Goal: Task Accomplishment & Management: Manage account settings

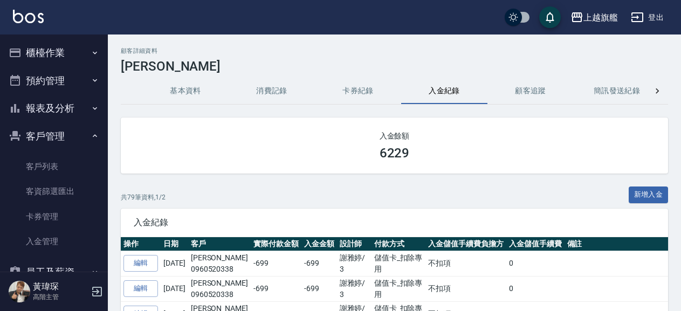
click at [39, 134] on button "客戶管理" at bounding box center [53, 136] width 99 height 28
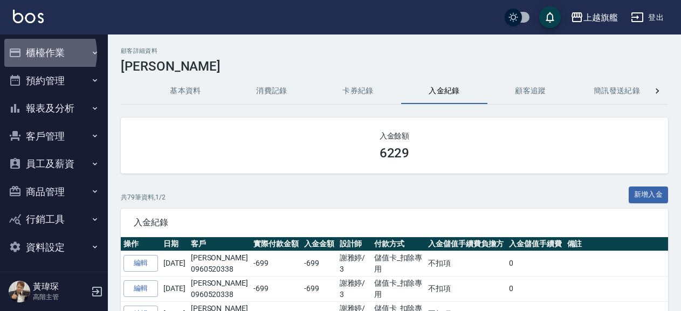
click at [39, 53] on button "櫃檯作業" at bounding box center [53, 53] width 99 height 28
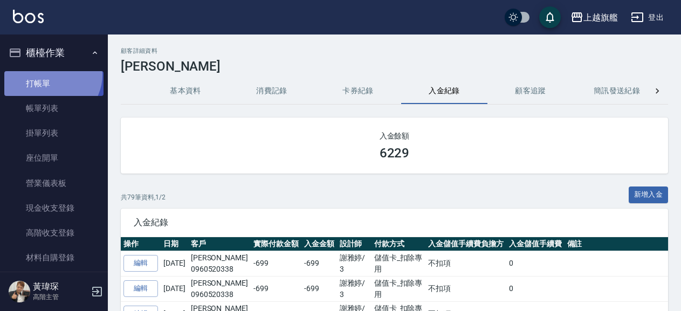
click at [51, 74] on link "打帳單" at bounding box center [53, 83] width 99 height 25
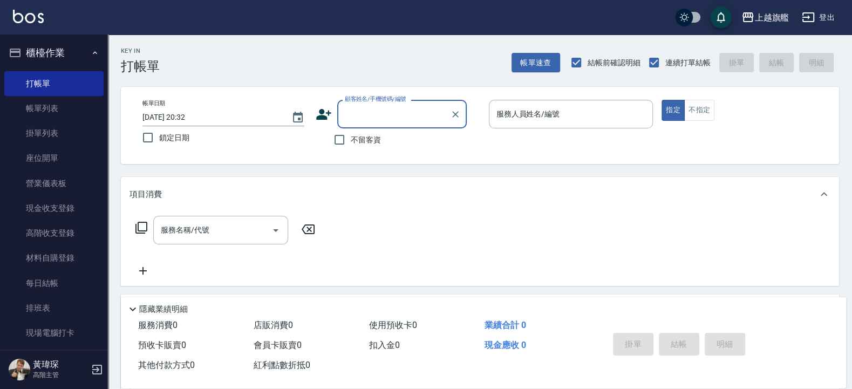
click at [358, 140] on span "不留客資" at bounding box center [366, 139] width 30 height 11
click at [351, 140] on input "不留客資" at bounding box center [339, 139] width 23 height 23
checkbox input "true"
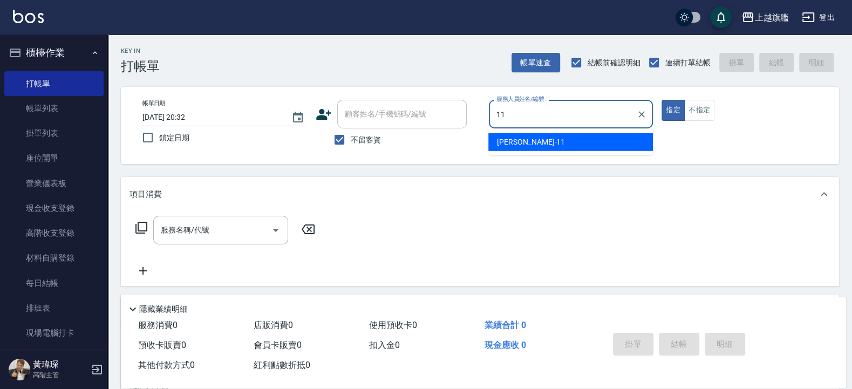
type input "[PERSON_NAME]-11"
type button "true"
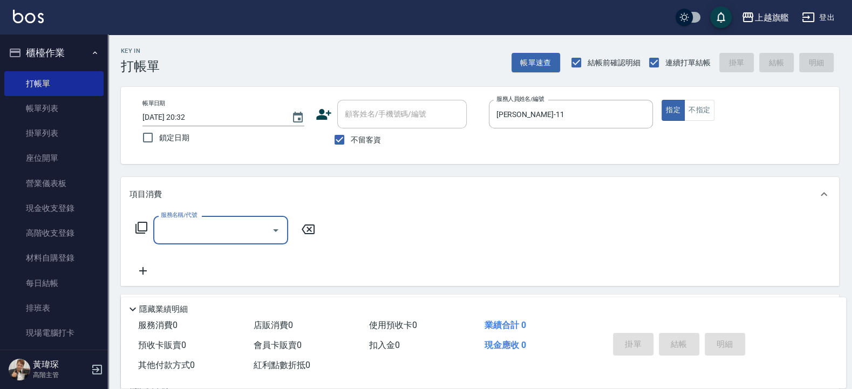
type input "2"
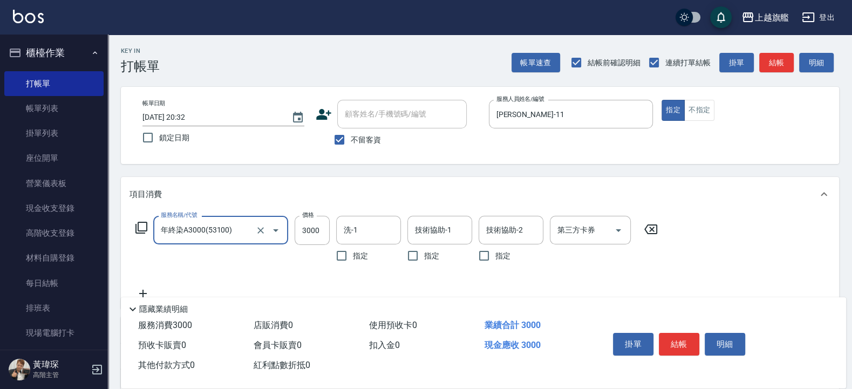
type input "年終染A3000(53100)"
type input "3480"
click at [372, 231] on input "洗-1" at bounding box center [368, 230] width 55 height 19
type input "瑜兒-46"
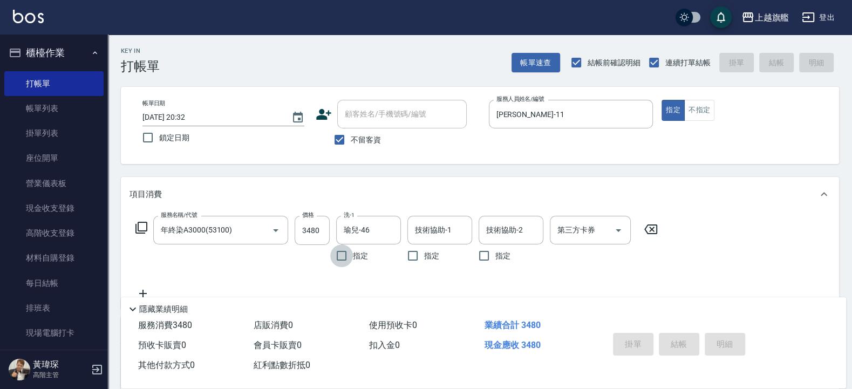
type input "[DATE] 20:34"
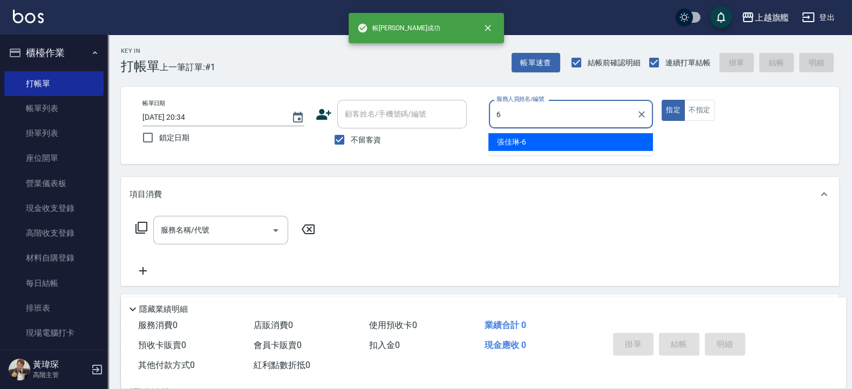
type input "[PERSON_NAME]-6"
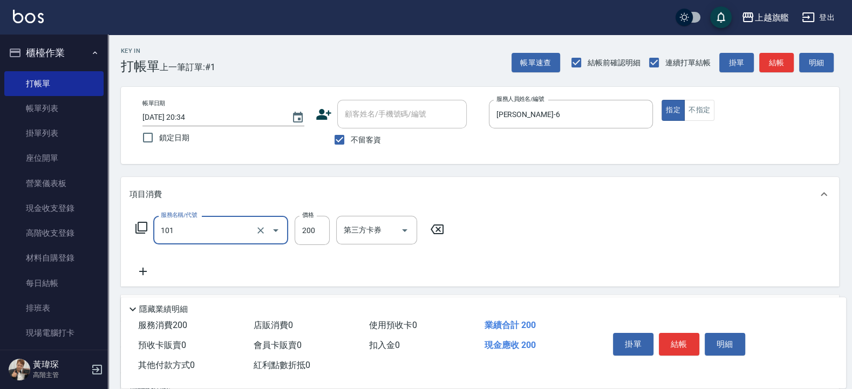
type input "一般洗(101)"
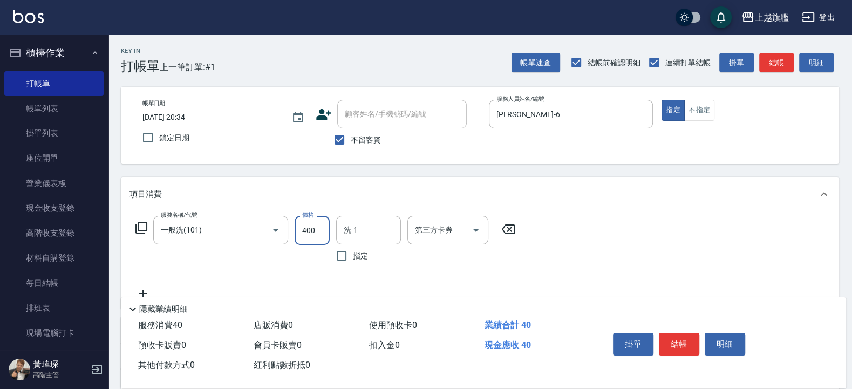
type input "400"
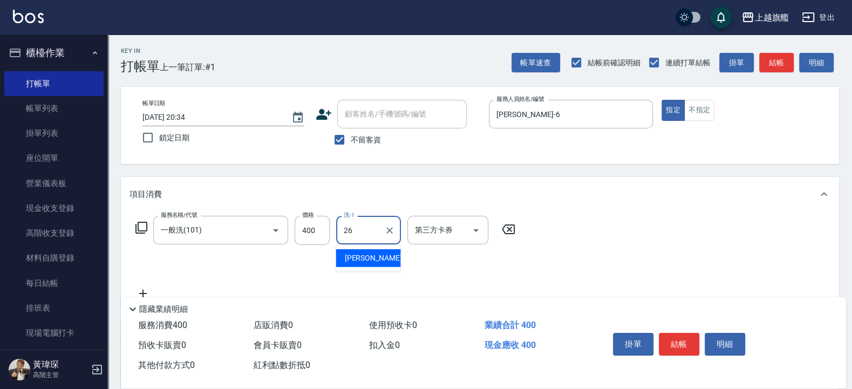
type input "[PERSON_NAME]-26"
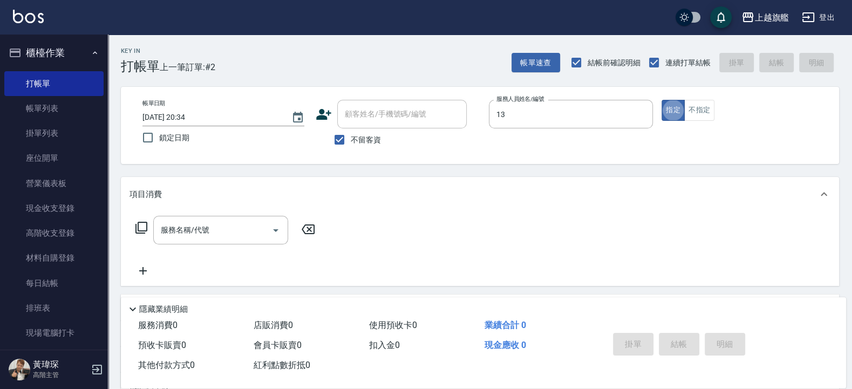
type input "[PERSON_NAME]-13"
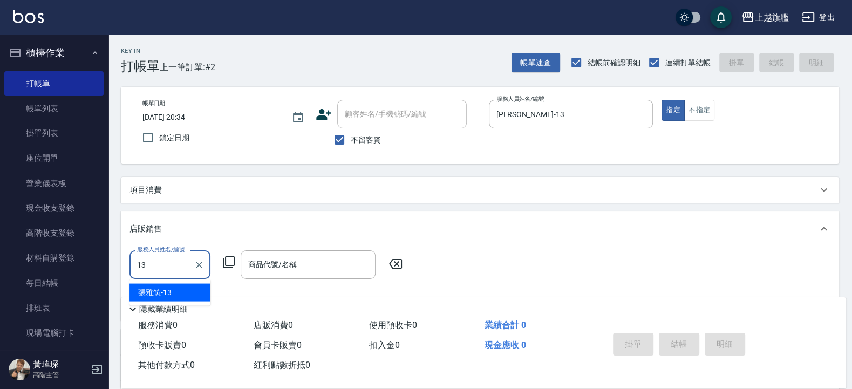
type input "[PERSON_NAME]-13"
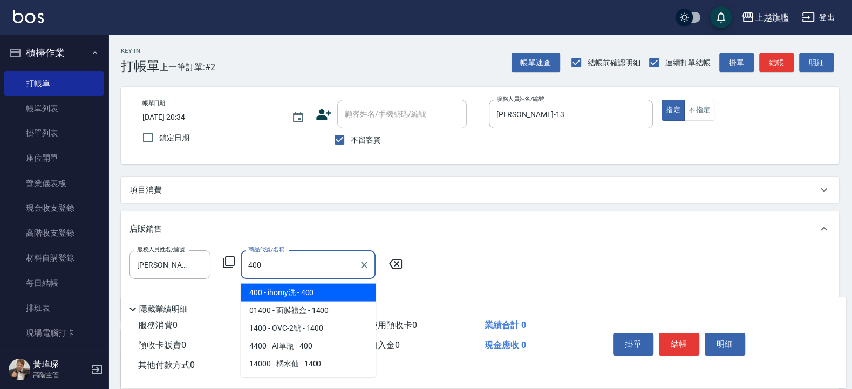
type input "ihomy洗"
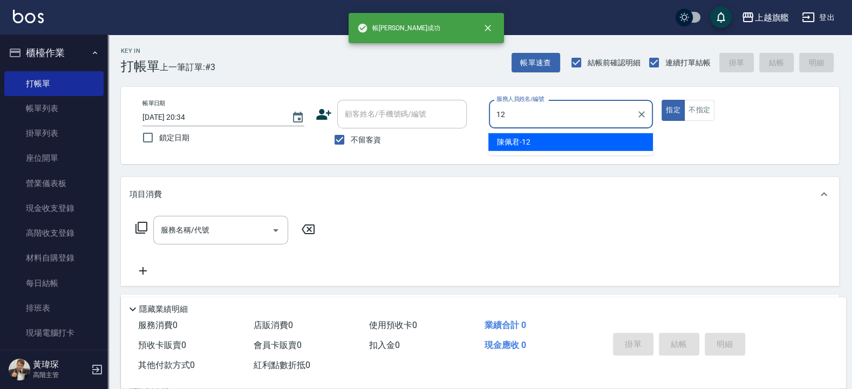
type input "[PERSON_NAME]-12"
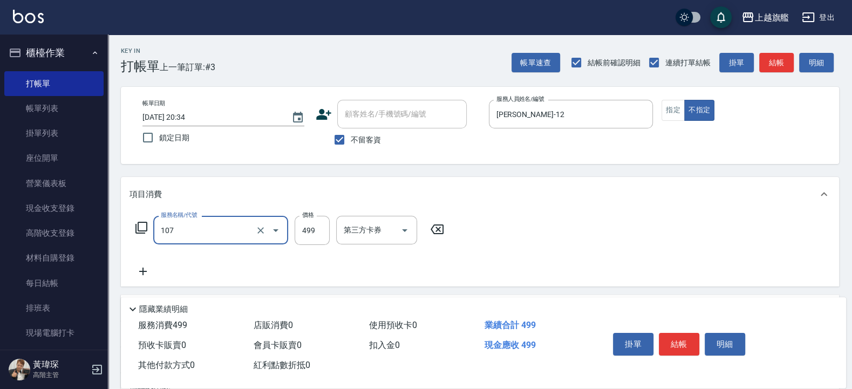
type input "舒活499(107)"
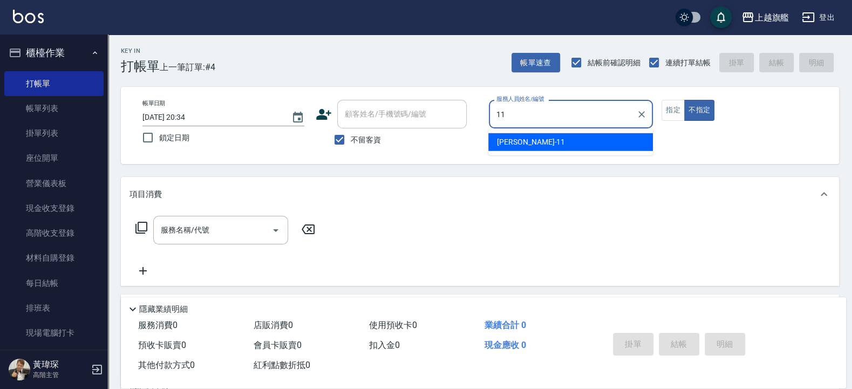
type input "[PERSON_NAME]-11"
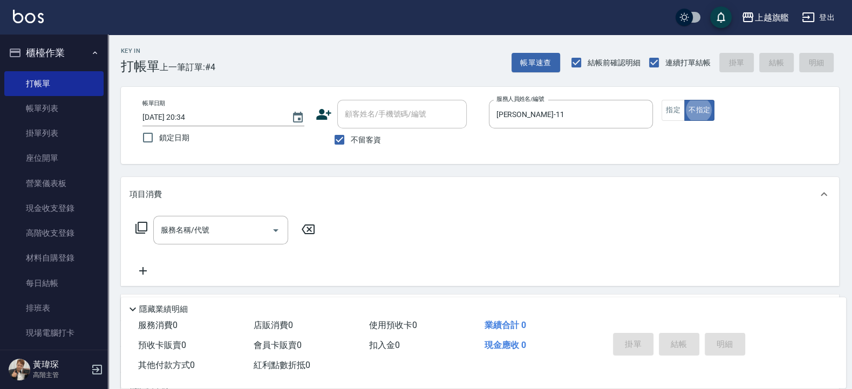
type button "false"
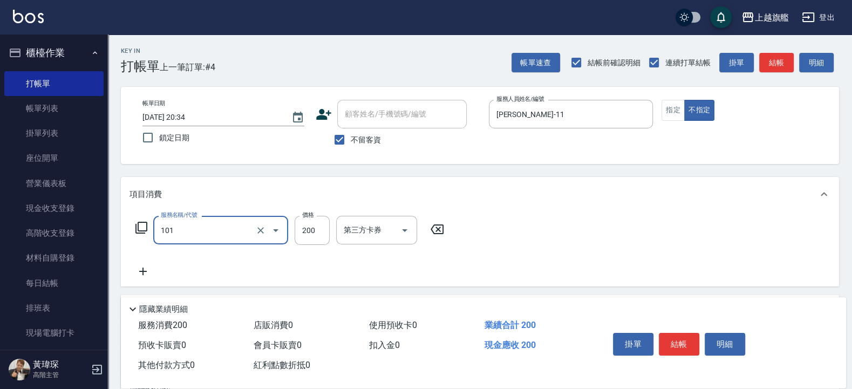
type input "一般洗(101)"
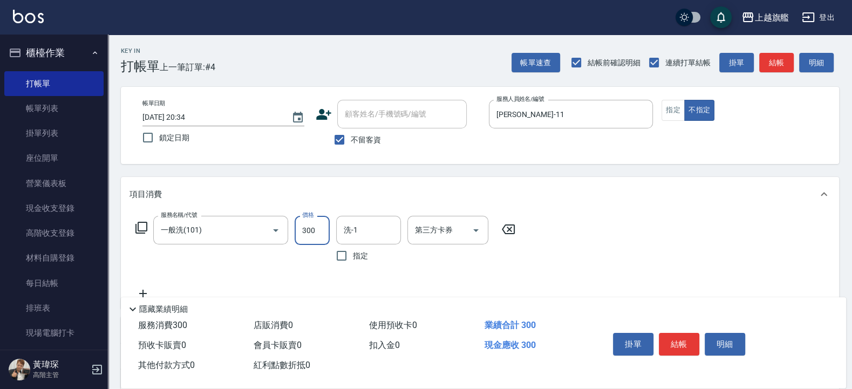
type input "300"
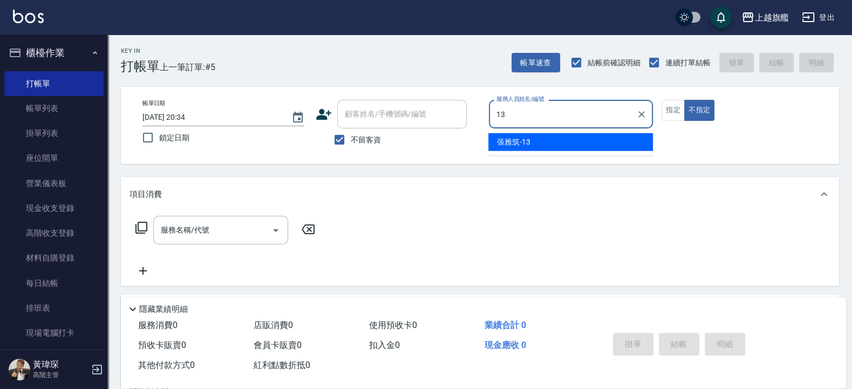
type input "[PERSON_NAME]-13"
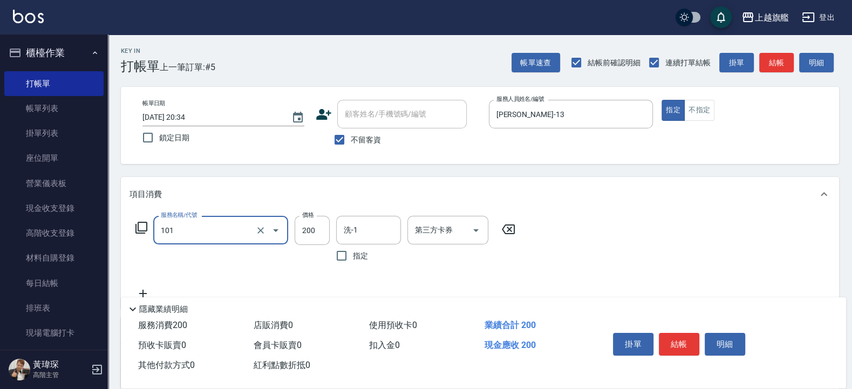
type input "一般洗(101)"
type input "450"
type input "瑜兒-46"
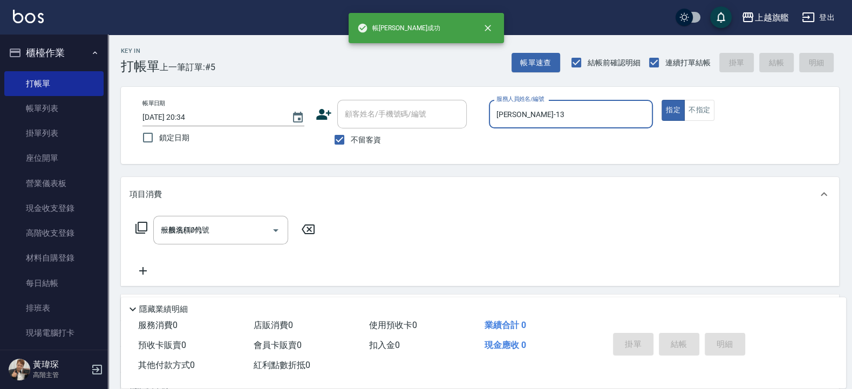
type input "[DATE] 20:35"
type input "[PERSON_NAME]-3"
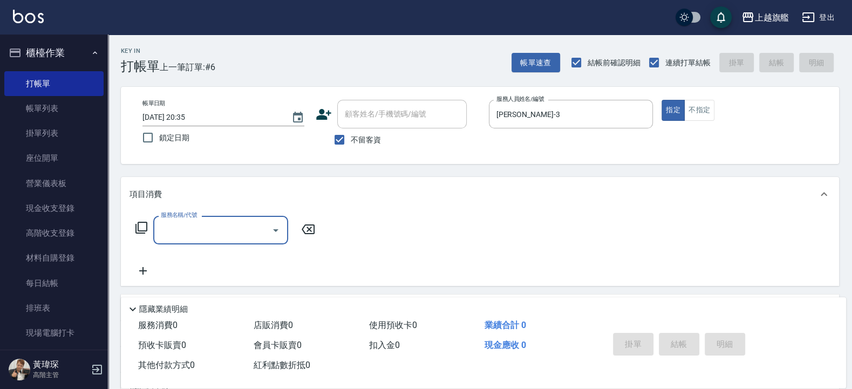
click at [353, 138] on span "不留客資" at bounding box center [366, 139] width 30 height 11
click at [351, 138] on input "不留客資" at bounding box center [339, 139] width 23 height 23
checkbox input "false"
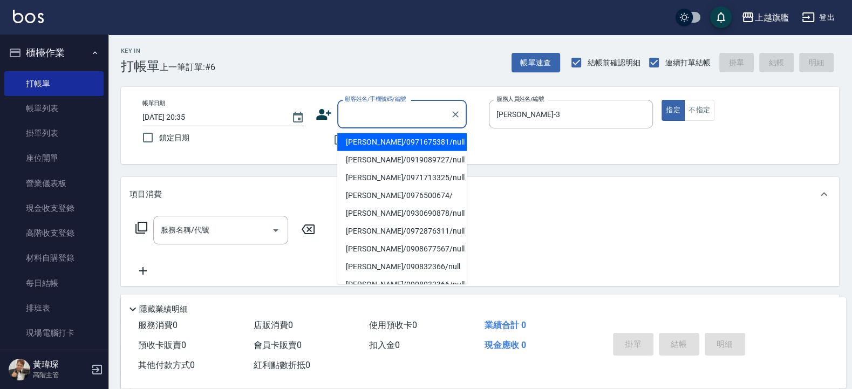
click at [360, 116] on input "顧客姓名/手機號碼/編號" at bounding box center [394, 114] width 104 height 19
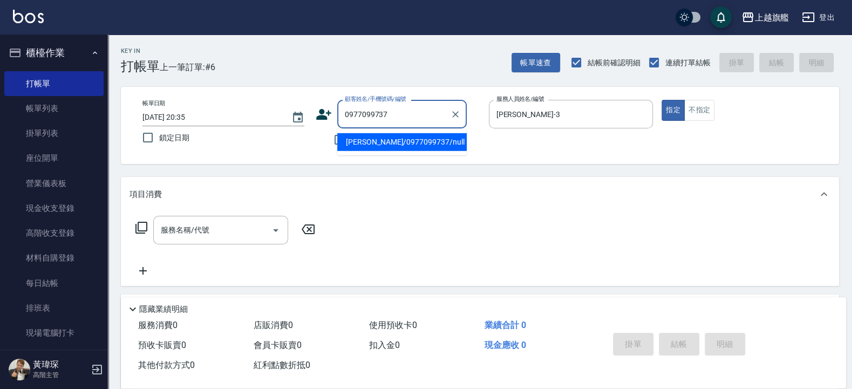
type input "[PERSON_NAME]/0977099737/null"
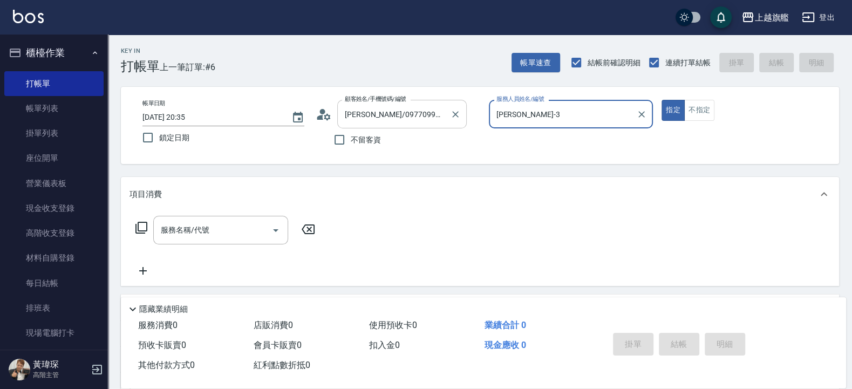
click at [661, 100] on button "指定" at bounding box center [672, 110] width 23 height 21
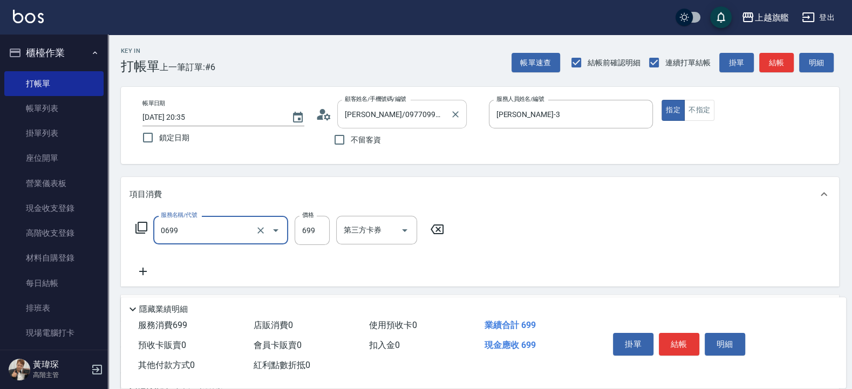
type input "精油SPA(0699)"
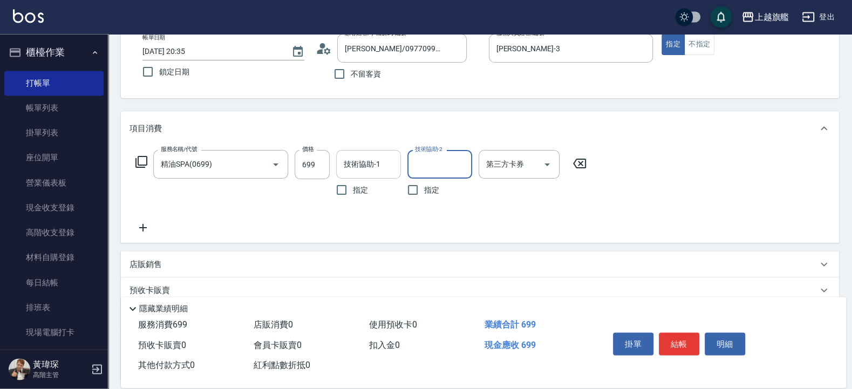
scroll to position [129, 0]
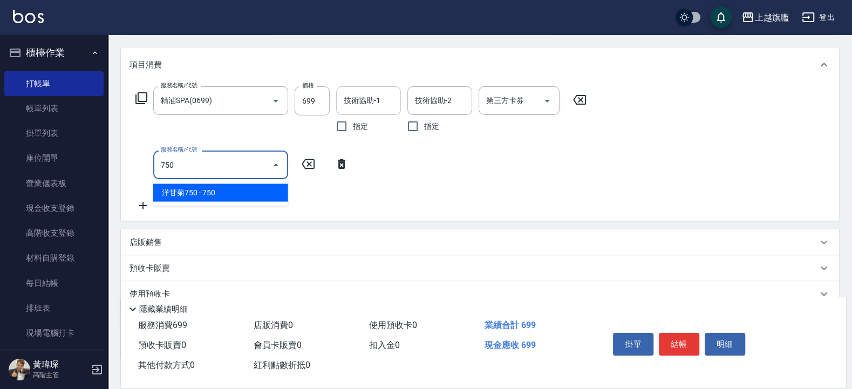
type input "洋甘菊750(405)"
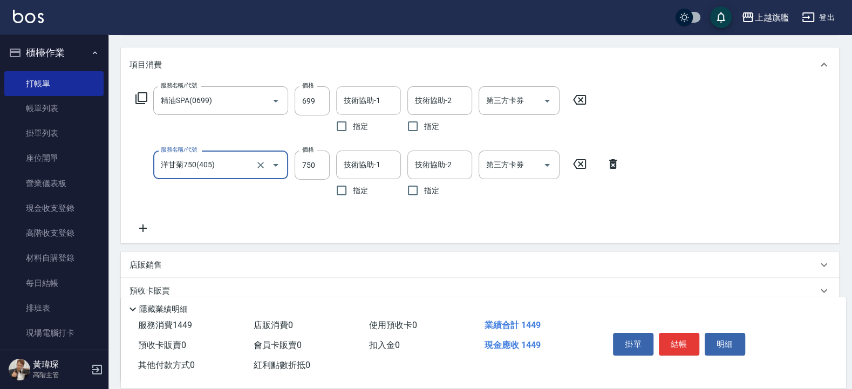
type input "洋甘菊750(405)"
type input "800"
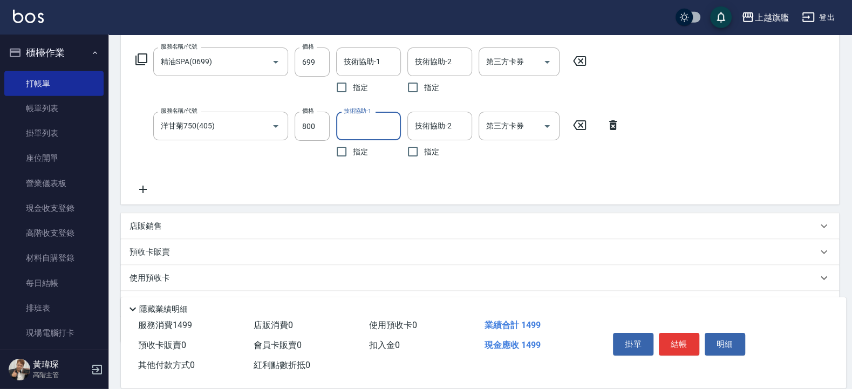
scroll to position [194, 0]
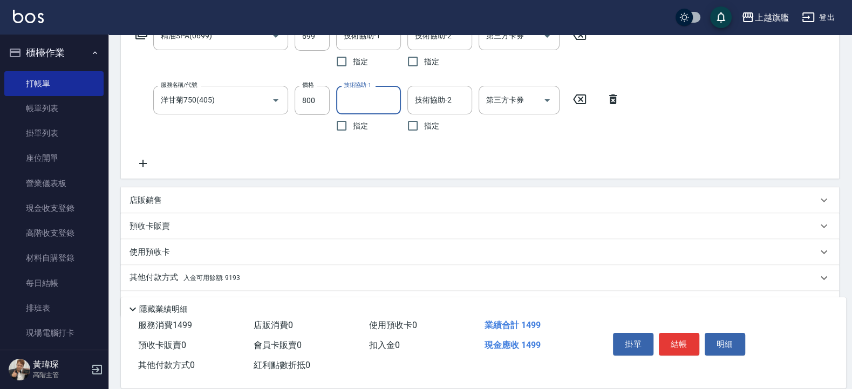
click at [217, 277] on span "入金可用餘額: 9193" at bounding box center [211, 278] width 57 height 8
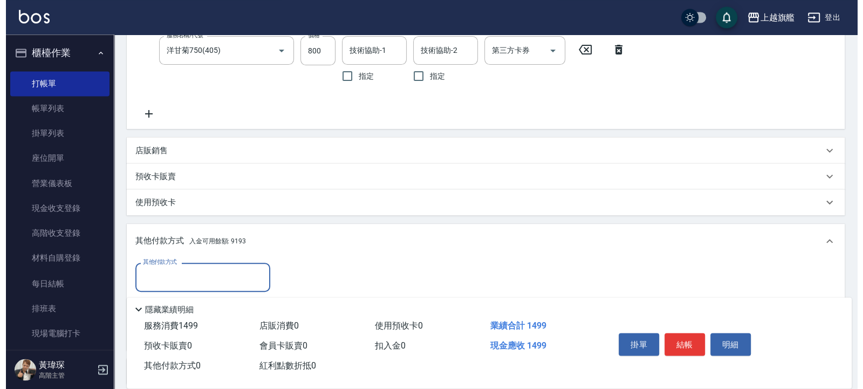
scroll to position [324, 0]
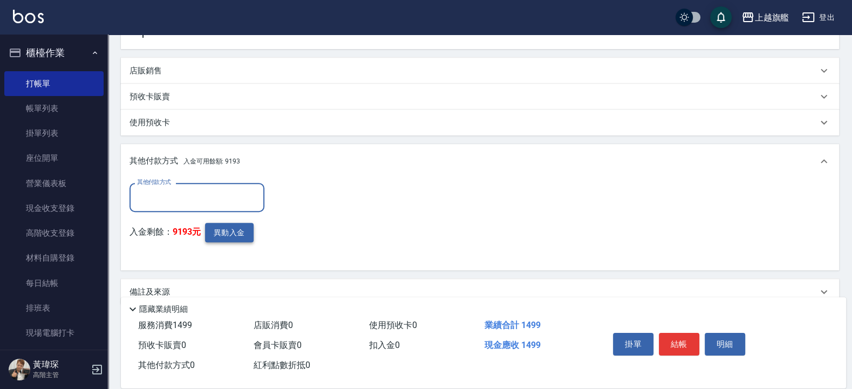
click at [231, 234] on button "異動入金" at bounding box center [229, 233] width 49 height 20
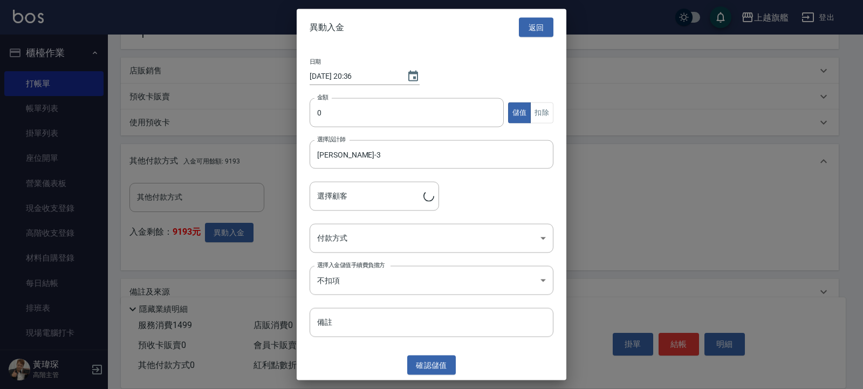
type input "[PERSON_NAME]/0977099737"
click at [368, 116] on input "0" at bounding box center [407, 112] width 194 height 29
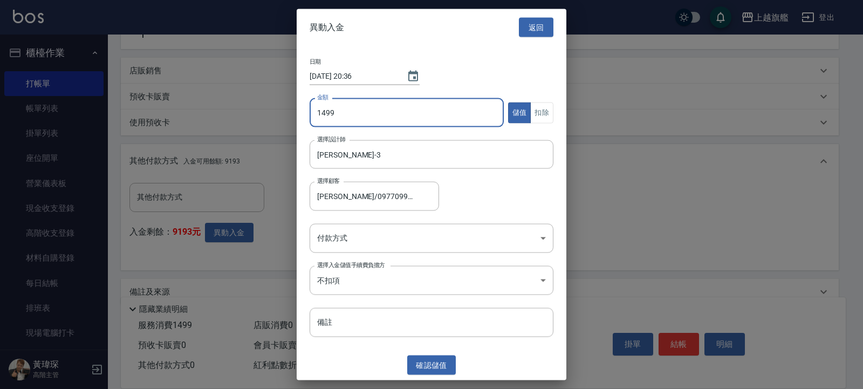
type input "1499"
click at [553, 116] on button "扣除" at bounding box center [541, 112] width 23 height 21
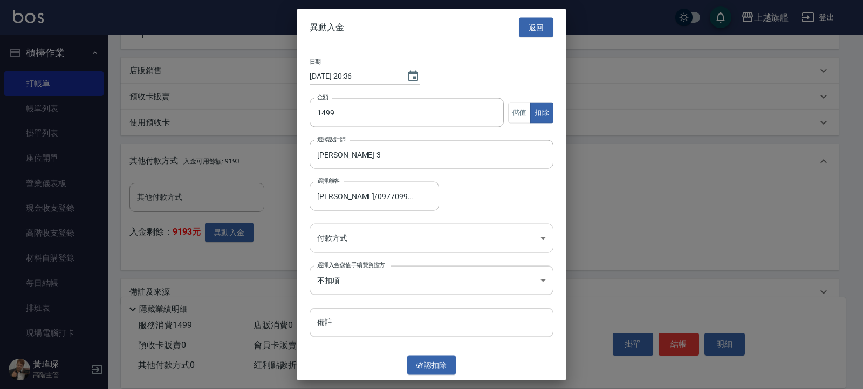
click at [375, 241] on body "上越旗艦 登出 櫃檯作業 打帳單 帳單列表 掛單列表 座位開單 營業儀表板 現金收支登錄 高階收支登錄 材料自購登錄 每日結帳 排班表 現場電腦打卡 掃碼打卡…" at bounding box center [431, 41] width 863 height 731
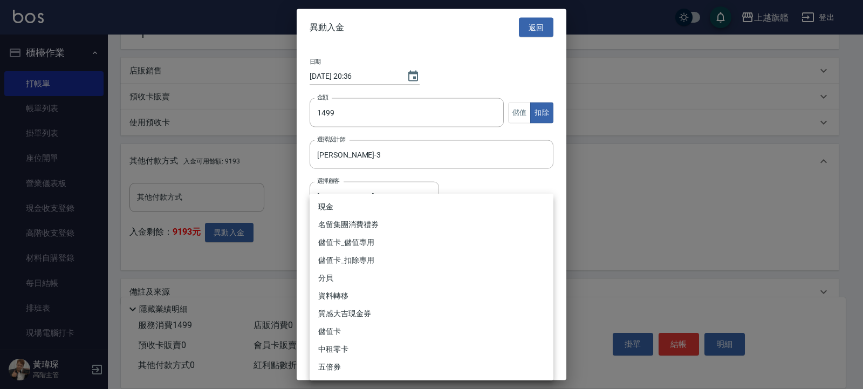
click at [365, 256] on li "儲值卡_扣除專用" at bounding box center [432, 260] width 244 height 18
type input "儲值卡_扣除專用"
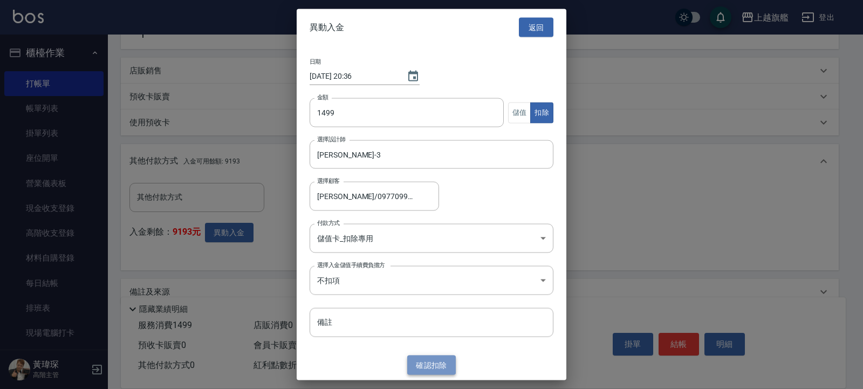
click at [434, 311] on button "確認 扣除" at bounding box center [431, 365] width 49 height 20
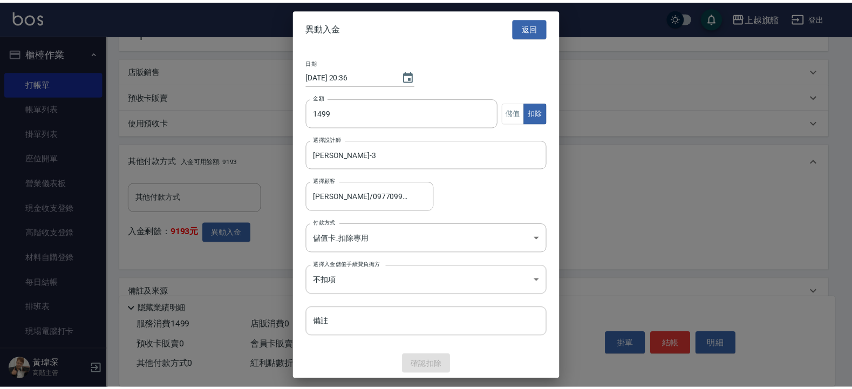
scroll to position [292, 0]
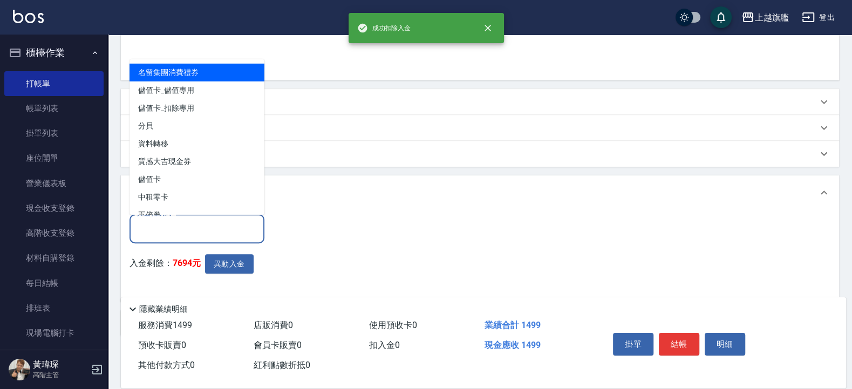
click at [211, 229] on input "其他付款方式" at bounding box center [196, 228] width 125 height 19
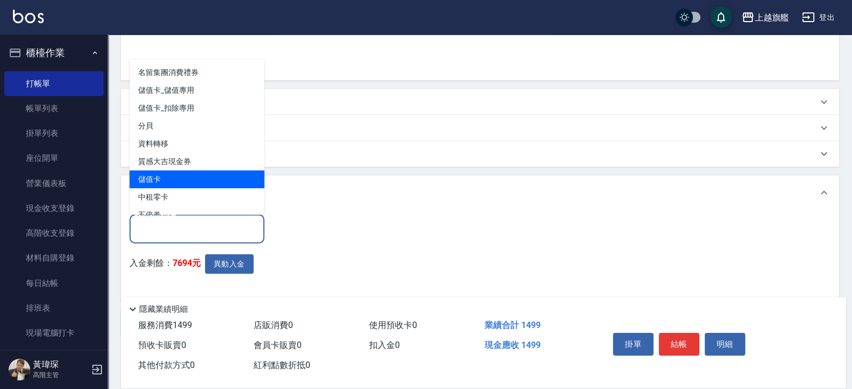
click at [180, 175] on span "儲值卡" at bounding box center [196, 179] width 135 height 18
type input "儲值卡"
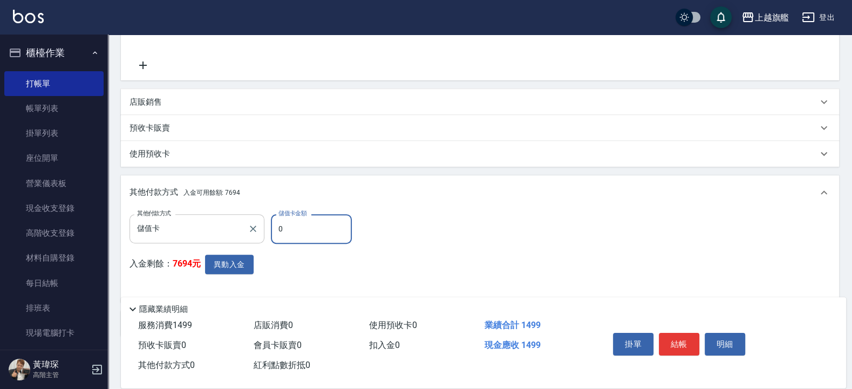
drag, startPoint x: 305, startPoint y: 224, endPoint x: 224, endPoint y: 223, distance: 80.9
click at [271, 223] on input "0" at bounding box center [311, 228] width 81 height 29
type input "1499"
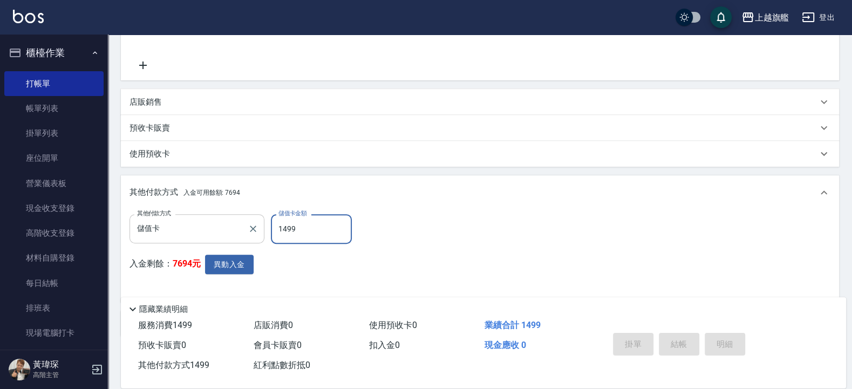
type input "[DATE] 20:36"
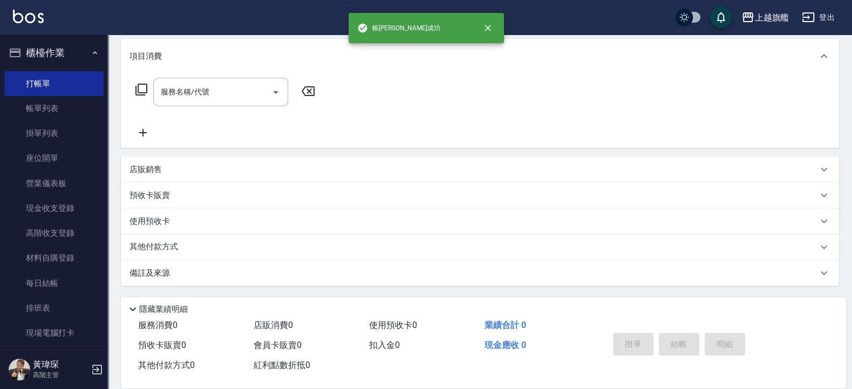
scroll to position [0, 0]
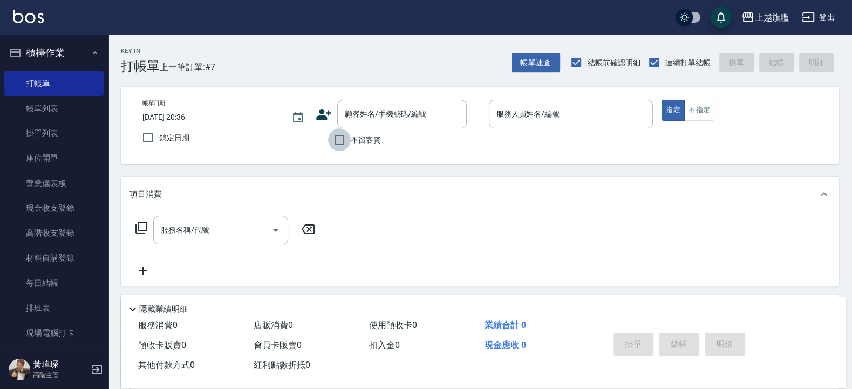
click at [340, 143] on input "不留客資" at bounding box center [339, 139] width 23 height 23
checkbox input "true"
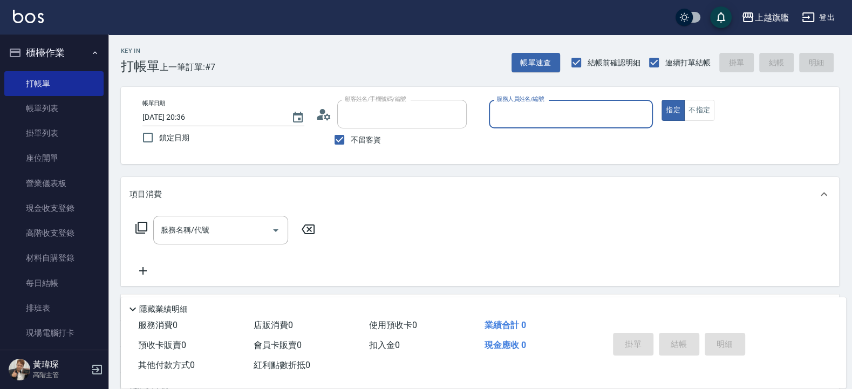
type input "[PERSON_NAME]/0963757231/"
type input "[PERSON_NAME]-6"
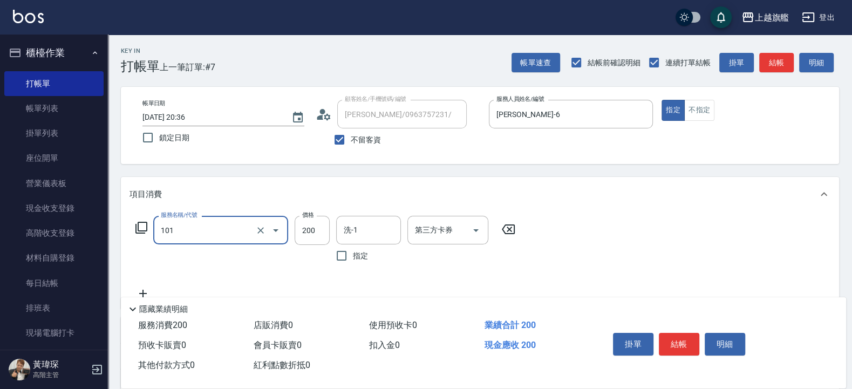
type input "一般洗(101)"
type input "400"
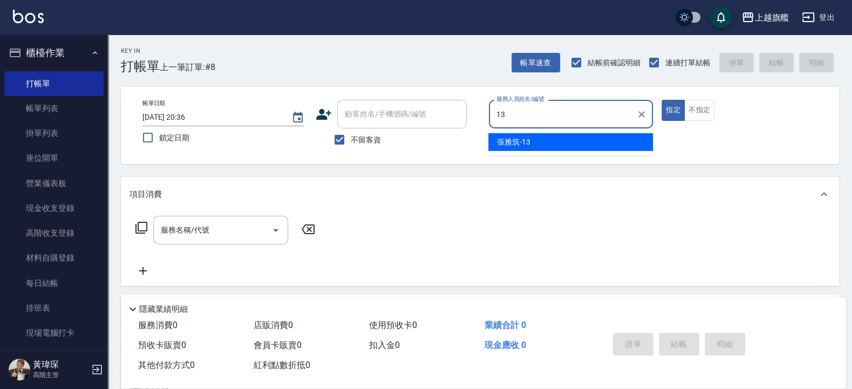
type input "[PERSON_NAME]-13"
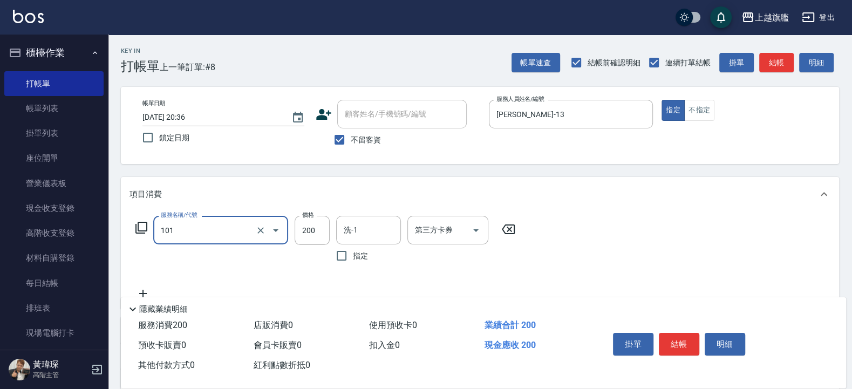
type input "一般洗(101)"
type input "450"
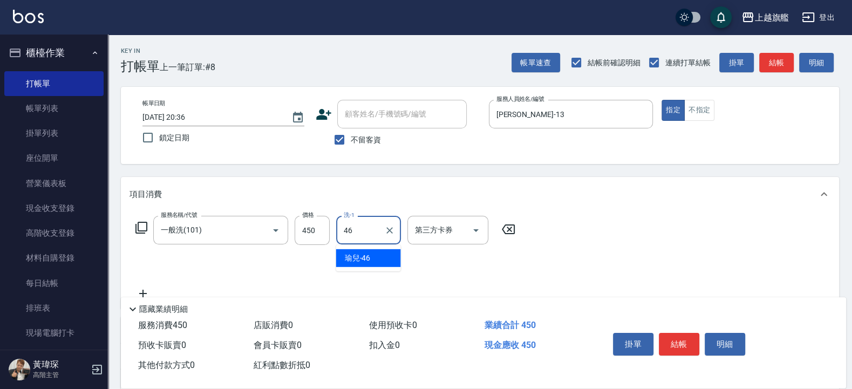
type input "瑜兒-46"
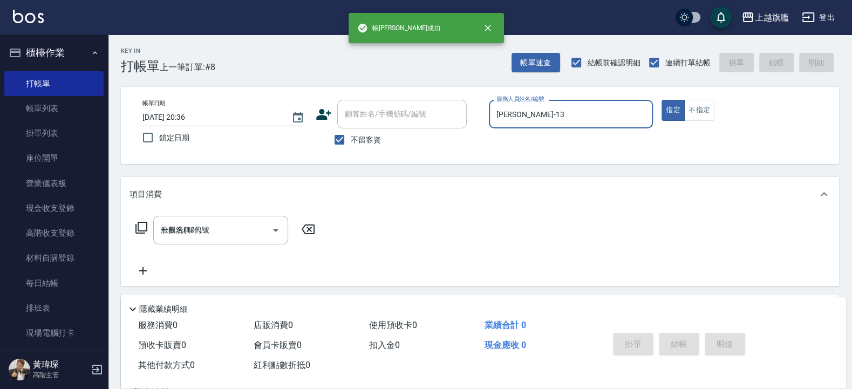
type input "[DATE] 20:37"
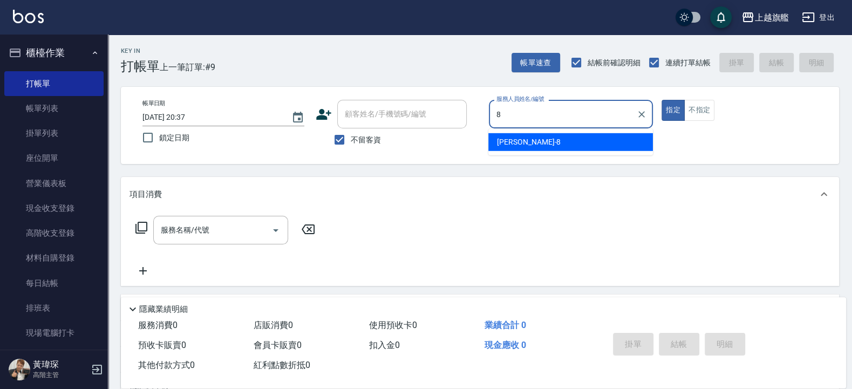
type input "[PERSON_NAME]-8"
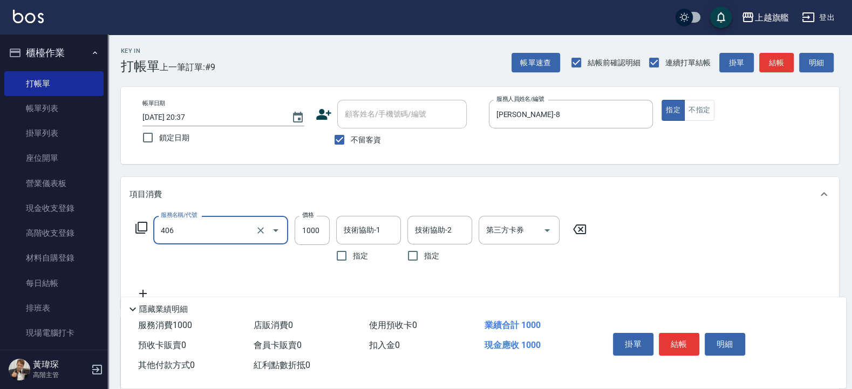
type input "水漾護1000(406)"
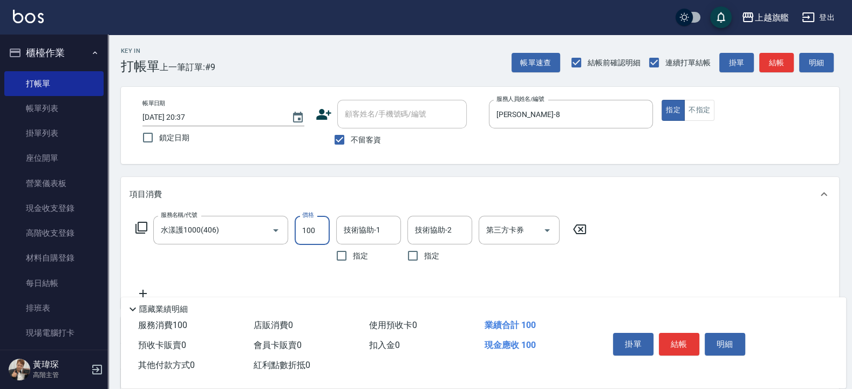
type input "100"
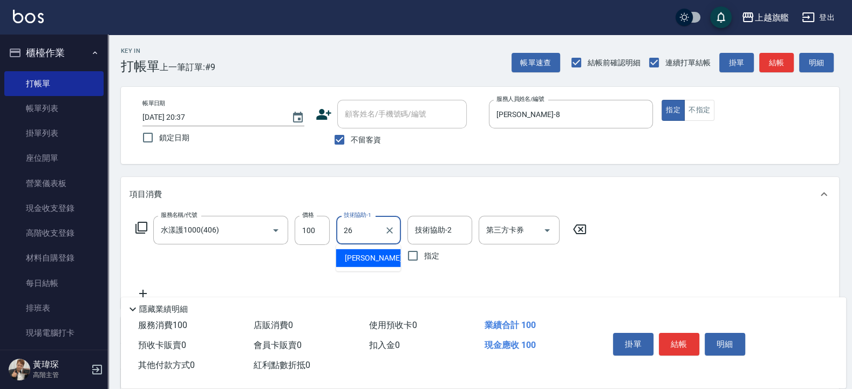
type input "[PERSON_NAME]-26"
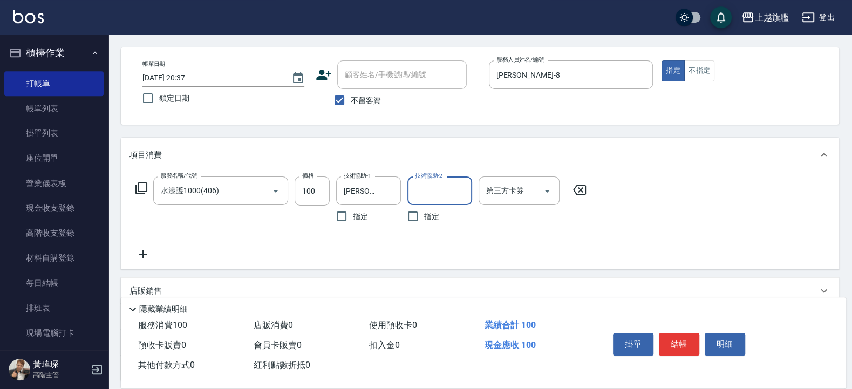
scroll to position [65, 0]
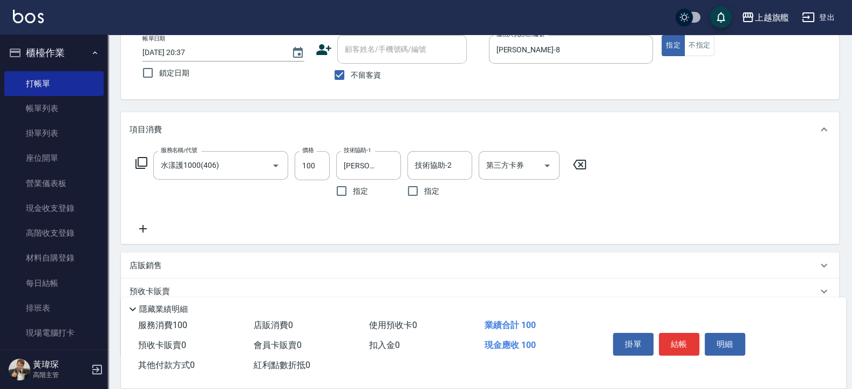
click at [140, 231] on icon at bounding box center [142, 228] width 27 height 13
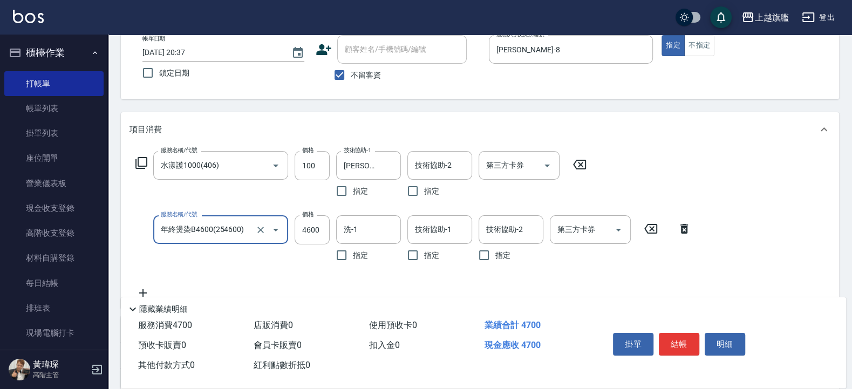
type input "年終燙染B4600(254600)"
click at [265, 231] on icon "Clear" at bounding box center [260, 229] width 11 height 11
type input "100"
type input "年終燙染B4600(254600)"
click at [256, 231] on icon "Clear" at bounding box center [260, 229] width 11 height 11
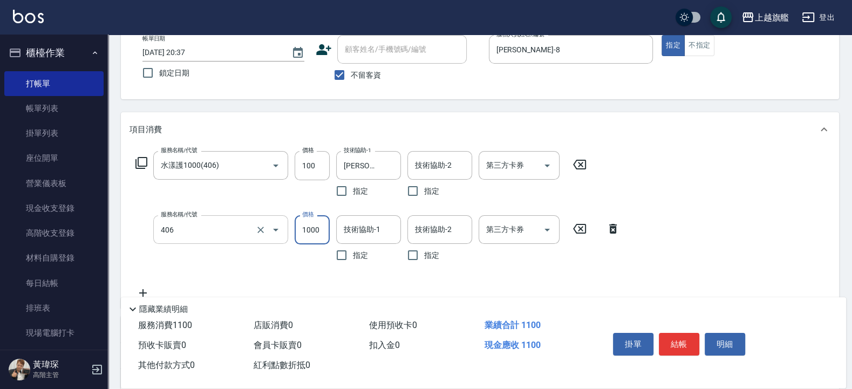
type input "水漾護1000(406)"
type input "100"
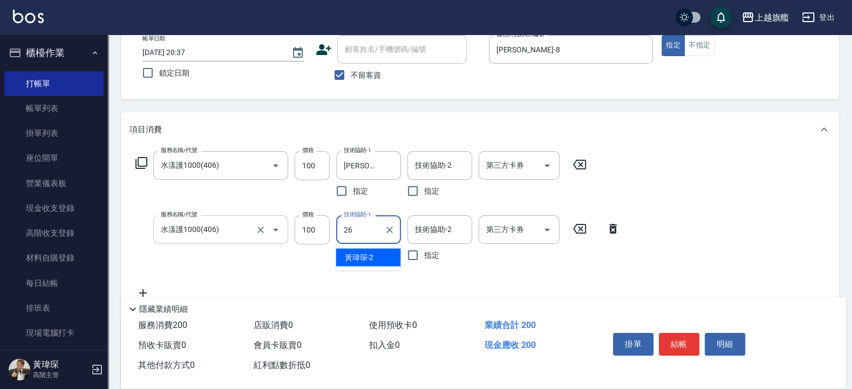
type input "[PERSON_NAME]-26"
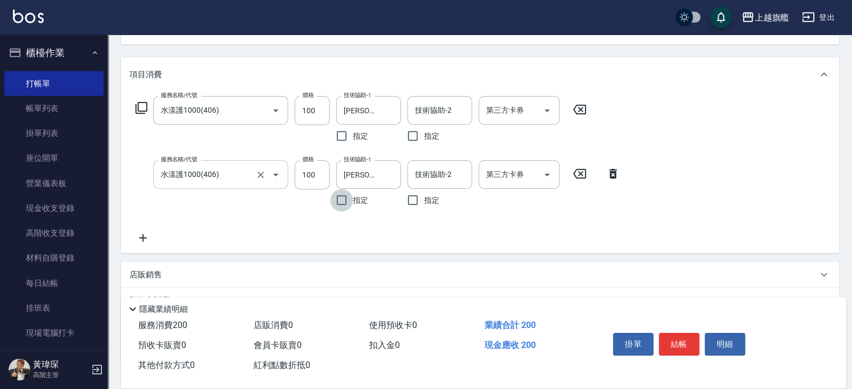
scroll to position [194, 0]
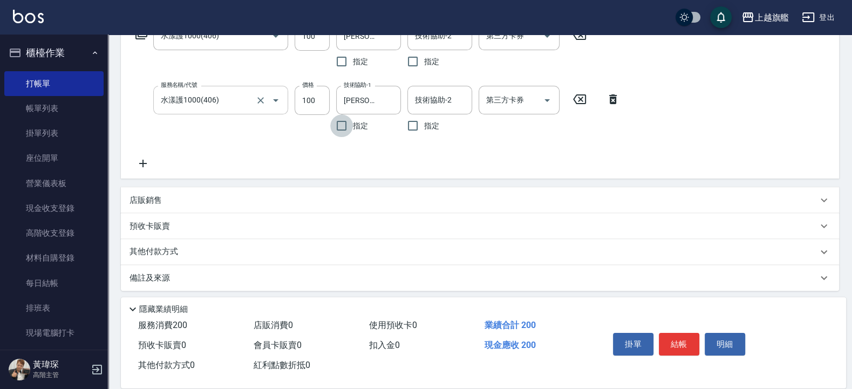
click at [143, 164] on icon at bounding box center [142, 163] width 27 height 13
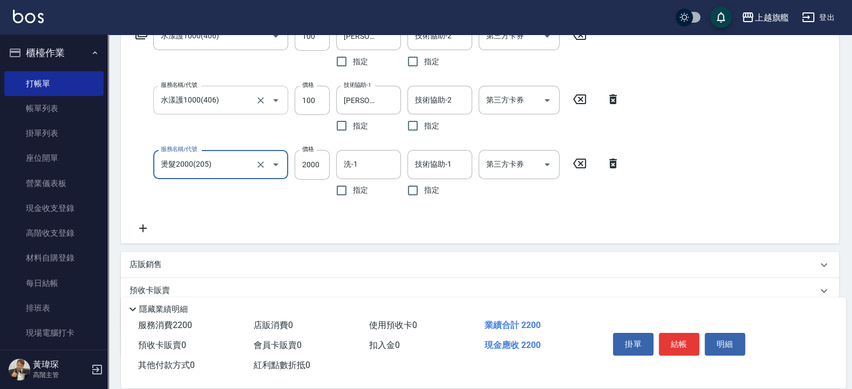
type input "燙髮2000(205)"
type input "3699"
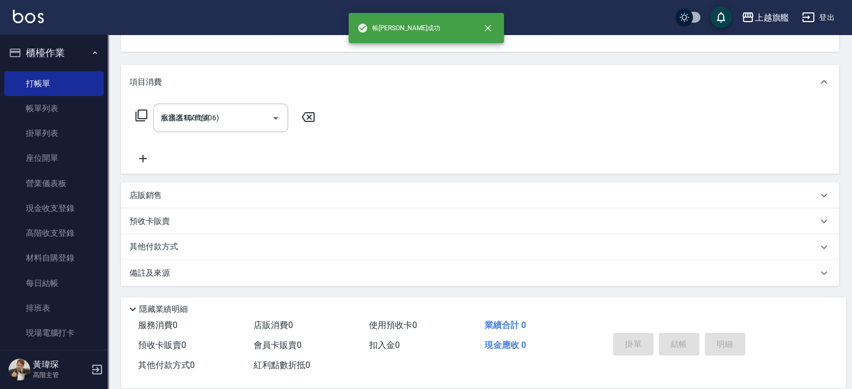
type input "[DATE] 20:38"
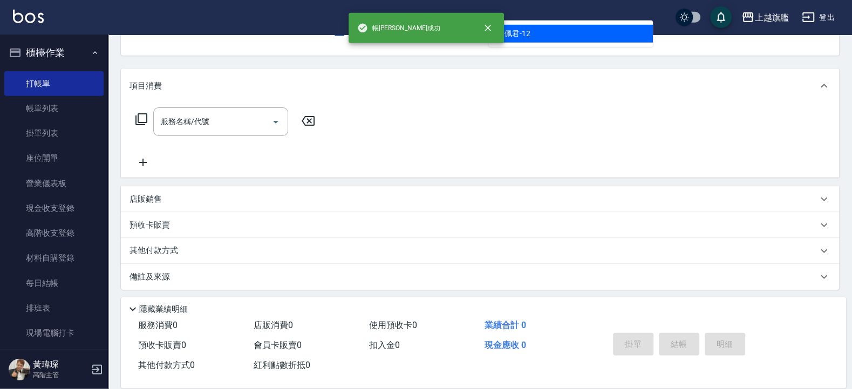
type input "[PERSON_NAME]-12"
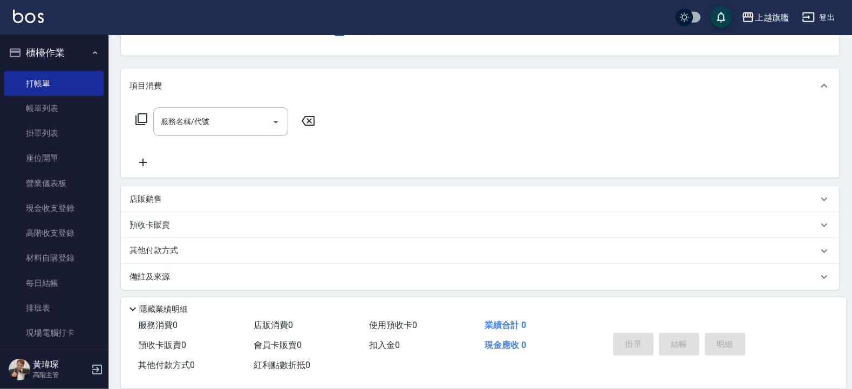
scroll to position [44, 0]
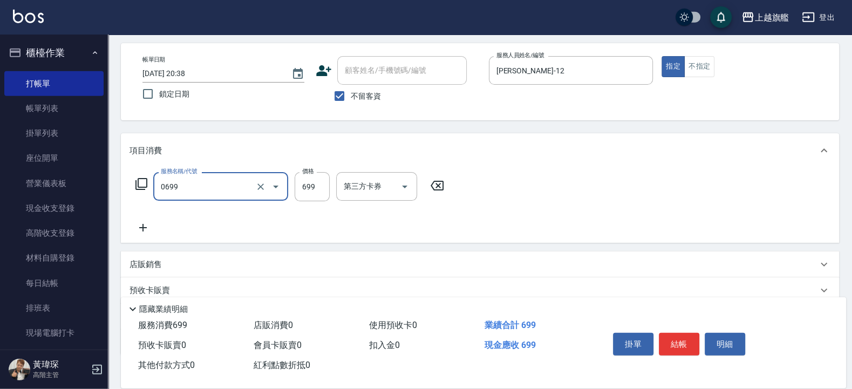
type input "精油SPA(0699)"
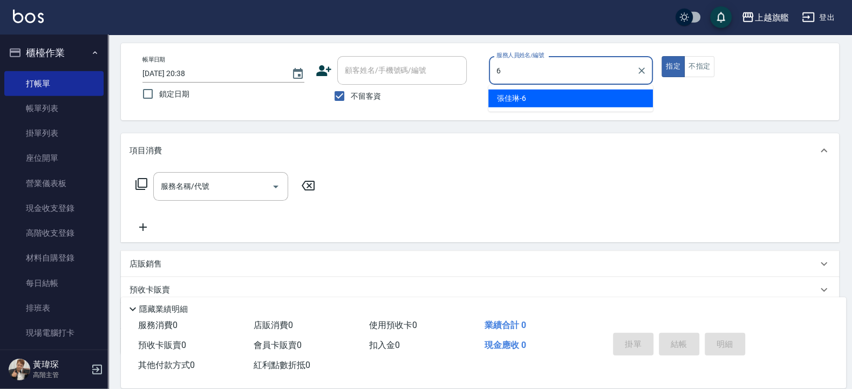
type input "[PERSON_NAME]-6"
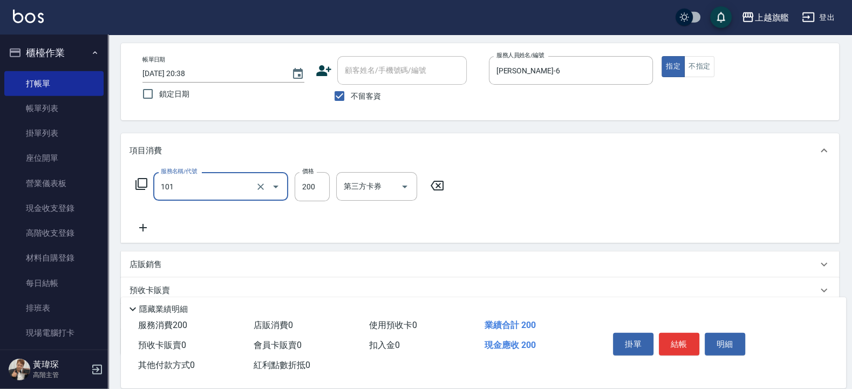
type input "一般洗(101)"
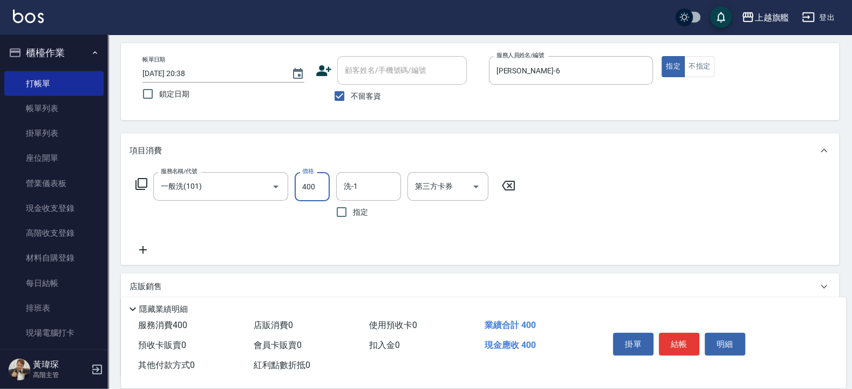
type input "400"
type input "[PERSON_NAME]-26"
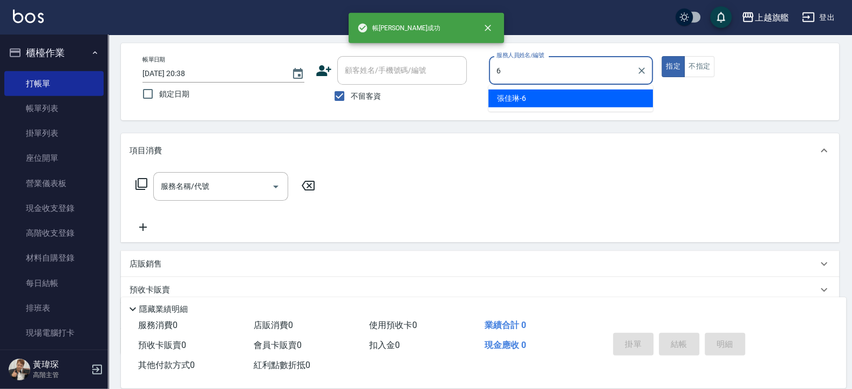
type input "[PERSON_NAME]-6"
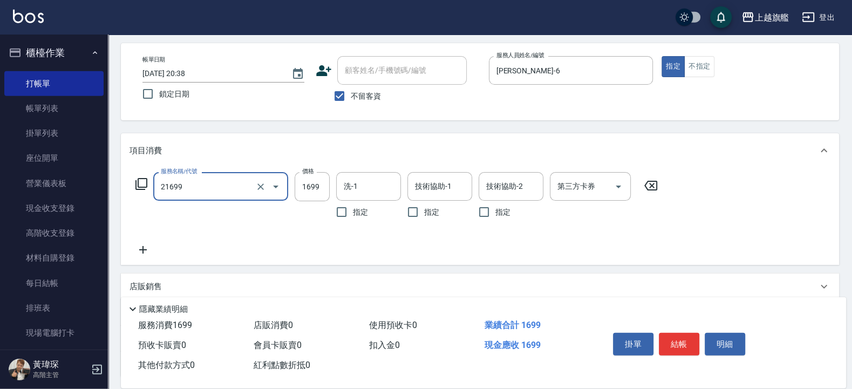
type input "型男燙髮1699(21699)"
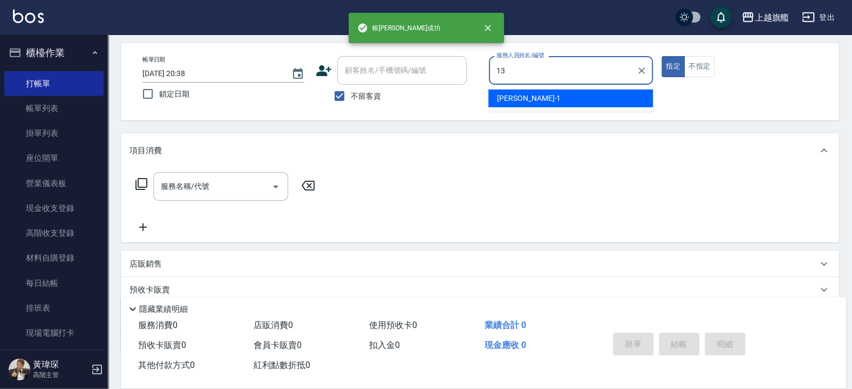
type input "[PERSON_NAME]-13"
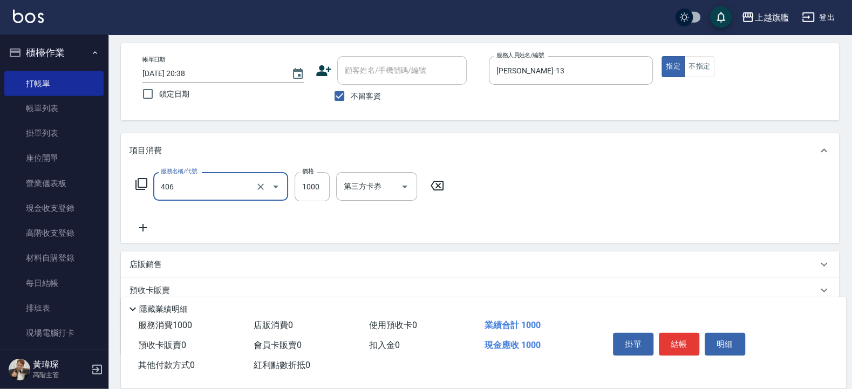
type input "水漾護1000(406)"
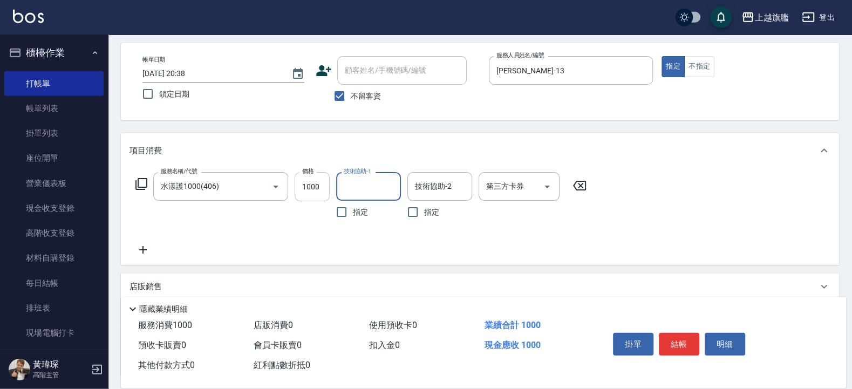
click at [324, 191] on input "1000" at bounding box center [311, 186] width 35 height 29
type input "100"
type input "瑜兒-46"
click at [146, 256] on div "服務名稱/代號 水漾護1000(406) 服務名稱/代號 價格 100 價格 技術協助-1 瑜兒-46 技術協助-1 指定 技術協助-2 技術協助-2 指定 …" at bounding box center [480, 216] width 718 height 97
click at [143, 250] on icon at bounding box center [143, 250] width 8 height 8
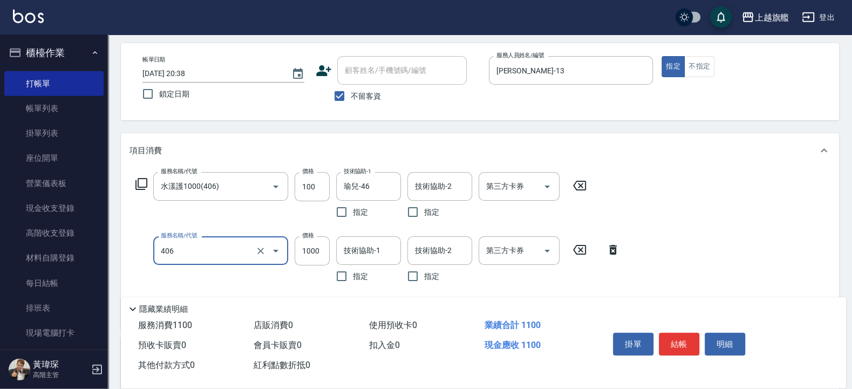
type input "水漾護1000(406)"
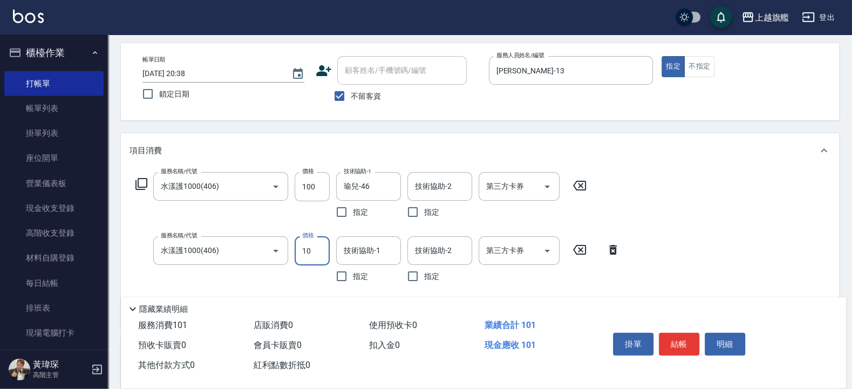
type input "100"
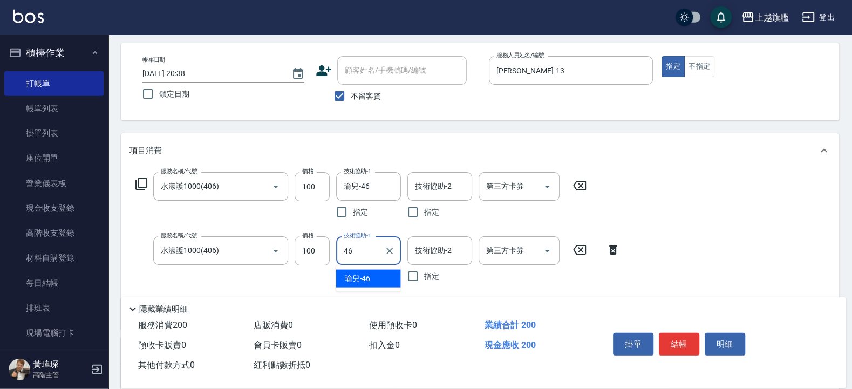
type input "瑜兒-46"
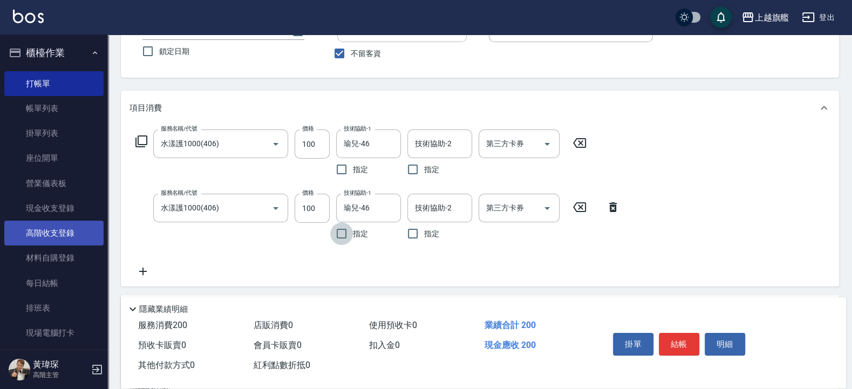
scroll to position [108, 0]
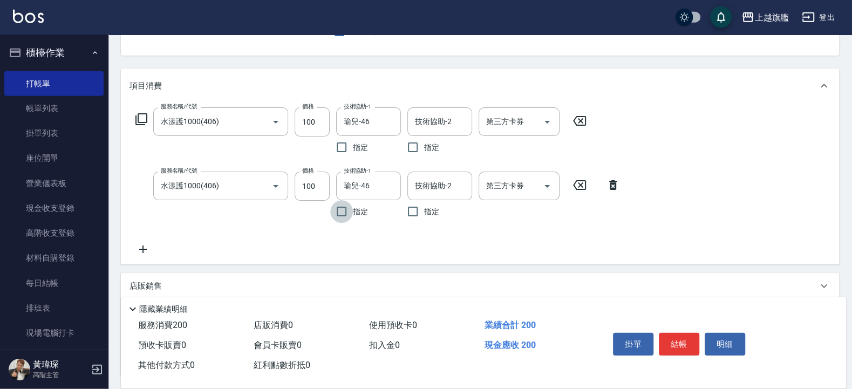
click at [143, 247] on icon at bounding box center [142, 249] width 27 height 13
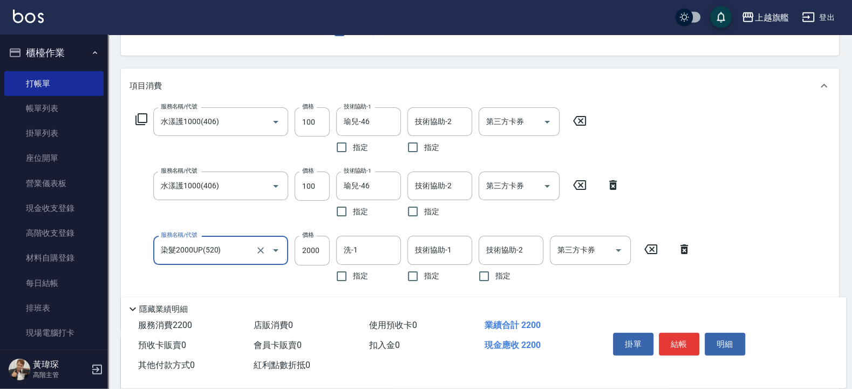
type input "染髮2000UP(520)"
type input "4580"
click at [308, 191] on input "100" at bounding box center [311, 185] width 35 height 29
type input "0"
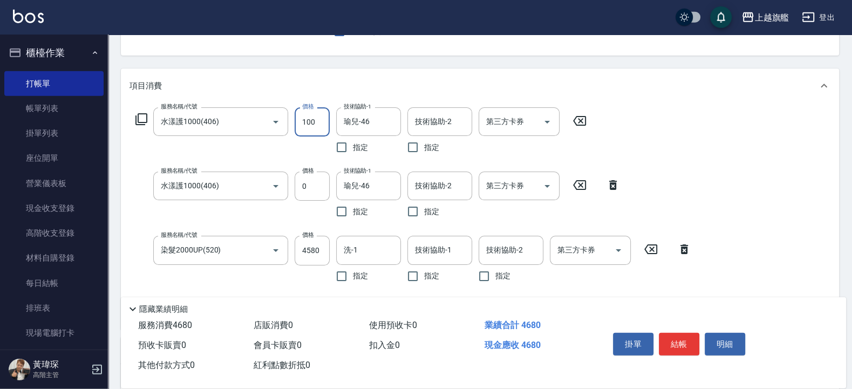
click at [326, 113] on input "100" at bounding box center [311, 121] width 35 height 29
type input "0"
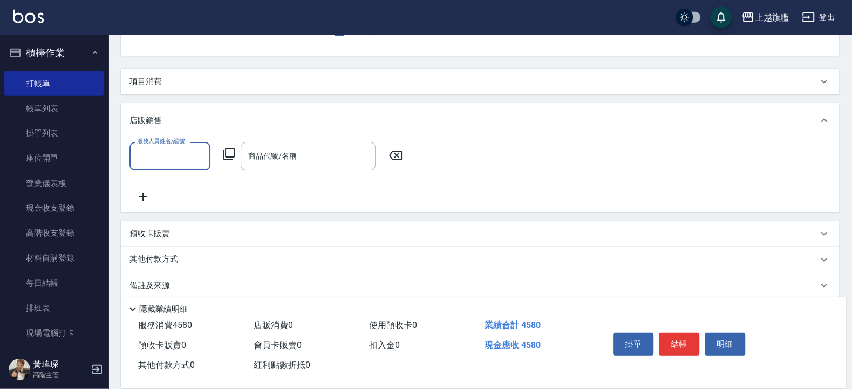
scroll to position [0, 0]
type input "瑜兒-46"
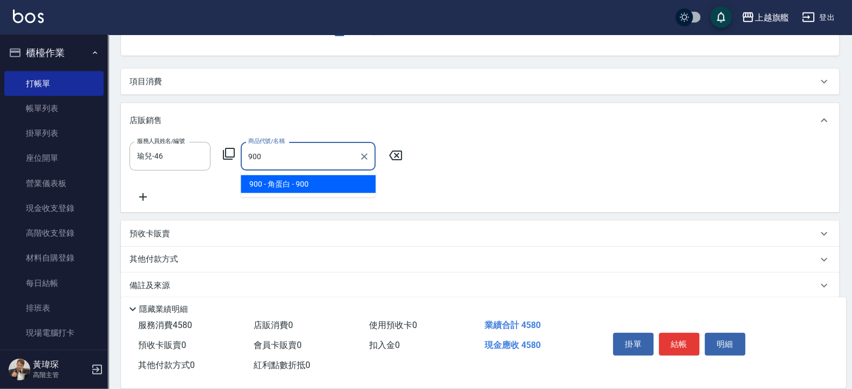
type input "角蛋白"
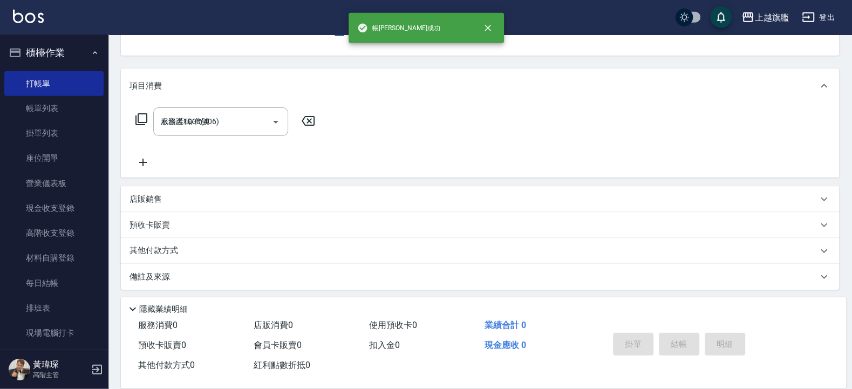
type input "[DATE] 20:39"
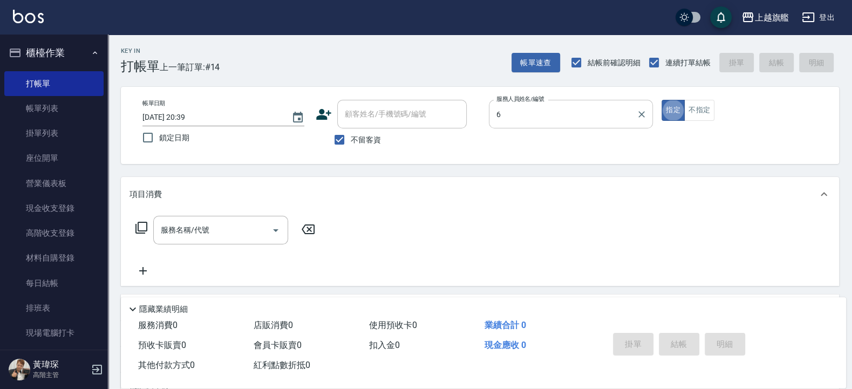
type input "[PERSON_NAME]-6"
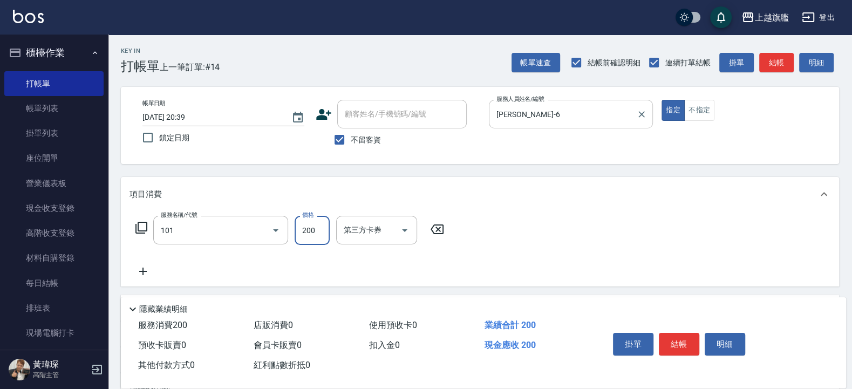
type input "一般洗(101)"
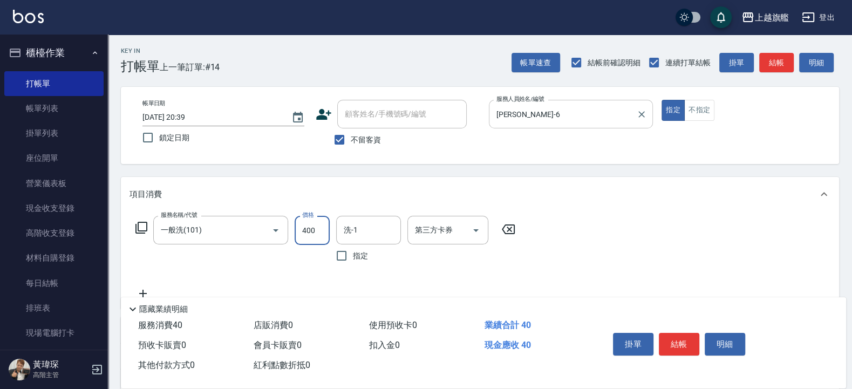
type input "400"
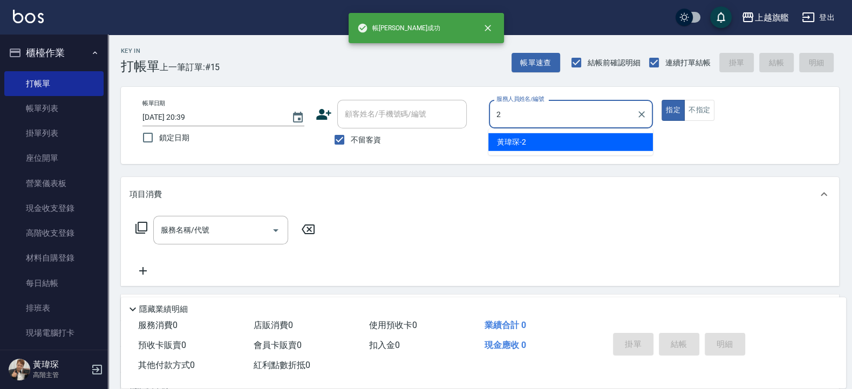
type input "[PERSON_NAME]-2"
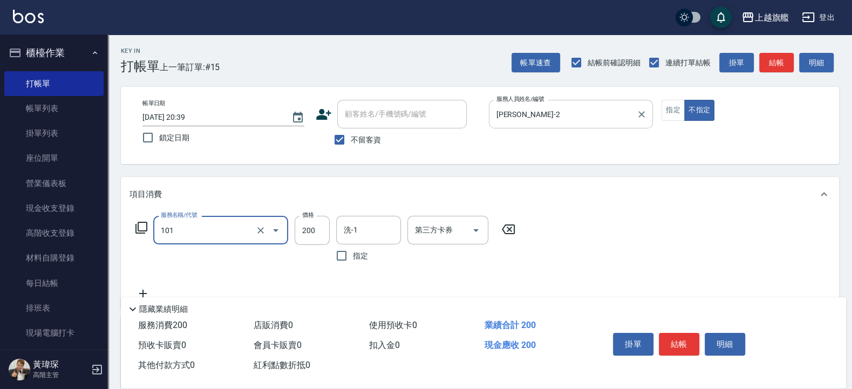
type input "一般洗(101)"
type input "300"
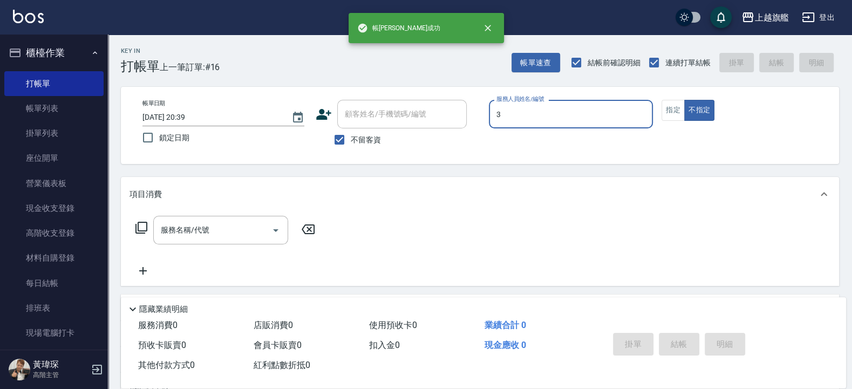
type input "[PERSON_NAME]-3"
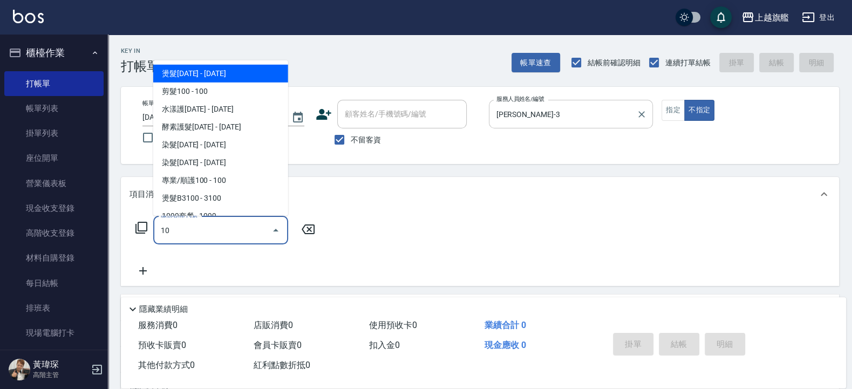
type input "101"
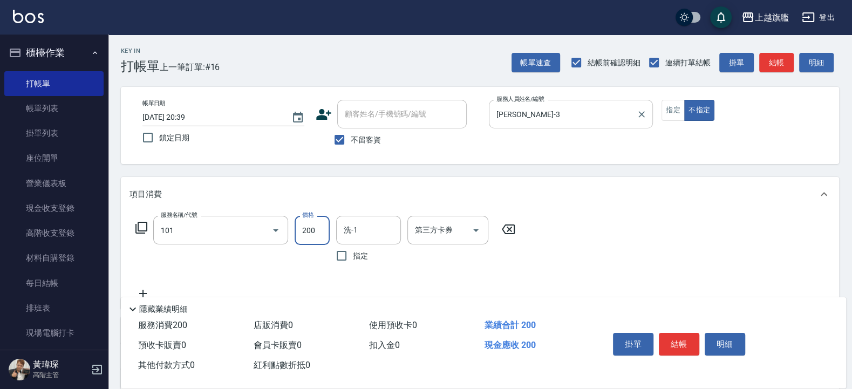
type input "一般洗(101)"
type input "300"
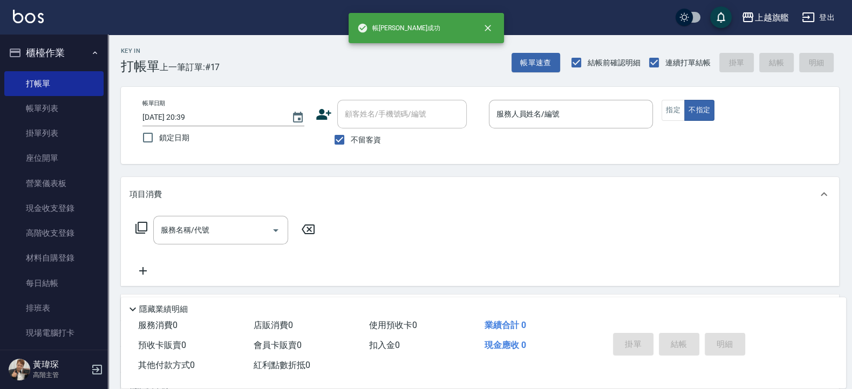
click at [355, 135] on span "不留客資" at bounding box center [366, 139] width 30 height 11
click at [351, 135] on input "不留客資" at bounding box center [339, 139] width 23 height 23
checkbox input "false"
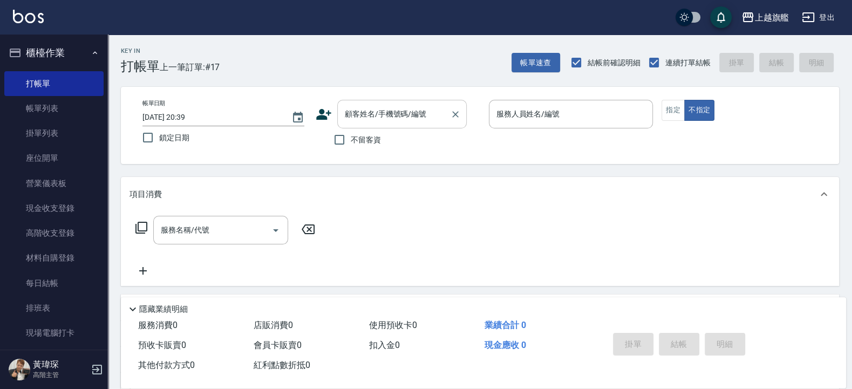
click at [367, 114] on input "顧客姓名/手機號碼/編號" at bounding box center [394, 114] width 104 height 19
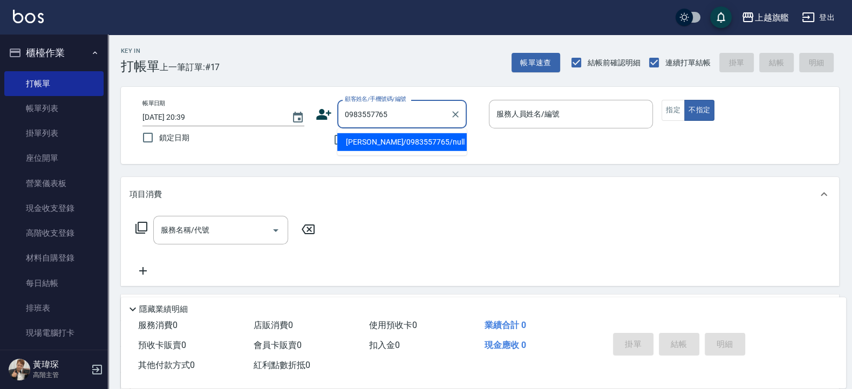
type input "[PERSON_NAME]/0983557765/null"
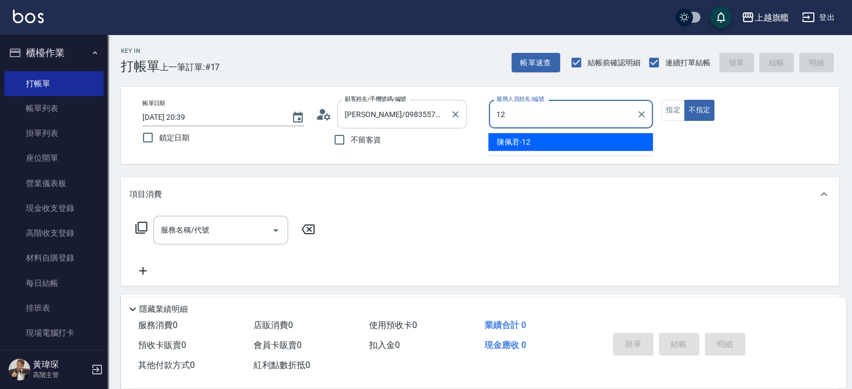
type input "[PERSON_NAME]-12"
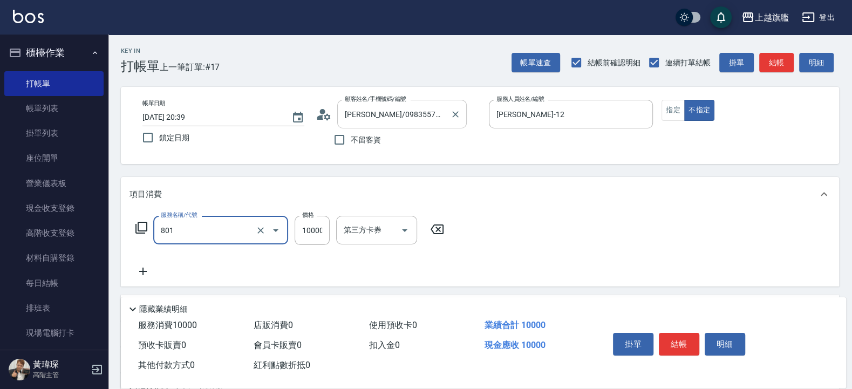
type input "頂級1(801)"
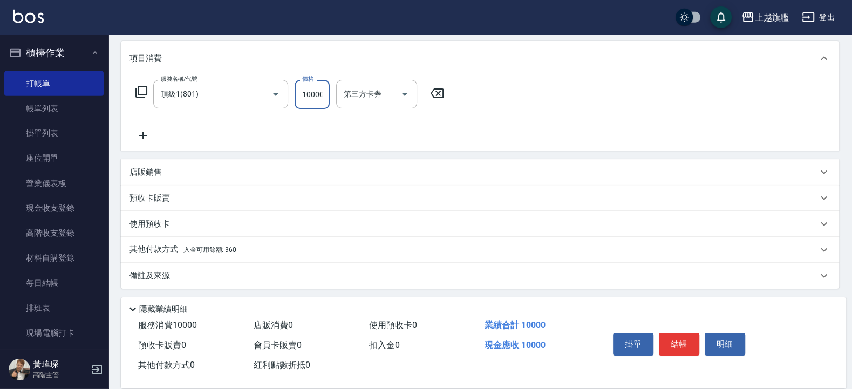
scroll to position [139, 0]
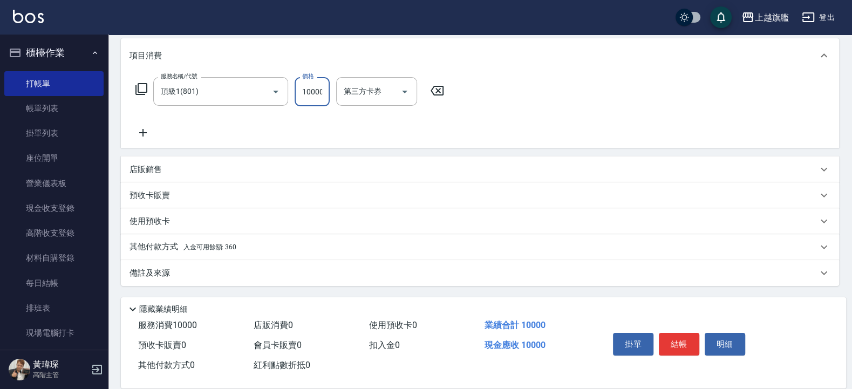
click at [162, 239] on div "其他付款方式 入金可用餘額: 360" at bounding box center [480, 247] width 718 height 26
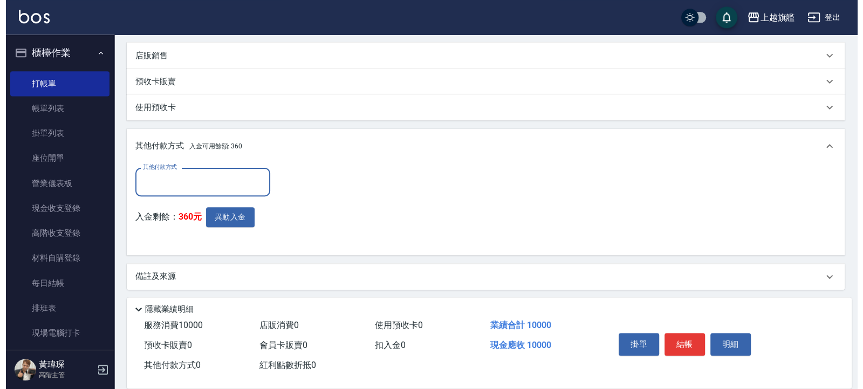
scroll to position [256, 0]
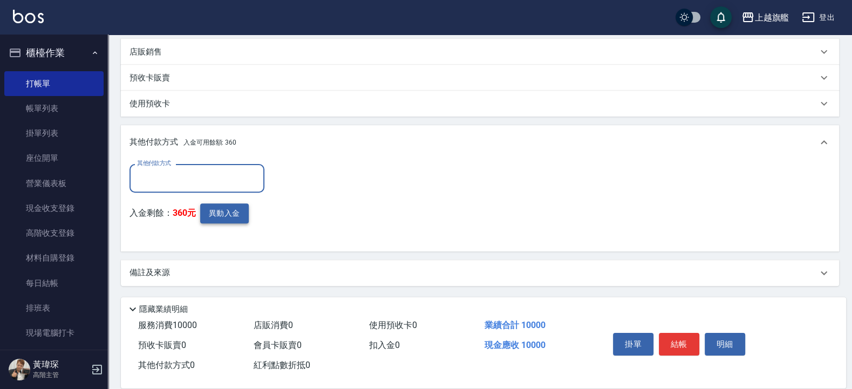
click at [237, 208] on button "異動入金" at bounding box center [224, 213] width 49 height 20
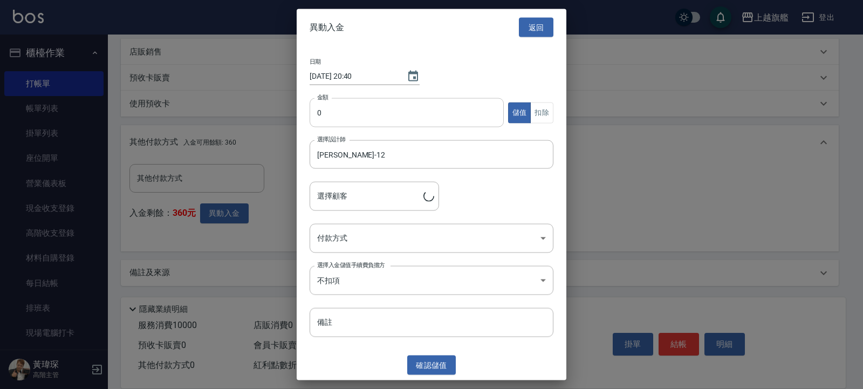
type input "[PERSON_NAME]/0983557765"
click at [377, 107] on input "0" at bounding box center [407, 112] width 194 height 29
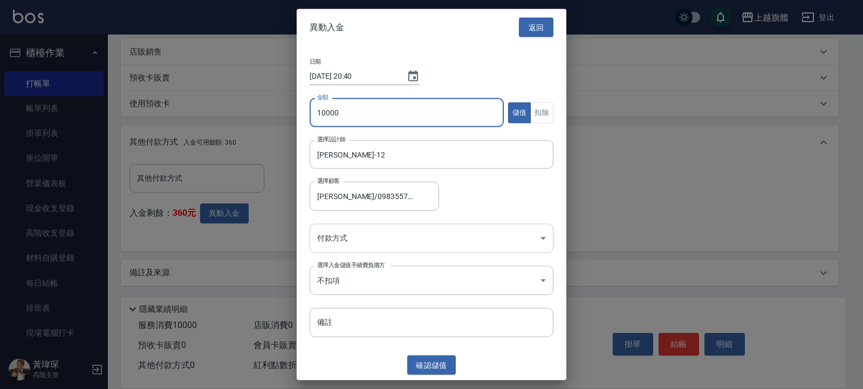
type input "10000"
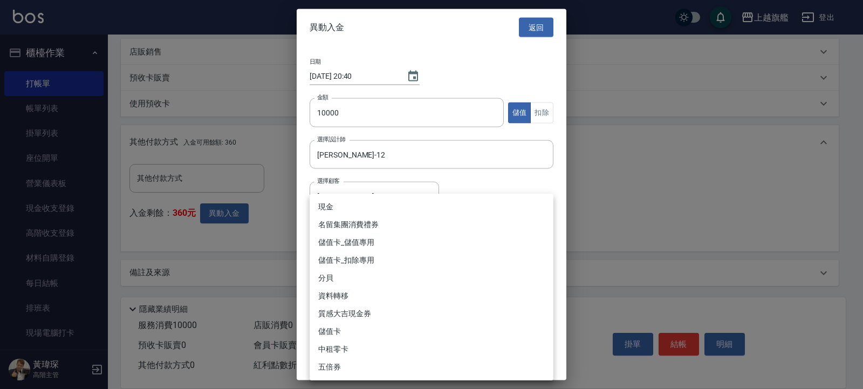
click at [349, 241] on body "上越旗艦 登出 櫃檯作業 打帳單 帳單列表 掛單列表 座位開單 營業儀表板 現金收支登錄 高階收支登錄 材料自購登錄 每日結帳 排班表 現場電腦打卡 掃碼打卡…" at bounding box center [431, 66] width 863 height 645
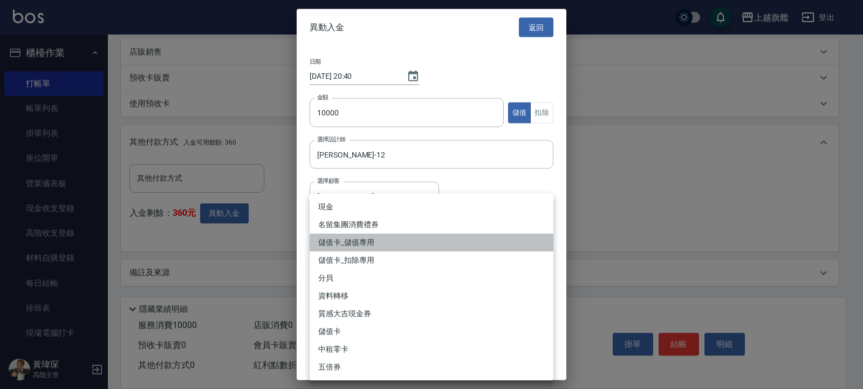
click at [359, 238] on li "儲值卡_儲值專用" at bounding box center [432, 243] width 244 height 18
type input "儲值卡_儲值專用"
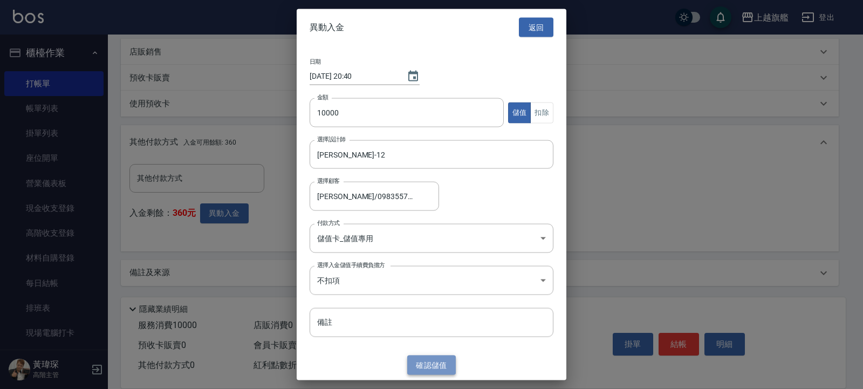
click at [421, 311] on button "確認 儲值" at bounding box center [431, 365] width 49 height 20
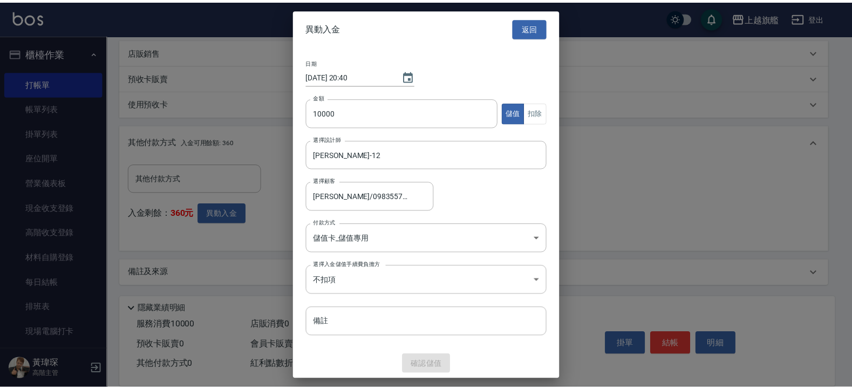
scroll to position [206, 0]
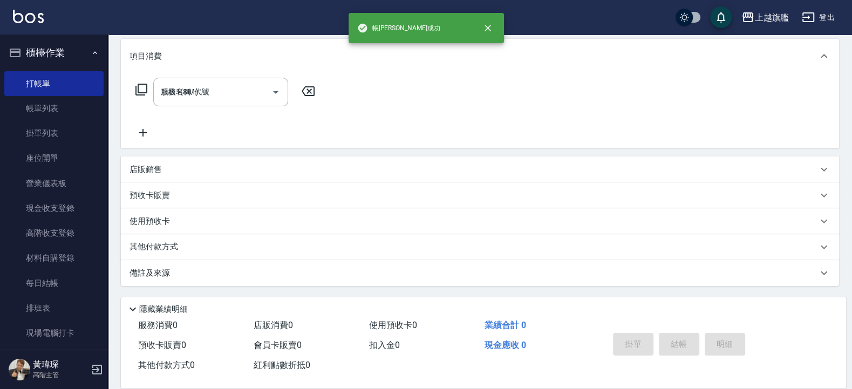
type input "[DATE] 20:40"
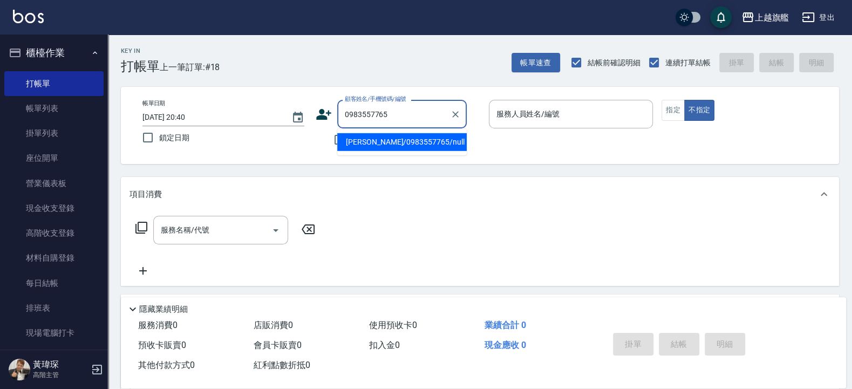
type input "[PERSON_NAME]/0983557765/null"
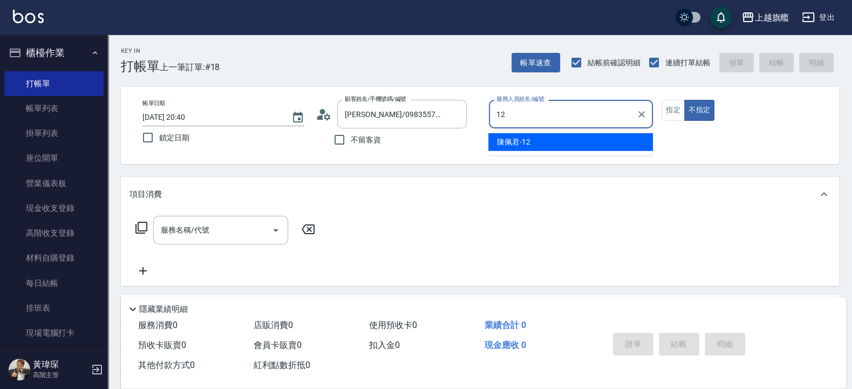
type input "[PERSON_NAME]-12"
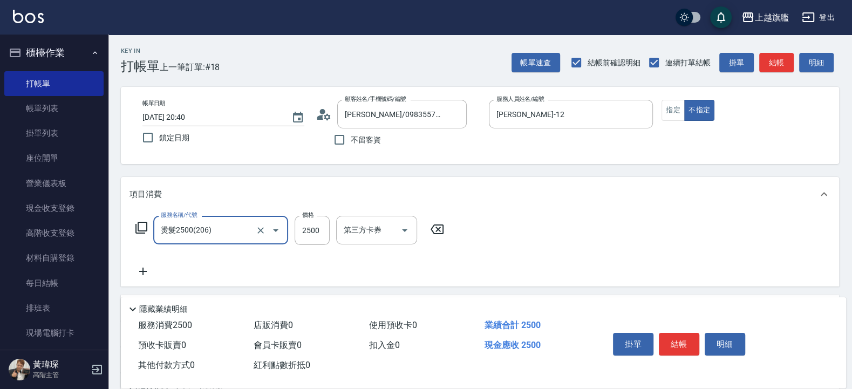
type input "燙髮2500(206)"
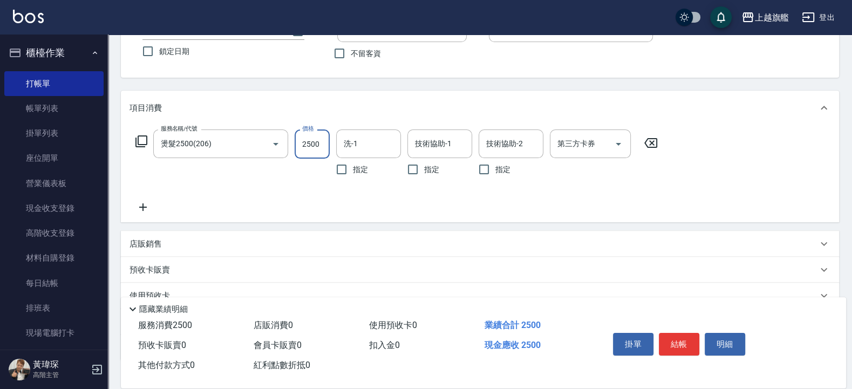
scroll to position [129, 0]
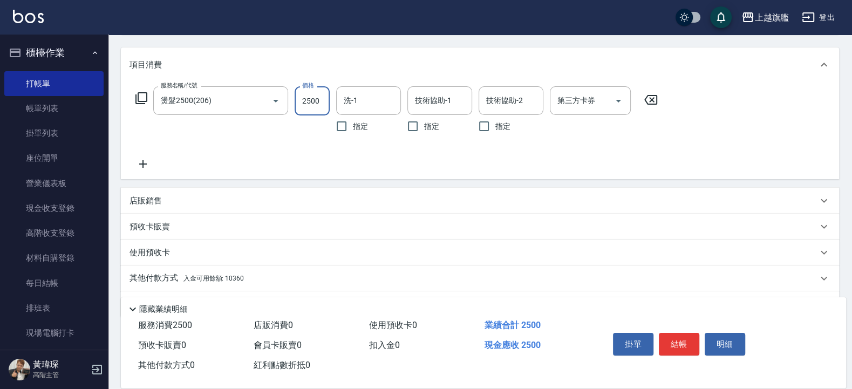
click at [216, 285] on div "其他付款方式 入金可用餘額: 10360" at bounding box center [480, 278] width 718 height 26
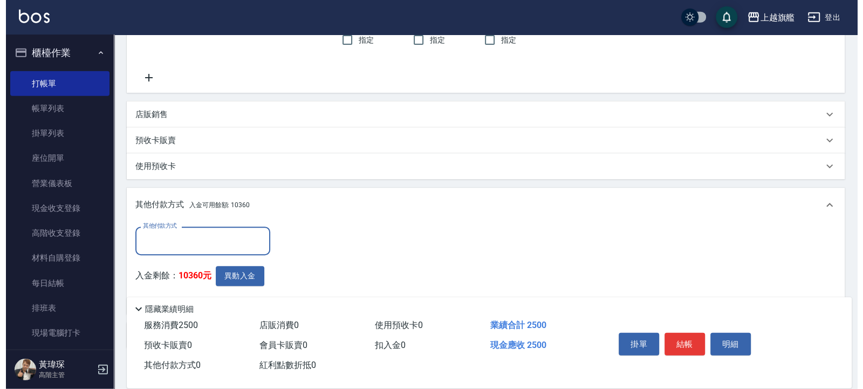
scroll to position [259, 0]
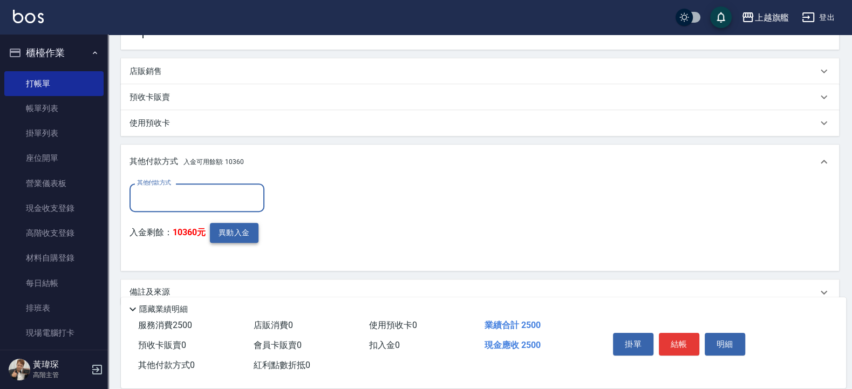
click at [231, 231] on button "異動入金" at bounding box center [234, 233] width 49 height 20
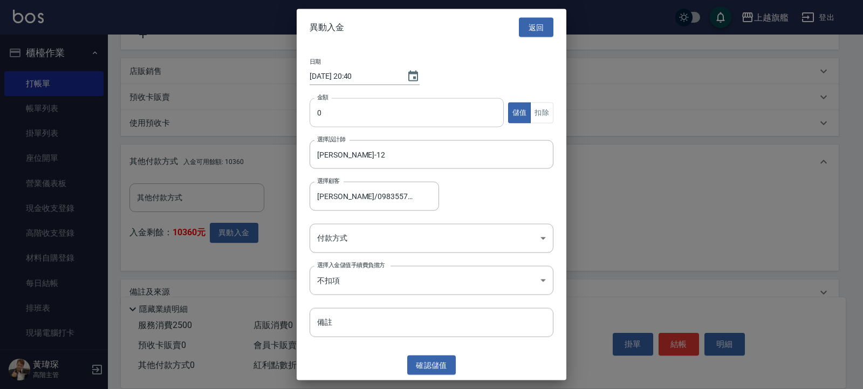
click at [382, 123] on input "0" at bounding box center [407, 112] width 194 height 29
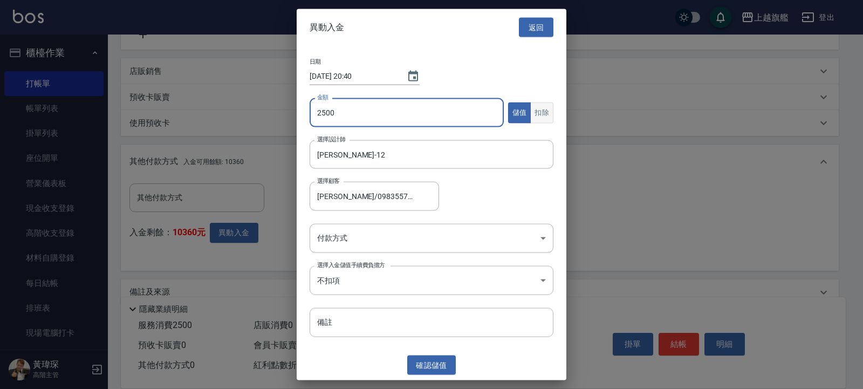
type input "2500"
click at [545, 116] on button "扣除" at bounding box center [541, 112] width 23 height 21
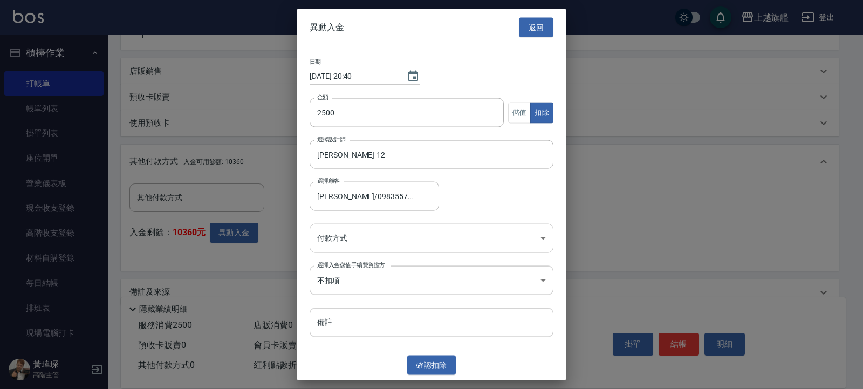
click at [355, 245] on body "上越旗艦 登出 櫃檯作業 打帳單 帳單列表 掛單列表 座位開單 營業儀表板 現金收支登錄 高階收支登錄 材料自購登錄 每日結帳 排班表 現場電腦打卡 掃碼打卡…" at bounding box center [431, 74] width 863 height 667
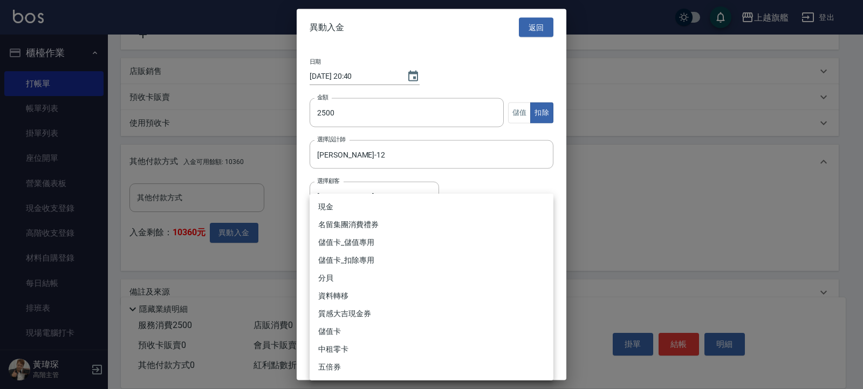
click at [362, 258] on li "儲值卡_扣除專用" at bounding box center [432, 260] width 244 height 18
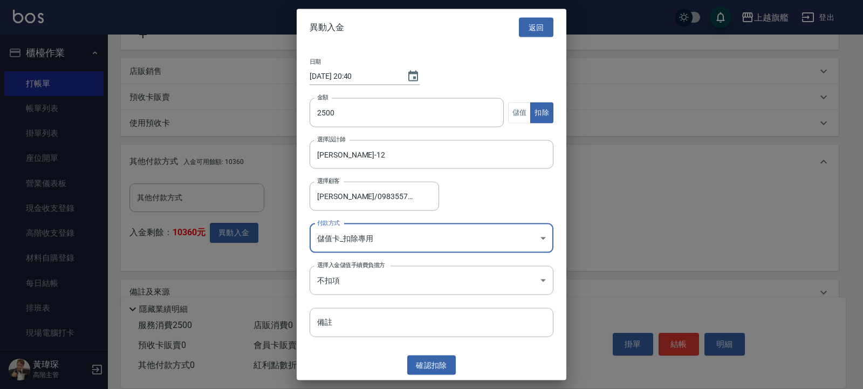
type input "儲值卡_扣除專用"
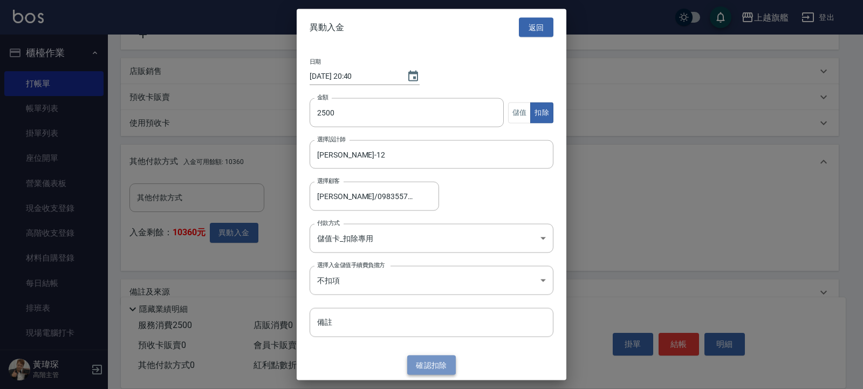
click at [443, 311] on button "確認 扣除" at bounding box center [431, 365] width 49 height 20
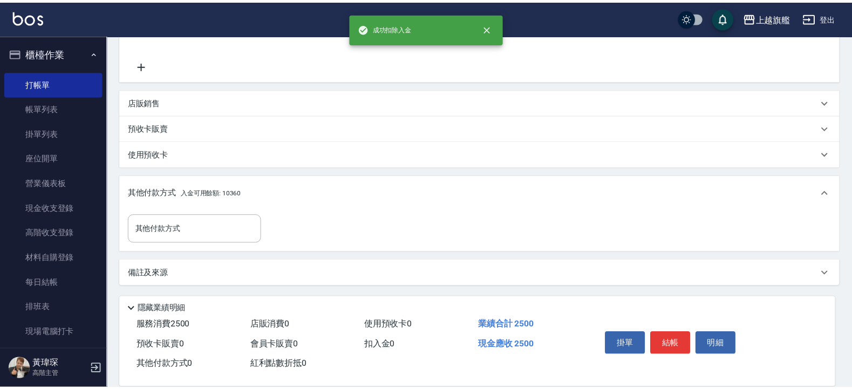
scroll to position [228, 0]
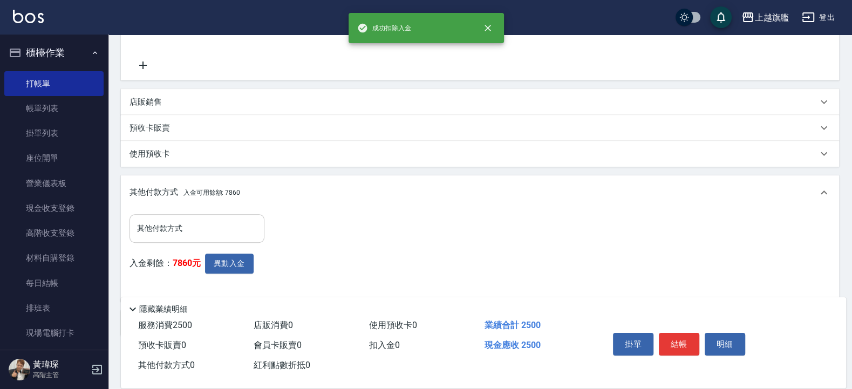
click at [162, 218] on div "其他付款方式" at bounding box center [196, 228] width 135 height 29
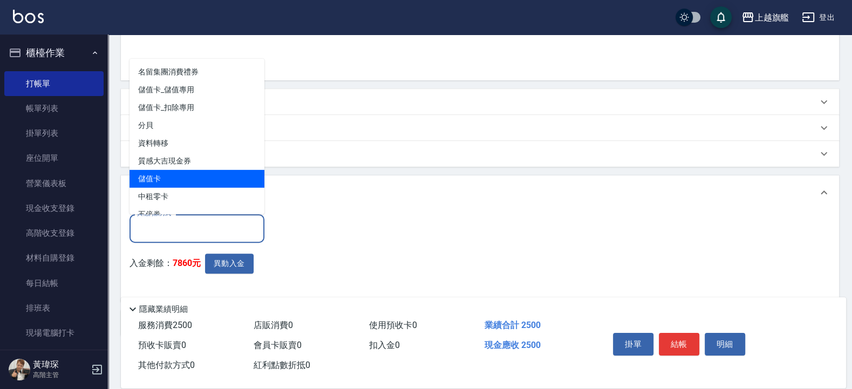
click at [167, 175] on span "儲值卡" at bounding box center [196, 178] width 135 height 18
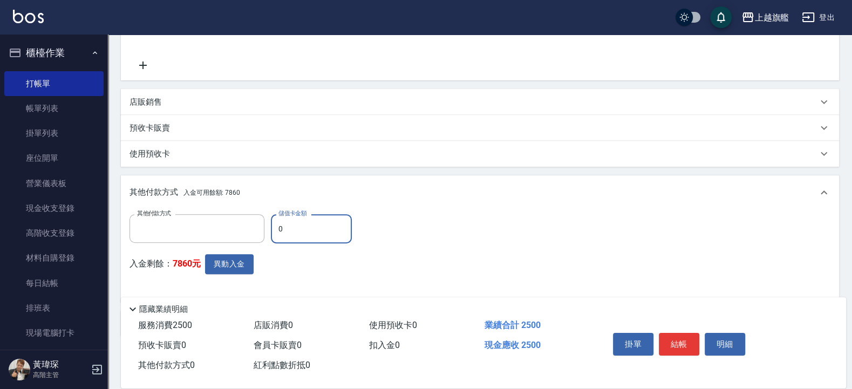
type input "儲值卡"
drag, startPoint x: 310, startPoint y: 221, endPoint x: 203, endPoint y: 214, distance: 107.6
click at [271, 222] on input "0" at bounding box center [311, 228] width 81 height 29
type input "2500"
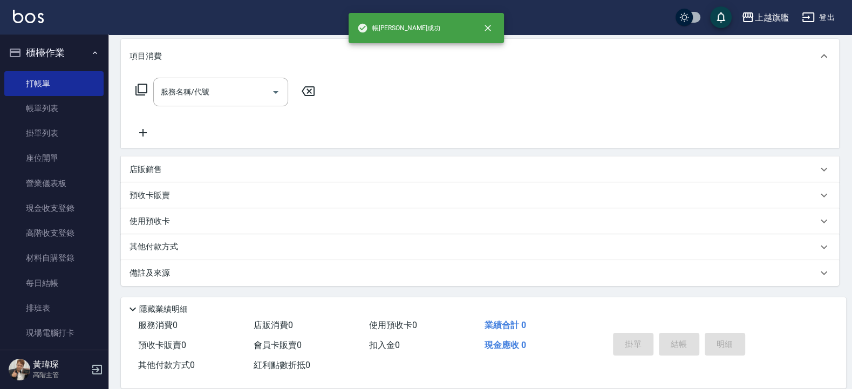
scroll to position [0, 0]
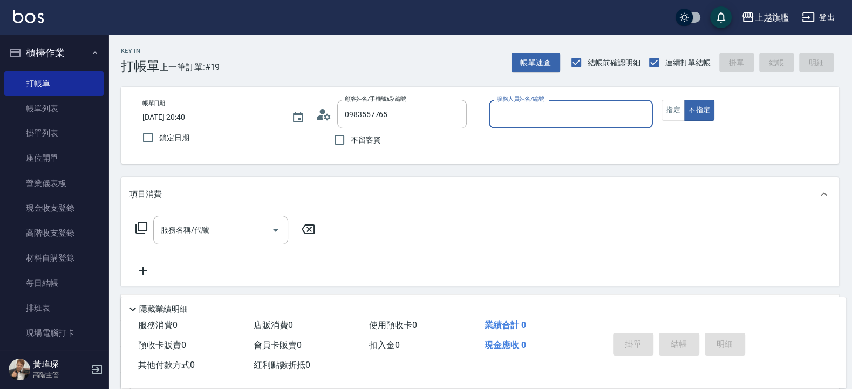
type input "[PERSON_NAME]/0983557765/null"
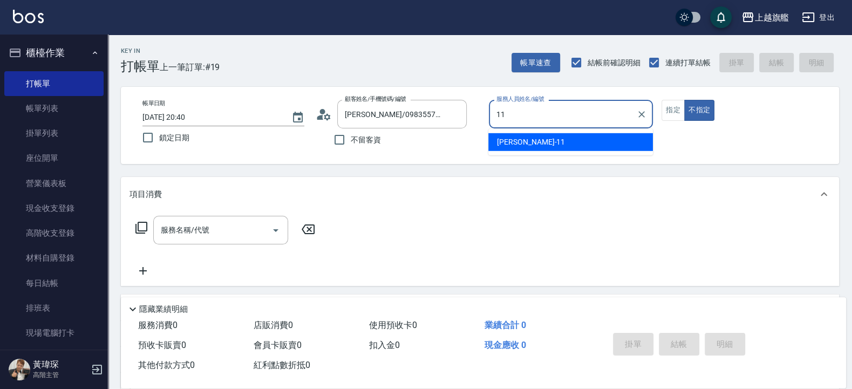
type input "[PERSON_NAME]-11"
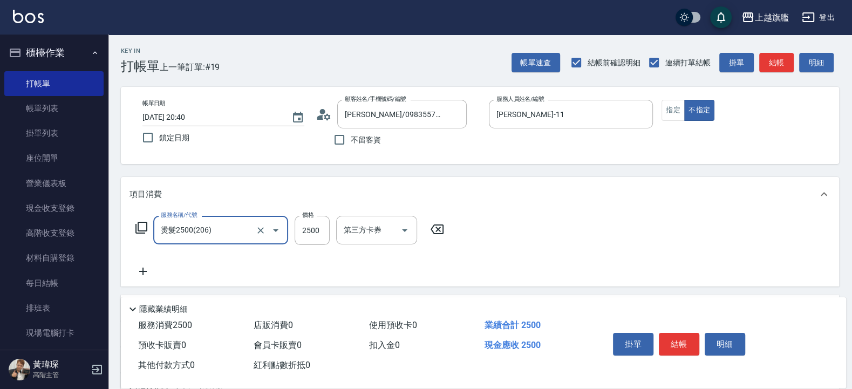
type input "燙髮2500(206)"
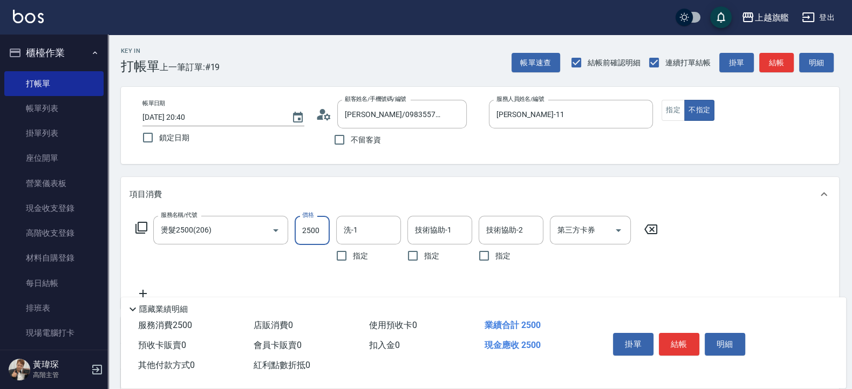
scroll to position [160, 0]
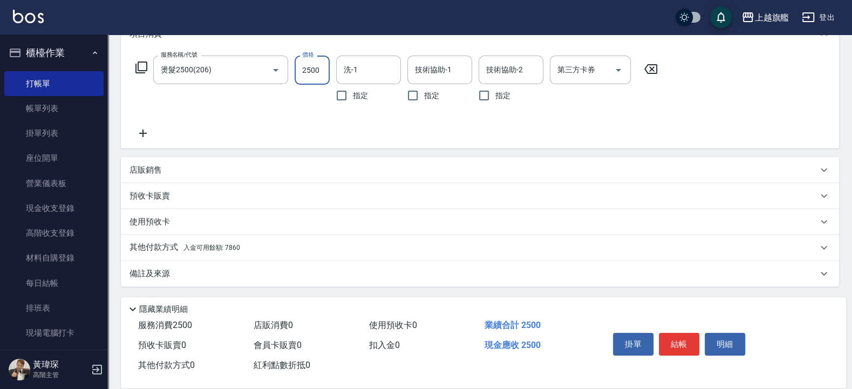
click at [248, 245] on div "其他付款方式 入金可用餘額: 7860" at bounding box center [473, 248] width 688 height 12
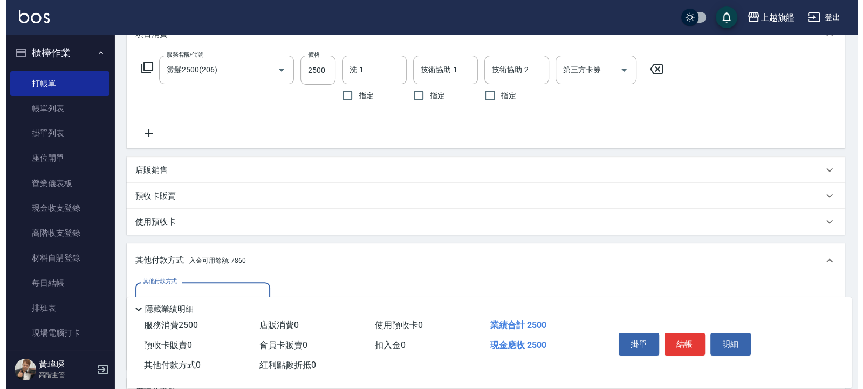
scroll to position [267, 0]
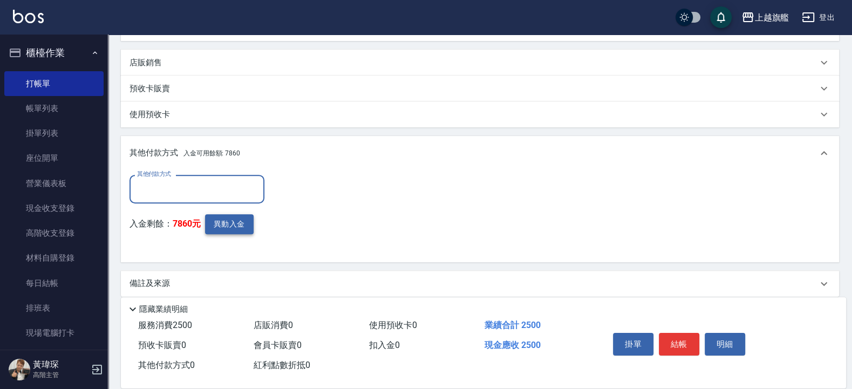
click at [229, 225] on button "異動入金" at bounding box center [229, 224] width 49 height 20
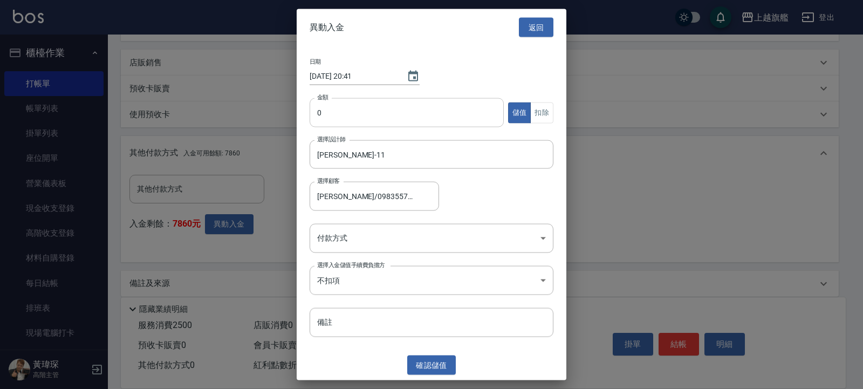
click at [351, 118] on input "0" at bounding box center [407, 112] width 194 height 29
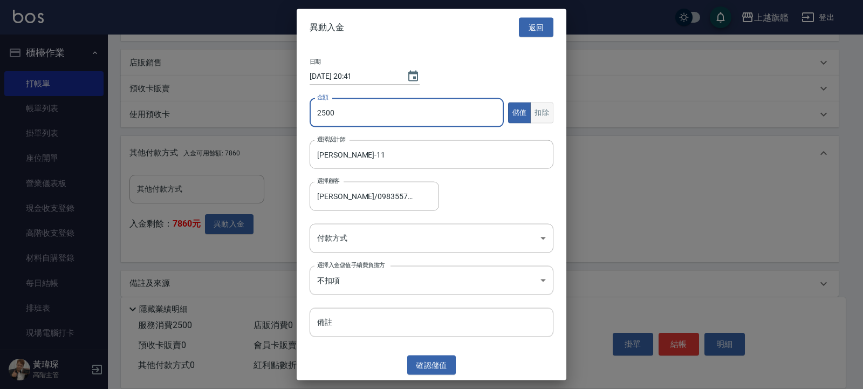
type input "2500"
click at [545, 110] on button "扣除" at bounding box center [541, 112] width 23 height 21
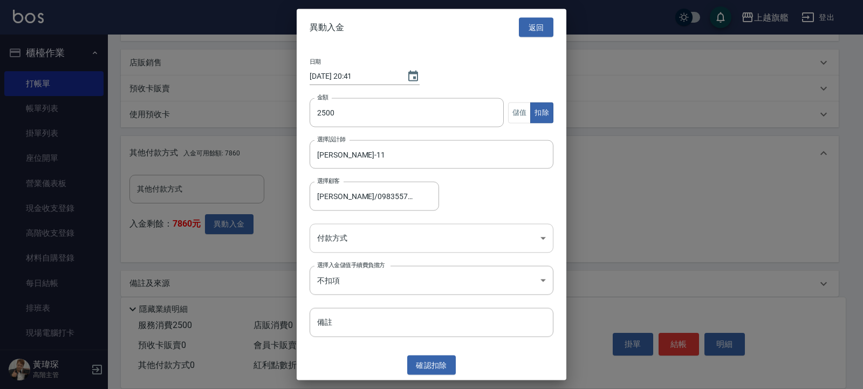
click at [346, 239] on body "上越旗艦 登出 櫃檯作業 打帳單 帳單列表 掛單列表 座位開單 營業儀表板 現金收支登錄 高階收支登錄 材料自購登錄 每日結帳 排班表 現場電腦打卡 掃碼打卡…" at bounding box center [431, 66] width 863 height 667
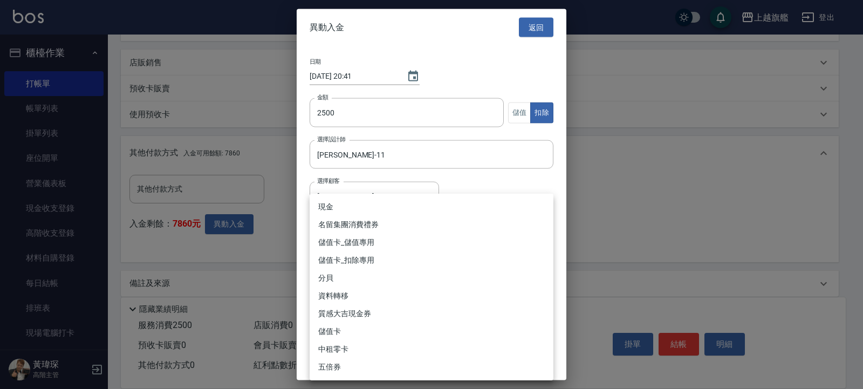
click at [355, 261] on li "儲值卡_扣除專用" at bounding box center [432, 260] width 244 height 18
type input "儲值卡_扣除專用"
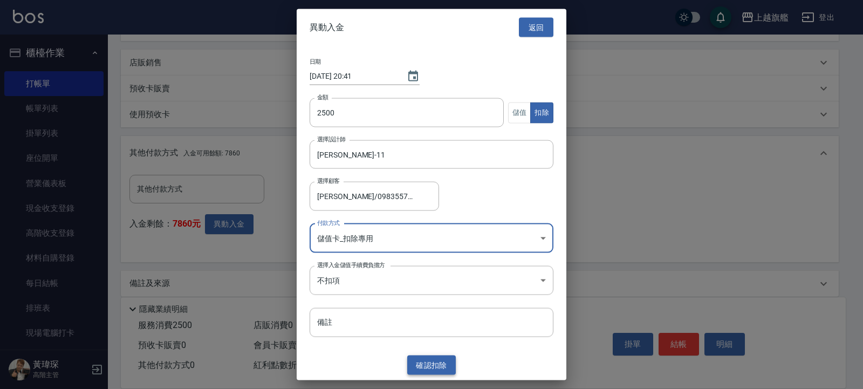
click at [430, 311] on button "確認 扣除" at bounding box center [431, 365] width 49 height 20
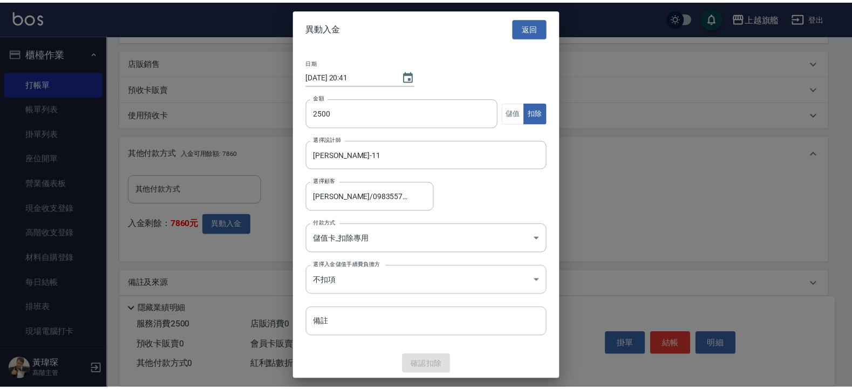
scroll to position [228, 0]
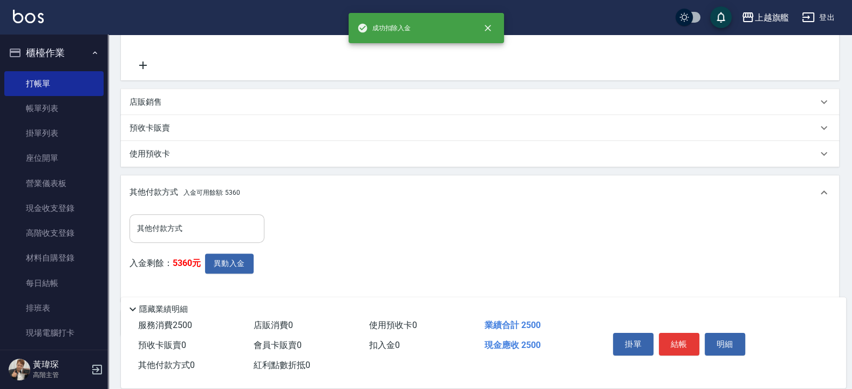
click at [188, 222] on input "其他付款方式" at bounding box center [196, 228] width 125 height 19
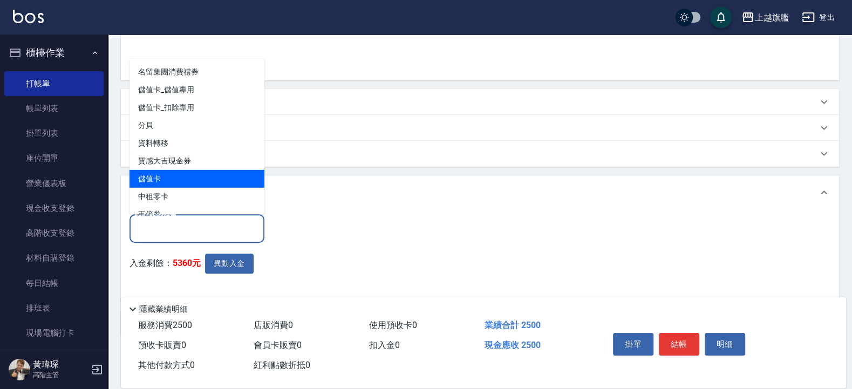
click at [177, 183] on span "儲值卡" at bounding box center [196, 178] width 135 height 18
type input "儲值卡"
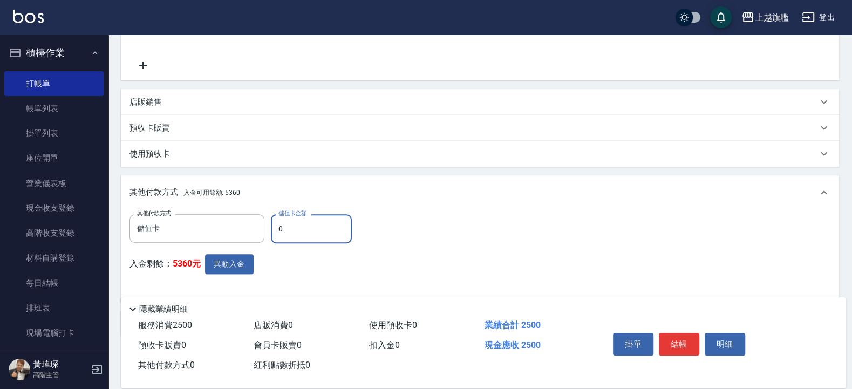
drag, startPoint x: 294, startPoint y: 230, endPoint x: 253, endPoint y: 223, distance: 41.0
click at [271, 223] on input "0" at bounding box center [311, 228] width 81 height 29
type input "2500"
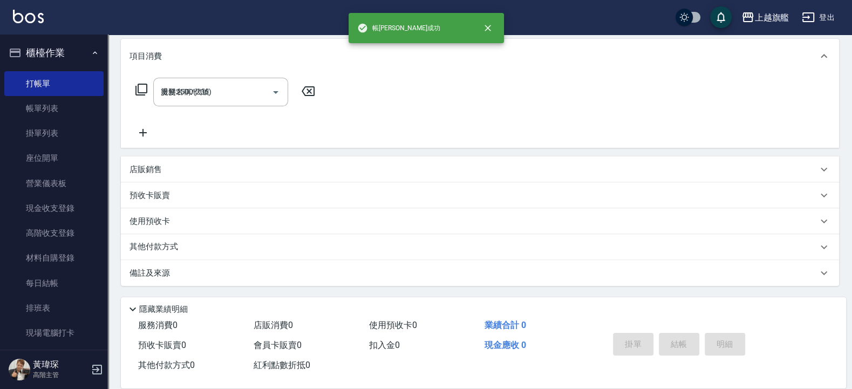
type input "[DATE] 20:41"
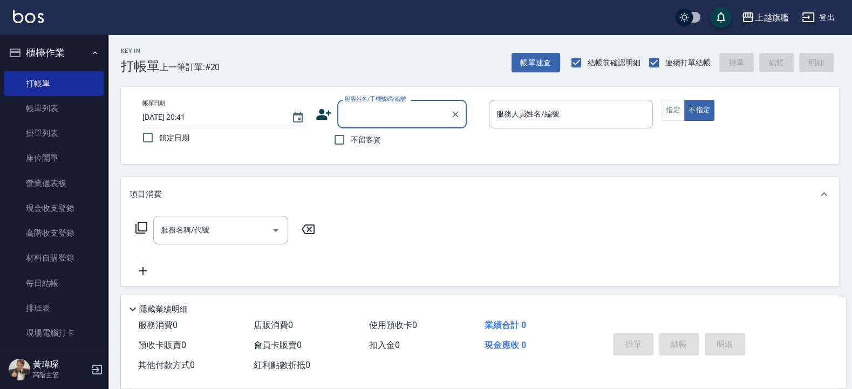
click at [369, 136] on span "不留客資" at bounding box center [366, 139] width 30 height 11
click at [351, 136] on input "不留客資" at bounding box center [339, 139] width 23 height 23
checkbox input "true"
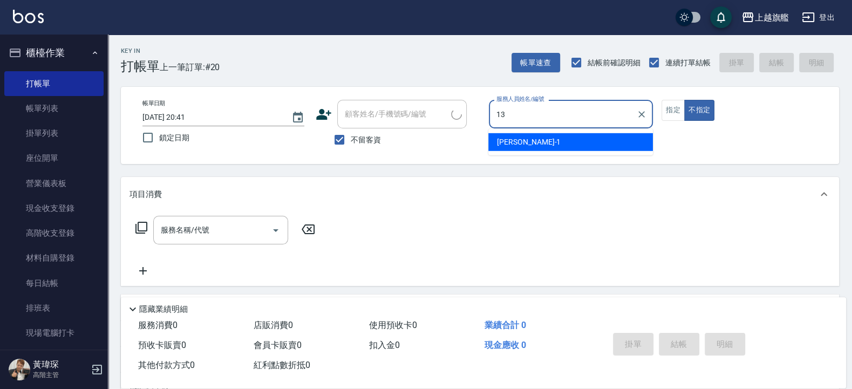
type input "13"
type input "[PERSON_NAME]/0963757231/"
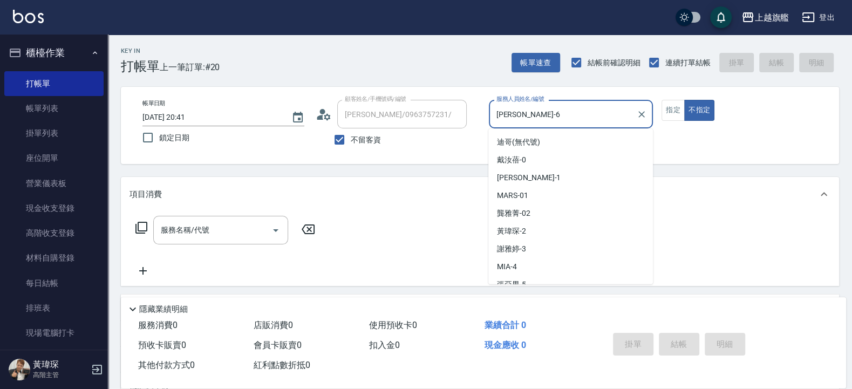
scroll to position [26, 0]
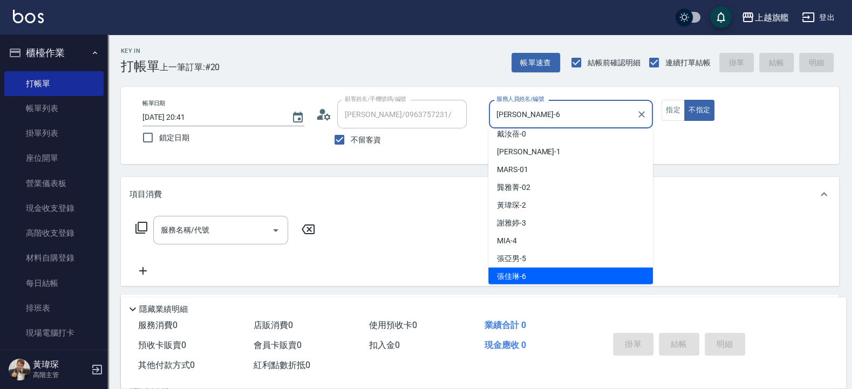
drag, startPoint x: 533, startPoint y: 111, endPoint x: 417, endPoint y: 91, distance: 117.1
click at [493, 105] on input "[PERSON_NAME]-6" at bounding box center [562, 114] width 139 height 19
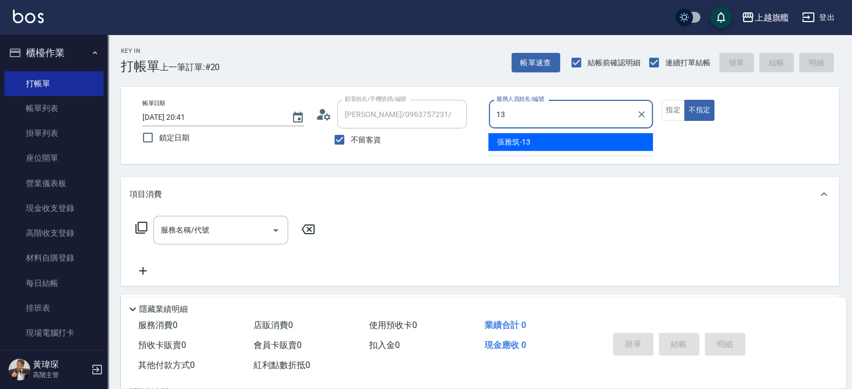
type input "[PERSON_NAME]-13"
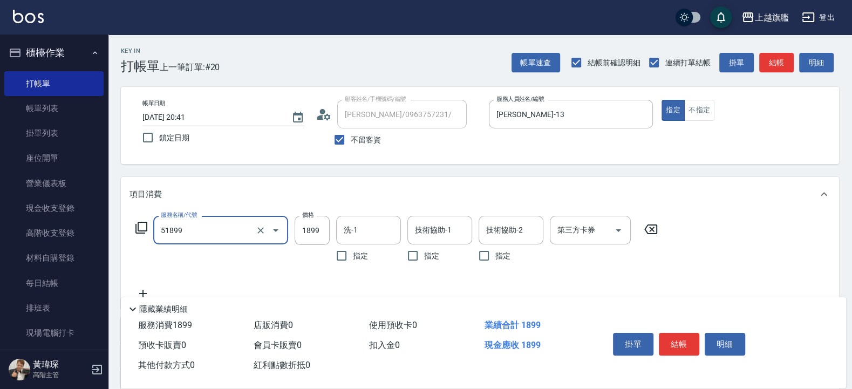
type input "優惠染1899(51899)"
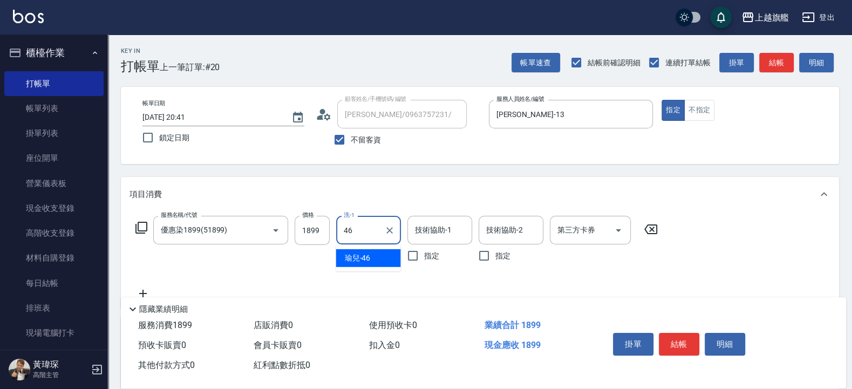
type input "瑜兒-46"
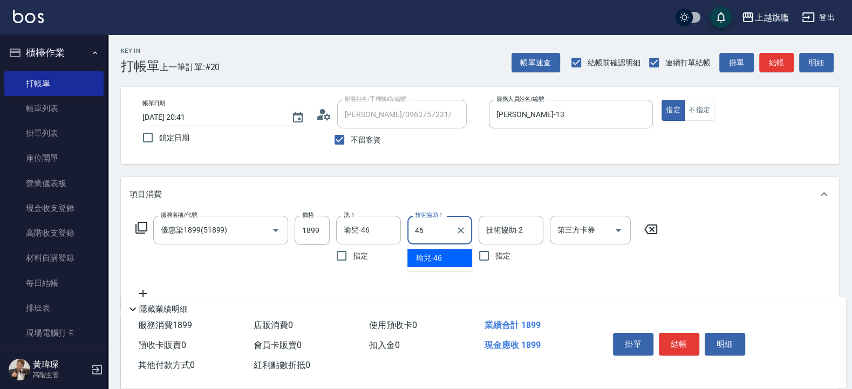
type input "瑜兒-46"
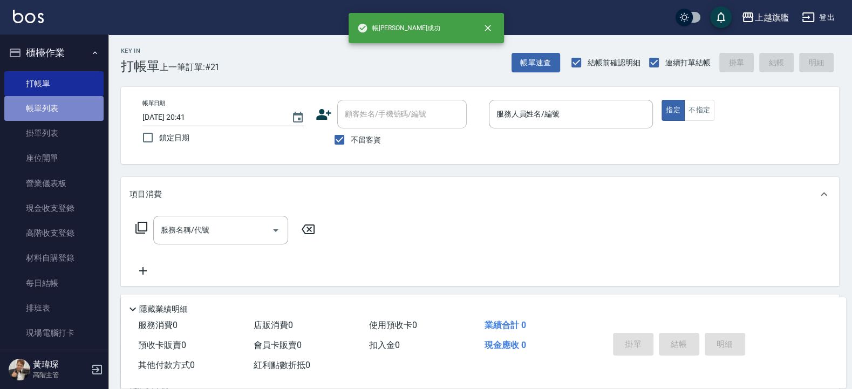
click at [58, 108] on link "帳單列表" at bounding box center [53, 108] width 99 height 25
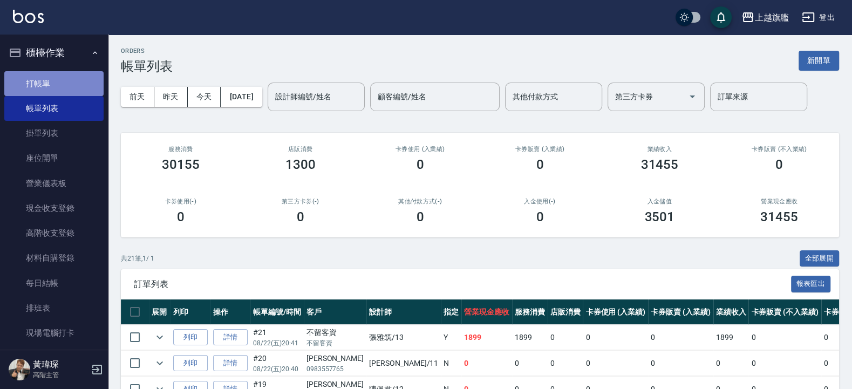
click at [64, 81] on link "打帳單" at bounding box center [53, 83] width 99 height 25
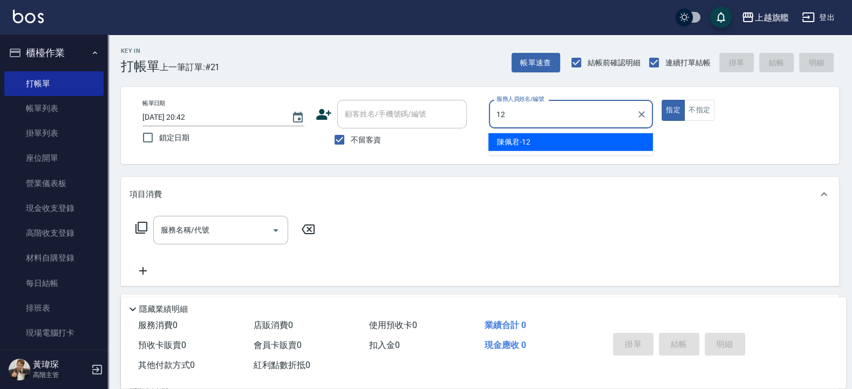
type input "[PERSON_NAME]-12"
type button "true"
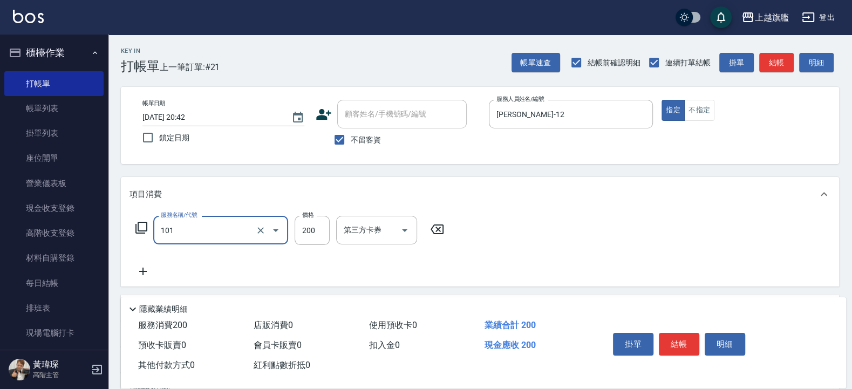
type input "一般洗(101)"
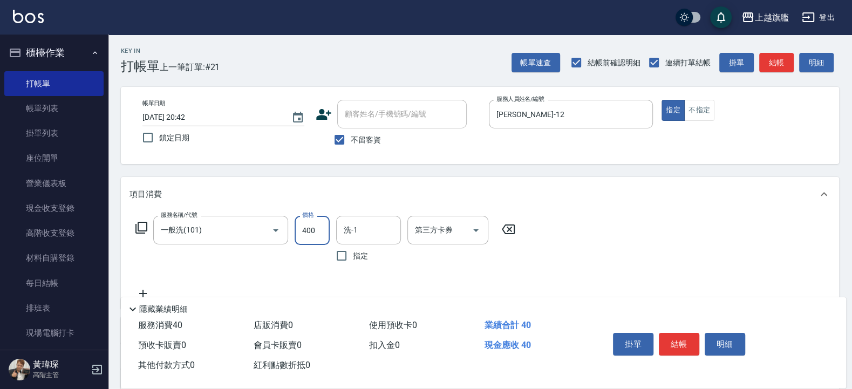
type input "400"
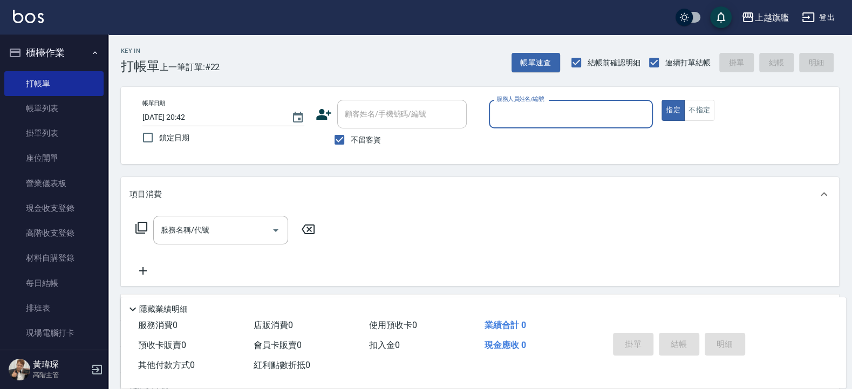
click at [367, 140] on span "不留客資" at bounding box center [366, 139] width 30 height 11
click at [351, 140] on input "不留客資" at bounding box center [339, 139] width 23 height 23
checkbox input "false"
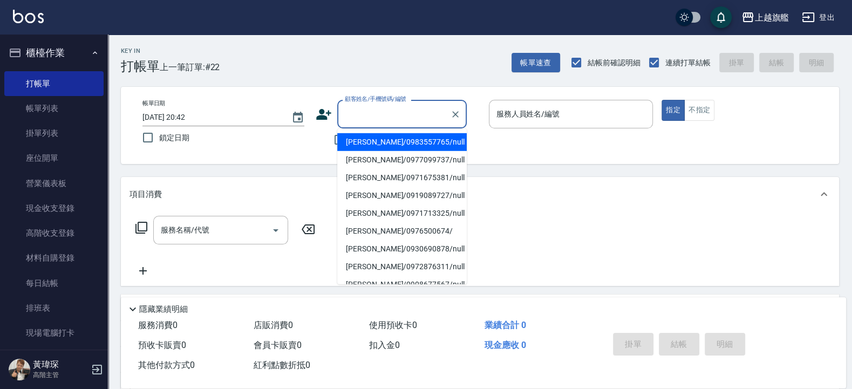
click at [366, 119] on input "顧客姓名/手機號碼/編號" at bounding box center [394, 114] width 104 height 19
type input "[PERSON_NAME]/0983557765/null"
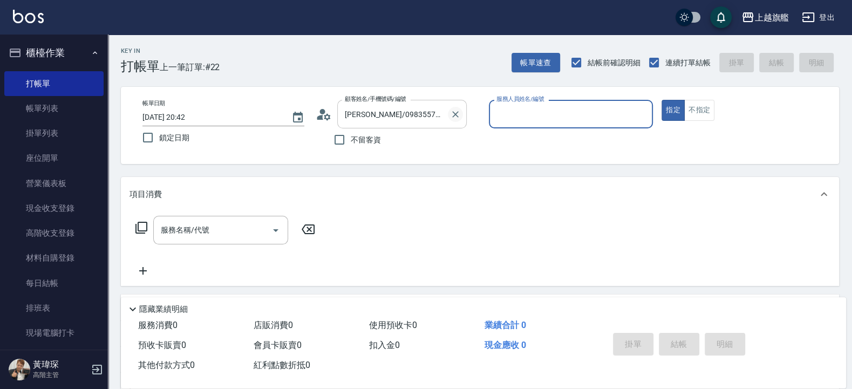
click at [456, 115] on icon "Clear" at bounding box center [455, 114] width 6 height 6
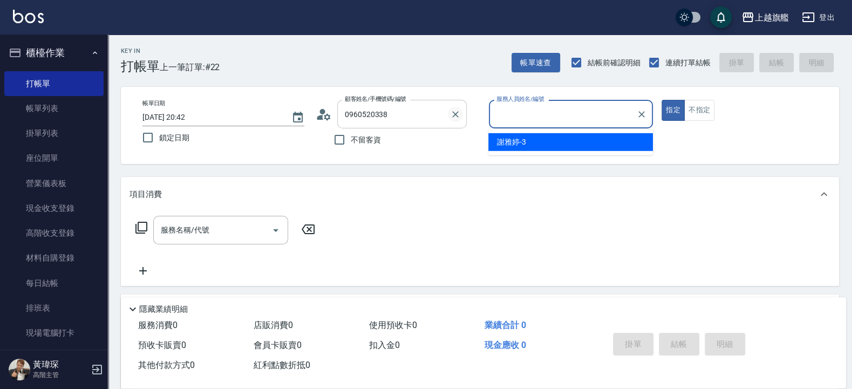
type input "[PERSON_NAME]/0960520338/null"
type input "[PERSON_NAME]-3"
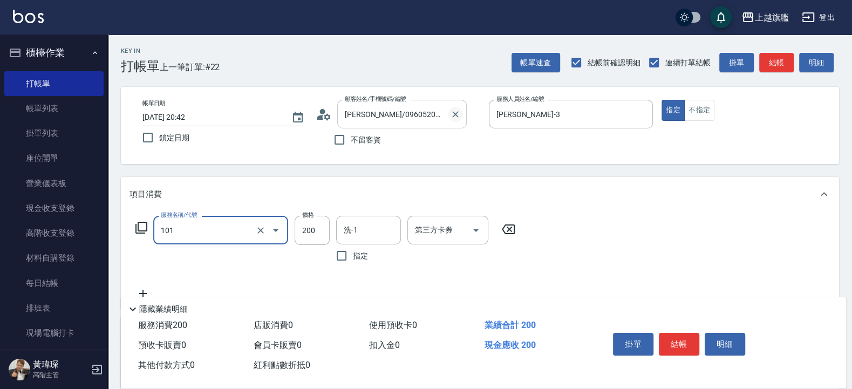
type input "一般洗(101)"
type input "699"
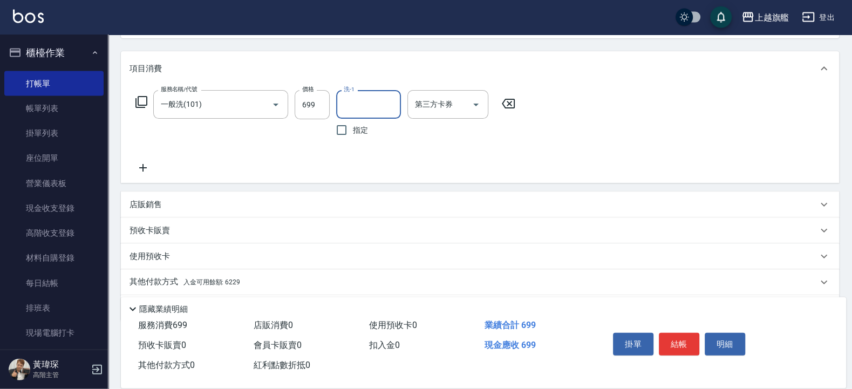
scroll to position [129, 0]
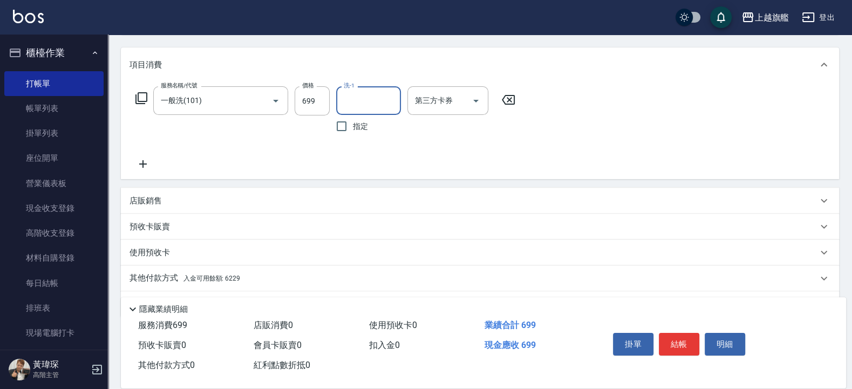
click at [231, 278] on span "入金可用餘額: 6229" at bounding box center [211, 278] width 57 height 8
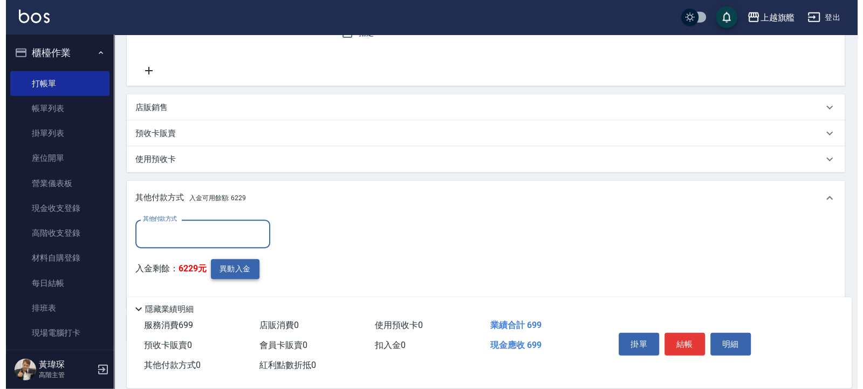
scroll to position [259, 0]
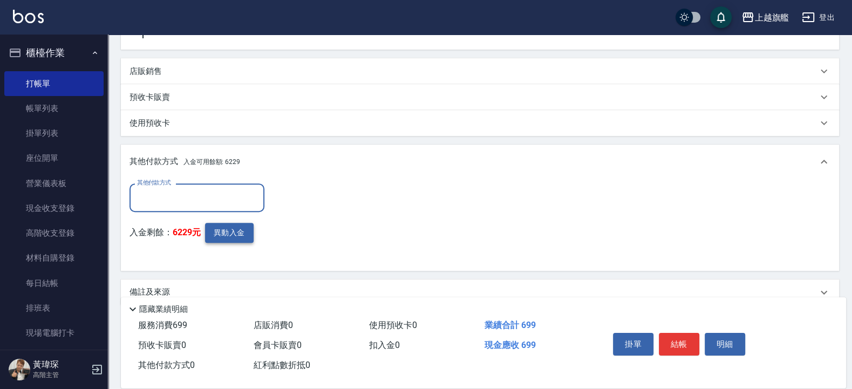
click at [229, 225] on button "異動入金" at bounding box center [229, 233] width 49 height 20
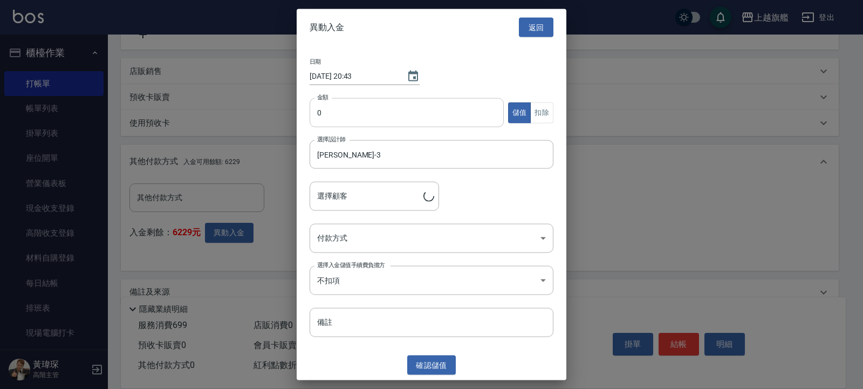
type input "[PERSON_NAME]/0960520338"
click at [354, 105] on input "0" at bounding box center [407, 112] width 194 height 29
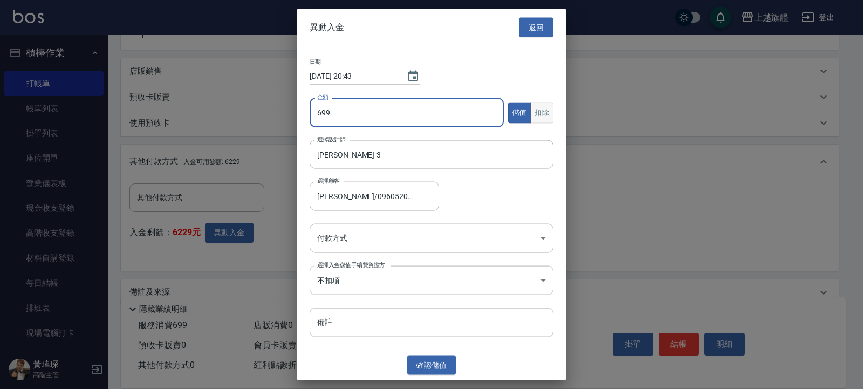
type input "699"
click at [542, 107] on button "扣除" at bounding box center [541, 112] width 23 height 21
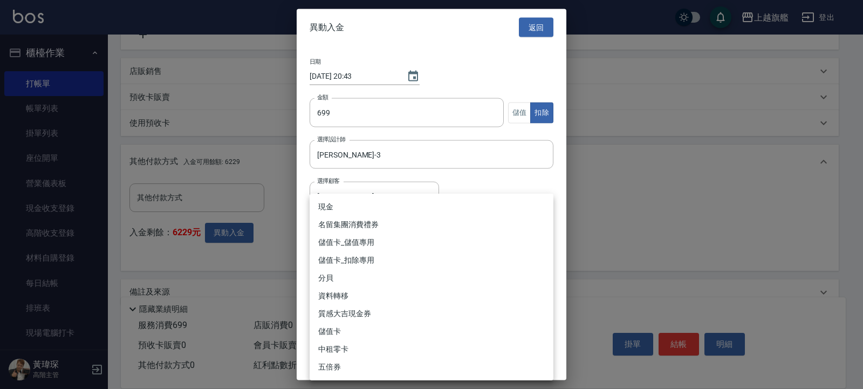
click at [353, 239] on body "上越旗艦 登出 櫃檯作業 打帳單 帳單列表 掛單列表 座位開單 營業儀表板 現金收支登錄 高階收支登錄 材料自購登錄 每日結帳 排班表 現場電腦打卡 掃碼打卡…" at bounding box center [431, 74] width 863 height 667
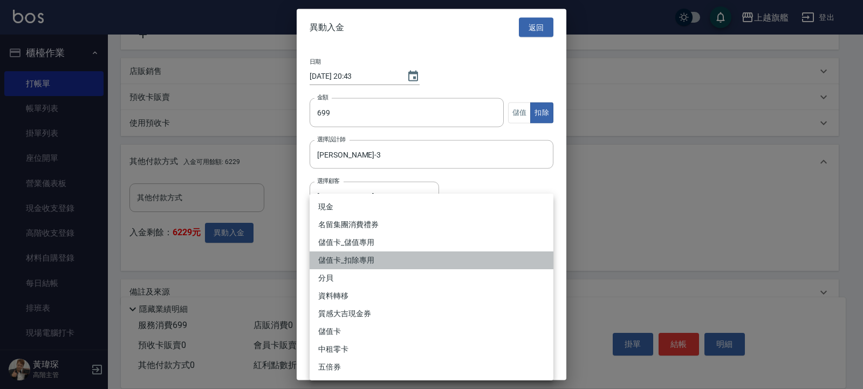
click at [368, 259] on li "儲值卡_扣除專用" at bounding box center [432, 260] width 244 height 18
type input "儲值卡_扣除專用"
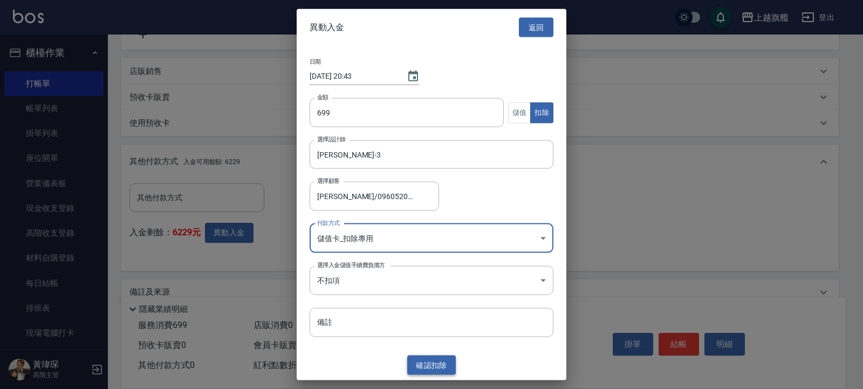
click at [428, 311] on button "確認 扣除" at bounding box center [431, 365] width 49 height 20
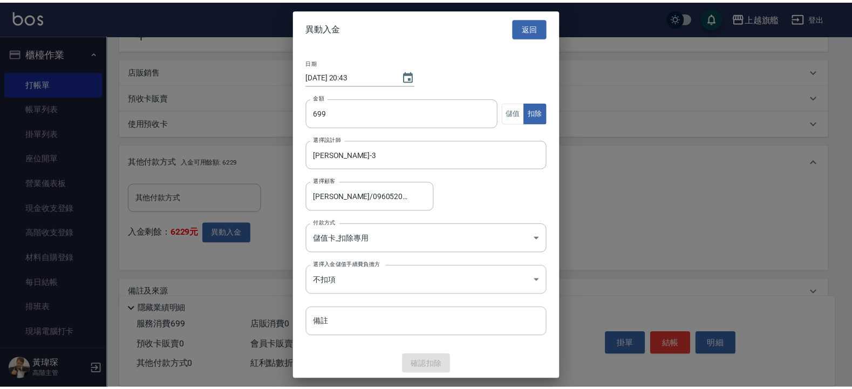
scroll to position [228, 0]
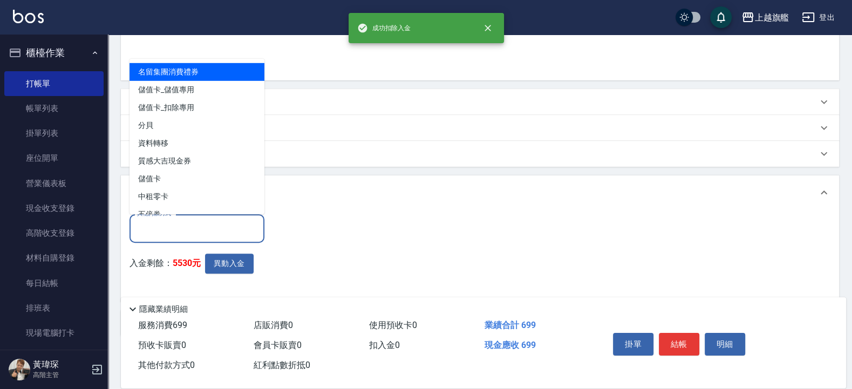
click at [195, 232] on input "其他付款方式" at bounding box center [196, 228] width 125 height 19
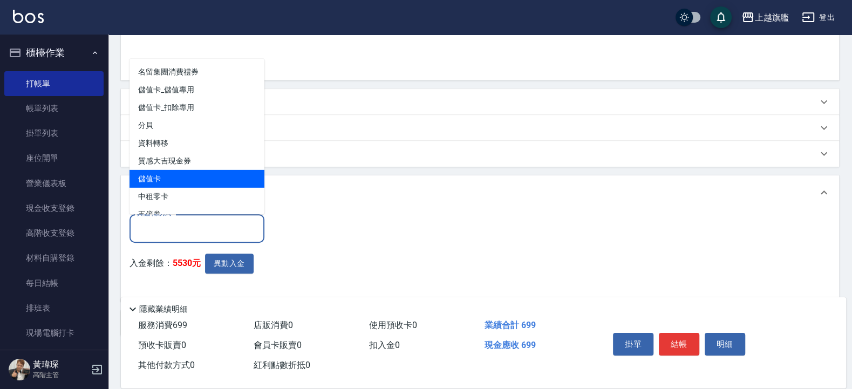
click at [175, 181] on span "儲值卡" at bounding box center [196, 178] width 135 height 18
type input "儲值卡"
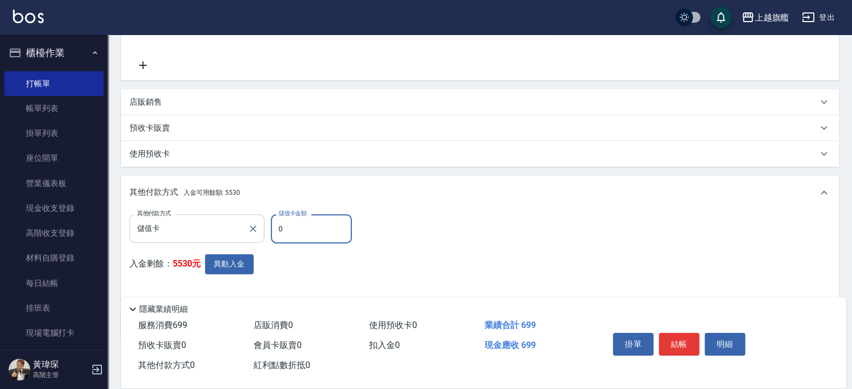
drag, startPoint x: 301, startPoint y: 231, endPoint x: 224, endPoint y: 220, distance: 77.9
click at [271, 220] on input "0" at bounding box center [311, 228] width 81 height 29
type input "699"
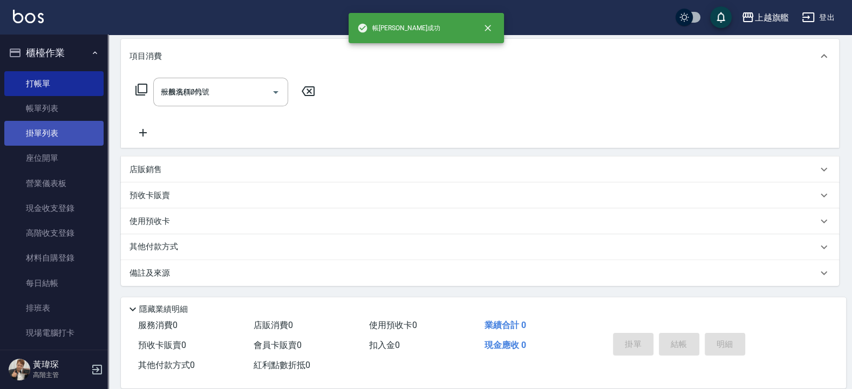
type input "[DATE] 20:43"
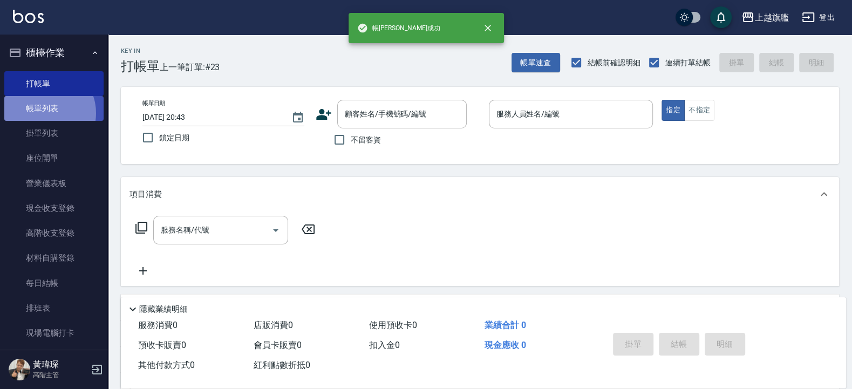
click at [43, 113] on link "帳單列表" at bounding box center [53, 108] width 99 height 25
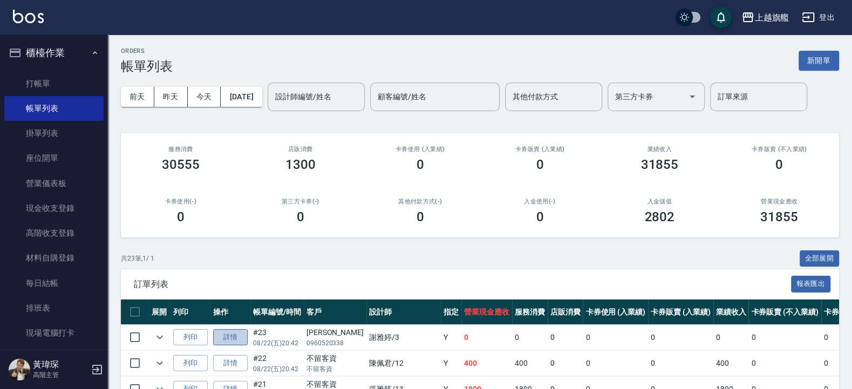
click at [227, 311] on link "詳情" at bounding box center [230, 337] width 35 height 17
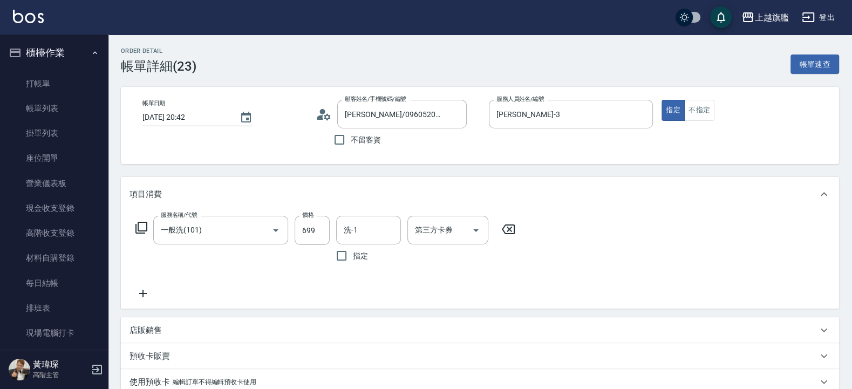
click at [143, 289] on icon at bounding box center [142, 293] width 27 height 13
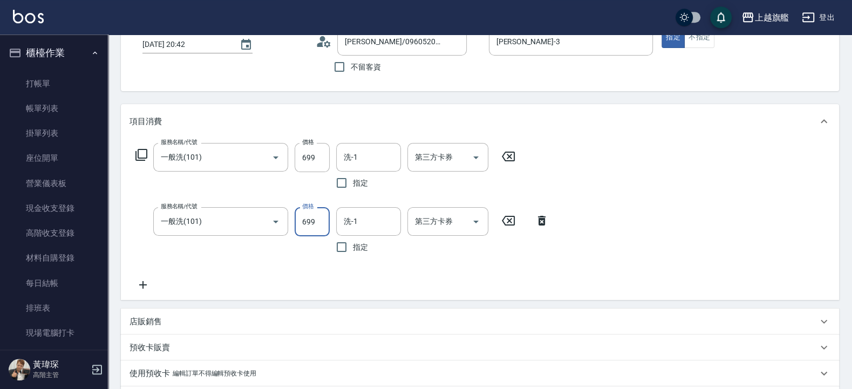
scroll to position [259, 0]
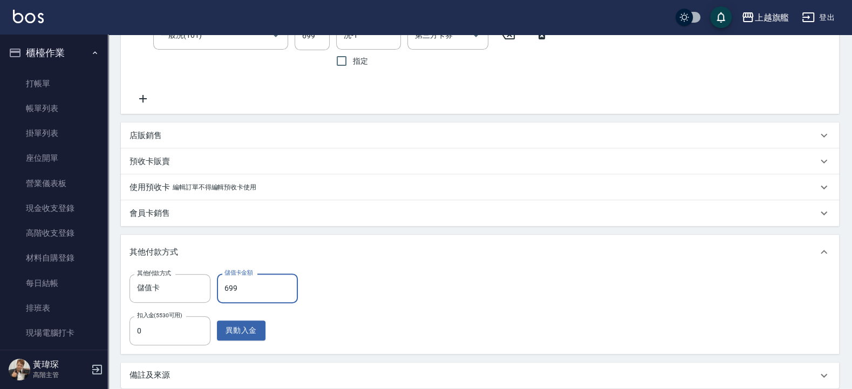
click at [256, 297] on input "699" at bounding box center [257, 287] width 81 height 29
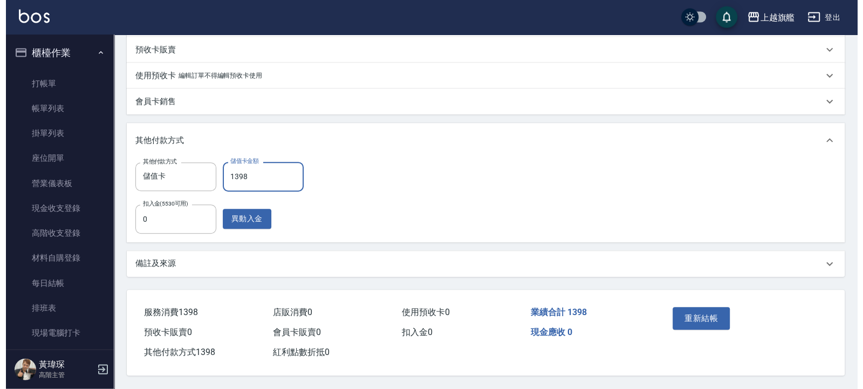
scroll to position [374, 0]
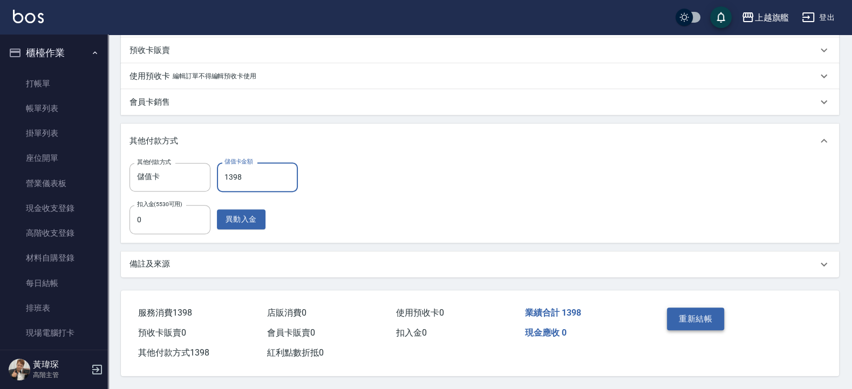
click at [681, 309] on button "重新結帳" at bounding box center [695, 318] width 57 height 23
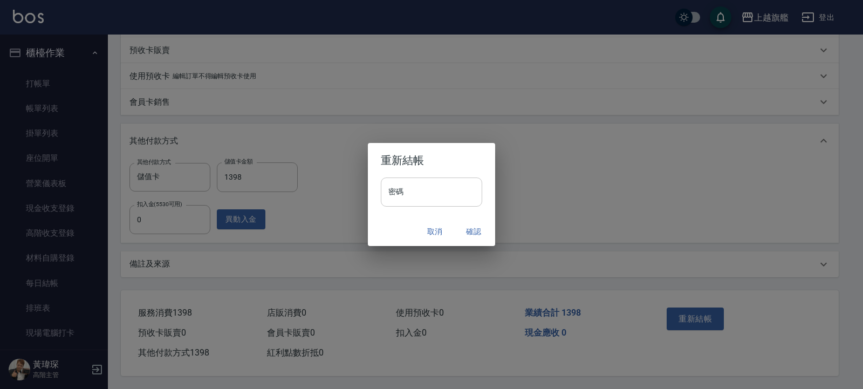
click at [420, 191] on input "密碼" at bounding box center [431, 191] width 101 height 29
click at [476, 227] on button "確認" at bounding box center [473, 232] width 35 height 20
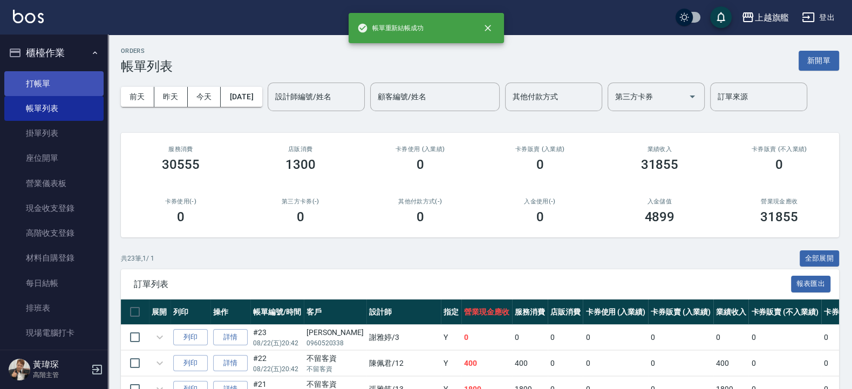
click at [49, 84] on link "打帳單" at bounding box center [53, 83] width 99 height 25
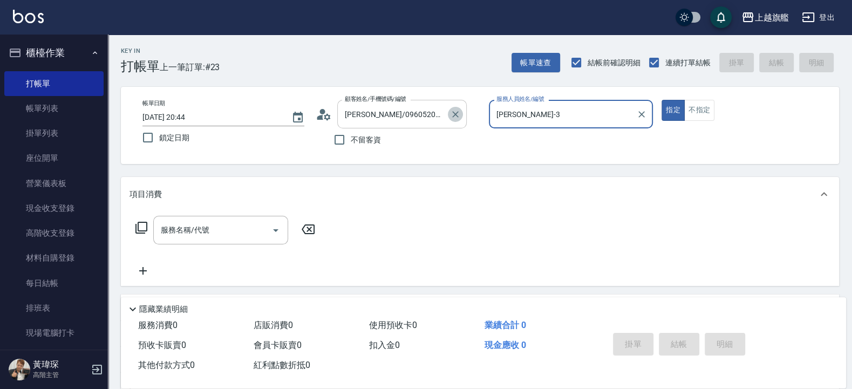
click at [450, 116] on icon "Clear" at bounding box center [455, 114] width 11 height 11
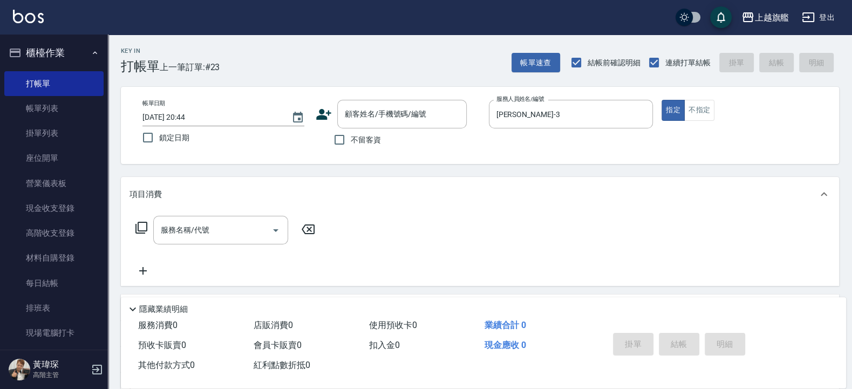
click at [351, 137] on span "不留客資" at bounding box center [366, 139] width 30 height 11
click at [351, 137] on input "不留客資" at bounding box center [339, 139] width 23 height 23
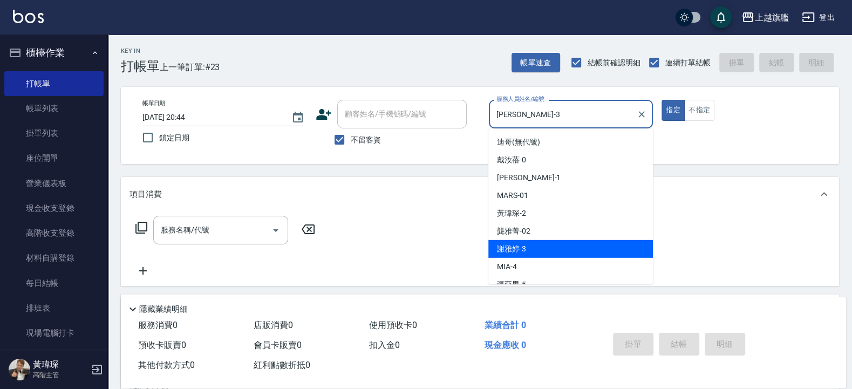
drag, startPoint x: 539, startPoint y: 110, endPoint x: 428, endPoint y: 101, distance: 111.4
click at [493, 105] on input "[PERSON_NAME]-3" at bounding box center [562, 114] width 139 height 19
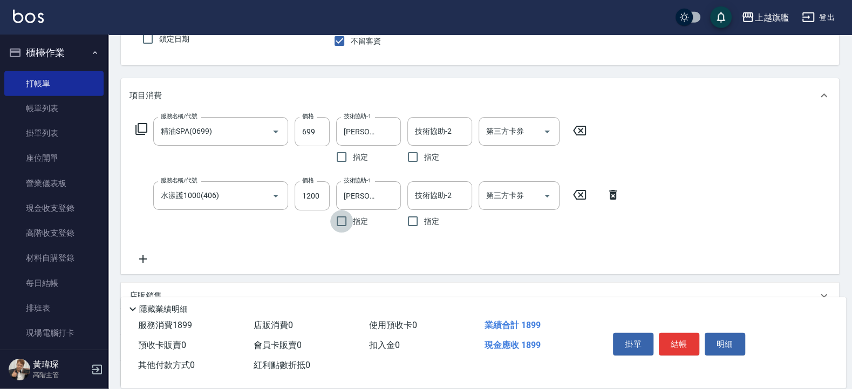
scroll to position [129, 0]
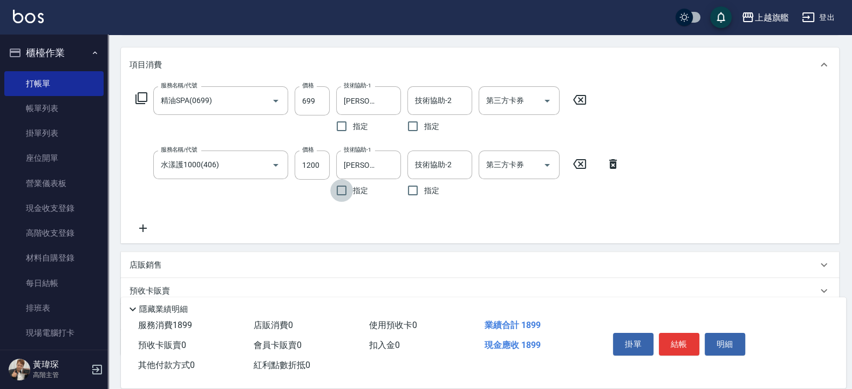
click at [149, 224] on icon at bounding box center [142, 228] width 27 height 13
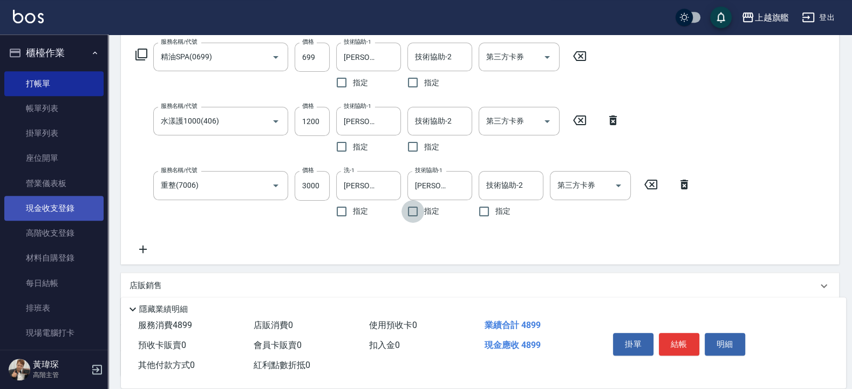
scroll to position [194, 0]
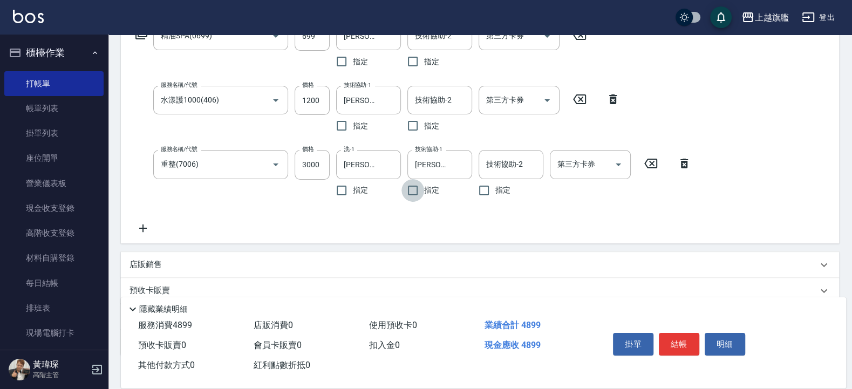
click at [143, 227] on icon at bounding box center [143, 228] width 8 height 8
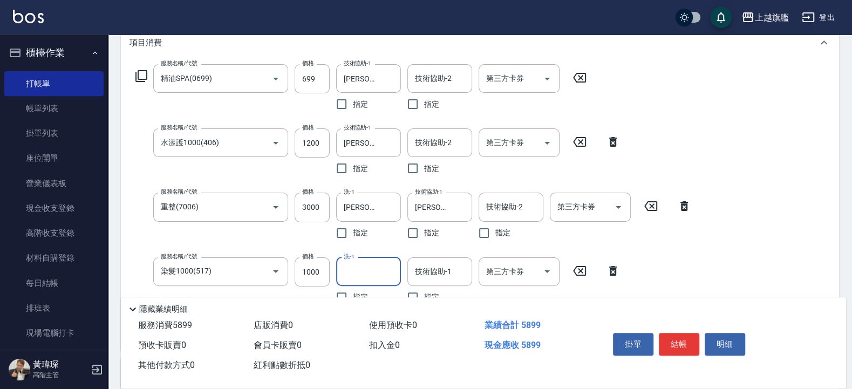
scroll to position [129, 0]
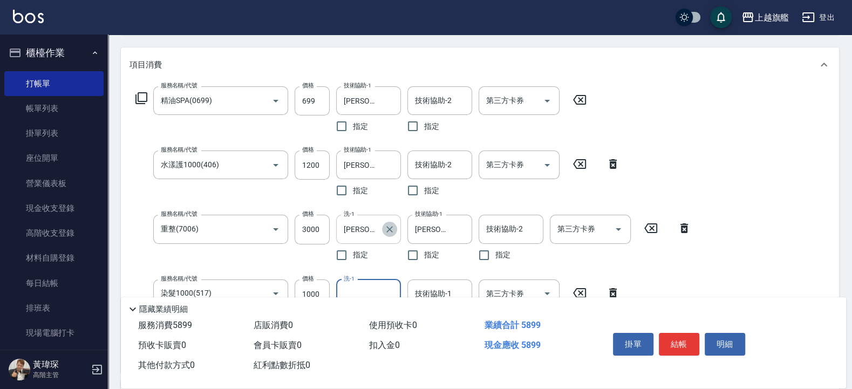
click at [387, 223] on button "Clear" at bounding box center [389, 229] width 15 height 15
click at [310, 108] on input "699" at bounding box center [311, 100] width 35 height 29
click at [314, 100] on input "699" at bounding box center [311, 100] width 35 height 29
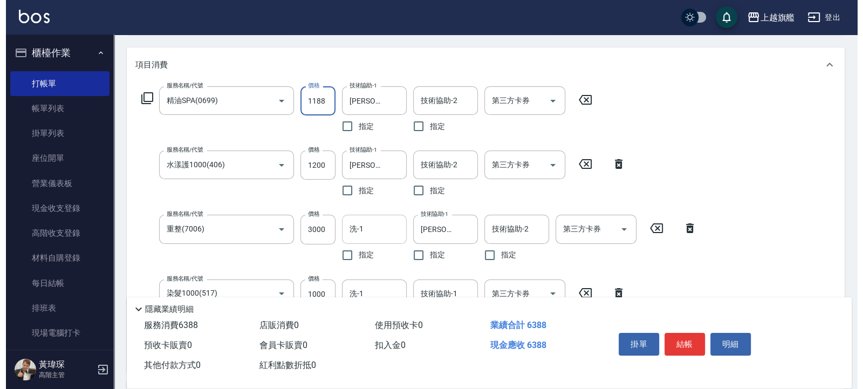
scroll to position [327, 0]
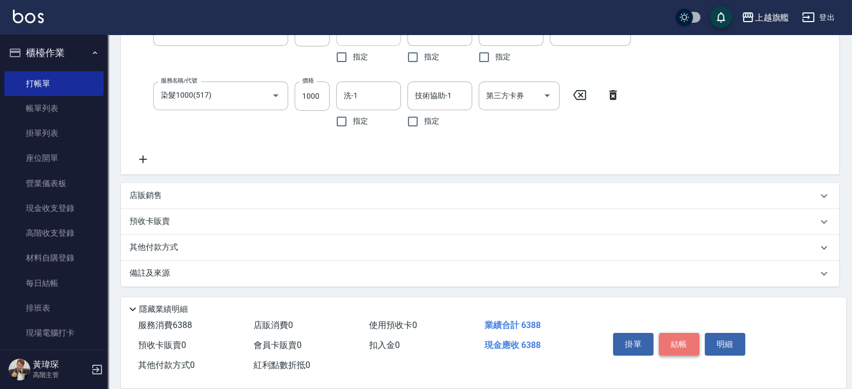
click at [681, 311] on button "結帳" at bounding box center [678, 344] width 40 height 23
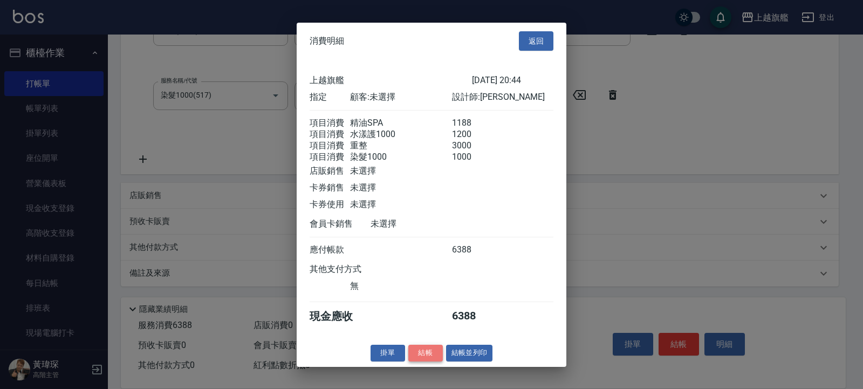
click at [410, 311] on button "結帳" at bounding box center [425, 353] width 35 height 17
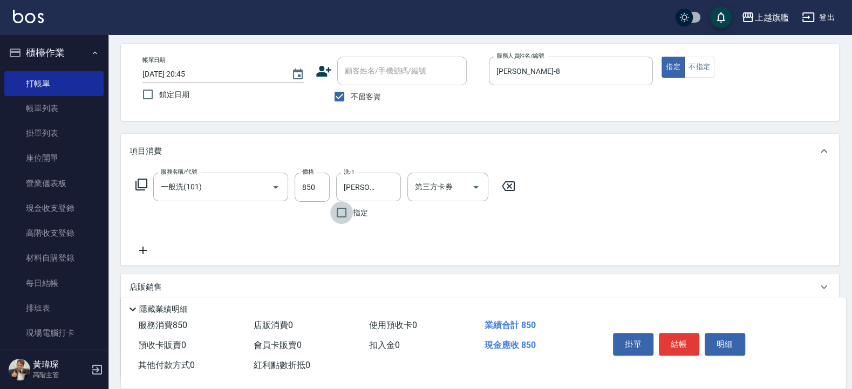
scroll to position [65, 0]
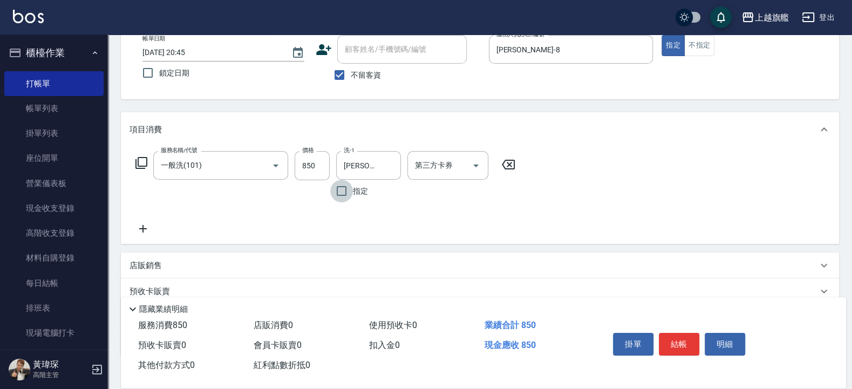
click at [152, 229] on icon at bounding box center [142, 228] width 27 height 13
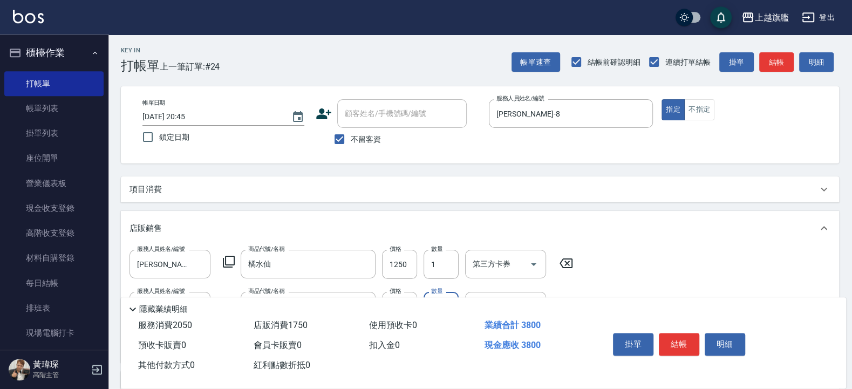
scroll to position [0, 0]
click at [267, 190] on div "項目消費" at bounding box center [473, 189] width 688 height 11
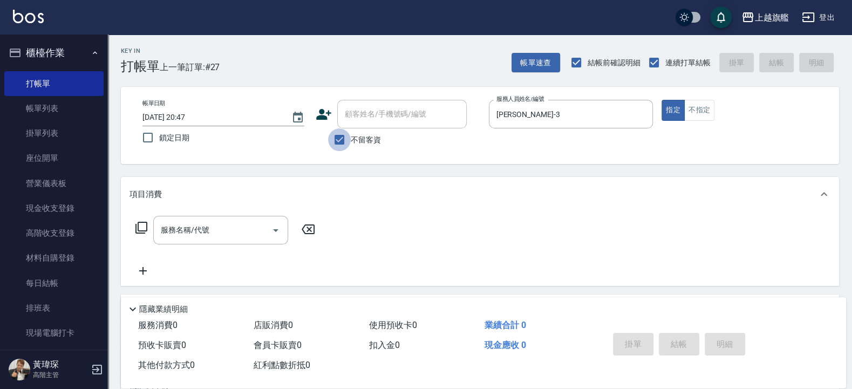
click at [349, 139] on input "不留客資" at bounding box center [339, 139] width 23 height 23
click at [389, 110] on input "顧客姓名/手機號碼/編號" at bounding box center [394, 114] width 104 height 19
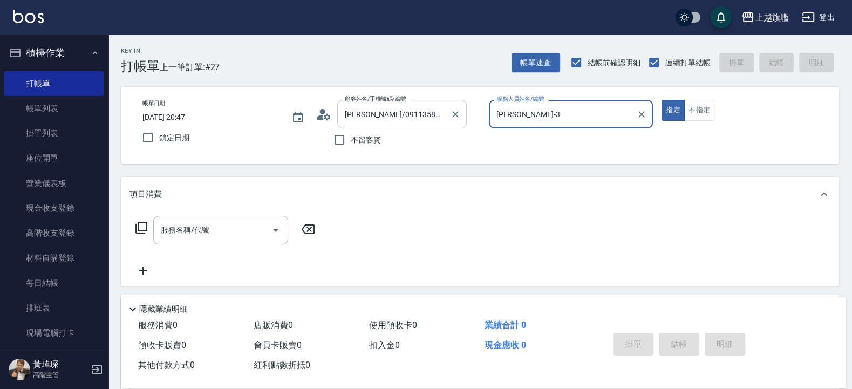
click at [661, 100] on button "指定" at bounding box center [672, 110] width 23 height 21
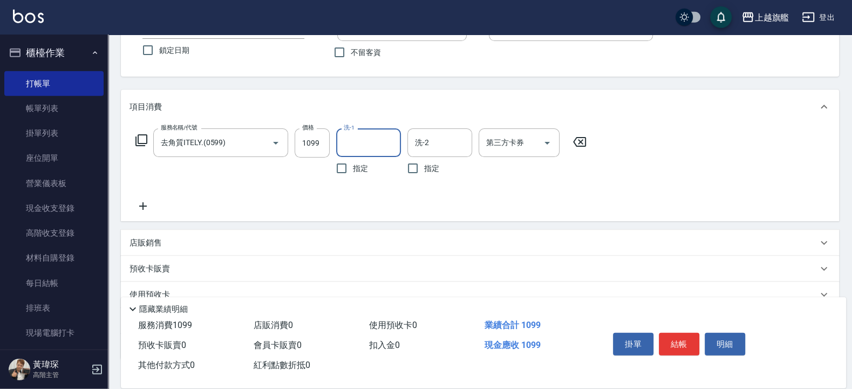
scroll to position [129, 0]
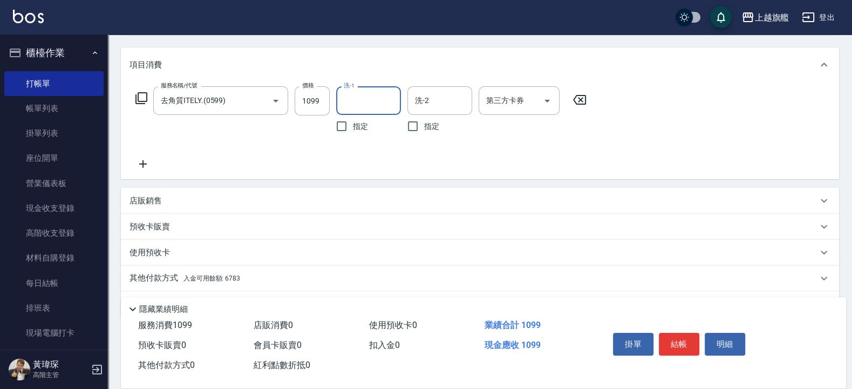
click at [199, 272] on div "其他付款方式 入金可用餘額: 6783" at bounding box center [480, 278] width 718 height 26
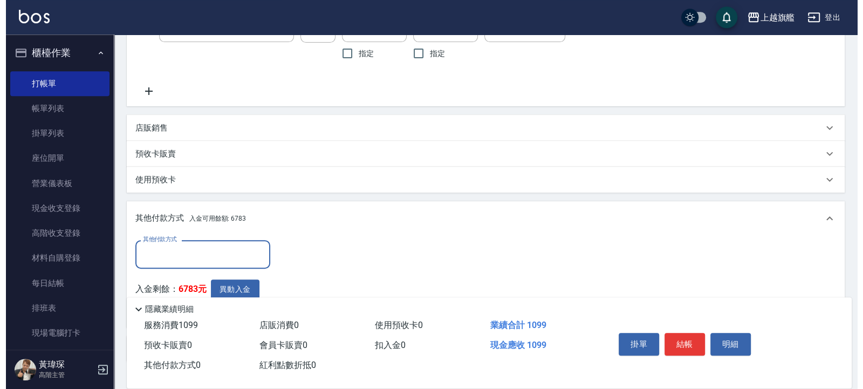
scroll to position [0, 0]
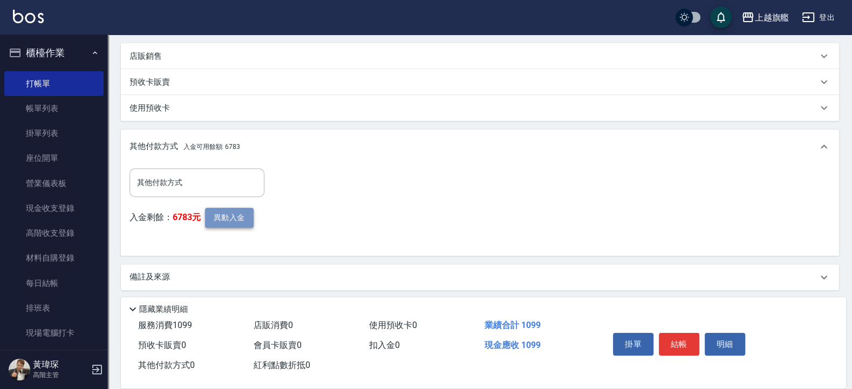
click at [243, 219] on button "異動入金" at bounding box center [229, 218] width 49 height 20
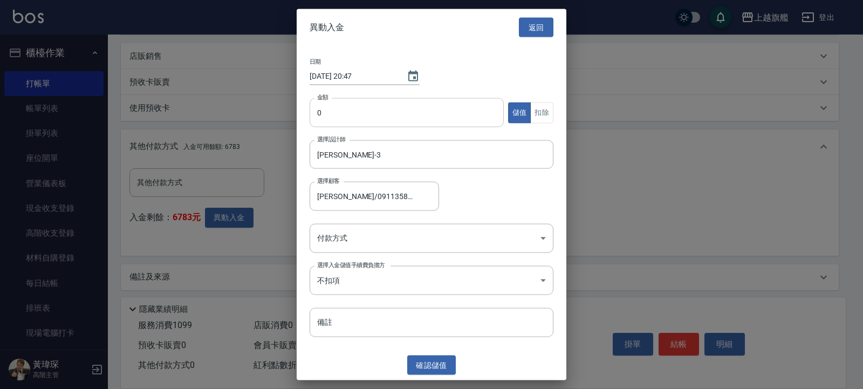
click at [342, 124] on input "0" at bounding box center [407, 112] width 194 height 29
click at [539, 112] on button "扣除" at bounding box center [541, 112] width 23 height 21
click at [382, 234] on body "上越旗艦 登出 櫃檯作業 打帳單 帳單列表 掛單列表 座位開單 營業儀表板 現金收支登錄 高階收支登錄 材料自購登錄 每日結帳 排班表 現場電腦打卡 掃碼打卡…" at bounding box center [431, 59] width 863 height 667
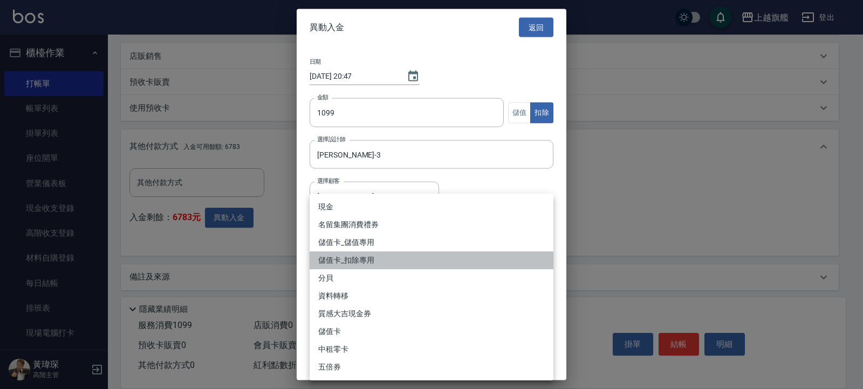
click at [364, 259] on li "儲值卡_扣除專用" at bounding box center [432, 260] width 244 height 18
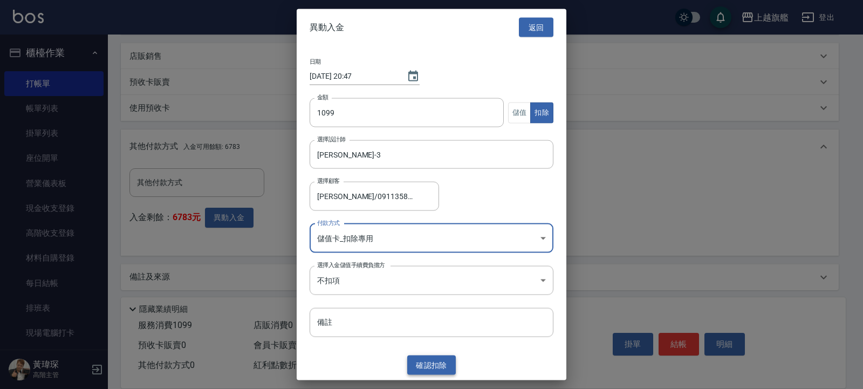
click at [429, 311] on button "確認 扣除" at bounding box center [431, 365] width 49 height 20
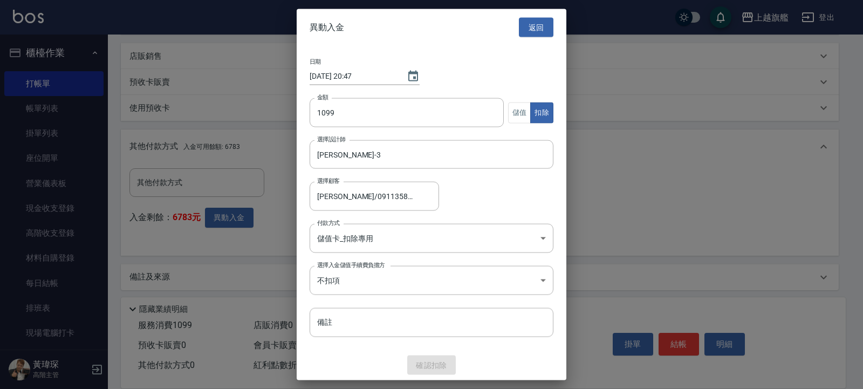
scroll to position [228, 0]
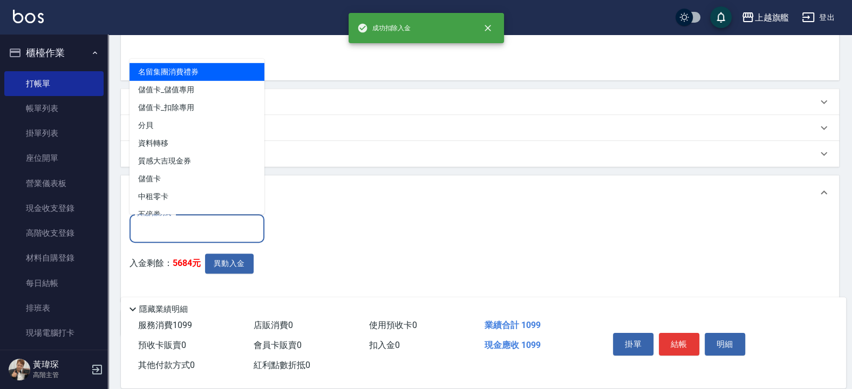
click at [210, 230] on input "其他付款方式" at bounding box center [196, 228] width 125 height 19
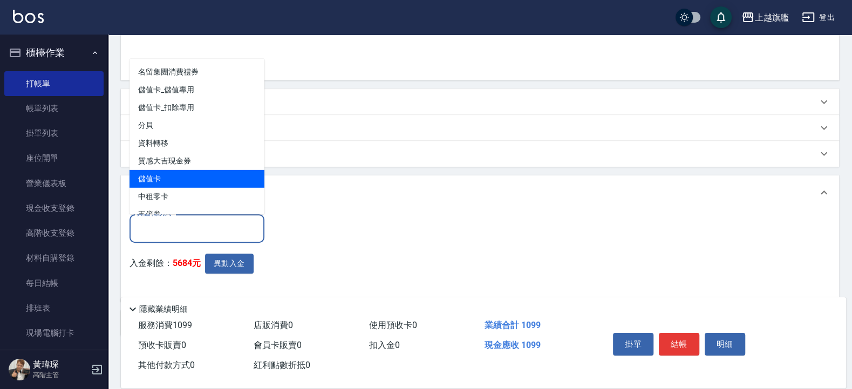
click at [200, 181] on span "儲值卡" at bounding box center [196, 178] width 135 height 18
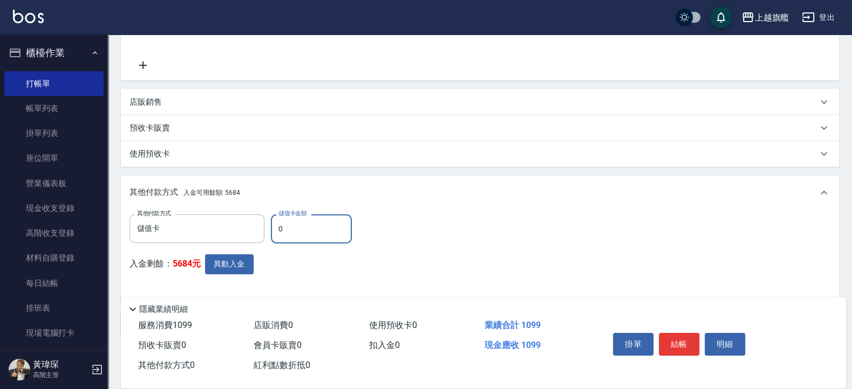
drag, startPoint x: 312, startPoint y: 227, endPoint x: 245, endPoint y: 226, distance: 67.4
click at [271, 226] on input "0" at bounding box center [311, 228] width 81 height 29
click at [681, 311] on button "結帳" at bounding box center [678, 344] width 40 height 23
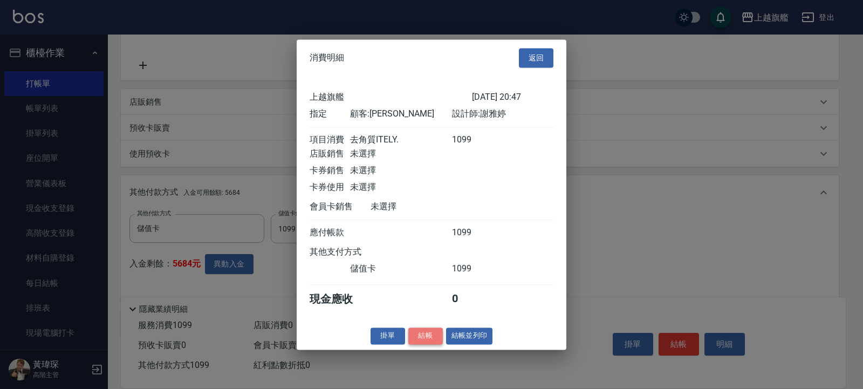
click at [436, 311] on button "結帳" at bounding box center [425, 335] width 35 height 17
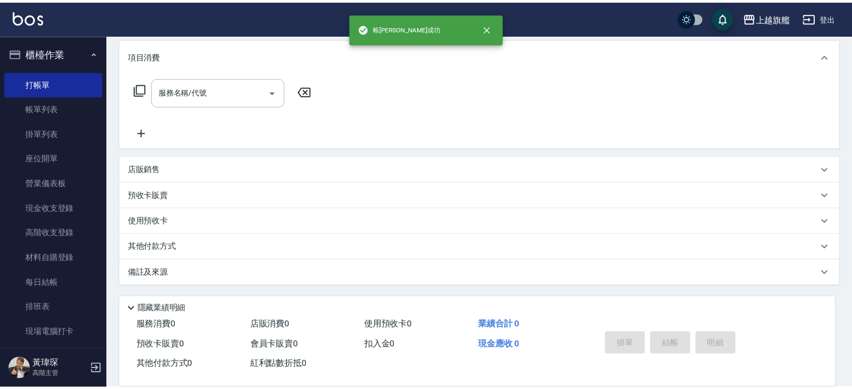
scroll to position [0, 0]
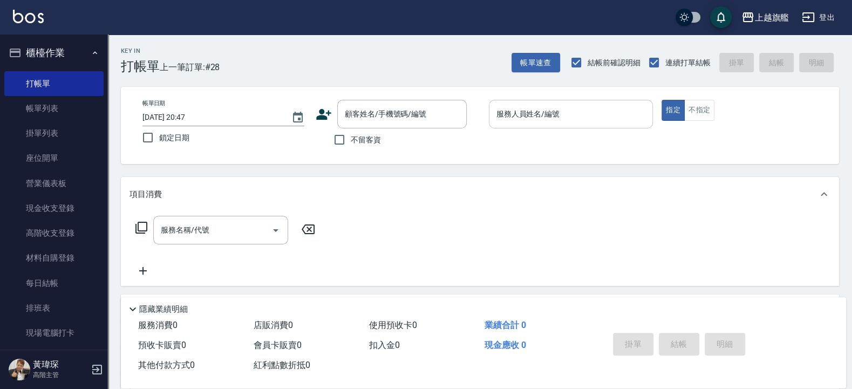
click at [515, 119] on input "服務人員姓名/編號" at bounding box center [570, 114] width 155 height 19
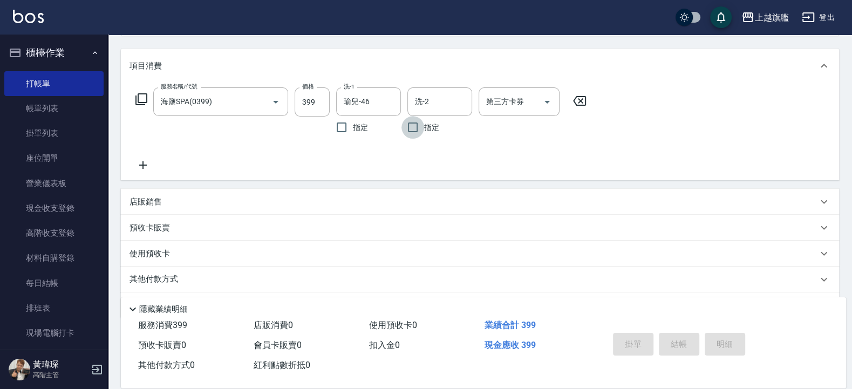
scroll to position [129, 0]
click at [141, 164] on icon at bounding box center [143, 164] width 8 height 8
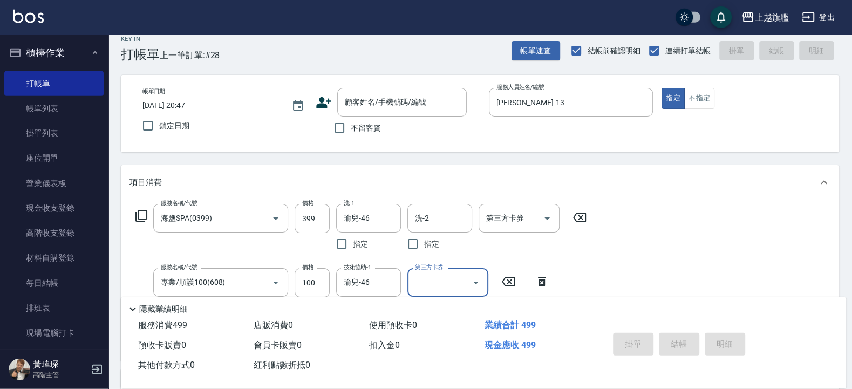
scroll to position [0, 0]
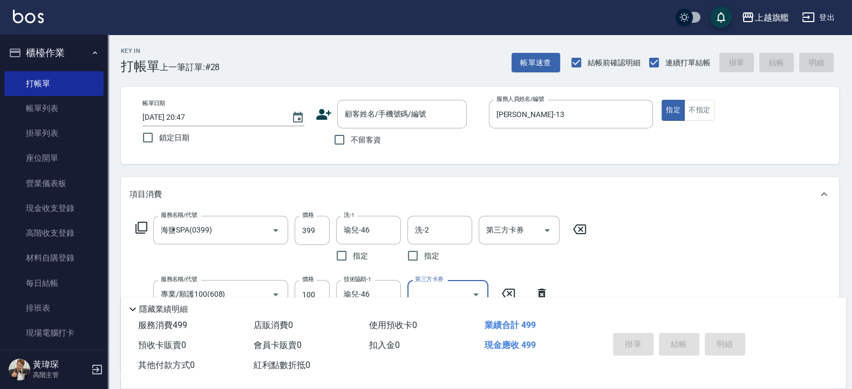
click at [352, 137] on span "不留客資" at bounding box center [366, 139] width 30 height 11
click at [351, 137] on input "不留客資" at bounding box center [339, 139] width 23 height 23
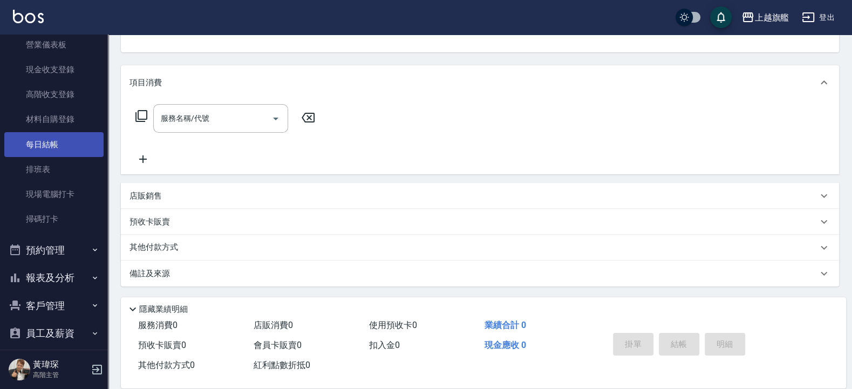
scroll to position [194, 0]
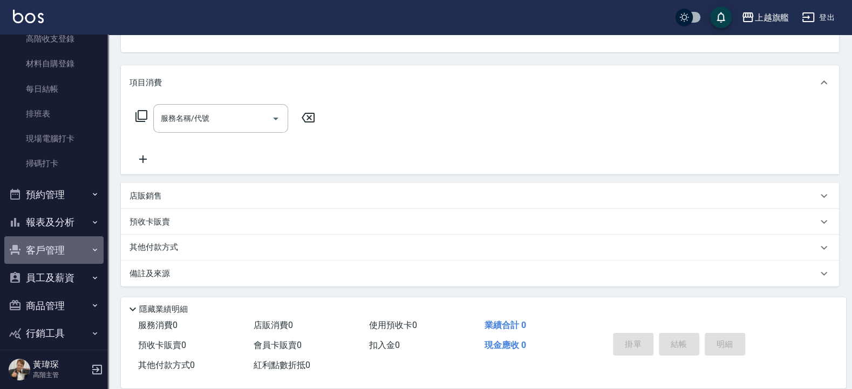
click at [58, 256] on button "客戶管理" at bounding box center [53, 250] width 99 height 28
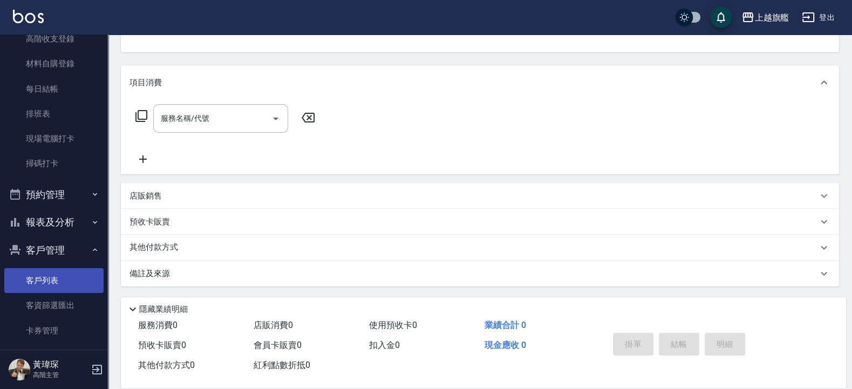
click at [57, 277] on link "客戶列表" at bounding box center [53, 280] width 99 height 25
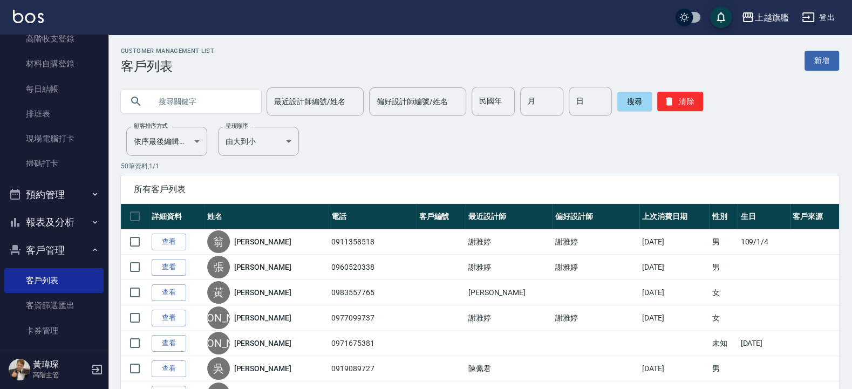
click at [214, 106] on input "text" at bounding box center [201, 101] width 101 height 29
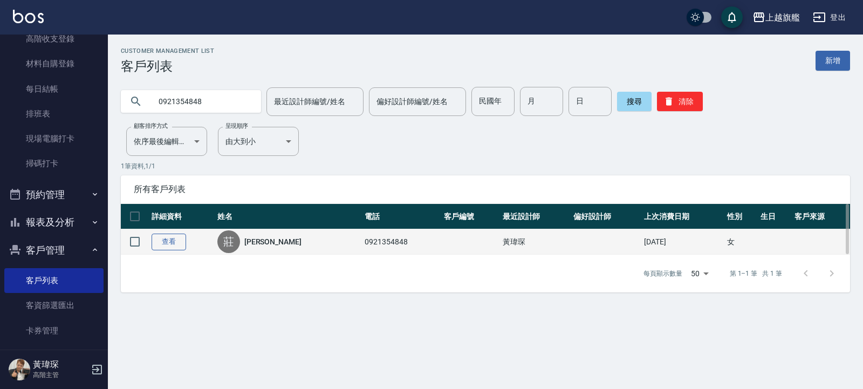
click at [162, 243] on link "查看" at bounding box center [169, 242] width 35 height 17
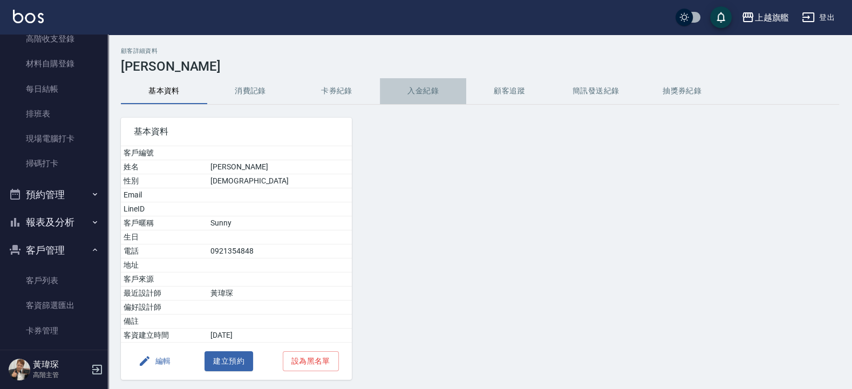
click at [411, 95] on button "入金紀錄" at bounding box center [423, 91] width 86 height 26
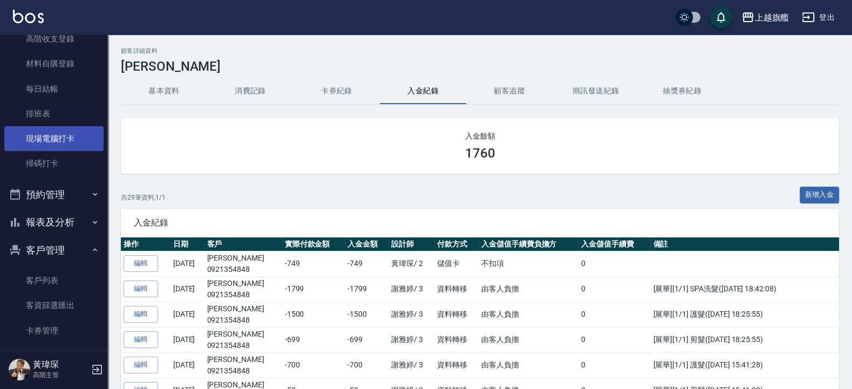
click at [58, 146] on link "現場電腦打卡" at bounding box center [53, 138] width 99 height 25
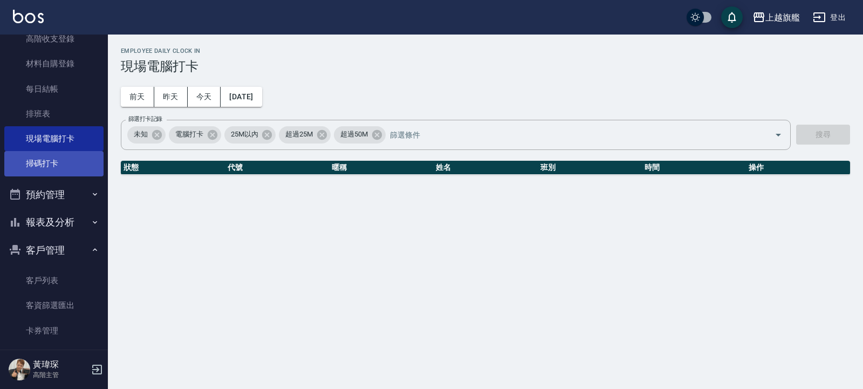
click at [56, 160] on link "掃碼打卡" at bounding box center [53, 163] width 99 height 25
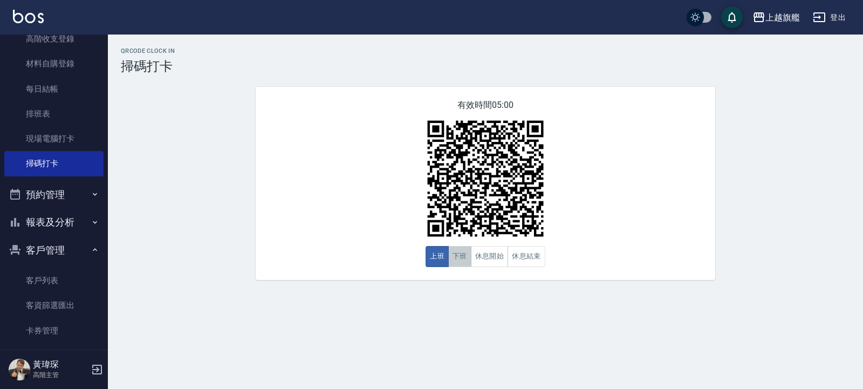
click at [461, 255] on button "下班" at bounding box center [459, 256] width 23 height 21
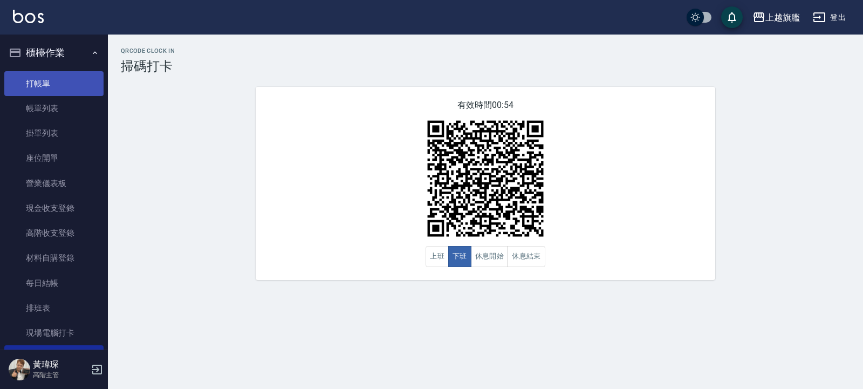
click at [48, 76] on link "打帳單" at bounding box center [53, 83] width 99 height 25
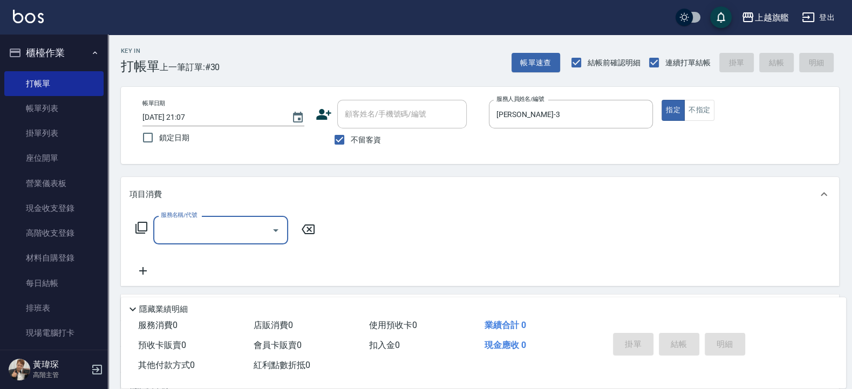
click at [360, 142] on span "不留客資" at bounding box center [366, 139] width 30 height 11
click at [351, 142] on input "不留客資" at bounding box center [339, 139] width 23 height 23
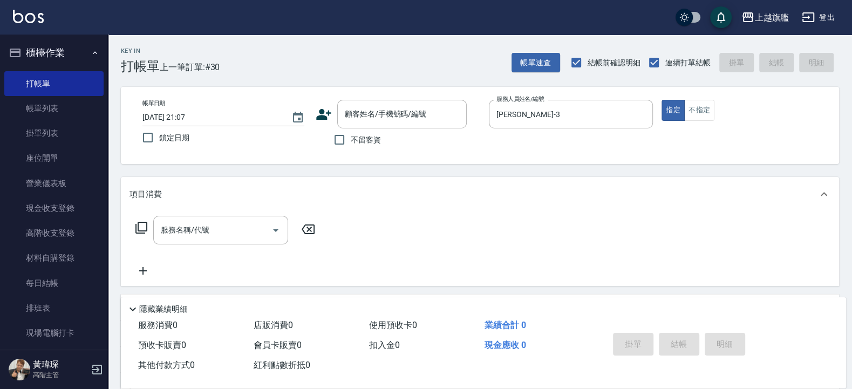
click at [356, 129] on label "不留客資" at bounding box center [354, 139] width 53 height 23
click at [351, 129] on input "不留客資" at bounding box center [339, 139] width 23 height 23
click at [349, 138] on input "不留客資" at bounding box center [339, 139] width 23 height 23
click at [235, 229] on input "服務名稱/代號" at bounding box center [212, 230] width 109 height 19
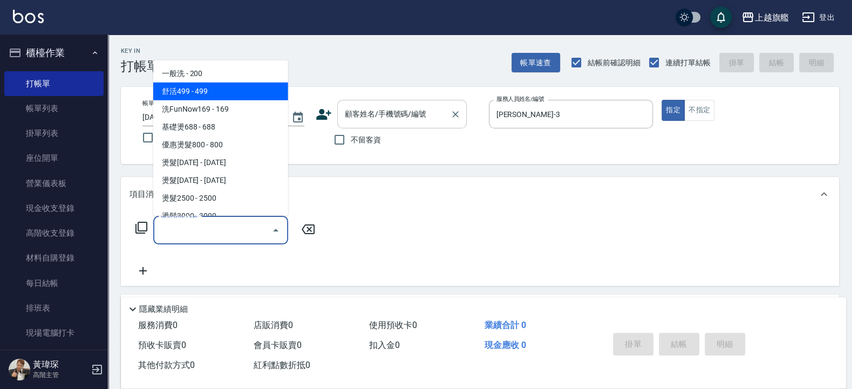
click at [363, 119] on input "顧客姓名/手機號碼/編號" at bounding box center [394, 114] width 104 height 19
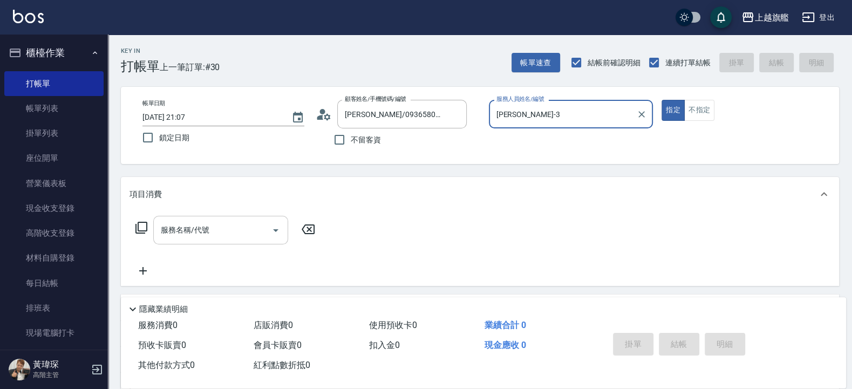
click at [230, 223] on input "服務名稱/代號" at bounding box center [212, 230] width 109 height 19
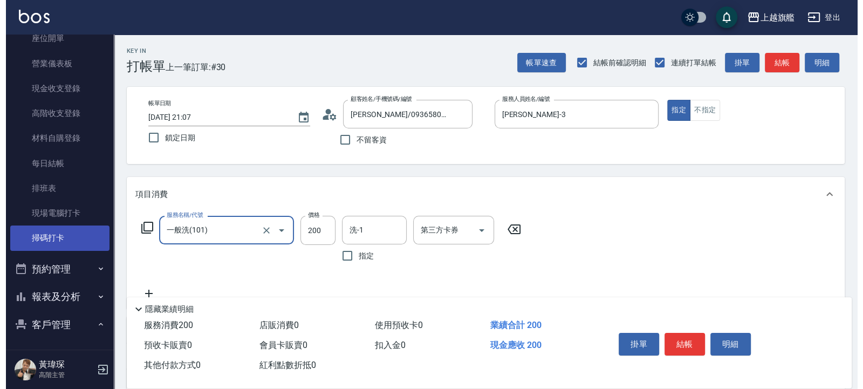
scroll to position [129, 0]
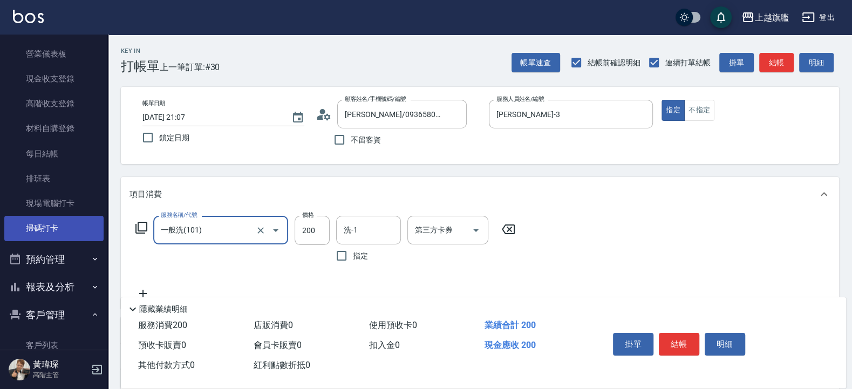
click at [65, 229] on link "掃碼打卡" at bounding box center [53, 228] width 99 height 25
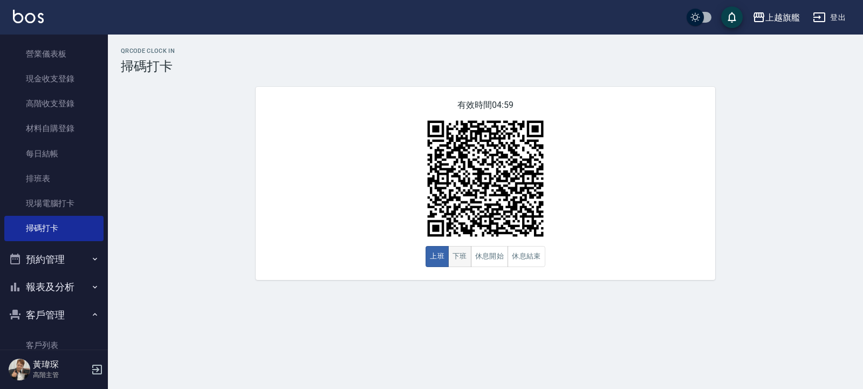
drag, startPoint x: 455, startPoint y: 260, endPoint x: 451, endPoint y: 274, distance: 14.5
click at [453, 264] on button "下班" at bounding box center [459, 256] width 23 height 21
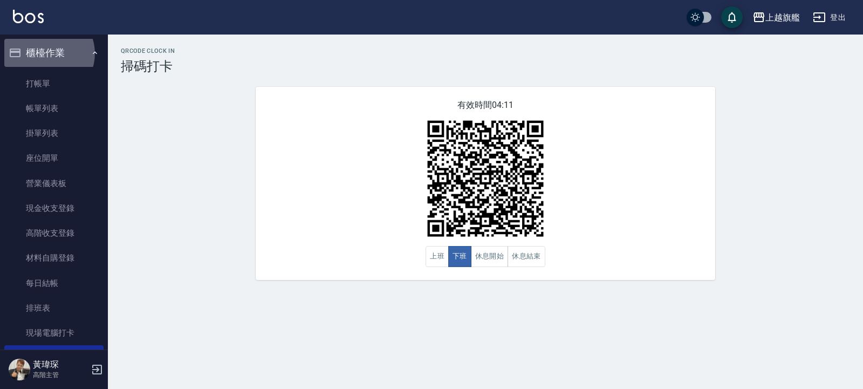
click at [46, 53] on button "櫃檯作業" at bounding box center [53, 53] width 99 height 28
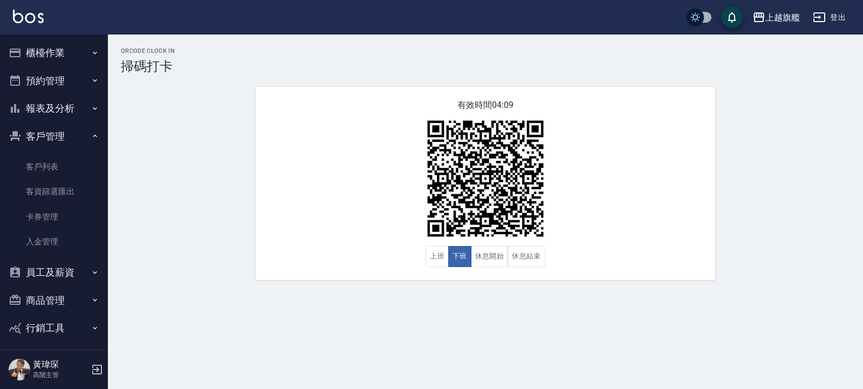
click at [35, 135] on button "客戶管理" at bounding box center [53, 136] width 99 height 28
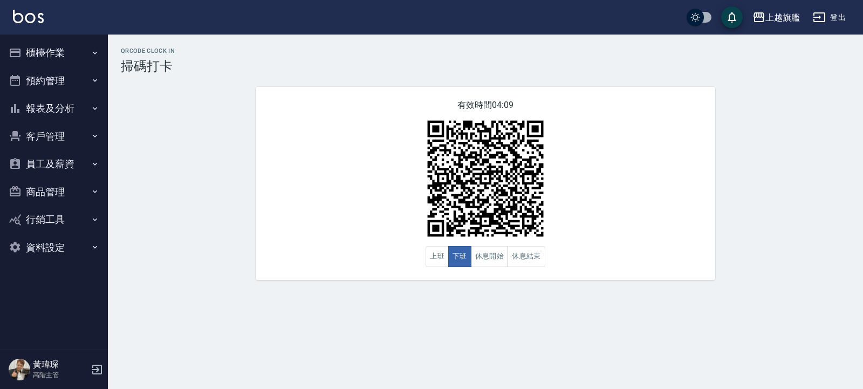
click at [48, 108] on button "報表及分析" at bounding box center [53, 108] width 99 height 28
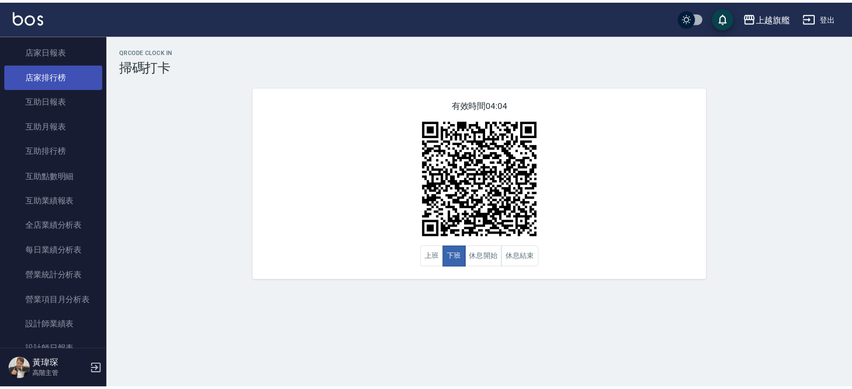
scroll to position [65, 0]
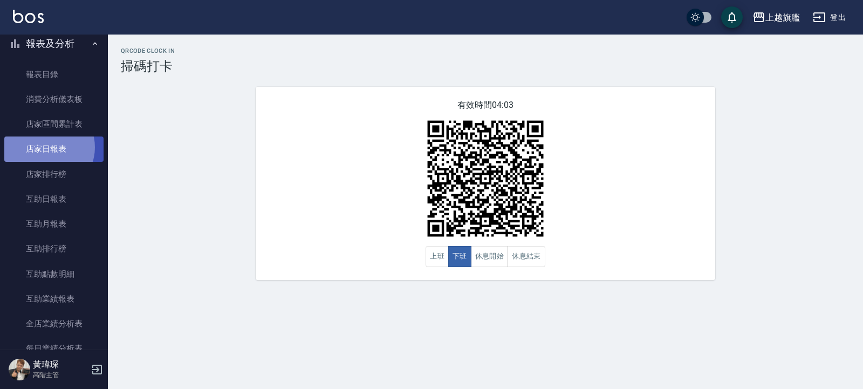
click at [46, 147] on link "店家日報表" at bounding box center [53, 148] width 99 height 25
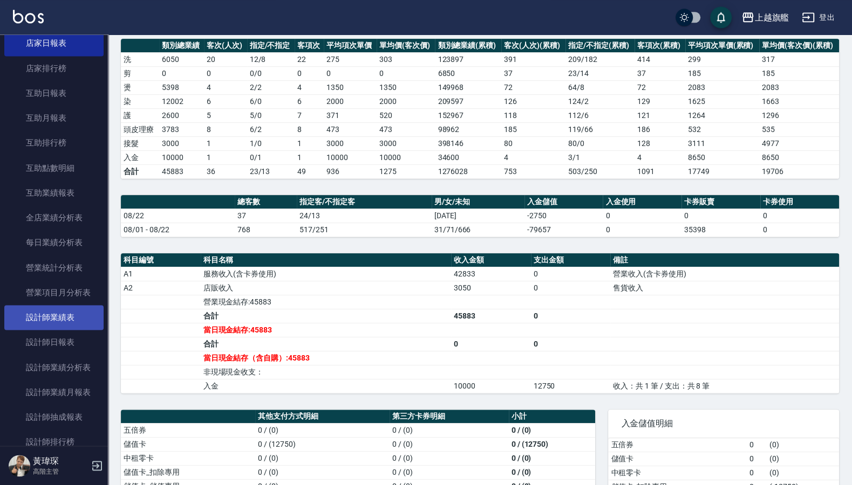
scroll to position [194, 0]
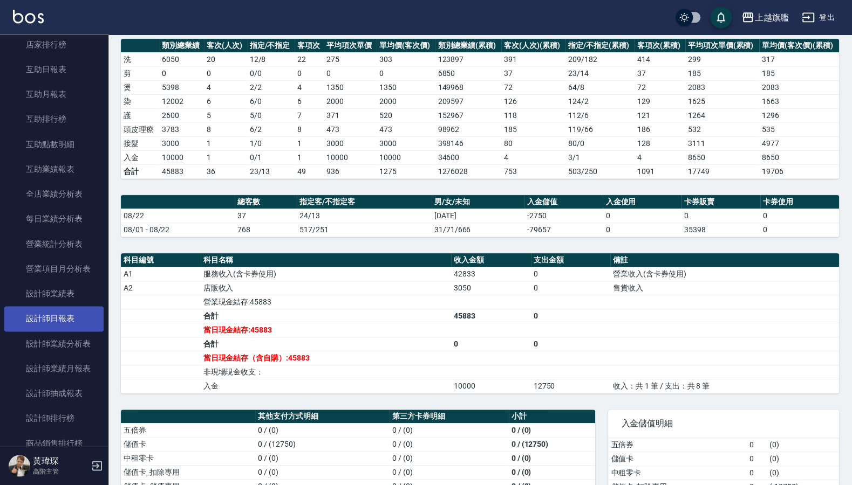
click at [75, 311] on link "設計師日報表" at bounding box center [53, 318] width 99 height 25
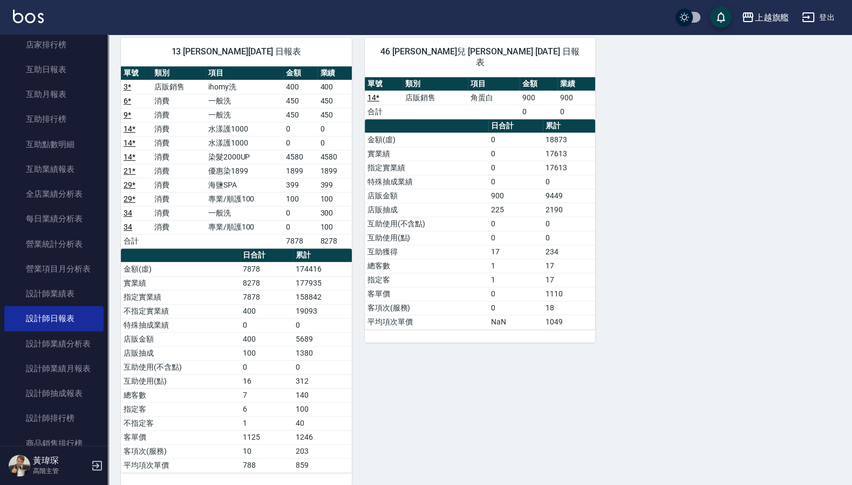
scroll to position [958, 0]
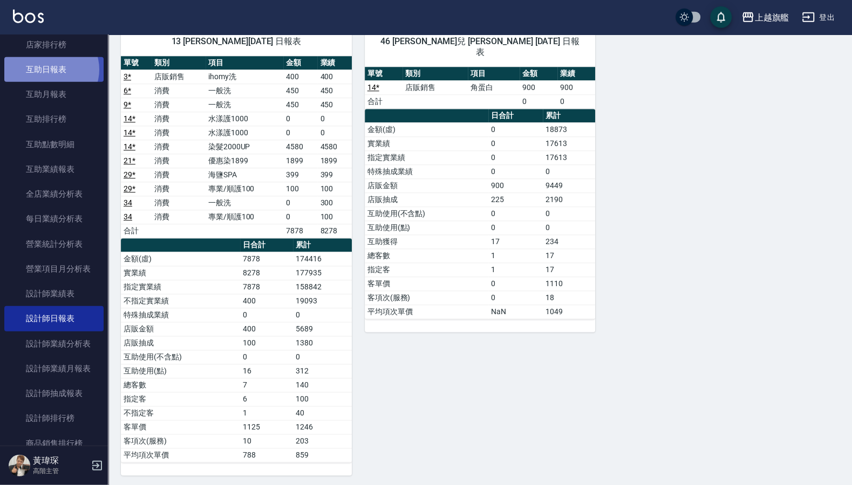
click at [51, 70] on link "互助日報表" at bounding box center [53, 69] width 99 height 25
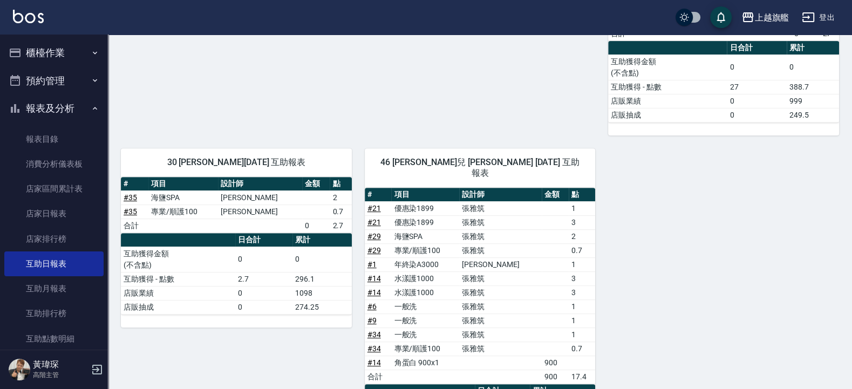
click at [51, 52] on button "櫃檯作業" at bounding box center [53, 53] width 99 height 28
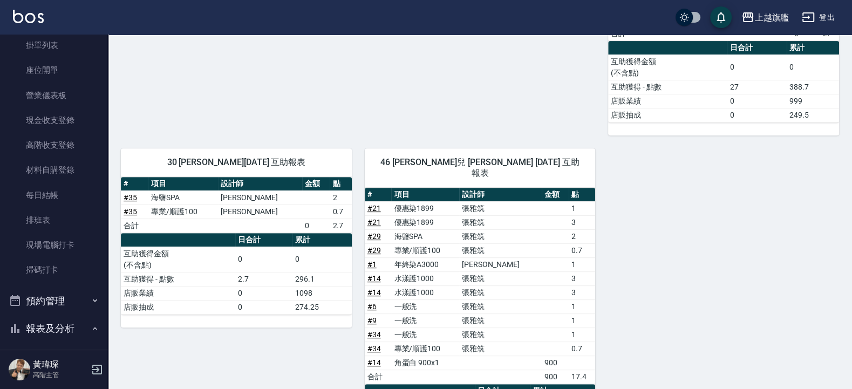
scroll to position [129, 0]
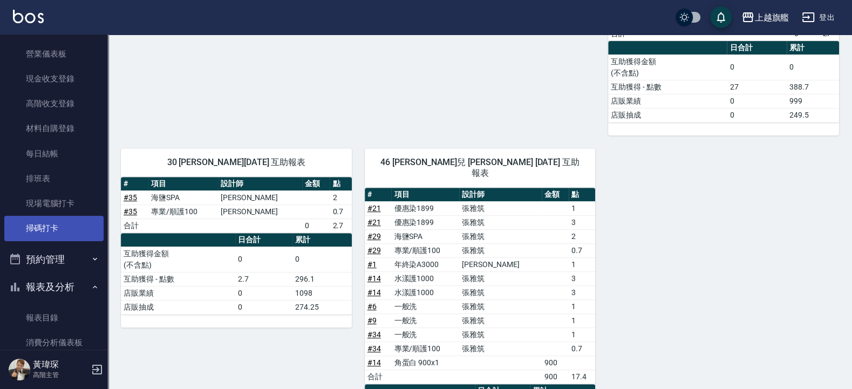
click at [43, 224] on link "掃碼打卡" at bounding box center [53, 228] width 99 height 25
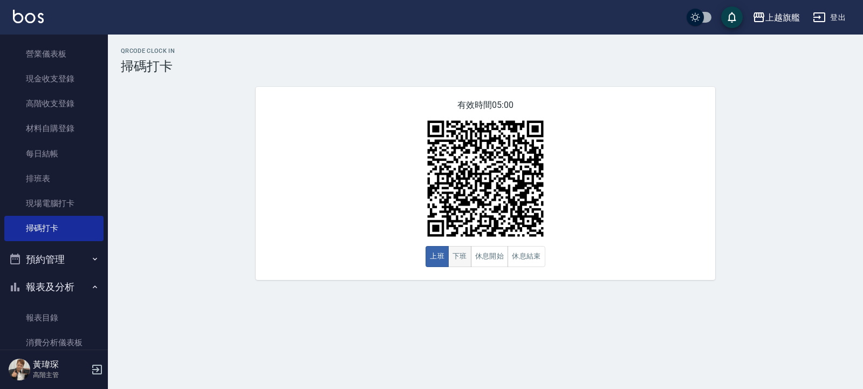
click at [457, 256] on button "下班" at bounding box center [459, 256] width 23 height 21
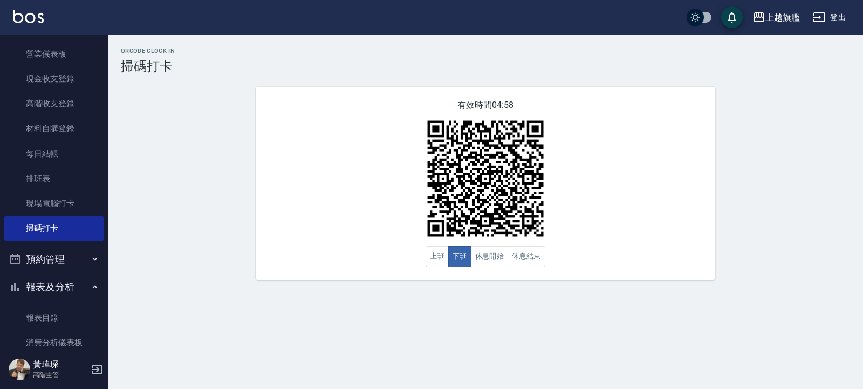
click at [495, 311] on div "QRcode Clock In 掃碼打卡 有效時間 04:58 上班 下班 休息開始 休息結束" at bounding box center [431, 194] width 863 height 389
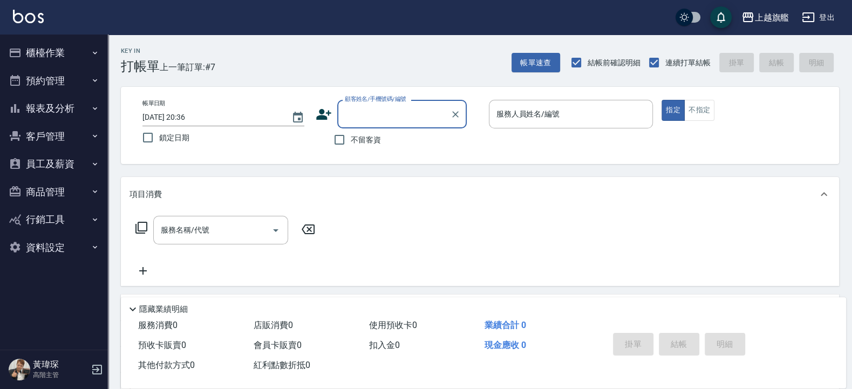
click at [51, 134] on button "客戶管理" at bounding box center [53, 136] width 99 height 28
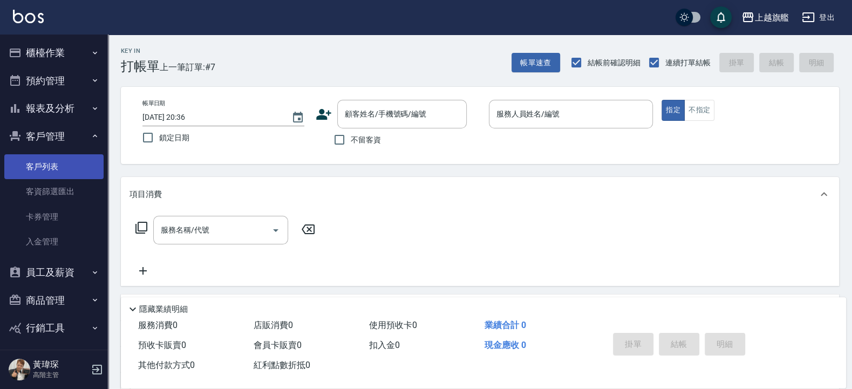
click at [45, 161] on link "客戶列表" at bounding box center [53, 166] width 99 height 25
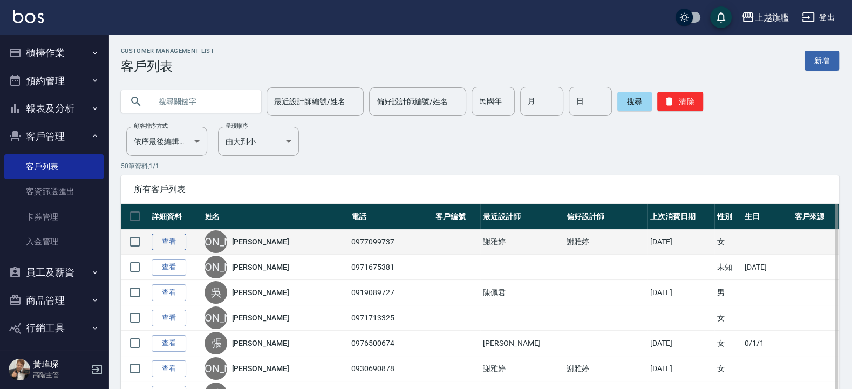
click at [169, 235] on link "查看" at bounding box center [169, 242] width 35 height 17
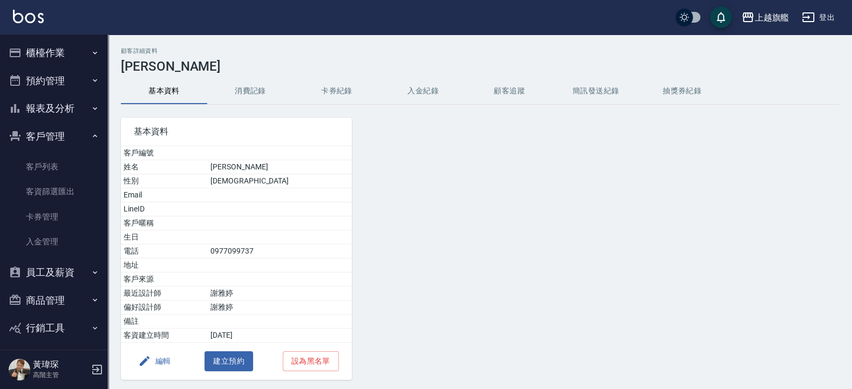
click at [255, 86] on button "消費記錄" at bounding box center [250, 91] width 86 height 26
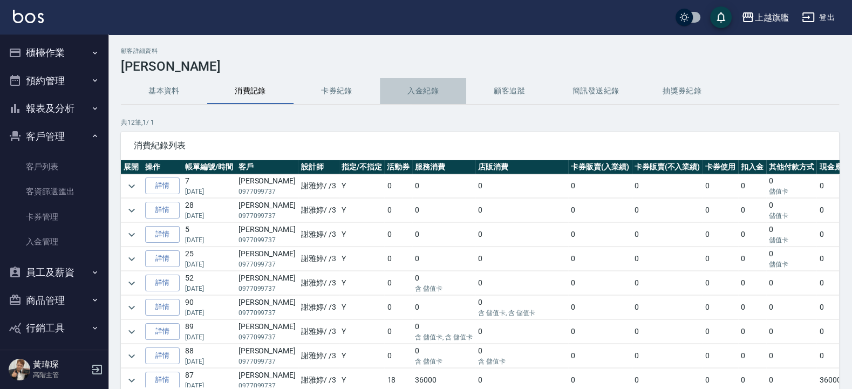
click at [429, 96] on button "入金紀錄" at bounding box center [423, 91] width 86 height 26
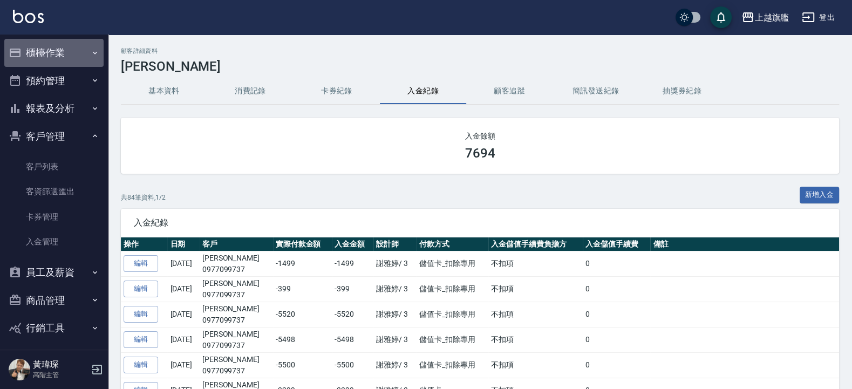
click at [65, 51] on button "櫃檯作業" at bounding box center [53, 53] width 99 height 28
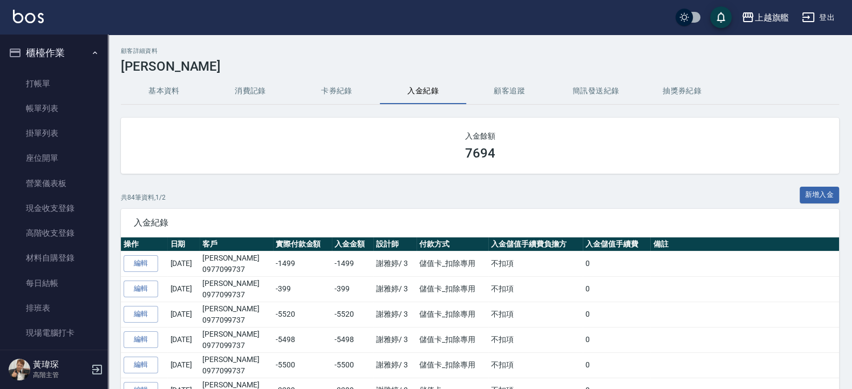
click at [56, 45] on button "櫃檯作業" at bounding box center [53, 53] width 99 height 28
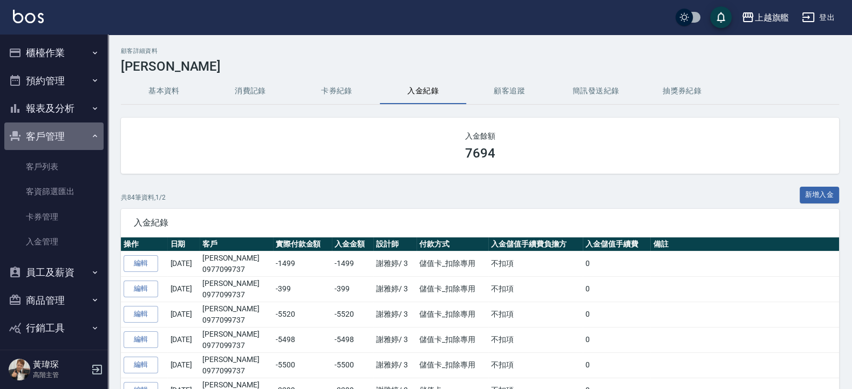
click at [58, 145] on button "客戶管理" at bounding box center [53, 136] width 99 height 28
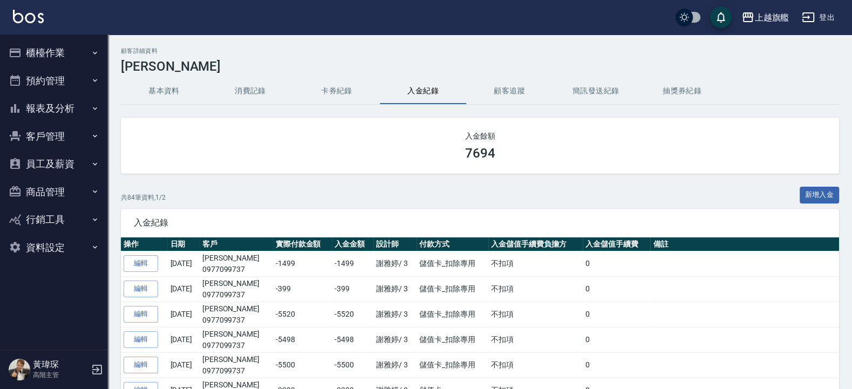
click at [44, 107] on button "報表及分析" at bounding box center [53, 108] width 99 height 28
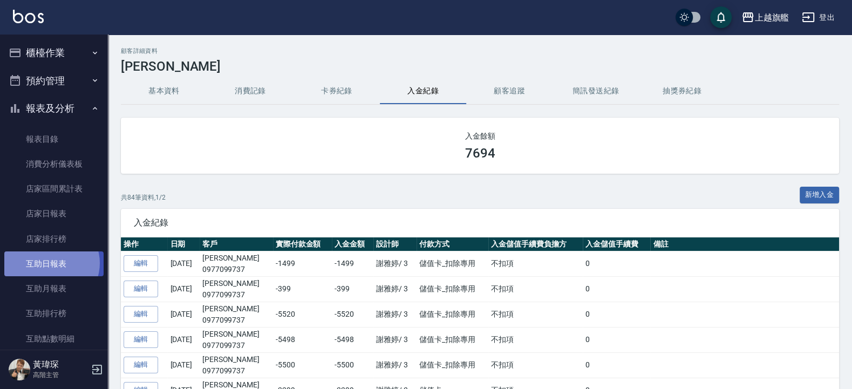
click at [51, 263] on link "互助日報表" at bounding box center [53, 263] width 99 height 25
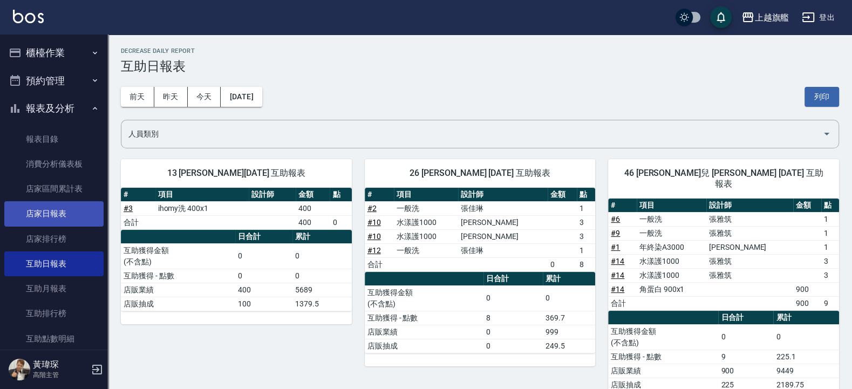
click at [57, 218] on link "店家日報表" at bounding box center [53, 213] width 99 height 25
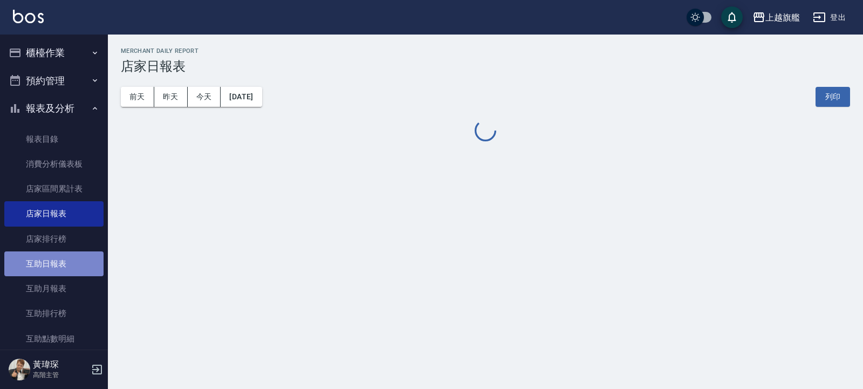
click at [53, 260] on link "互助日報表" at bounding box center [53, 263] width 99 height 25
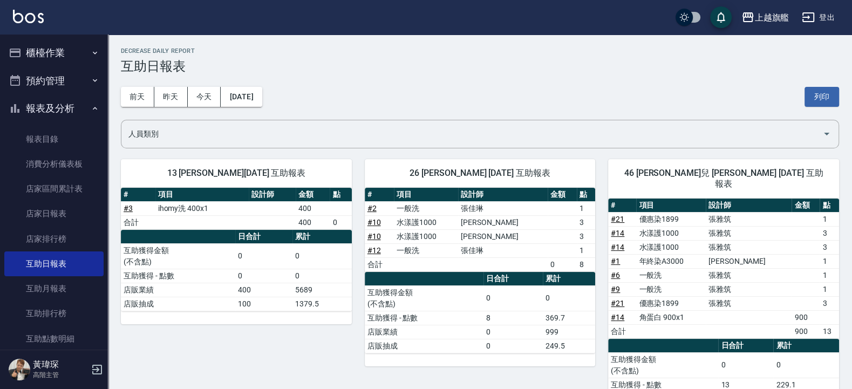
scroll to position [49, 0]
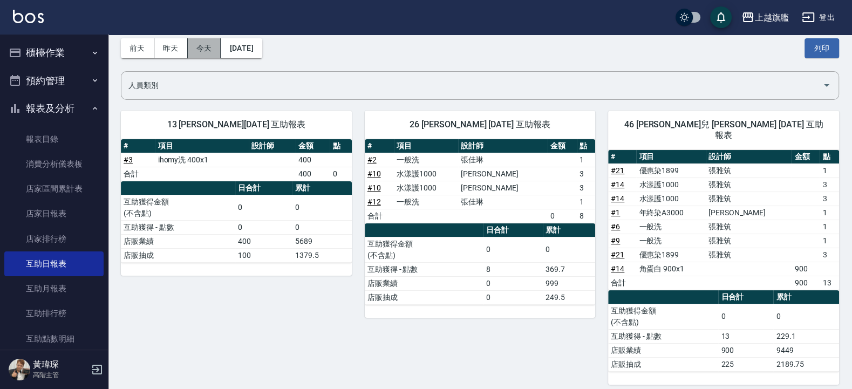
click at [194, 40] on button "今天" at bounding box center [204, 48] width 33 height 20
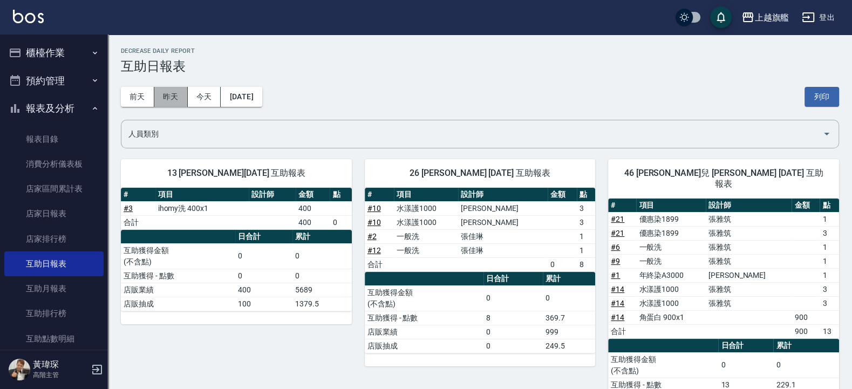
click at [161, 94] on button "昨天" at bounding box center [170, 97] width 33 height 20
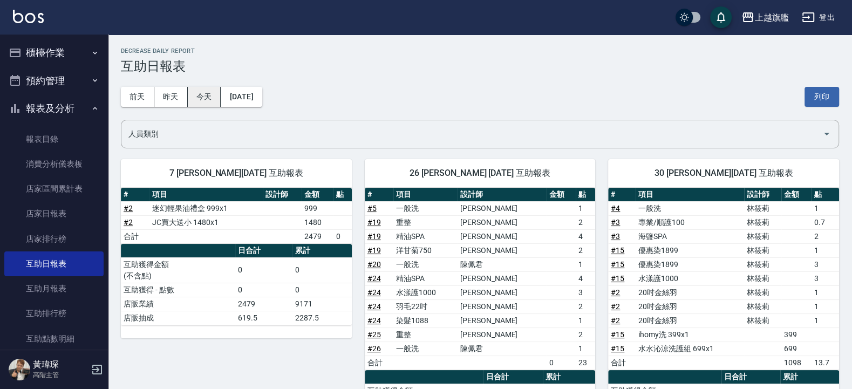
click at [207, 100] on button "今天" at bounding box center [204, 97] width 33 height 20
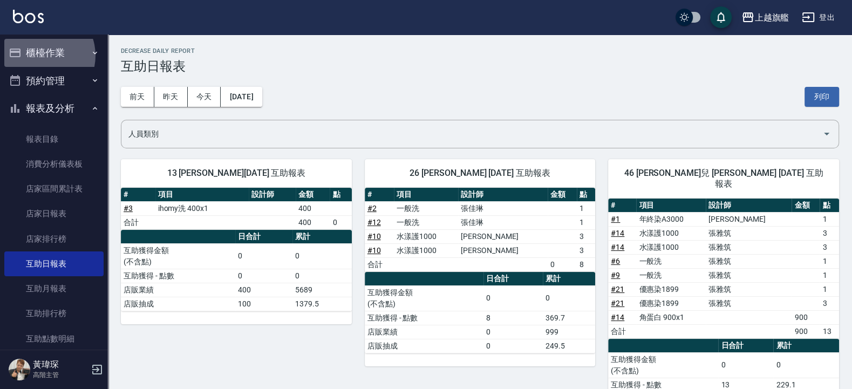
click at [39, 56] on button "櫃檯作業" at bounding box center [53, 53] width 99 height 28
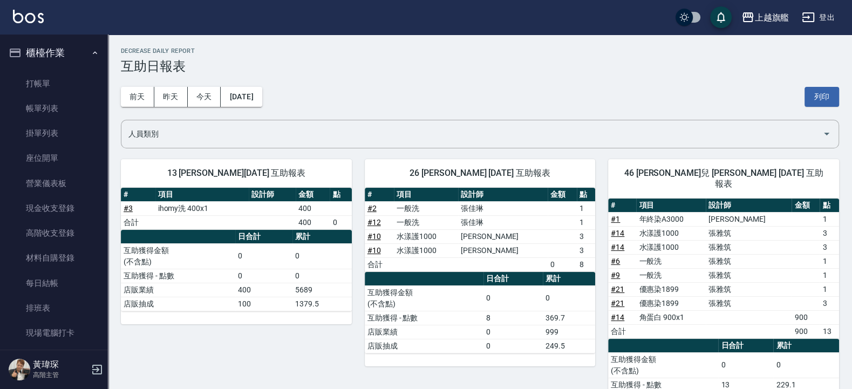
click at [65, 53] on button "櫃檯作業" at bounding box center [53, 53] width 99 height 28
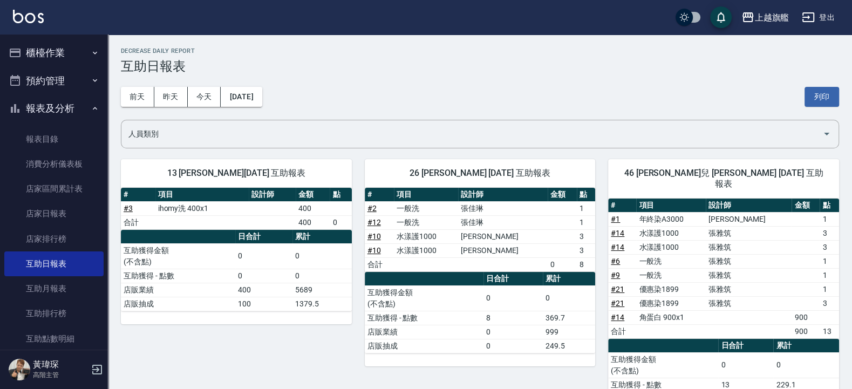
click at [47, 109] on button "報表及分析" at bounding box center [53, 108] width 99 height 28
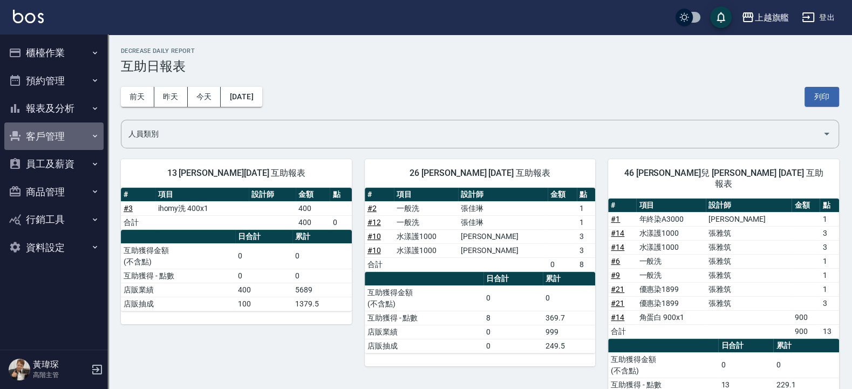
click at [53, 134] on button "客戶管理" at bounding box center [53, 136] width 99 height 28
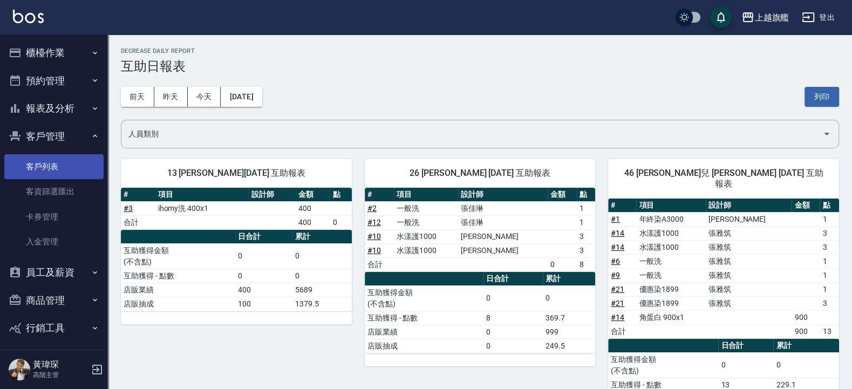
click at [54, 165] on link "客戶列表" at bounding box center [53, 166] width 99 height 25
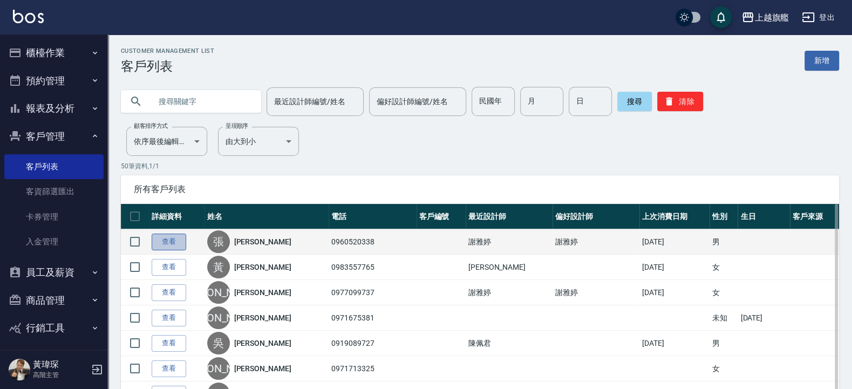
click at [167, 237] on link "查看" at bounding box center [169, 242] width 35 height 17
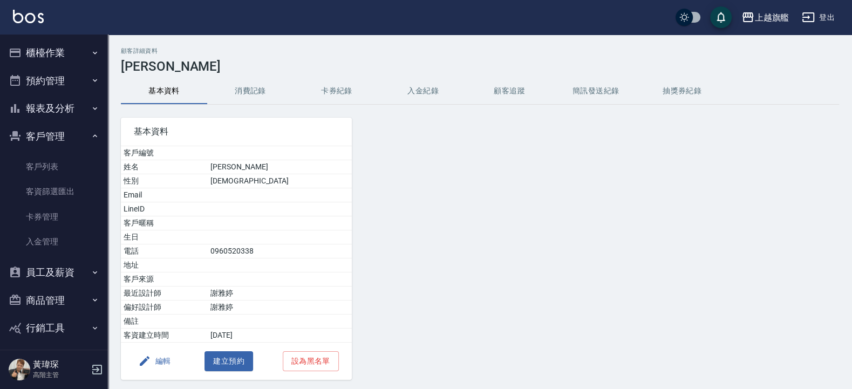
click at [431, 94] on button "入金紀錄" at bounding box center [423, 91] width 86 height 26
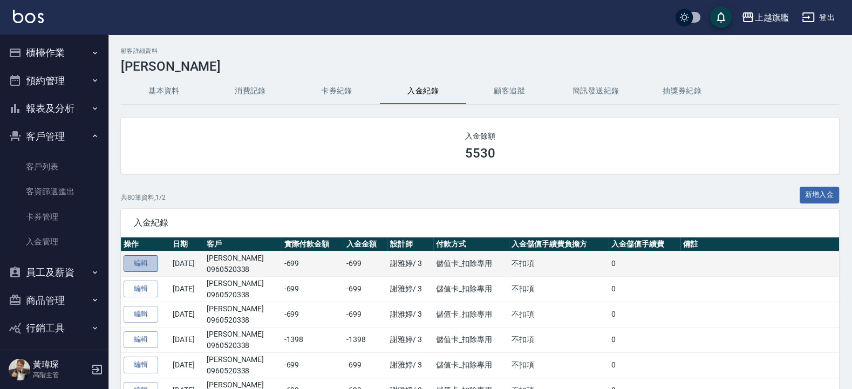
click at [139, 260] on link "編輯" at bounding box center [140, 263] width 35 height 17
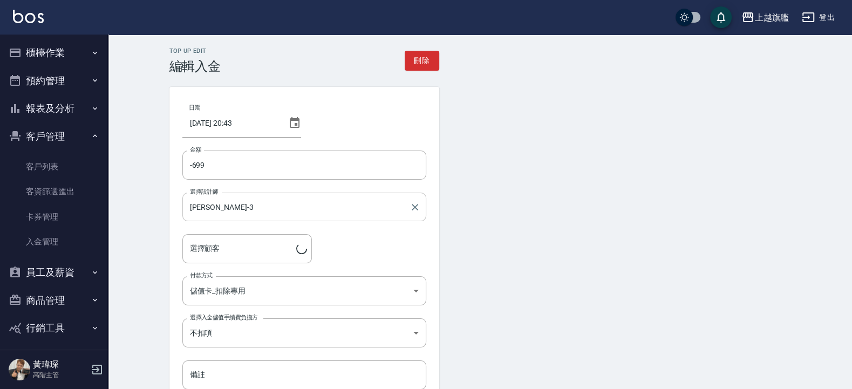
type input "[PERSON_NAME]/0960520338"
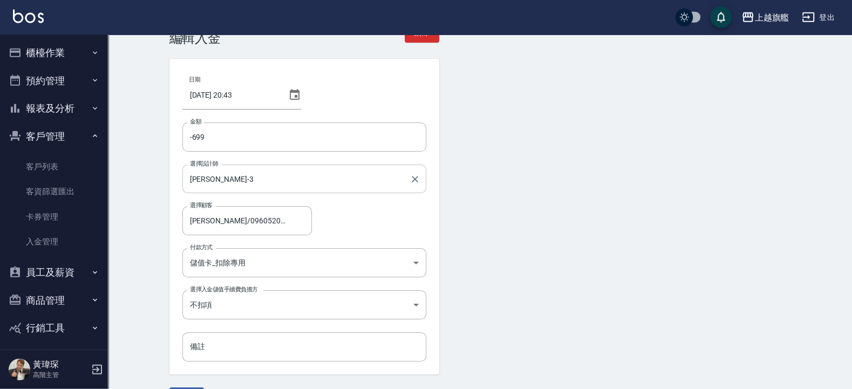
scroll to position [58, 0]
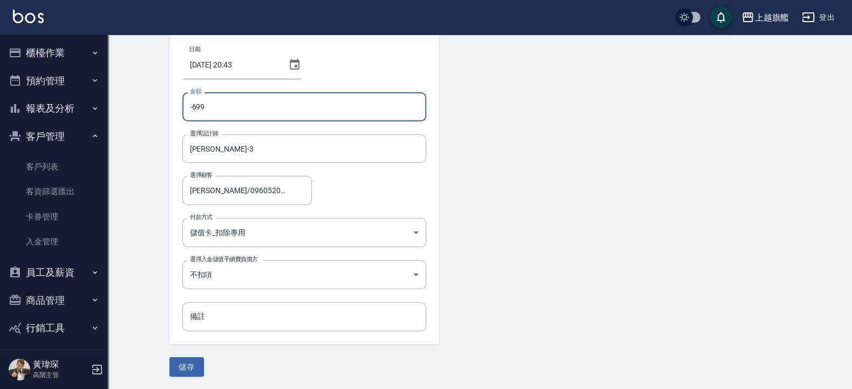
click at [229, 113] on input "-699" at bounding box center [304, 106] width 244 height 29
drag, startPoint x: 229, startPoint y: 113, endPoint x: 143, endPoint y: 107, distance: 86.0
click at [182, 107] on input "-699" at bounding box center [304, 106] width 244 height 29
type input "1398"
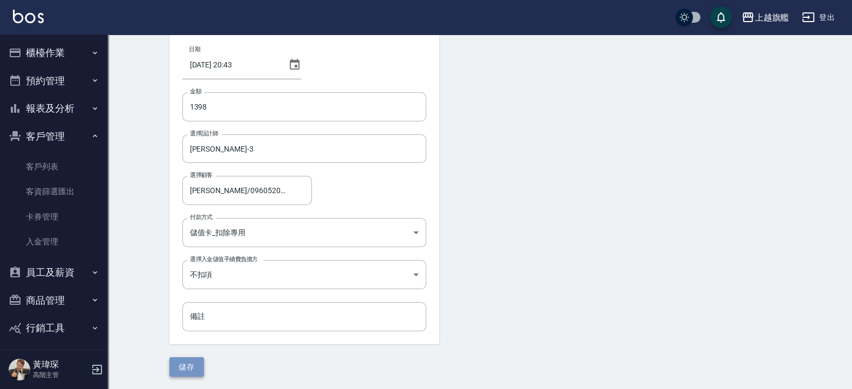
click at [184, 367] on button "儲存" at bounding box center [186, 367] width 35 height 20
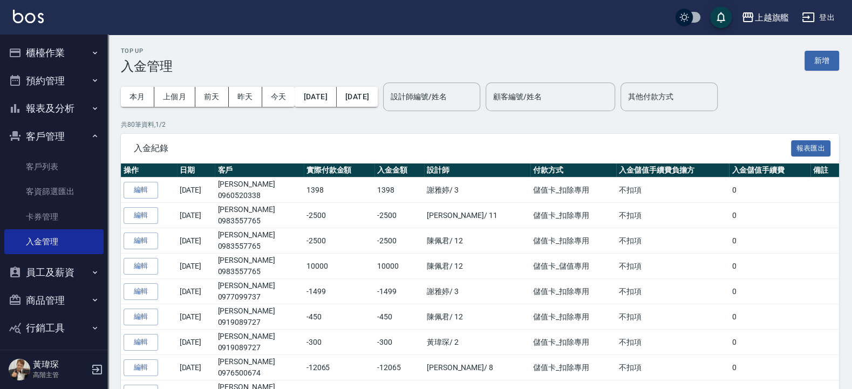
click at [49, 106] on button "報表及分析" at bounding box center [53, 108] width 99 height 28
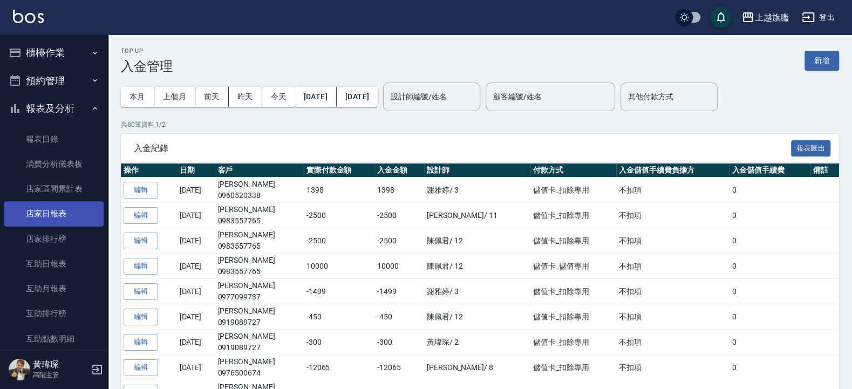
click at [53, 215] on link "店家日報表" at bounding box center [53, 213] width 99 height 25
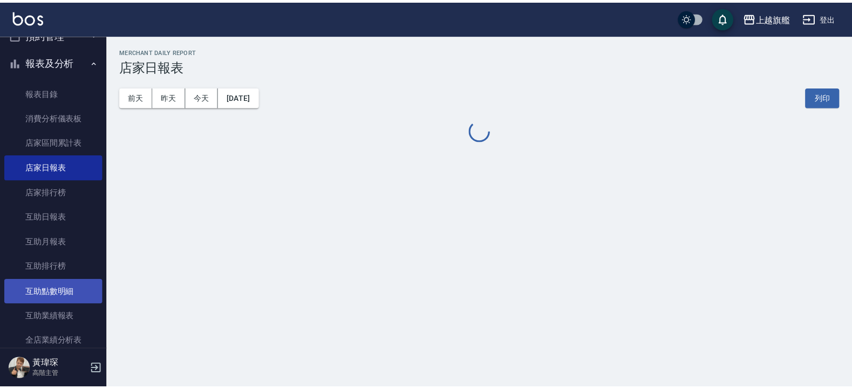
scroll to position [65, 0]
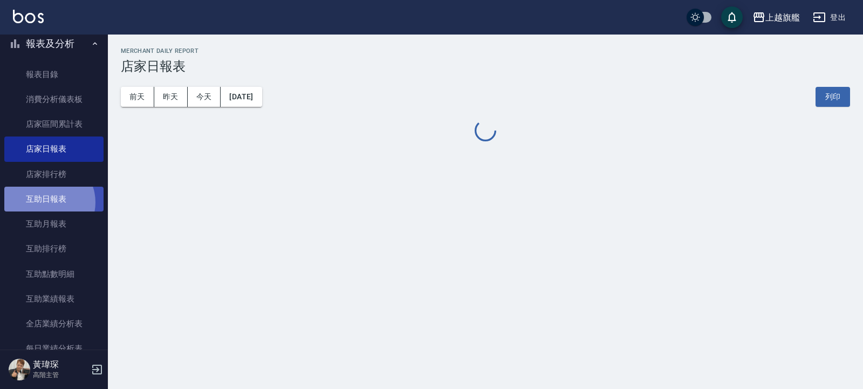
click at [46, 202] on link "互助日報表" at bounding box center [53, 199] width 99 height 25
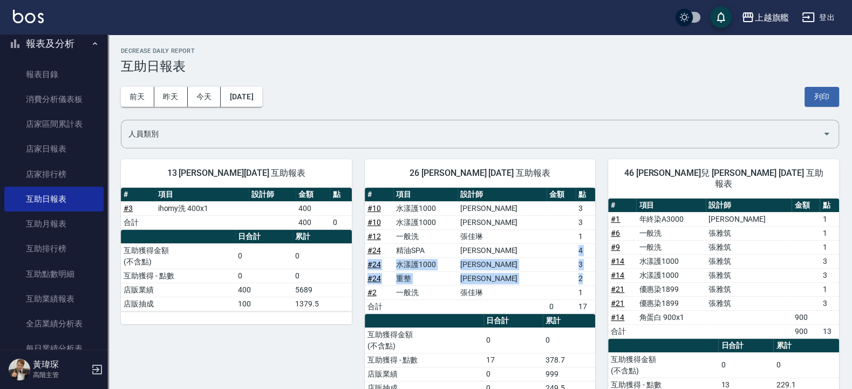
drag, startPoint x: 564, startPoint y: 248, endPoint x: 582, endPoint y: 276, distance: 33.5
click at [582, 276] on tbody "# 10 水漾護1000 周秀娟 3 # 10 水漾護1000 周秀娟 3 # 12 一般洗 張佳琳 1 # 24 精油SPA 周秀娟 4 # 24 水漾護1…" at bounding box center [480, 257] width 231 height 112
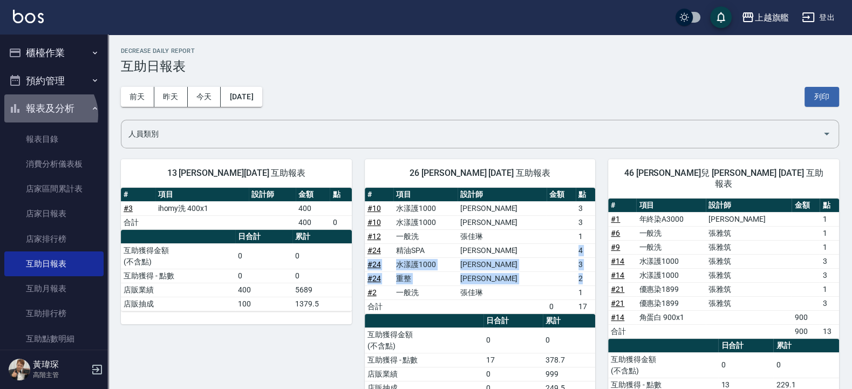
click at [51, 115] on button "報表及分析" at bounding box center [53, 108] width 99 height 28
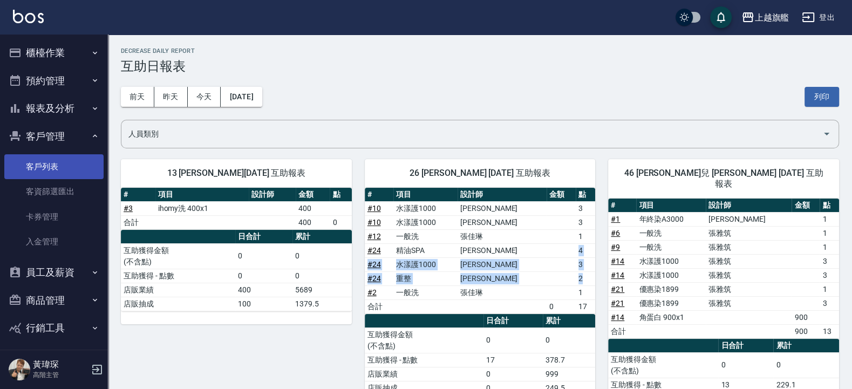
click at [50, 170] on link "客戶列表" at bounding box center [53, 166] width 99 height 25
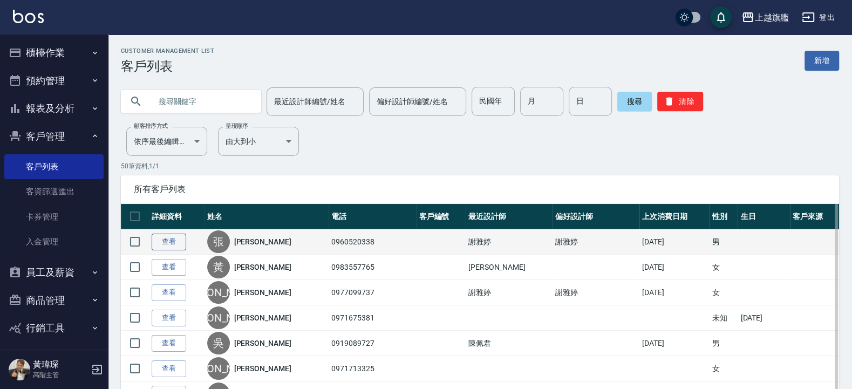
click at [174, 243] on link "查看" at bounding box center [169, 242] width 35 height 17
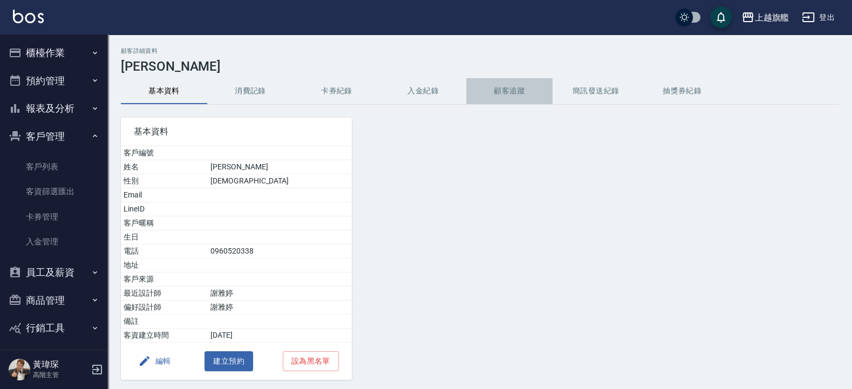
click at [514, 87] on button "顧客追蹤" at bounding box center [509, 91] width 86 height 26
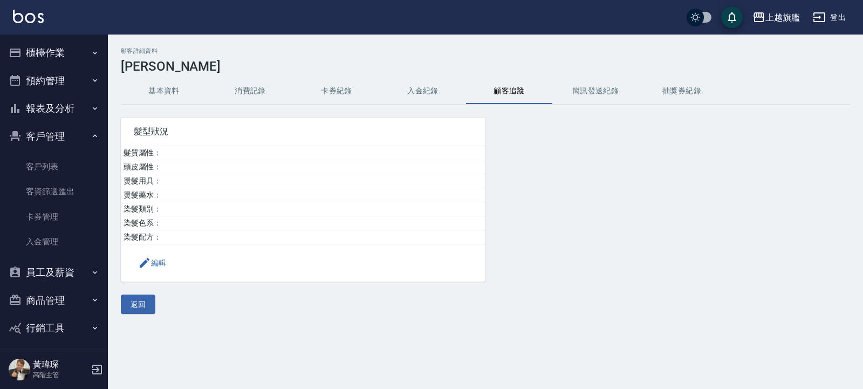
click at [429, 91] on button "入金紀錄" at bounding box center [423, 91] width 86 height 26
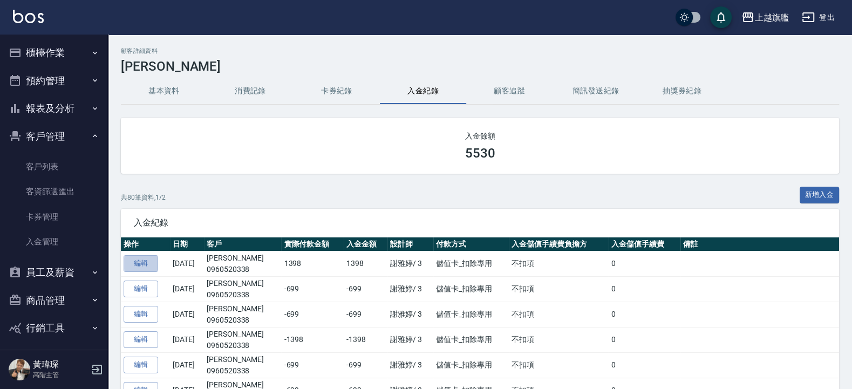
drag, startPoint x: 133, startPoint y: 263, endPoint x: 142, endPoint y: 260, distance: 9.6
click at [135, 263] on link "編輯" at bounding box center [140, 263] width 35 height 17
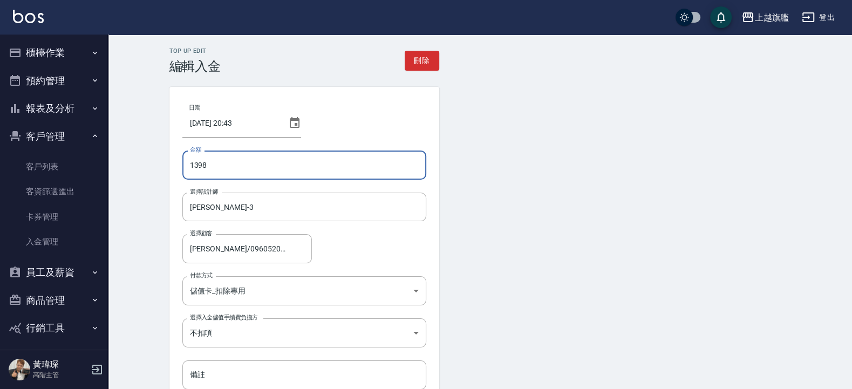
click at [190, 164] on input "1398" at bounding box center [304, 164] width 244 height 29
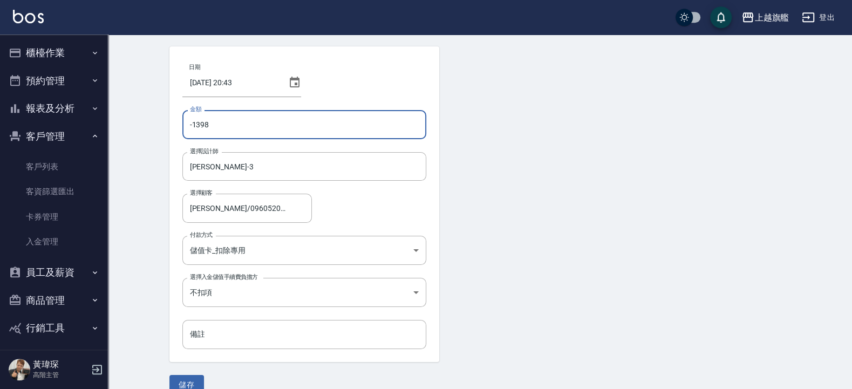
scroll to position [58, 0]
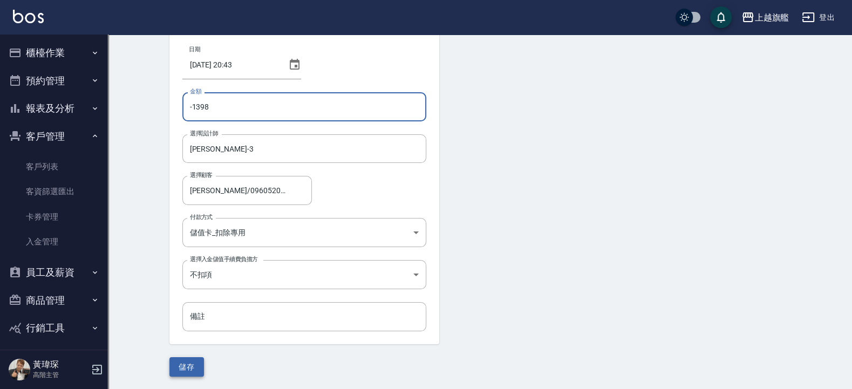
type input "-1398"
click at [189, 364] on button "儲存" at bounding box center [186, 367] width 35 height 20
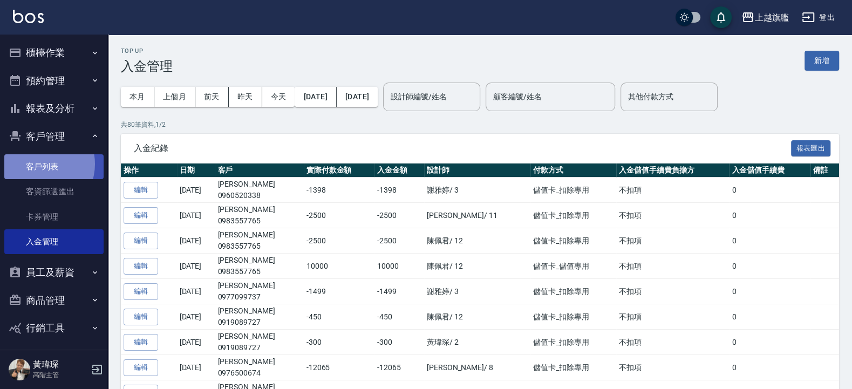
click at [38, 164] on link "客戶列表" at bounding box center [53, 166] width 99 height 25
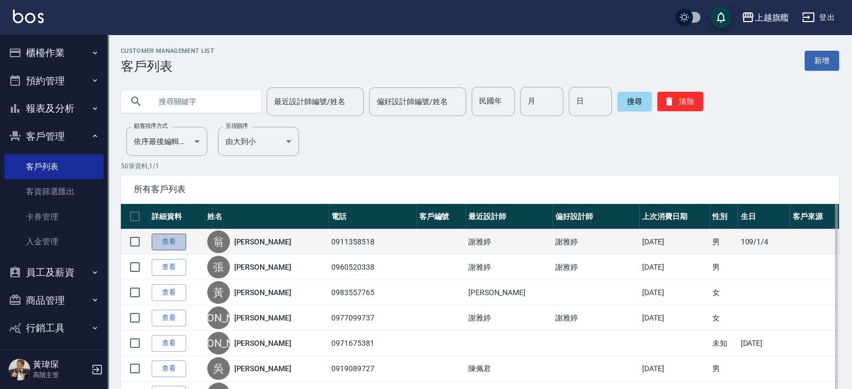
click at [180, 240] on link "查看" at bounding box center [169, 242] width 35 height 17
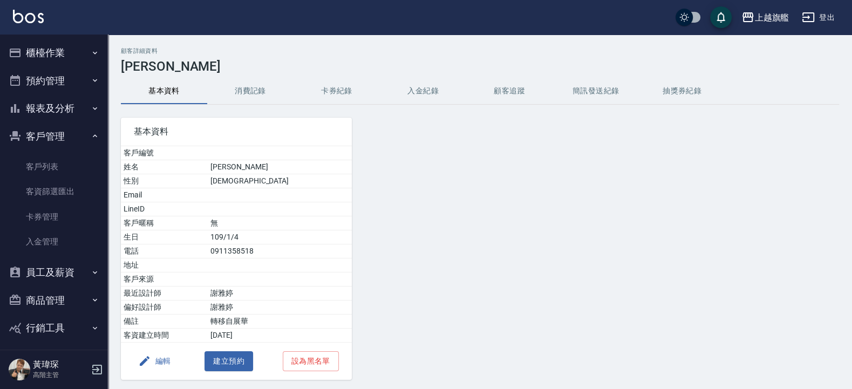
click at [415, 84] on button "入金紀錄" at bounding box center [423, 91] width 86 height 26
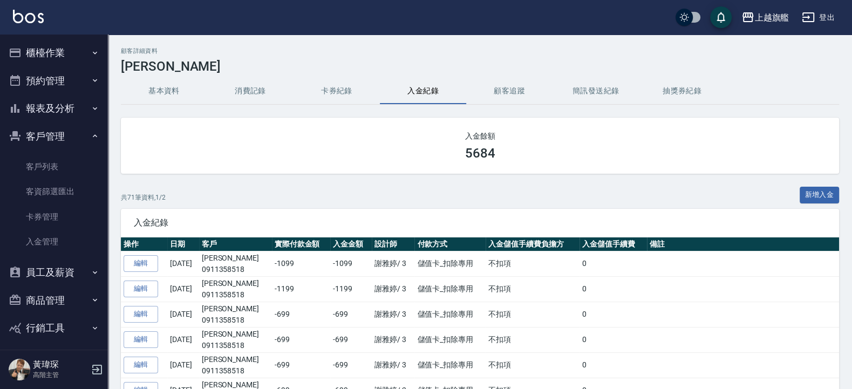
click at [39, 57] on button "櫃檯作業" at bounding box center [53, 53] width 99 height 28
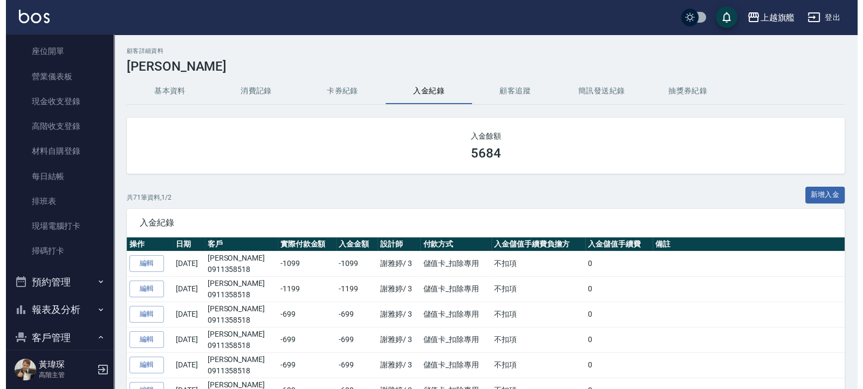
scroll to position [194, 0]
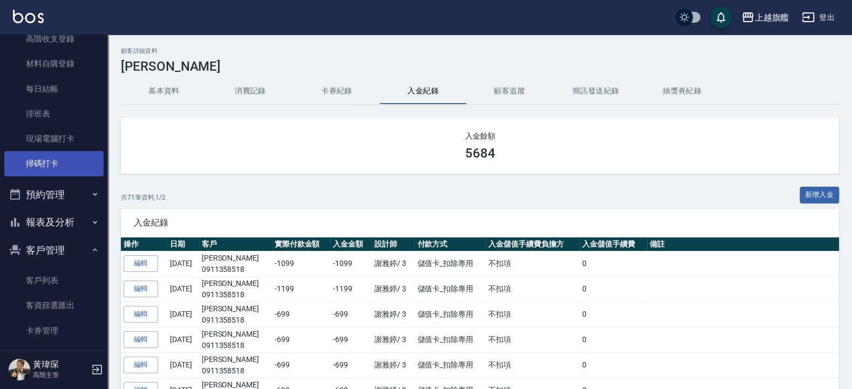
click at [44, 157] on link "掃碼打卡" at bounding box center [53, 163] width 99 height 25
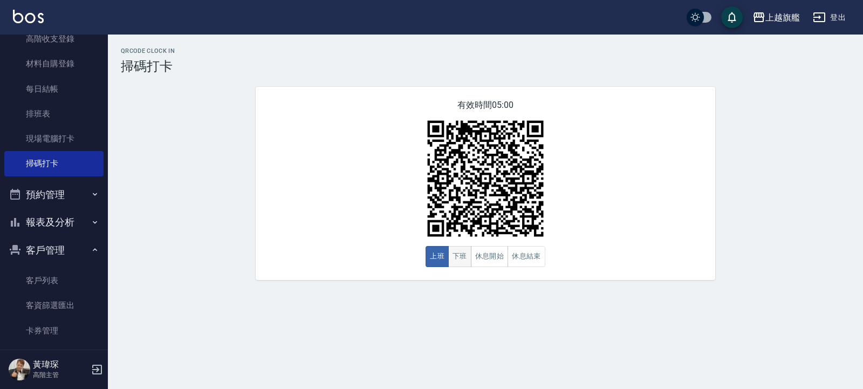
click at [460, 256] on button "下班" at bounding box center [459, 256] width 23 height 21
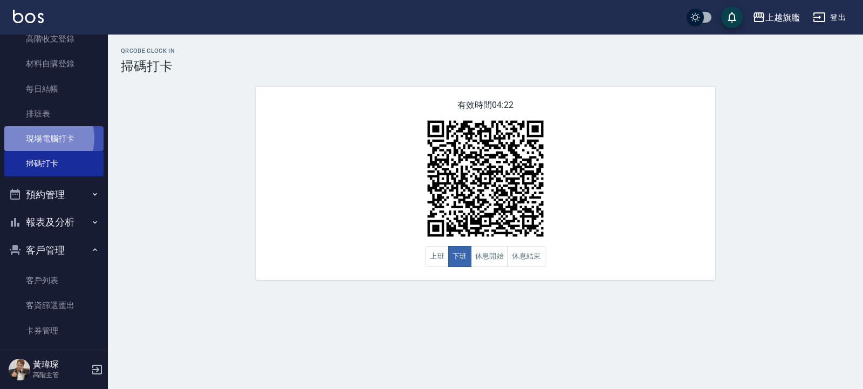
click at [42, 138] on link "現場電腦打卡" at bounding box center [53, 138] width 99 height 25
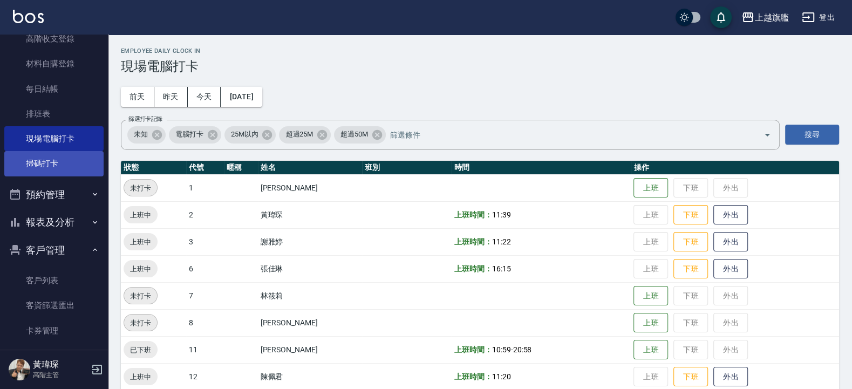
click at [36, 163] on link "掃碼打卡" at bounding box center [53, 163] width 99 height 25
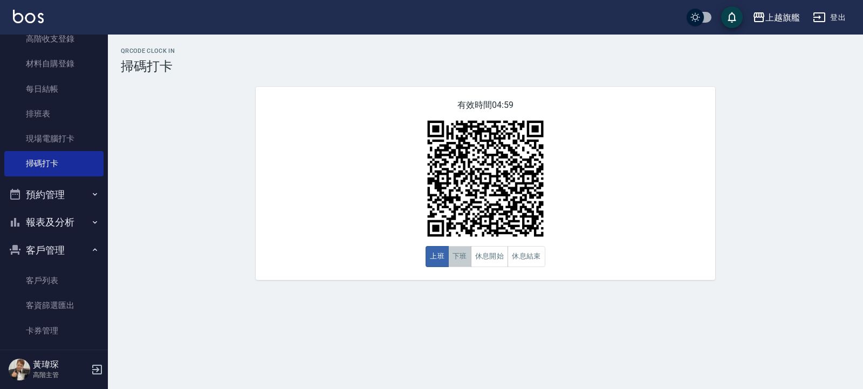
click at [470, 256] on button "下班" at bounding box center [459, 256] width 23 height 21
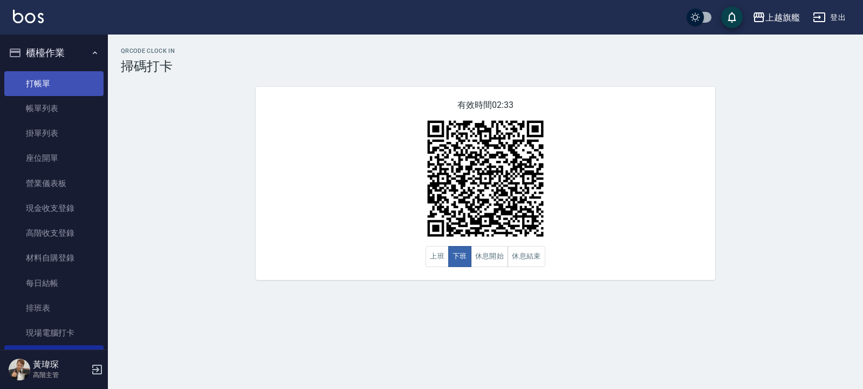
click at [30, 83] on link "打帳單" at bounding box center [53, 83] width 99 height 25
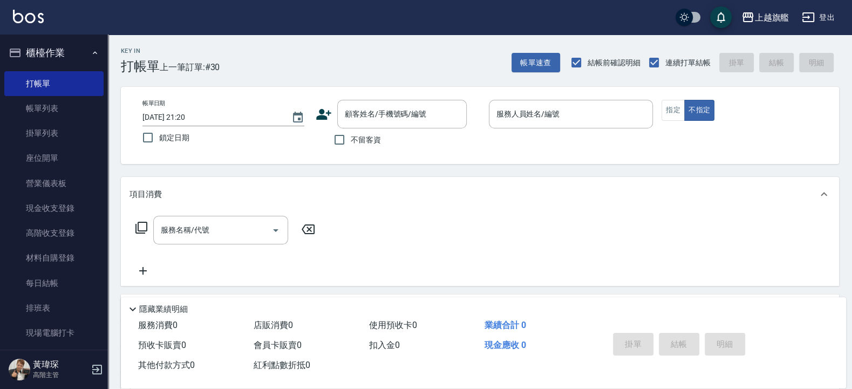
click at [359, 138] on span "不留客資" at bounding box center [366, 139] width 30 height 11
click at [351, 138] on input "不留客資" at bounding box center [339, 139] width 23 height 23
checkbox input "true"
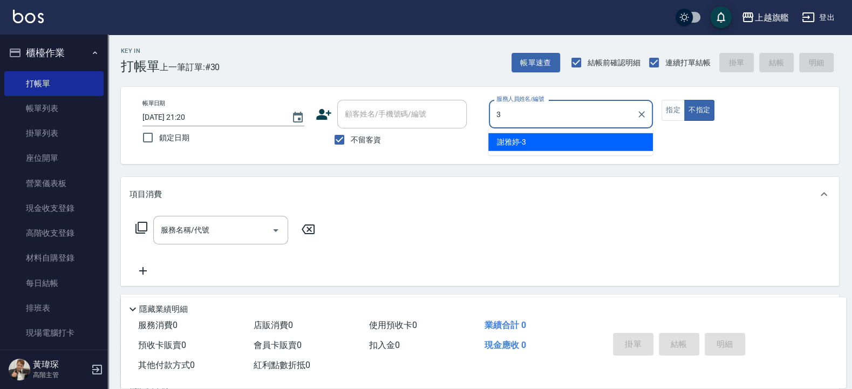
type input "[PERSON_NAME]-3"
type button "false"
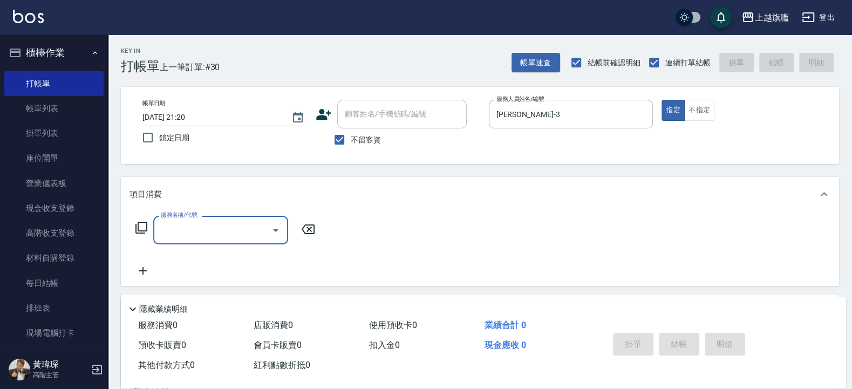
click at [354, 141] on span "不留客資" at bounding box center [366, 139] width 30 height 11
click at [351, 141] on input "不留客資" at bounding box center [339, 139] width 23 height 23
checkbox input "false"
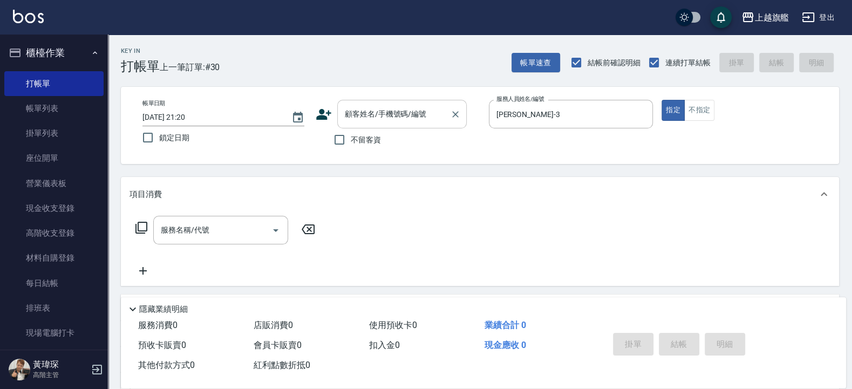
click at [378, 115] on input "顧客姓名/手機號碼/編號" at bounding box center [394, 114] width 104 height 19
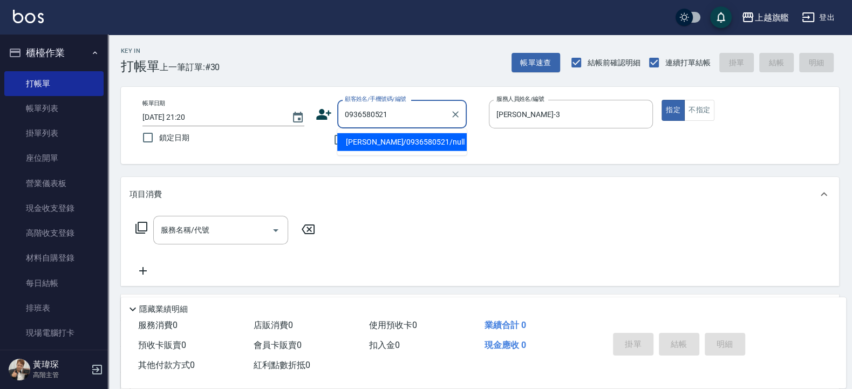
type input "[PERSON_NAME]/0936580521/null"
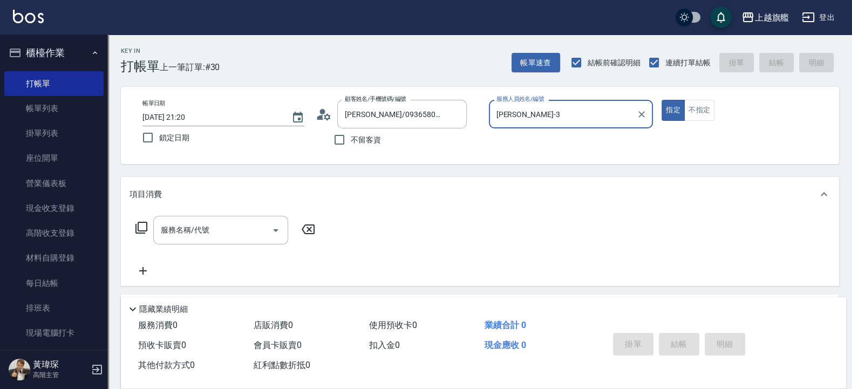
click at [661, 100] on button "指定" at bounding box center [672, 110] width 23 height 21
type button "true"
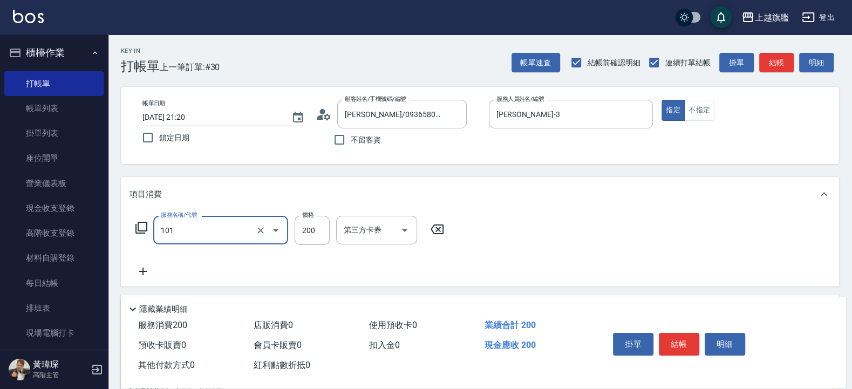
type input "一般洗(101)"
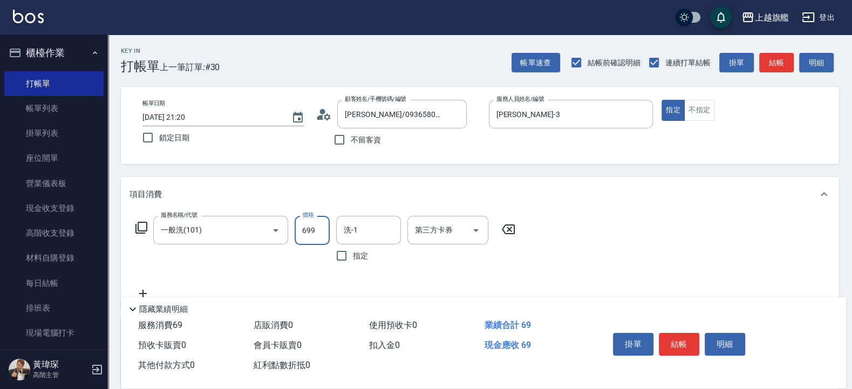
type input "699"
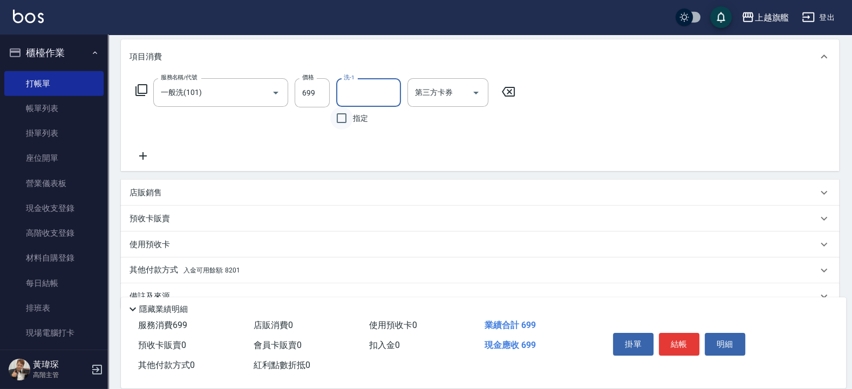
scroll to position [160, 0]
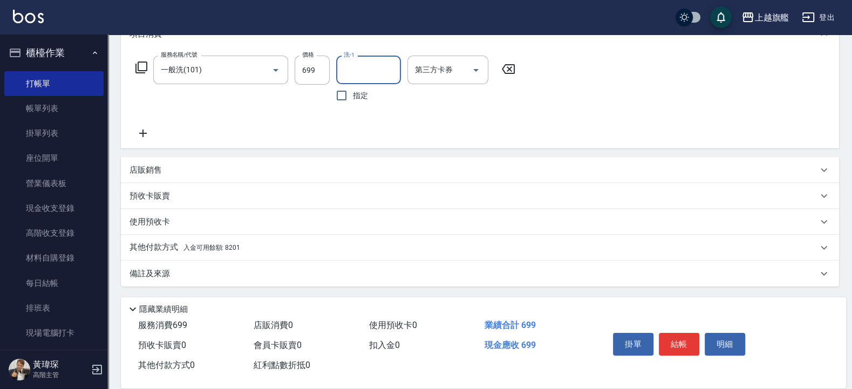
click at [194, 244] on span "入金可用餘額: 8201" at bounding box center [211, 248] width 57 height 8
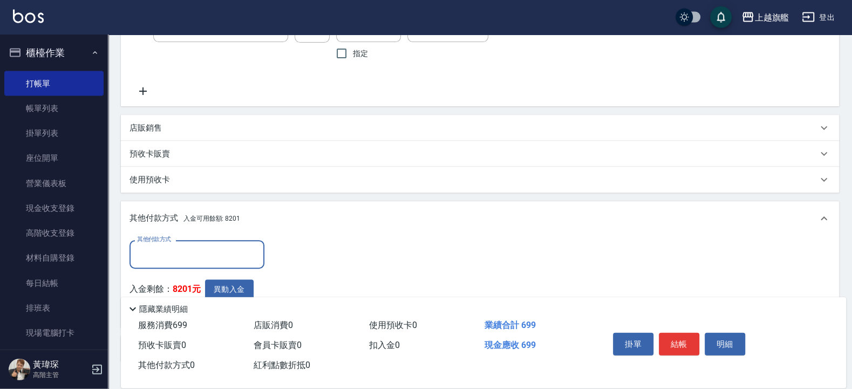
scroll to position [0, 0]
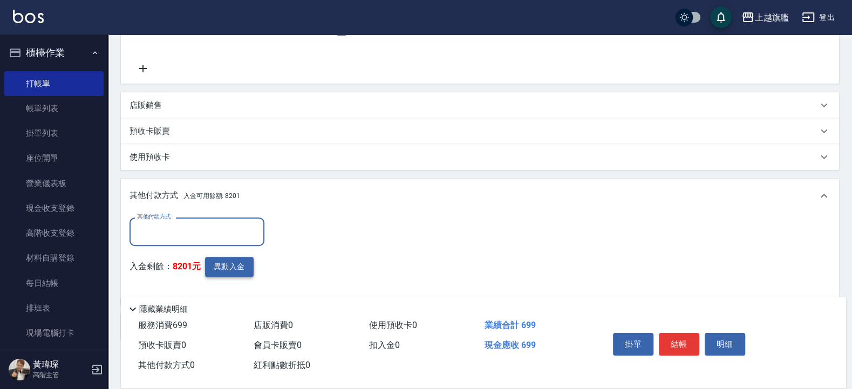
click at [232, 269] on button "異動入金" at bounding box center [229, 267] width 49 height 20
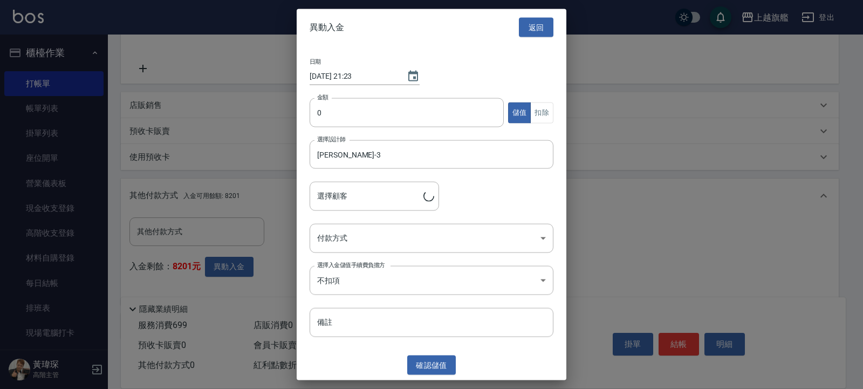
type input "陳偉文/0936580521"
click at [363, 115] on input "0" at bounding box center [407, 112] width 194 height 29
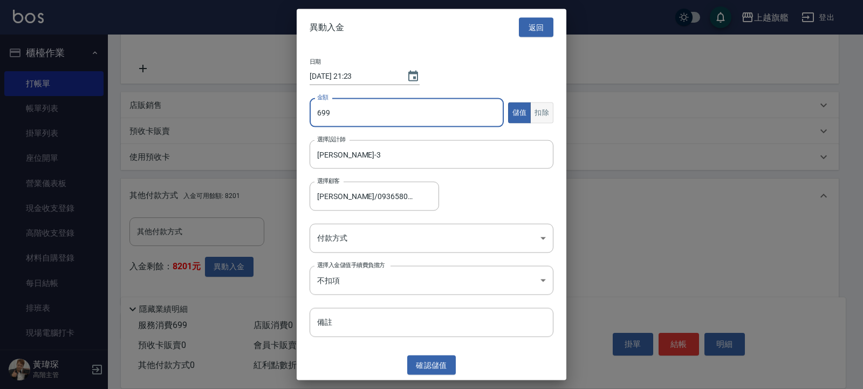
type input "699"
click at [544, 112] on button "扣除" at bounding box center [541, 112] width 23 height 21
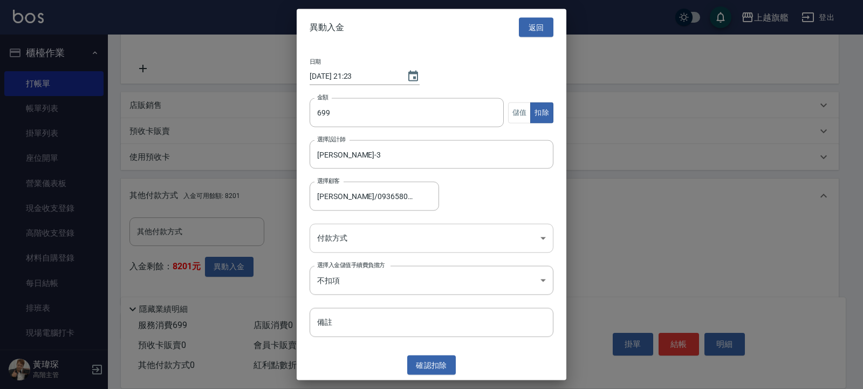
click at [391, 224] on div "日期 2025/08/22 21:23 金額 699 金額 儲值 扣除 選擇設計師 謝雅婷-3 選擇設計師 選擇顧客 陳偉文/0936580521 選擇顧客 …" at bounding box center [432, 198] width 270 height 304
click at [385, 230] on body "上越旗艦 登出 櫃檯作業 打帳單 帳單列表 掛單列表 座位開單 營業儀表板 現金收支登錄 高階收支登錄 材料自購登錄 每日結帳 排班表 現場電腦打卡 掃碼打卡…" at bounding box center [431, 108] width 863 height 667
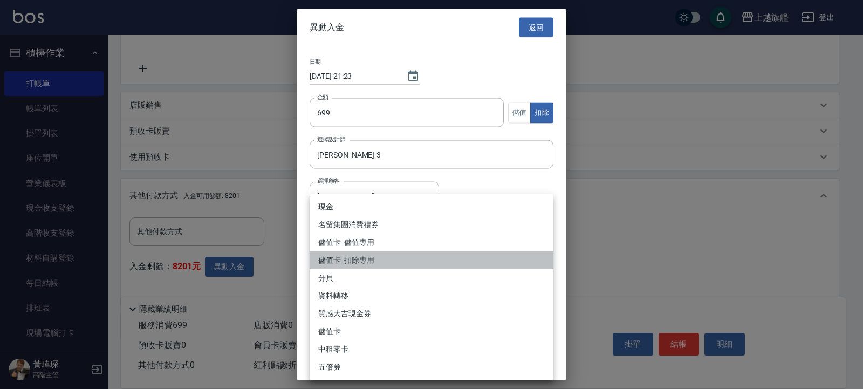
click at [368, 259] on li "儲值卡_扣除專用" at bounding box center [432, 260] width 244 height 18
type input "儲值卡_扣除專用"
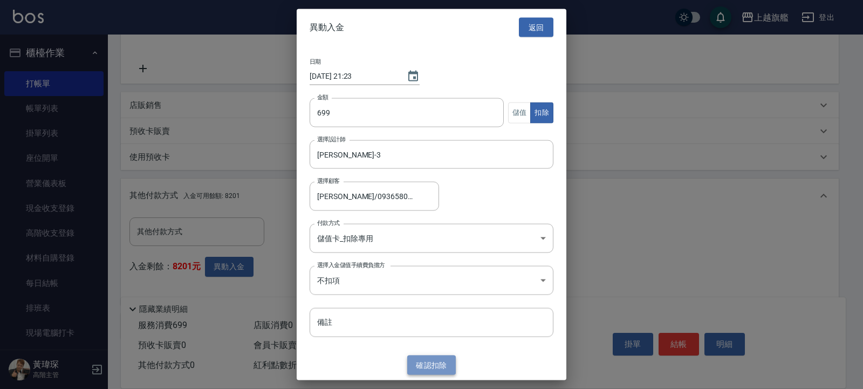
click at [440, 363] on button "確認 扣除" at bounding box center [431, 365] width 49 height 20
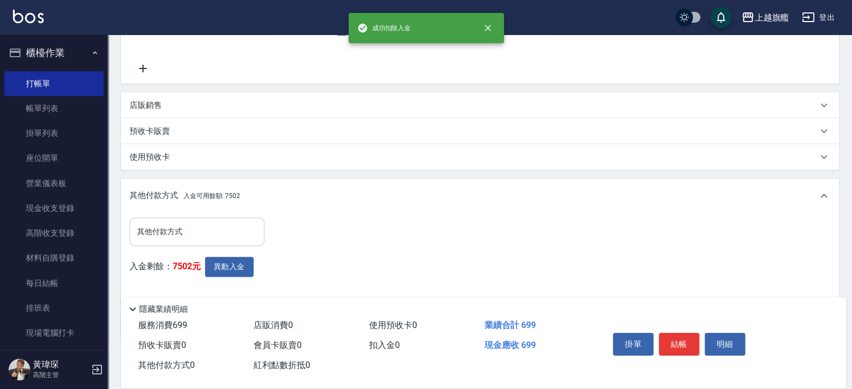
click at [172, 222] on div "其他付款方式" at bounding box center [196, 231] width 135 height 29
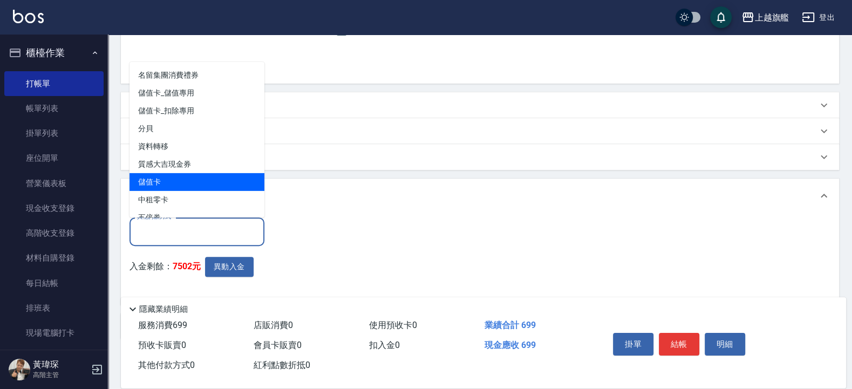
click at [179, 176] on span "儲值卡" at bounding box center [196, 182] width 135 height 18
type input "儲值卡"
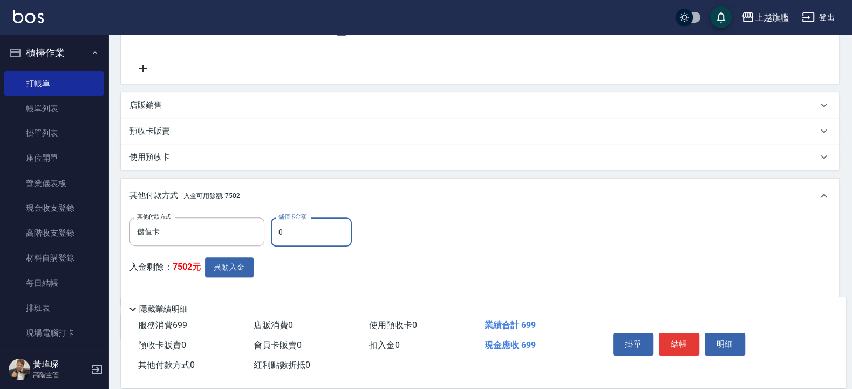
drag, startPoint x: 296, startPoint y: 237, endPoint x: 218, endPoint y: 217, distance: 80.0
click at [271, 217] on input "0" at bounding box center [311, 231] width 81 height 29
type input "699"
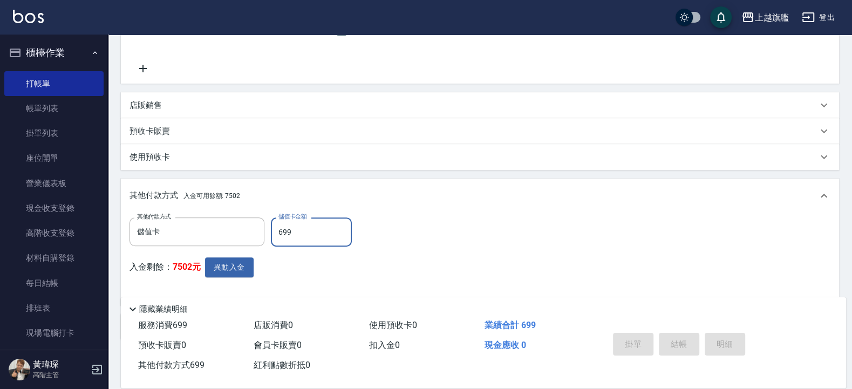
type input "2025/08/22 21:24"
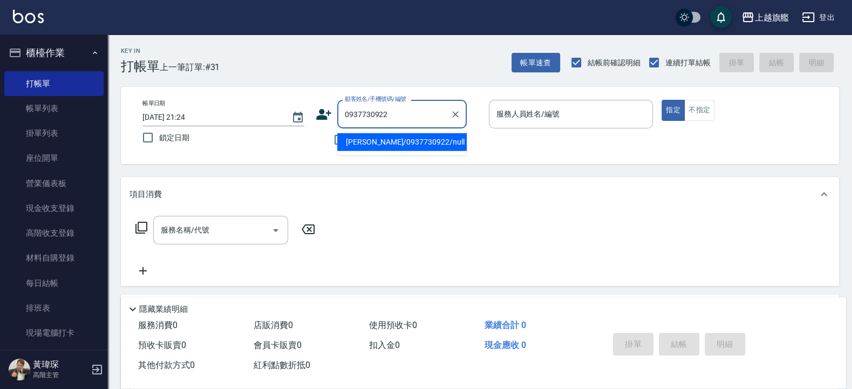
type input "劉幃婷/0937730922/null"
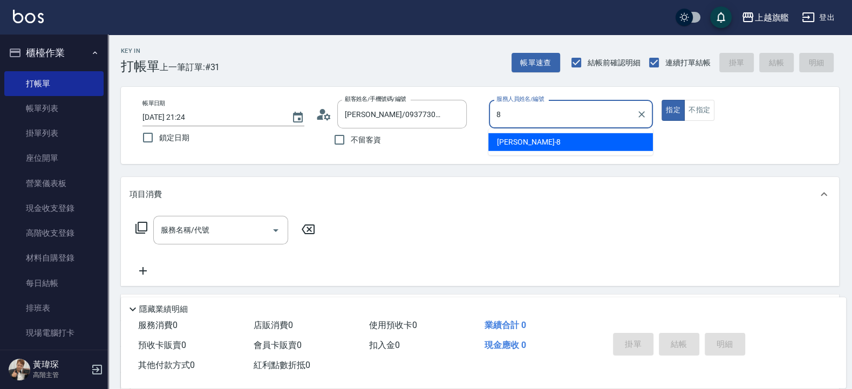
type input "[PERSON_NAME]-8"
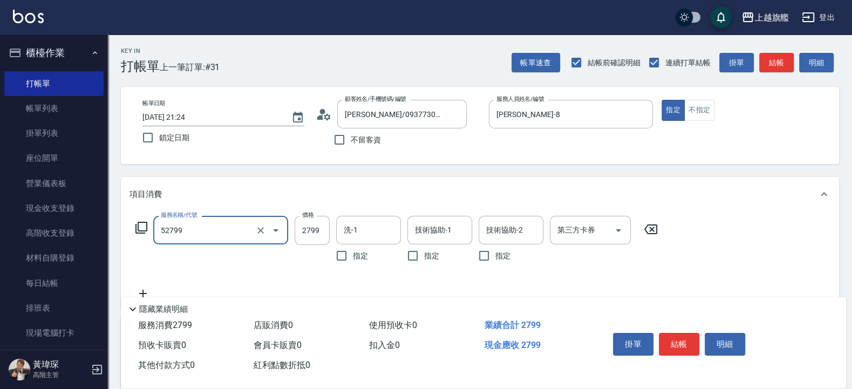
type input "染質感B2799(52799)"
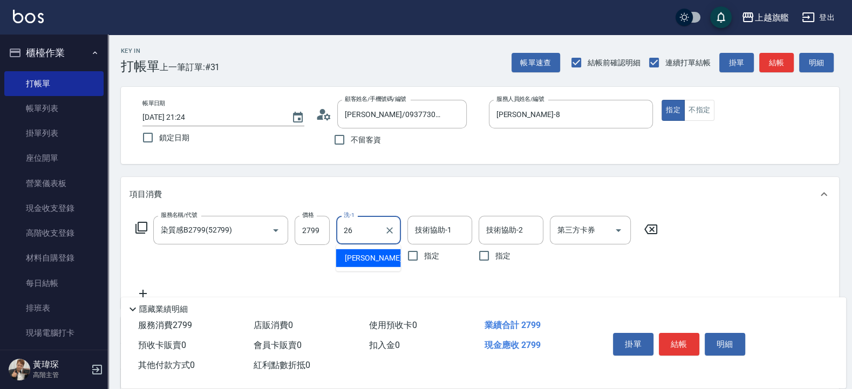
type input "[PERSON_NAME]-26"
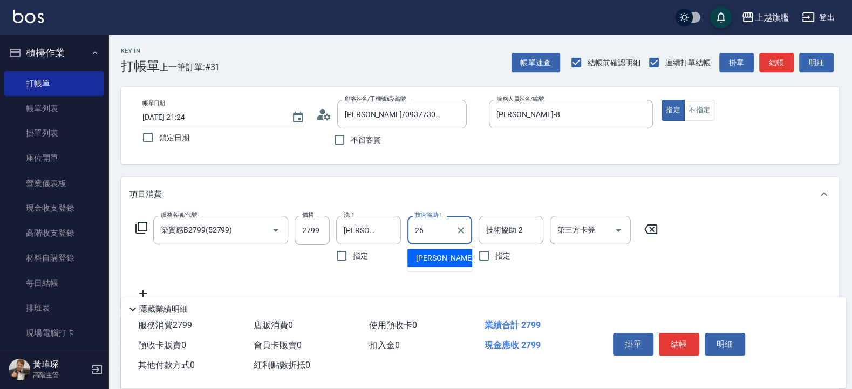
type input "[PERSON_NAME]-26"
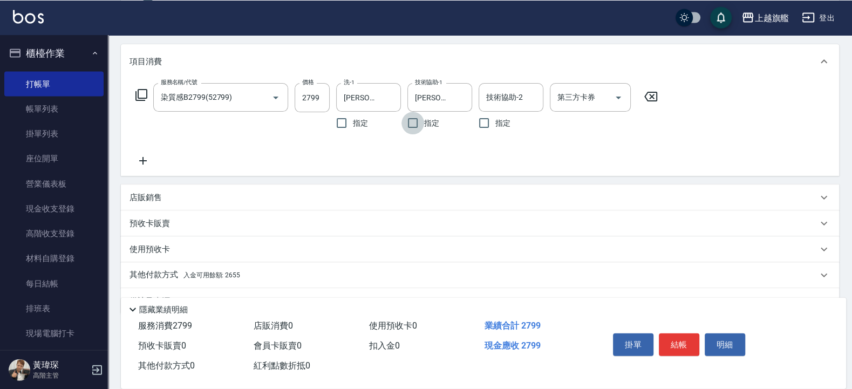
scroll to position [160, 0]
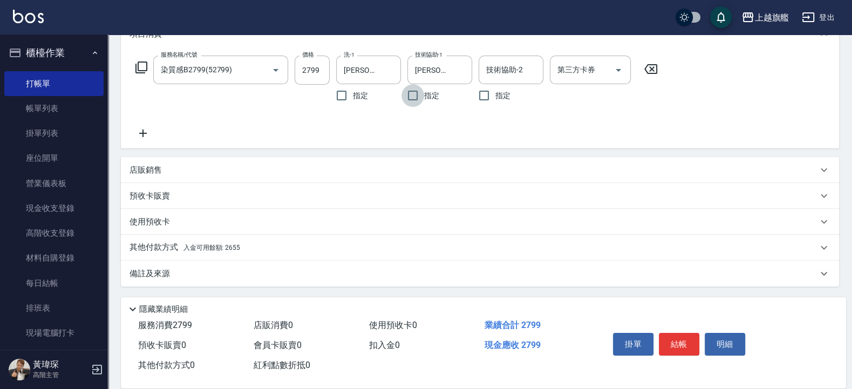
click at [200, 256] on div "其他付款方式 入金可用餘額: 2655" at bounding box center [480, 248] width 718 height 26
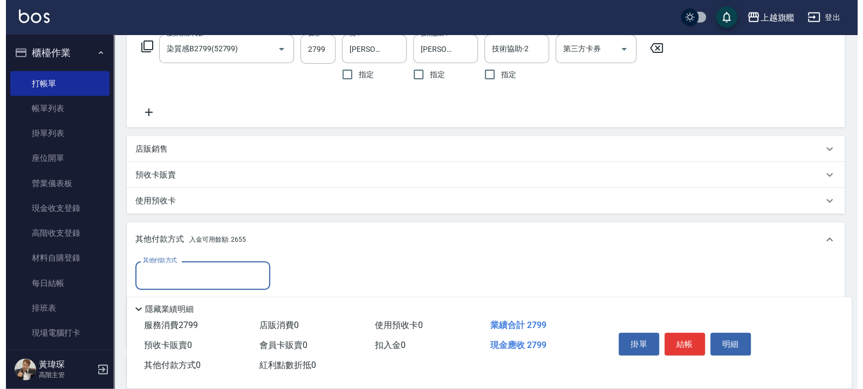
scroll to position [278, 0]
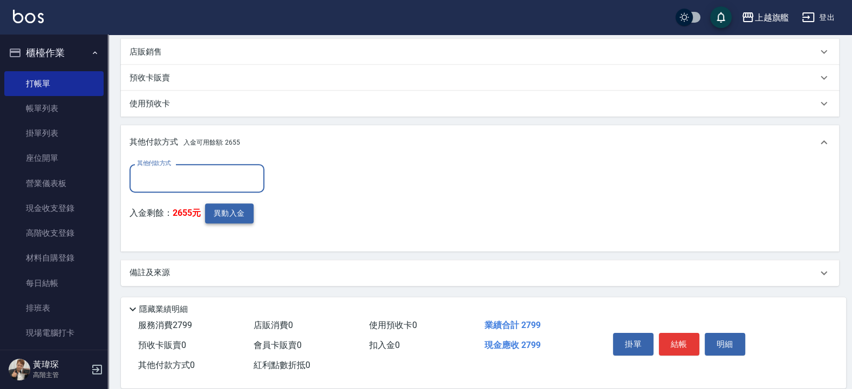
click at [239, 216] on button "異動入金" at bounding box center [229, 213] width 49 height 20
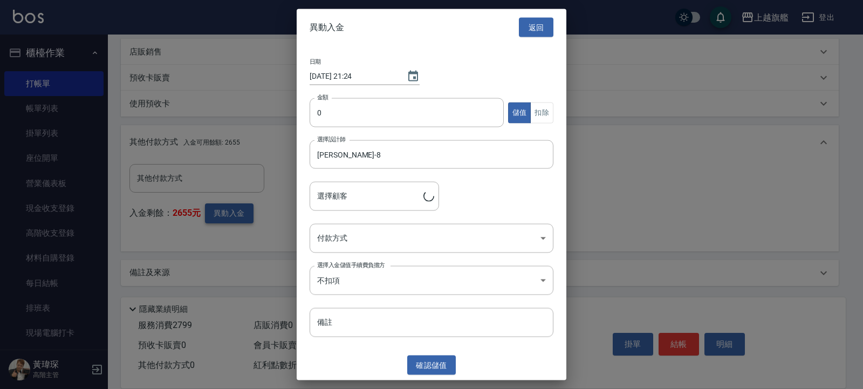
type input "劉幃婷/0937730922"
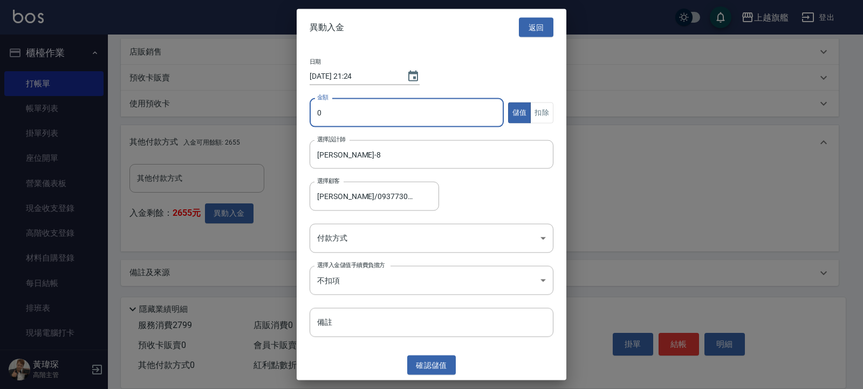
click at [417, 122] on input "0" at bounding box center [407, 112] width 194 height 29
type input "2655"
click at [539, 108] on button "扣除" at bounding box center [541, 112] width 23 height 21
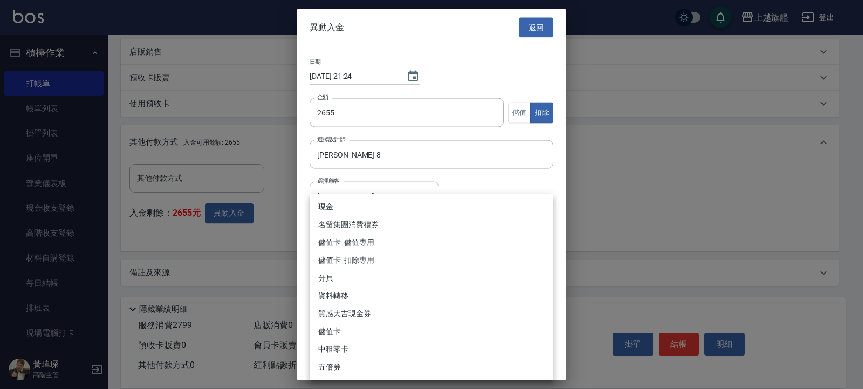
click at [361, 243] on body "上越旗艦 登出 櫃檯作業 打帳單 帳單列表 掛單列表 座位開單 營業儀表板 現金收支登錄 高階收支登錄 材料自購登錄 每日結帳 排班表 現場電腦打卡 掃碼打卡…" at bounding box center [431, 55] width 863 height 667
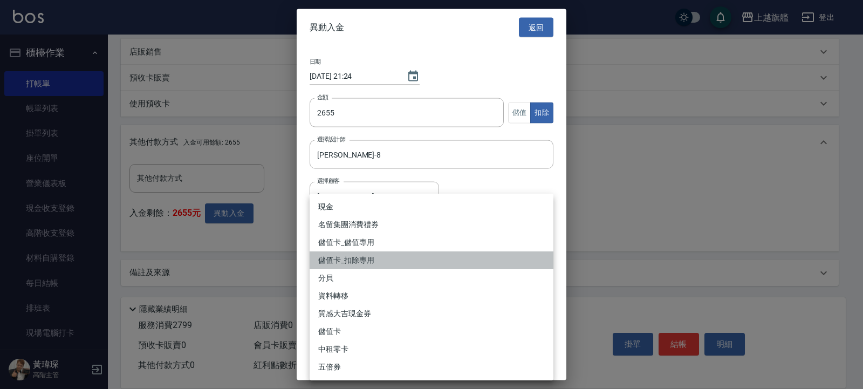
click at [359, 253] on li "儲值卡_扣除專用" at bounding box center [432, 260] width 244 height 18
type input "儲值卡_扣除專用"
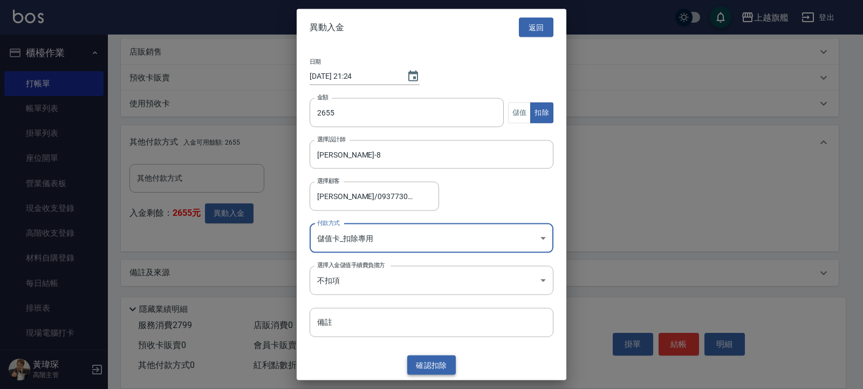
click at [439, 361] on button "確認 扣除" at bounding box center [431, 365] width 49 height 20
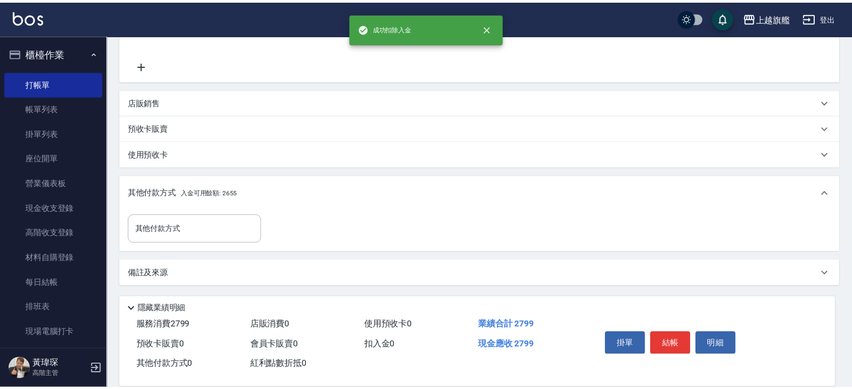
scroll to position [228, 0]
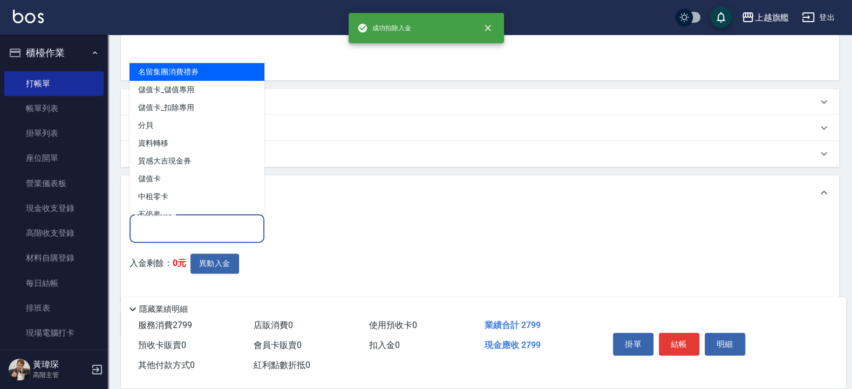
click at [177, 223] on input "其他付款方式" at bounding box center [196, 228] width 125 height 19
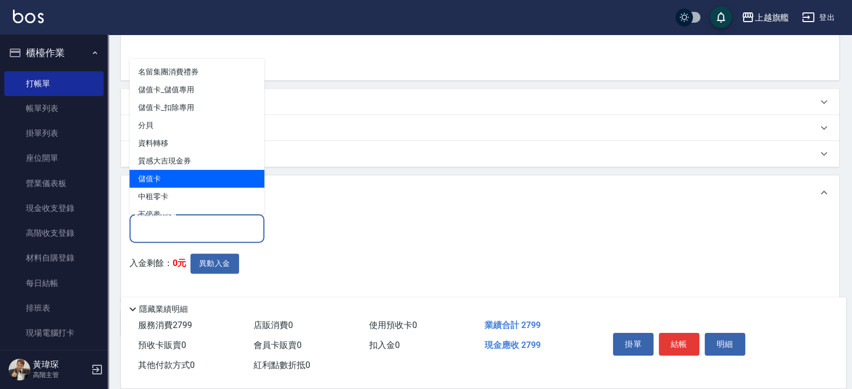
click at [155, 184] on span "儲值卡" at bounding box center [196, 178] width 135 height 18
type input "儲值卡"
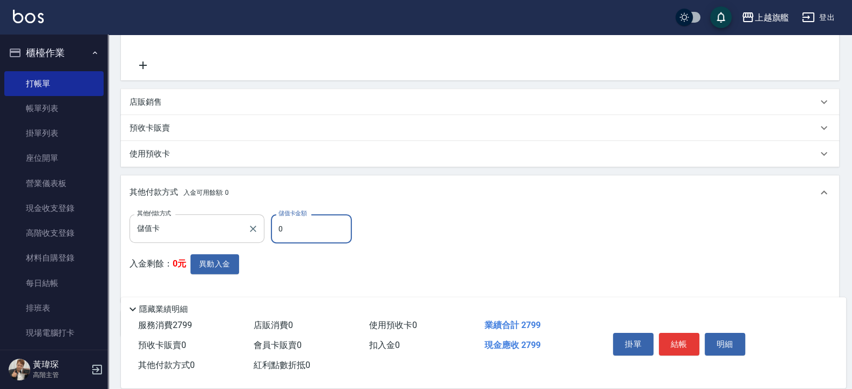
drag, startPoint x: 273, startPoint y: 223, endPoint x: 248, endPoint y: 221, distance: 24.9
click at [271, 222] on input "0" at bounding box center [311, 228] width 81 height 29
type input "2655"
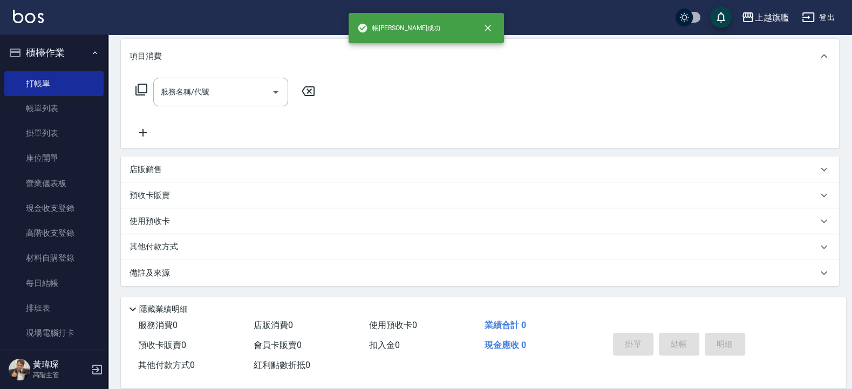
scroll to position [0, 0]
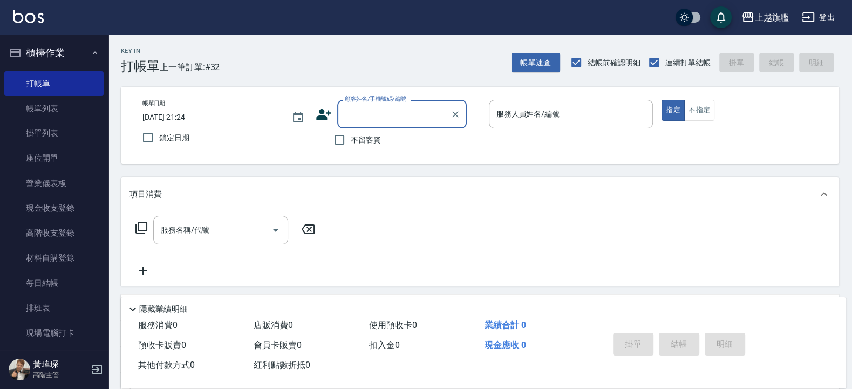
type input "6"
click at [324, 53] on div "Key In 打帳單 上一筆訂單:#32 帳單速查 結帳前確認明細 連續打單結帳 掛單 結帳 明細" at bounding box center [473, 54] width 731 height 39
click at [345, 150] on input "不留客資" at bounding box center [339, 139] width 23 height 23
checkbox input "true"
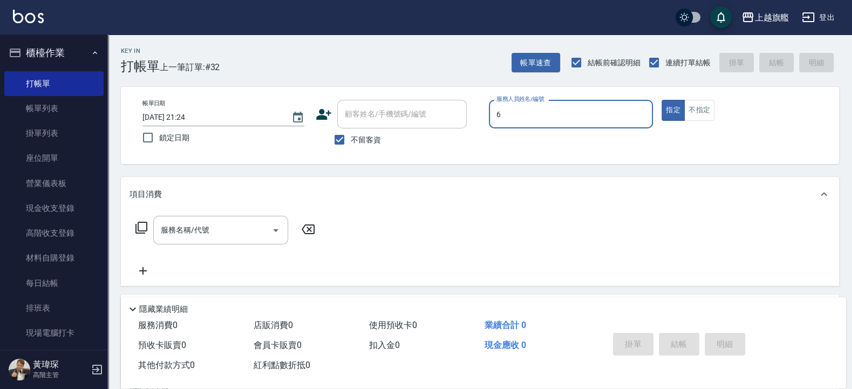
type input "[PERSON_NAME]-6"
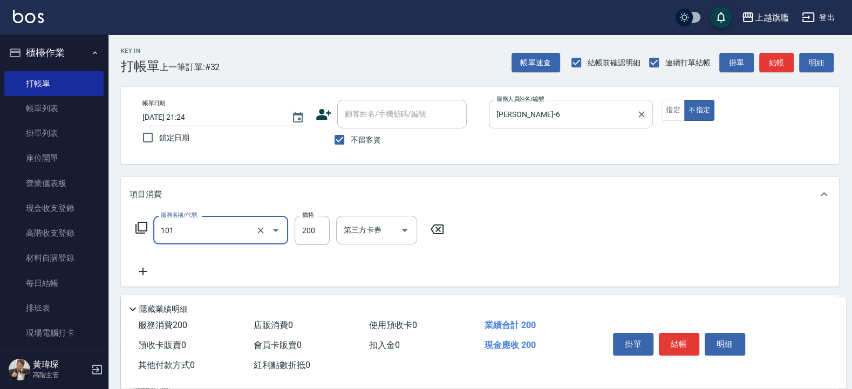
type input "一般洗(101)"
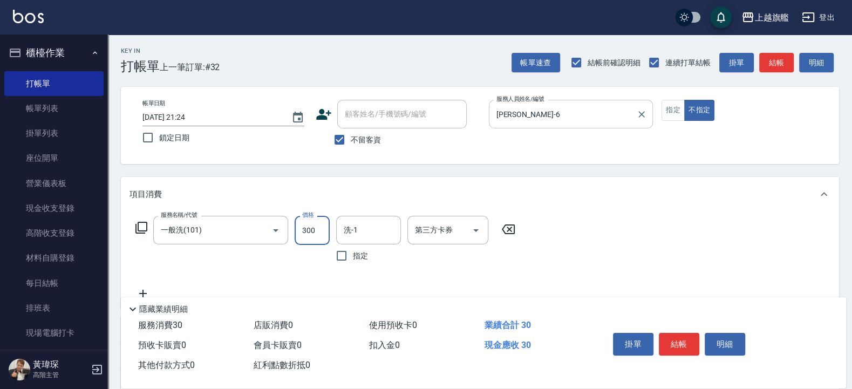
type input "300"
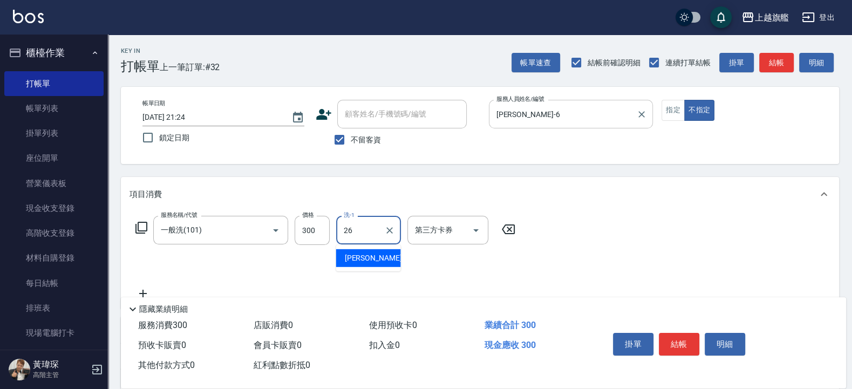
type input "[PERSON_NAME]-26"
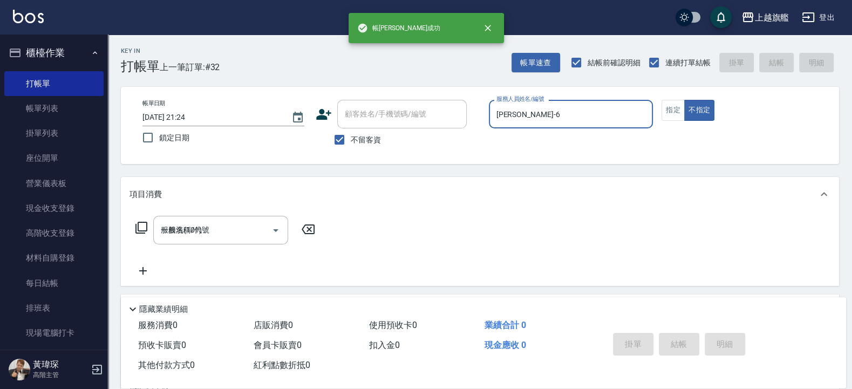
type input "2025/08/22 21:25"
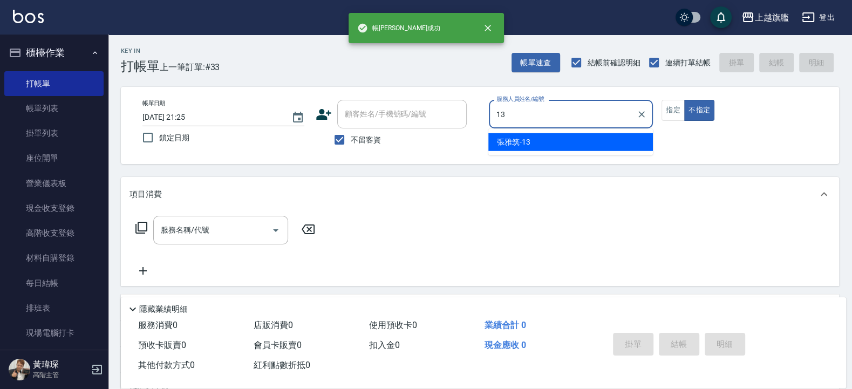
type input "[PERSON_NAME]-13"
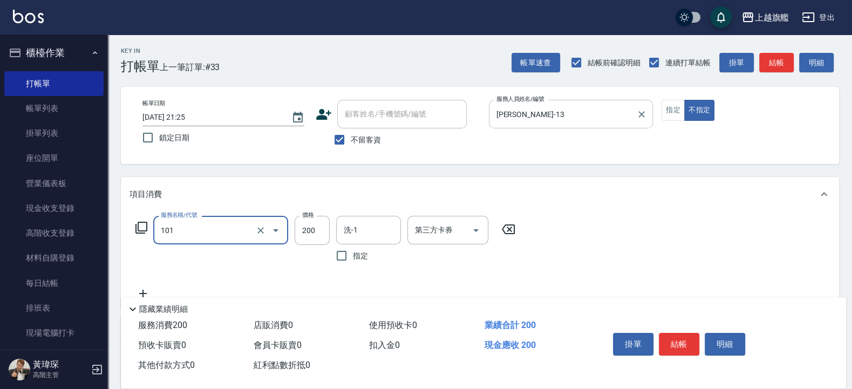
type input "一般洗(101)"
type input "300"
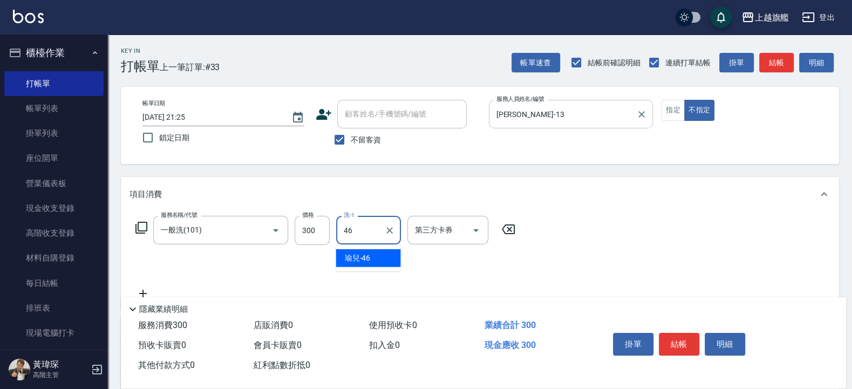
type input "瑜兒-46"
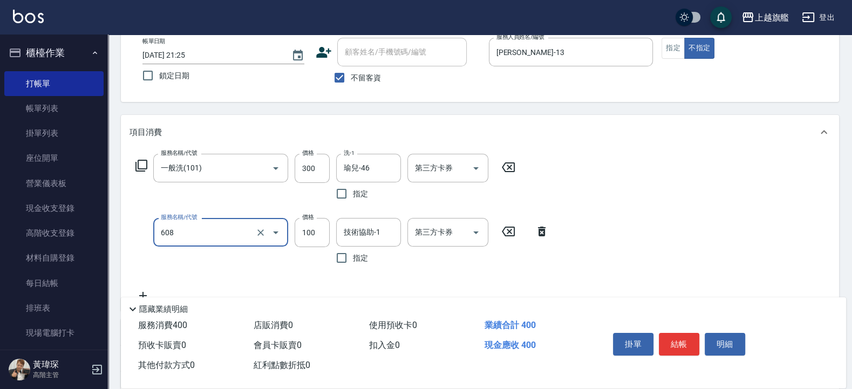
scroll to position [65, 0]
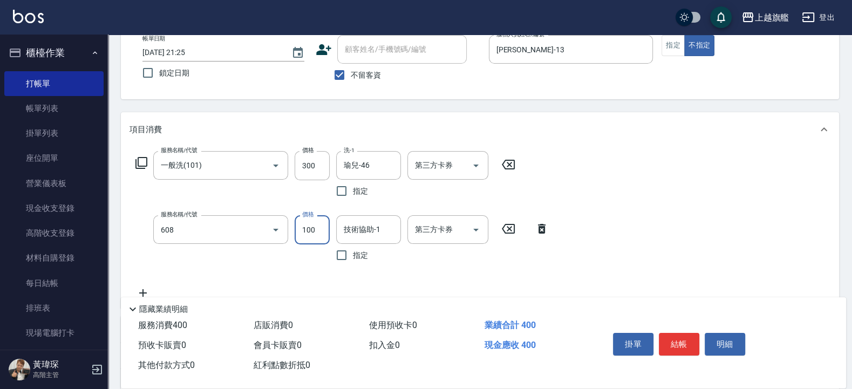
type input "專業/順護100(608)"
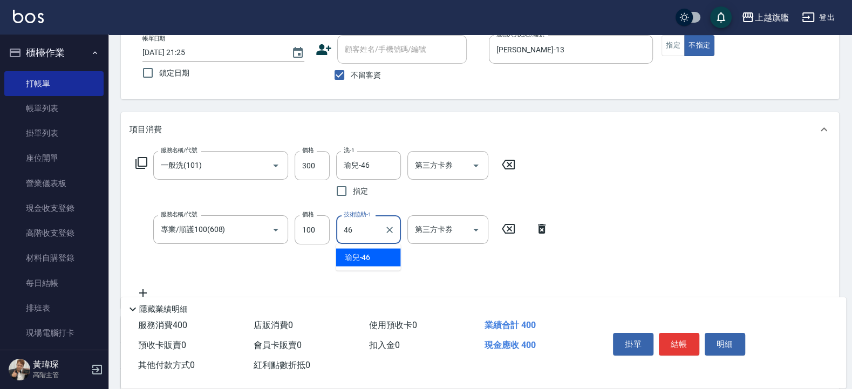
type input "瑜兒-46"
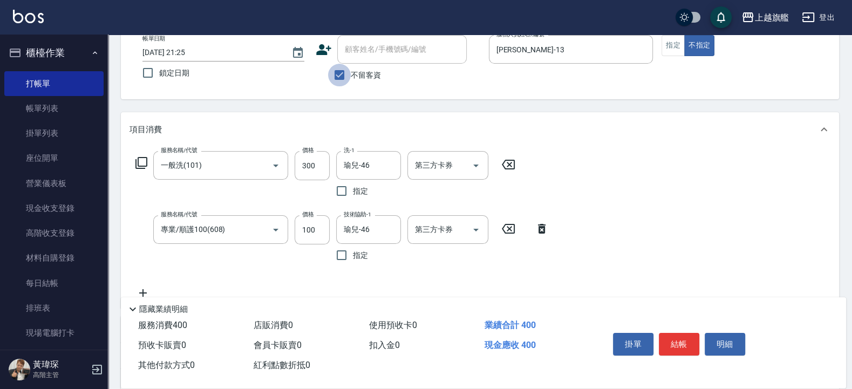
click at [350, 78] on input "不留客資" at bounding box center [339, 75] width 23 height 23
checkbox input "false"
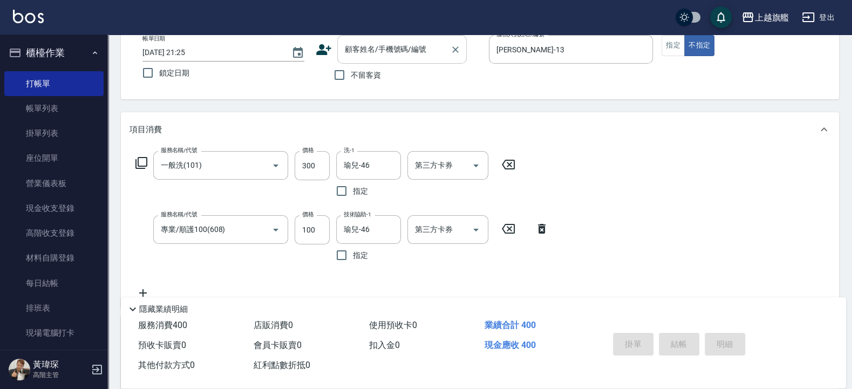
click at [369, 53] on input "顧客姓名/手機號碼/編號" at bounding box center [394, 49] width 104 height 19
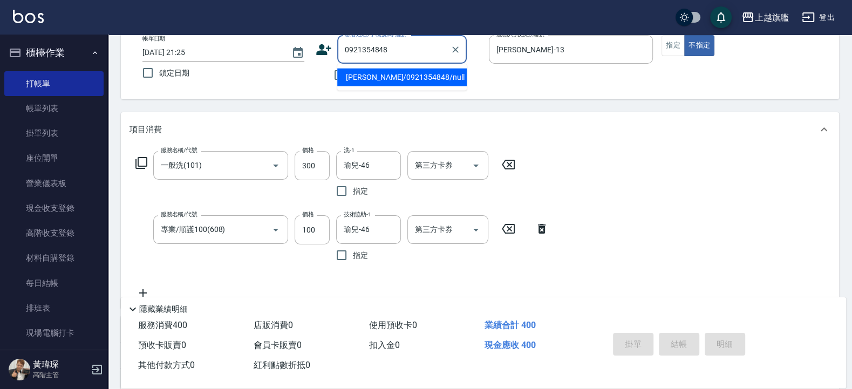
type input "莊淑珊/0921354848/null"
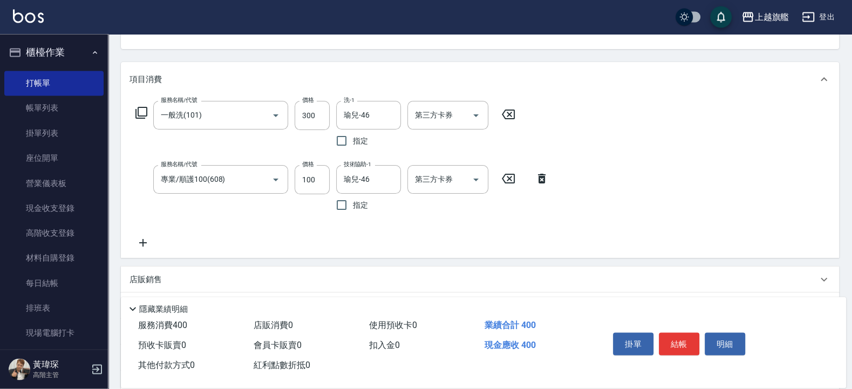
scroll to position [194, 0]
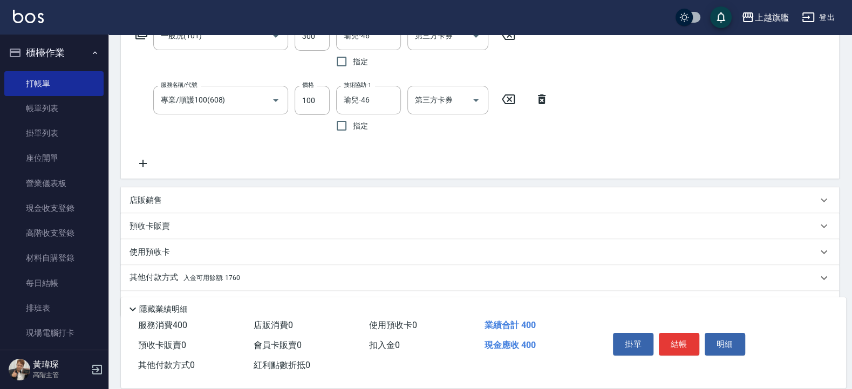
click at [219, 278] on span "入金可用餘額: 1760" at bounding box center [211, 278] width 57 height 8
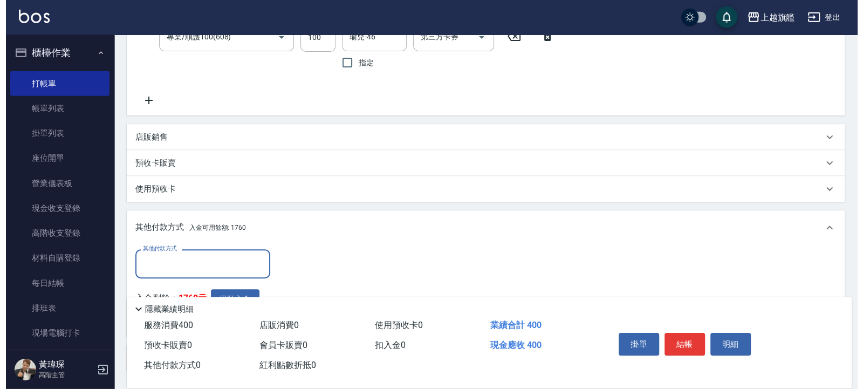
scroll to position [340, 0]
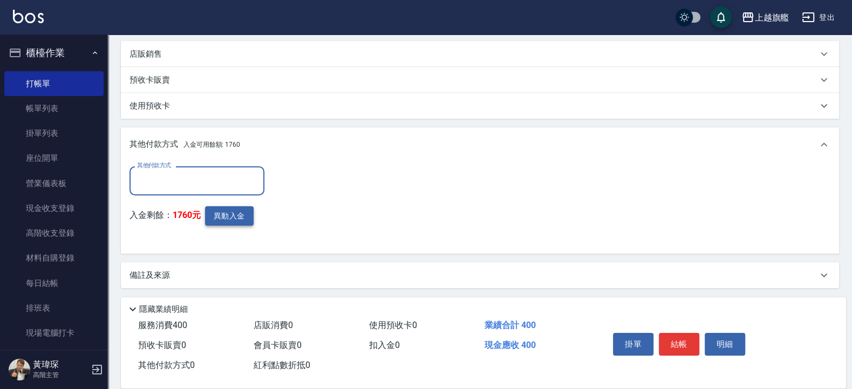
click at [241, 216] on button "異動入金" at bounding box center [229, 216] width 49 height 20
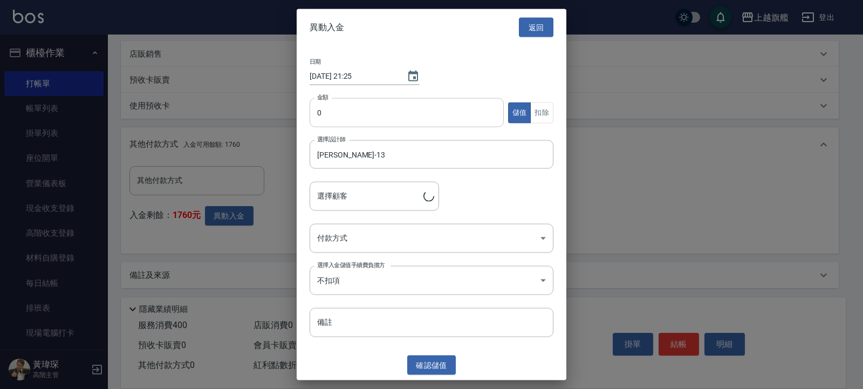
type input "莊淑珊/0921354848"
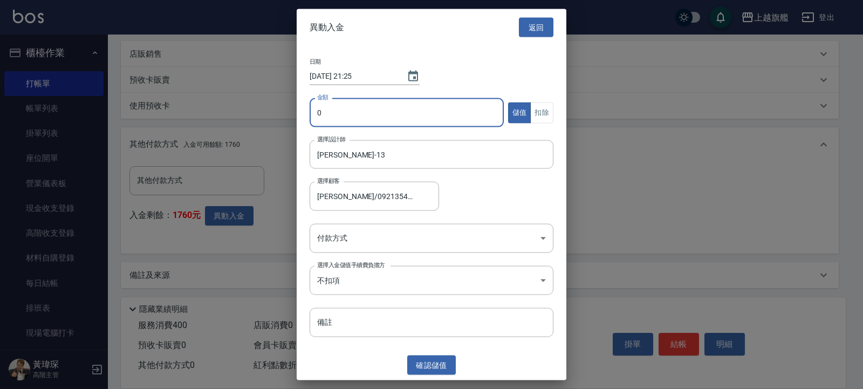
click at [347, 102] on input "0" at bounding box center [407, 112] width 194 height 29
type input "400"
click at [545, 110] on button "扣除" at bounding box center [541, 112] width 23 height 21
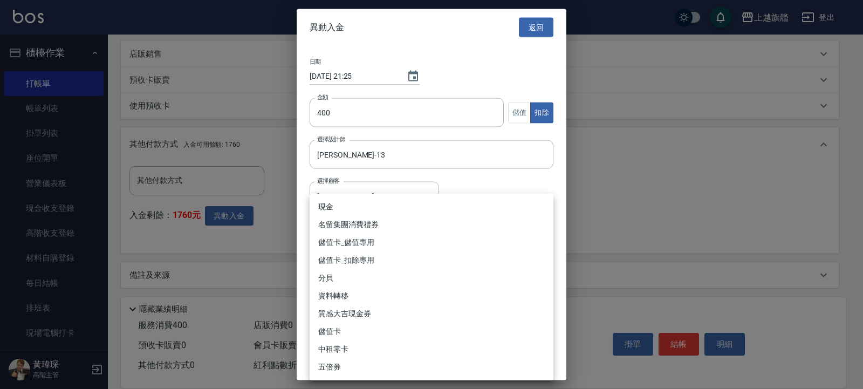
click at [353, 232] on body "上越旗艦 登出 櫃檯作業 打帳單 帳單列表 掛單列表 座位開單 營業儀表板 現金收支登錄 高階收支登錄 材料自購登錄 每日結帳 排班表 現場電腦打卡 掃碼打卡…" at bounding box center [431, 25] width 863 height 731
click at [355, 261] on li "儲值卡_扣除專用" at bounding box center [432, 260] width 244 height 18
type input "儲值卡_扣除專用"
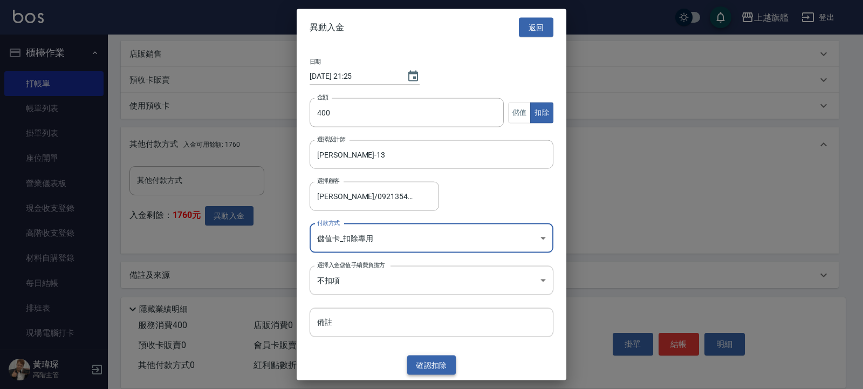
click at [437, 361] on button "確認 扣除" at bounding box center [431, 365] width 49 height 20
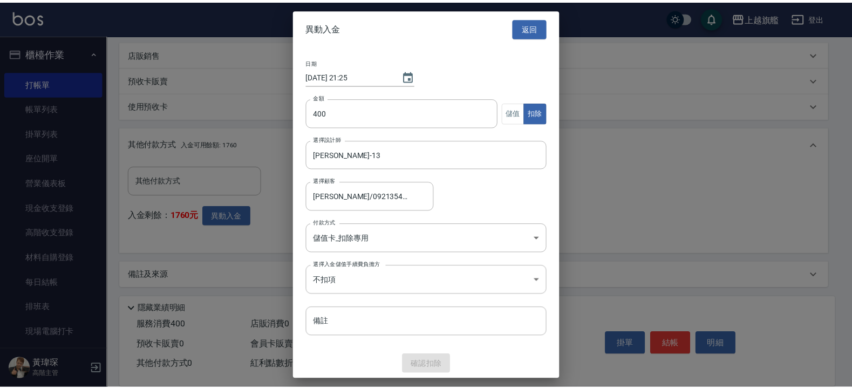
scroll to position [292, 0]
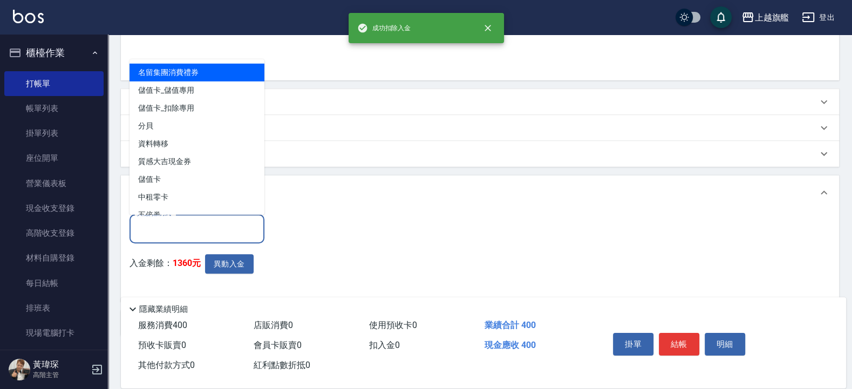
click at [214, 232] on input "其他付款方式" at bounding box center [196, 228] width 125 height 19
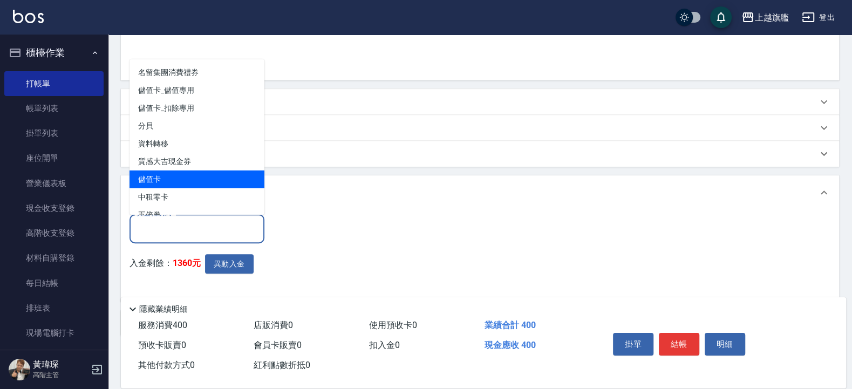
click at [174, 183] on span "儲值卡" at bounding box center [196, 179] width 135 height 18
type input "儲值卡"
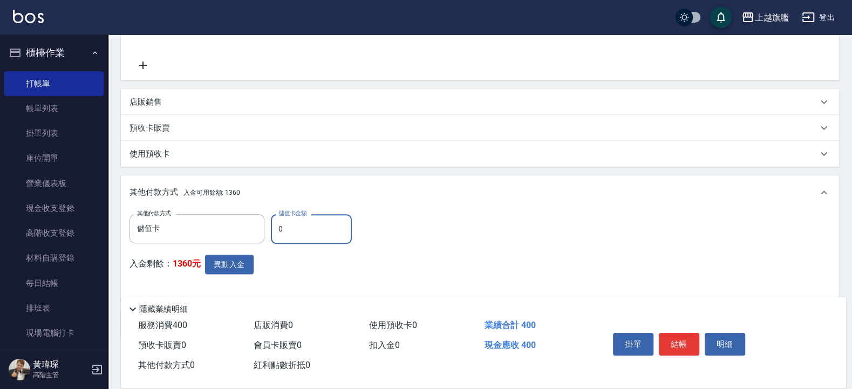
drag, startPoint x: 277, startPoint y: 226, endPoint x: 267, endPoint y: 224, distance: 10.6
click at [271, 224] on input "0" at bounding box center [311, 228] width 81 height 29
type input "400"
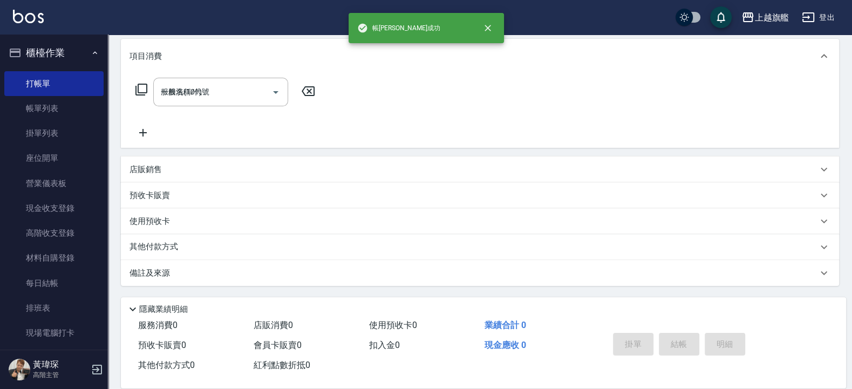
type input "2025/08/22 21:26"
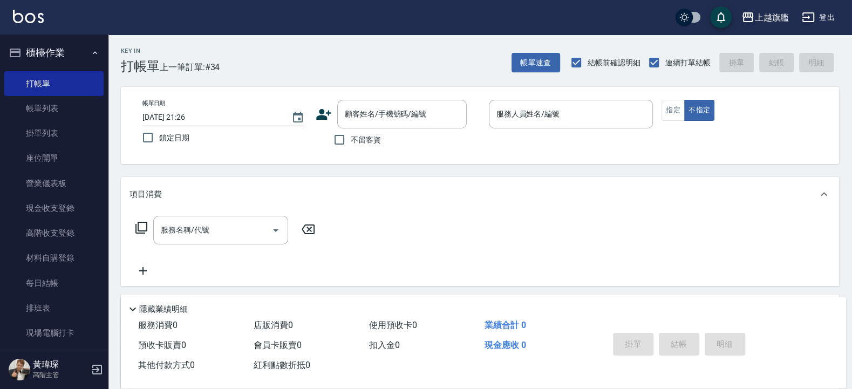
click at [358, 143] on span "不留客資" at bounding box center [366, 139] width 30 height 11
click at [351, 143] on input "不留客資" at bounding box center [339, 139] width 23 height 23
checkbox input "true"
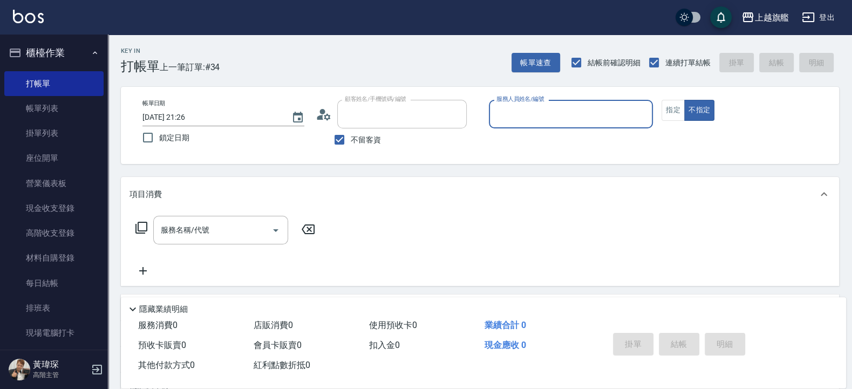
type input "[PERSON_NAME]/0976500674/"
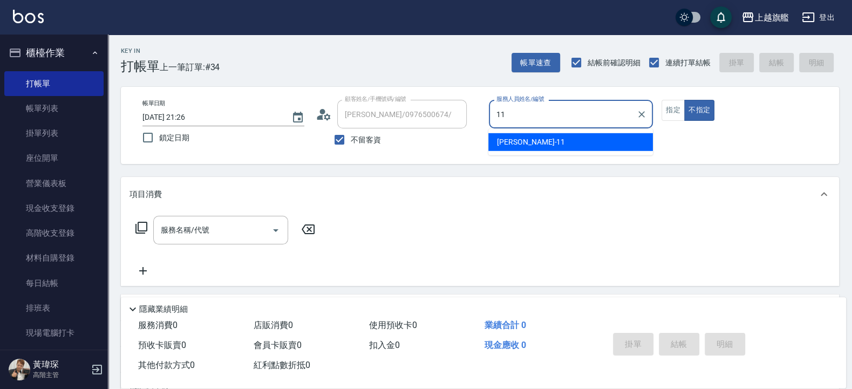
type input "[PERSON_NAME]-11"
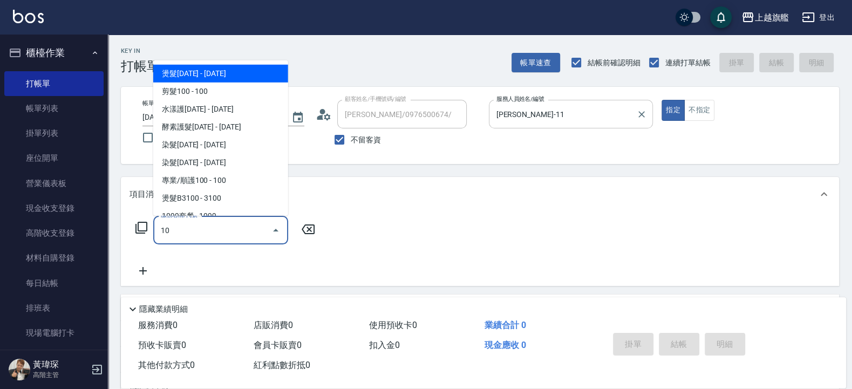
type input "1"
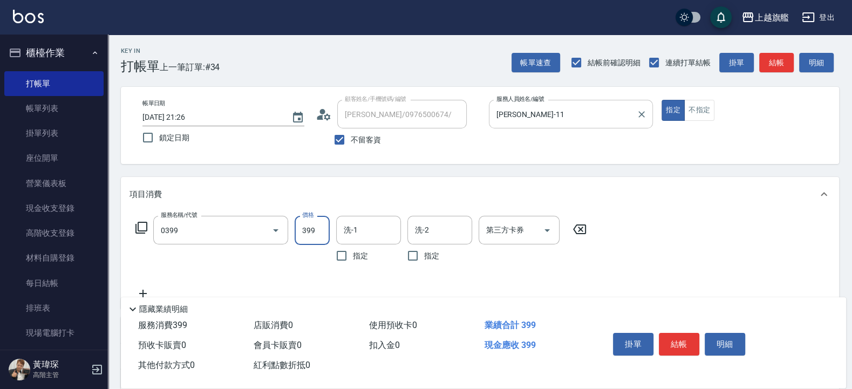
type input "海鹽SPA(0399)"
type input "劉羿君-30"
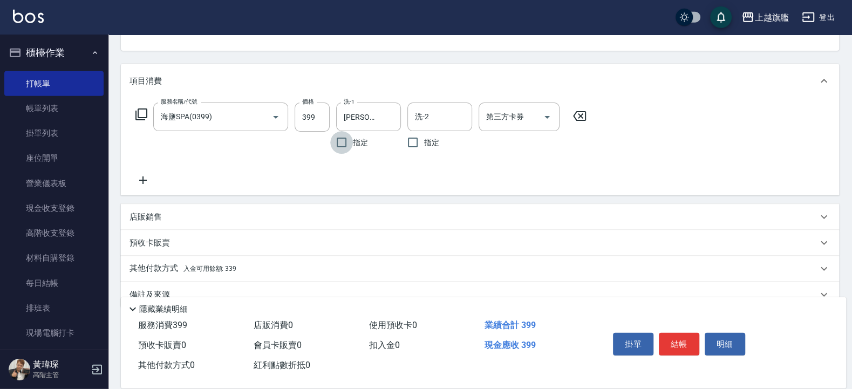
scroll to position [129, 0]
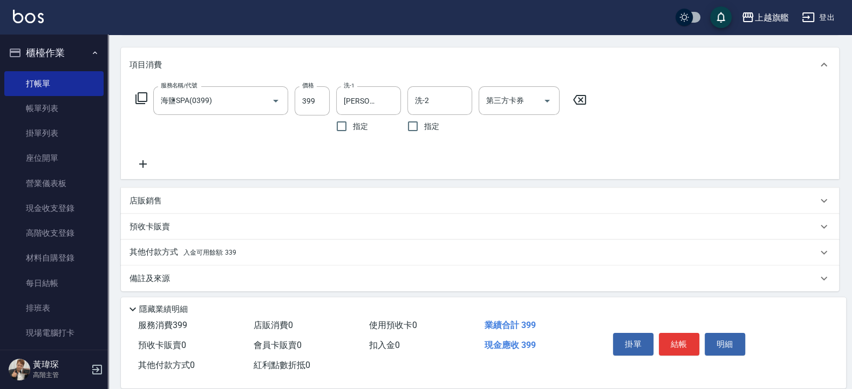
click at [140, 162] on icon at bounding box center [142, 163] width 27 height 13
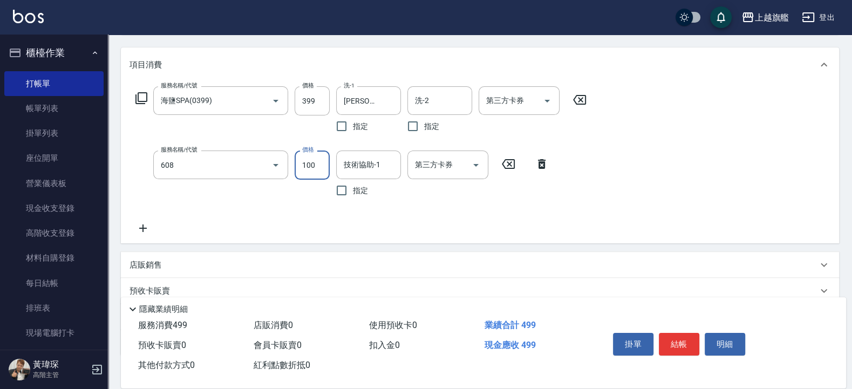
type input "專業/順護100(608)"
click at [374, 163] on input "技術協助-1" at bounding box center [368, 164] width 55 height 19
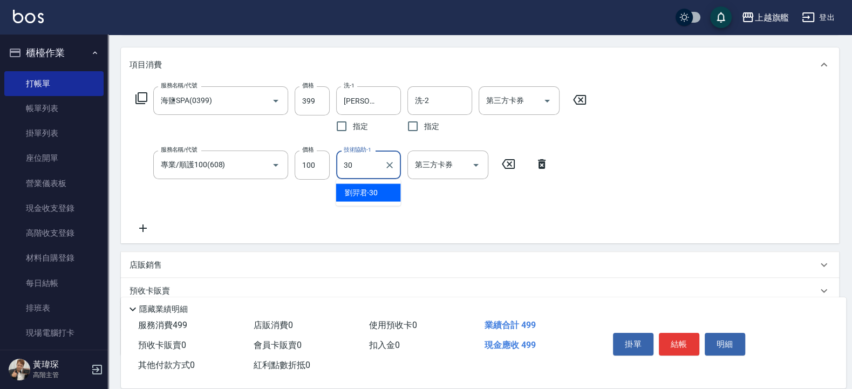
type input "劉羿君-30"
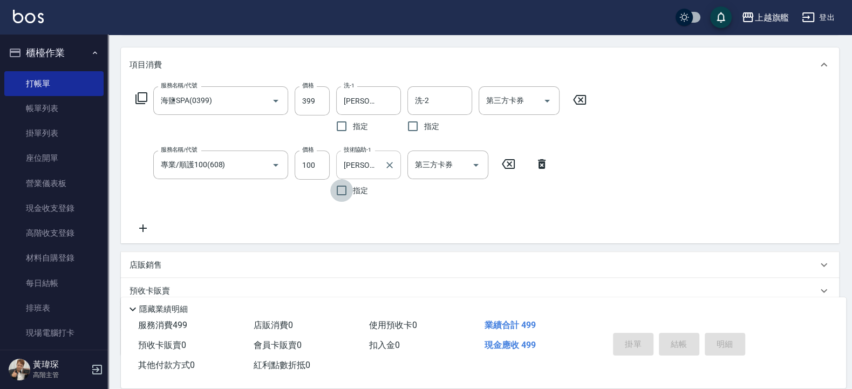
type input "2025/08/22 21:28"
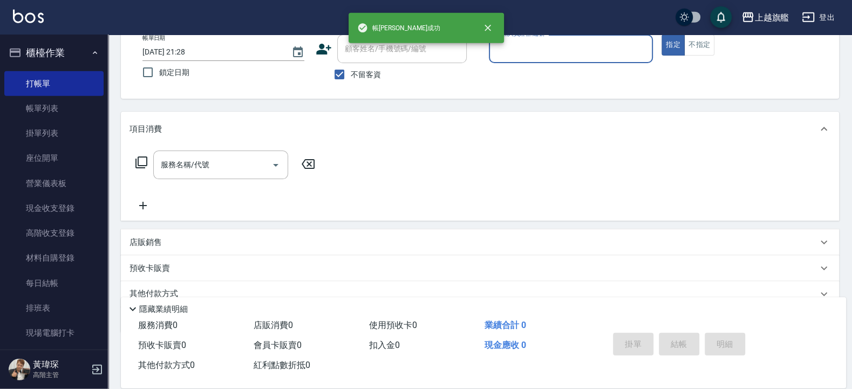
scroll to position [0, 0]
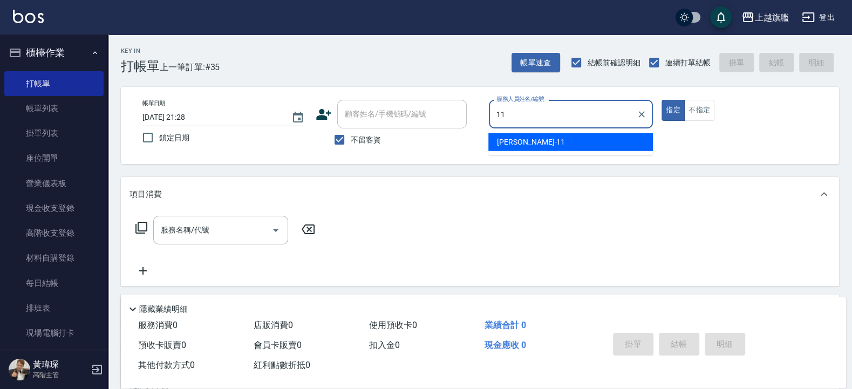
type input "[PERSON_NAME]-11"
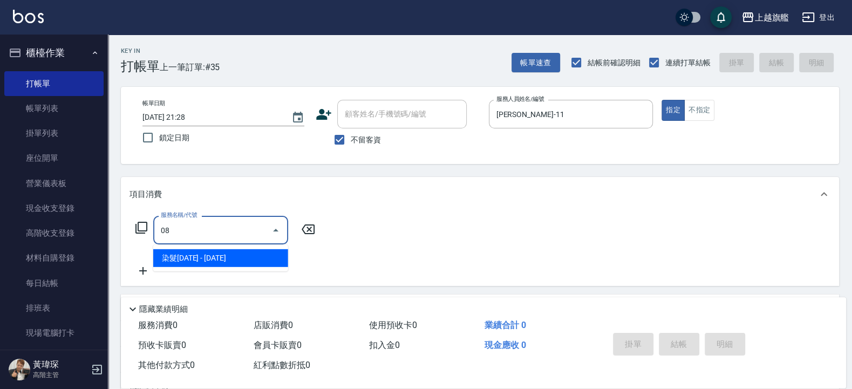
type input "0"
type input "8"
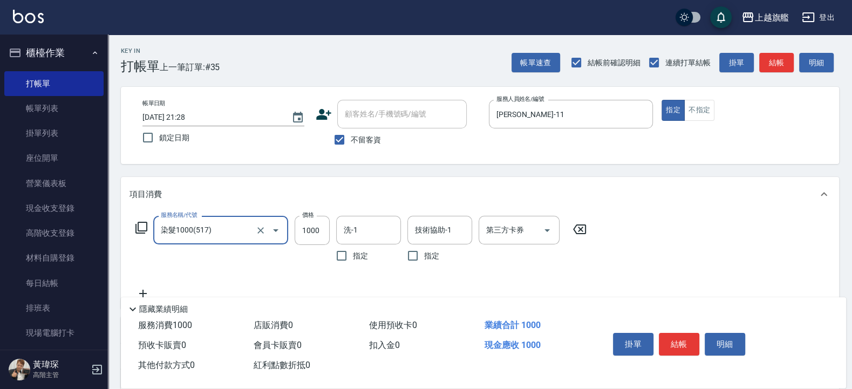
type input "染髮1000(517)"
type input "899"
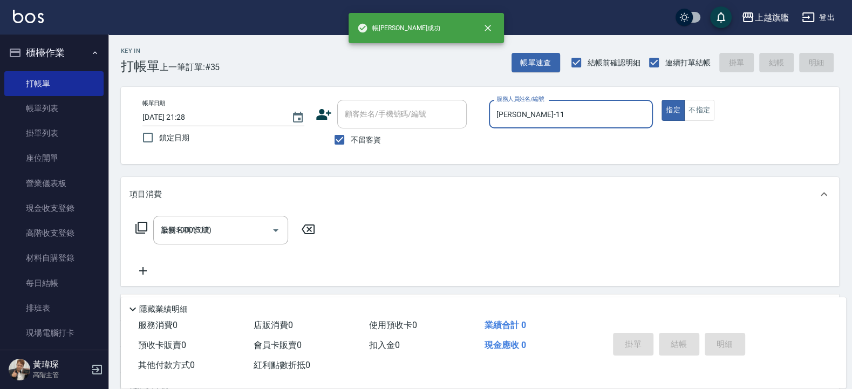
type input "2025/08/22 21:29"
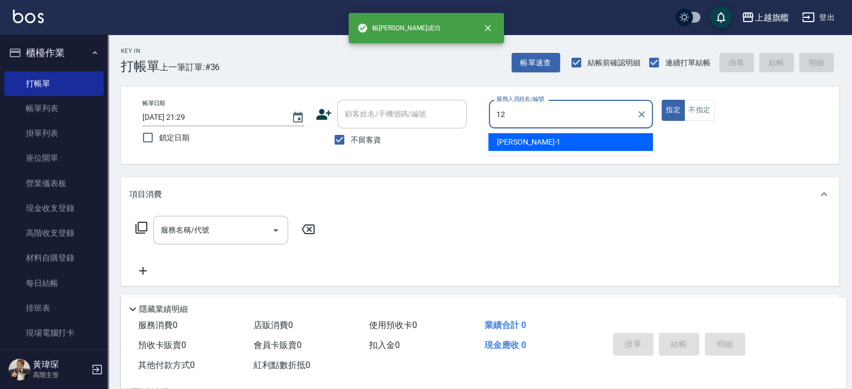
type input "[PERSON_NAME]-12"
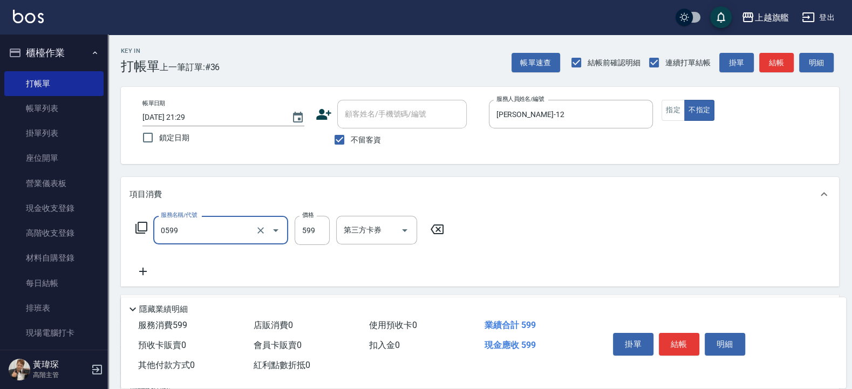
type input "去角質ITELY.(0599)"
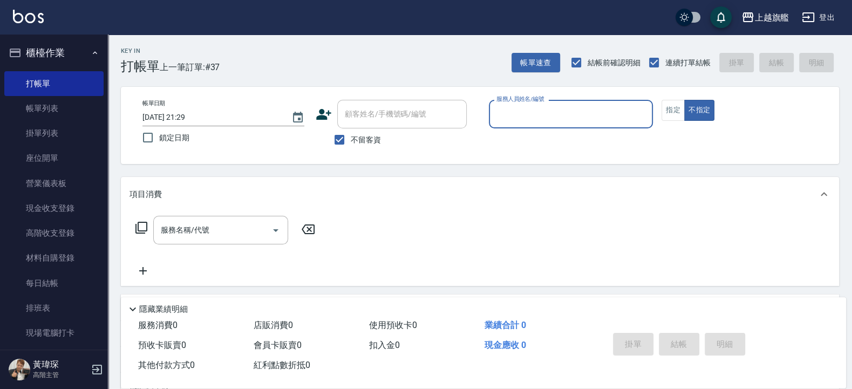
click at [49, 46] on button "櫃檯作業" at bounding box center [53, 53] width 99 height 28
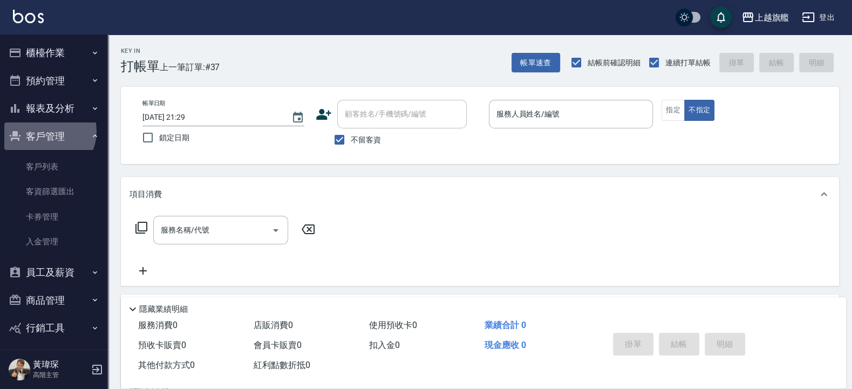
click at [48, 131] on button "客戶管理" at bounding box center [53, 136] width 99 height 28
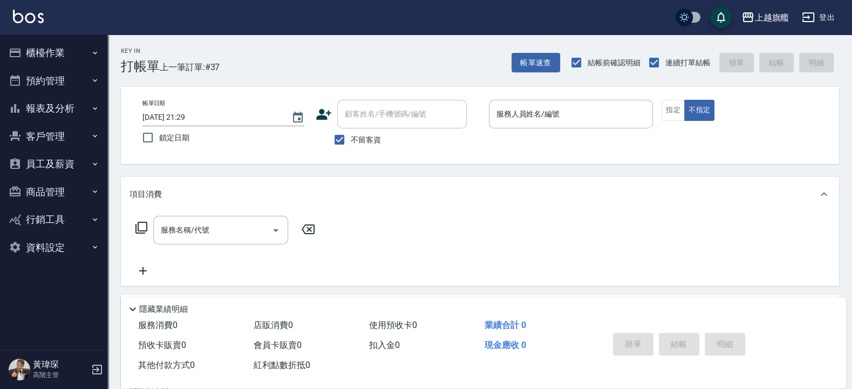
click at [63, 108] on button "報表及分析" at bounding box center [53, 108] width 99 height 28
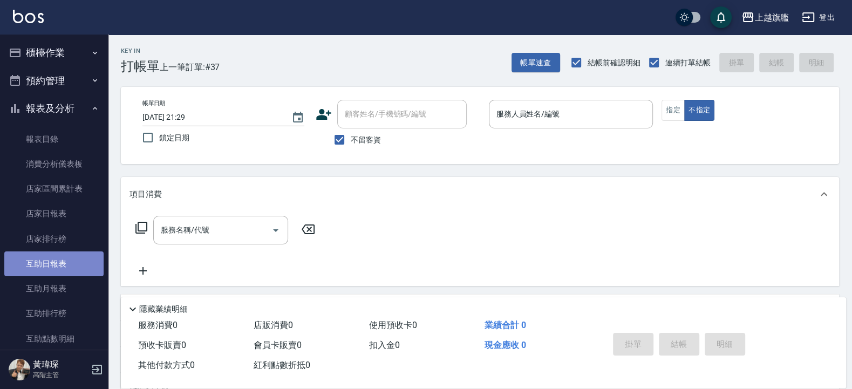
click at [63, 264] on link "互助日報表" at bounding box center [53, 263] width 99 height 25
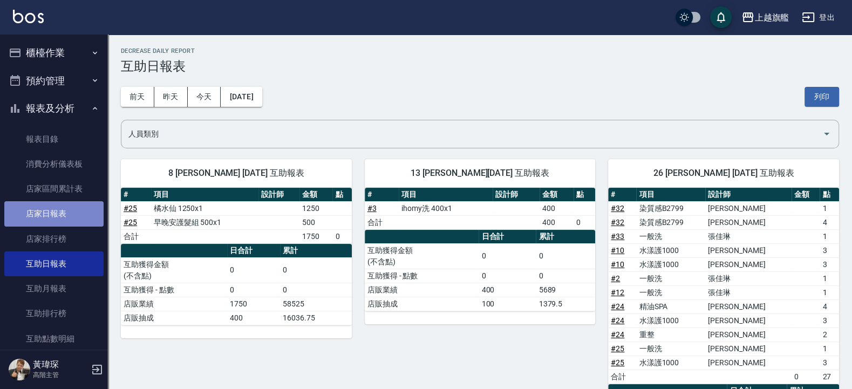
click at [80, 204] on link "店家日報表" at bounding box center [53, 213] width 99 height 25
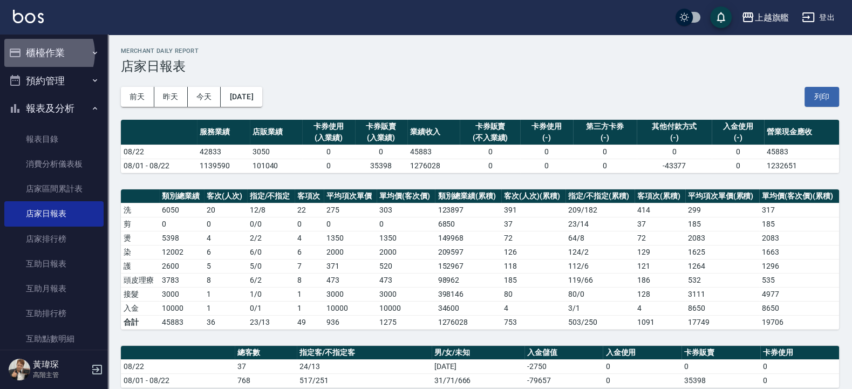
click at [44, 53] on button "櫃檯作業" at bounding box center [53, 53] width 99 height 28
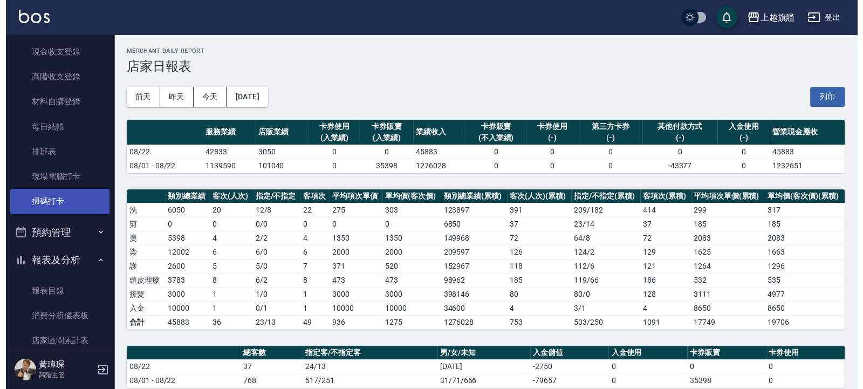
scroll to position [194, 0]
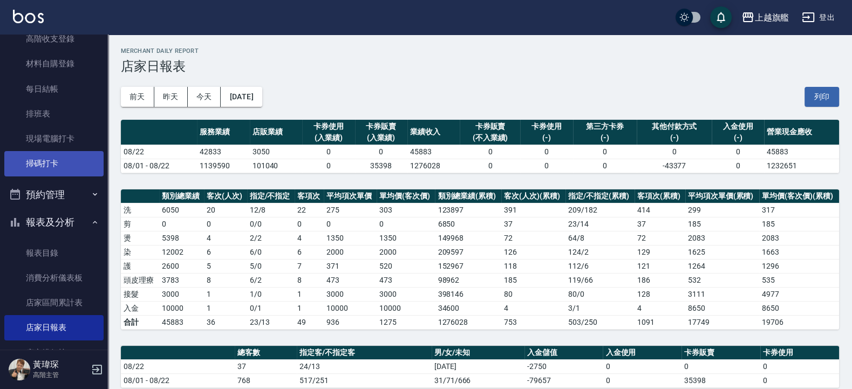
click at [51, 164] on link "掃碼打卡" at bounding box center [53, 163] width 99 height 25
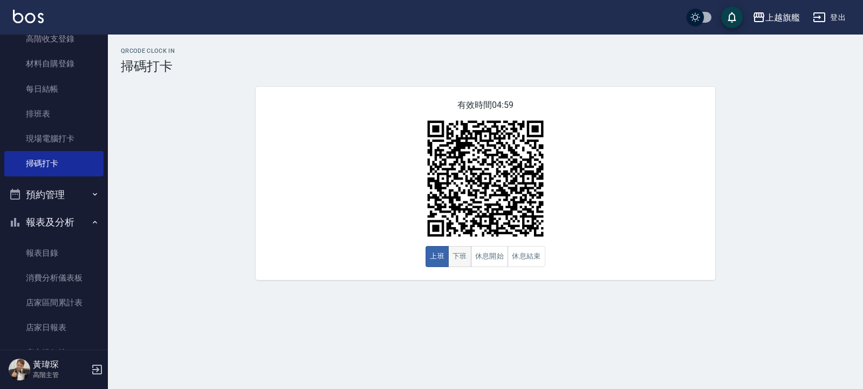
click at [456, 259] on button "下班" at bounding box center [459, 256] width 23 height 21
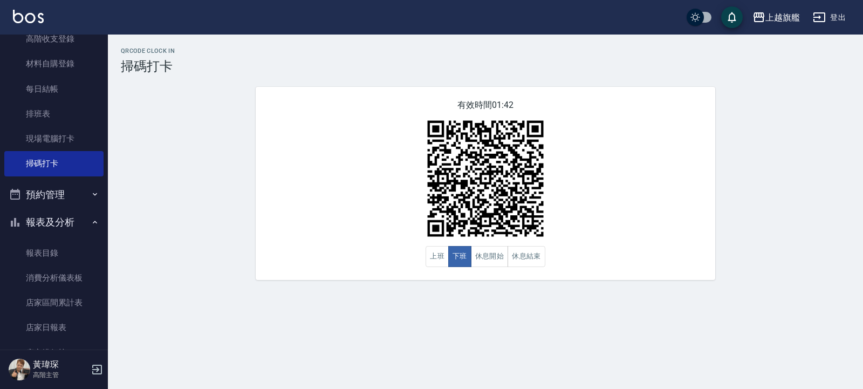
click at [315, 342] on div "QRcode Clock In 掃碼打卡 有效時間 01:42 上班 下班 休息開始 休息結束" at bounding box center [431, 194] width 863 height 389
click at [443, 258] on button "上班" at bounding box center [436, 256] width 23 height 21
